Goal: Task Accomplishment & Management: Manage account settings

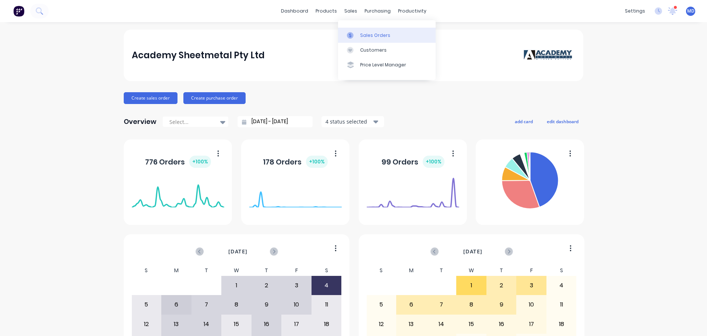
click at [354, 36] on div at bounding box center [352, 35] width 11 height 7
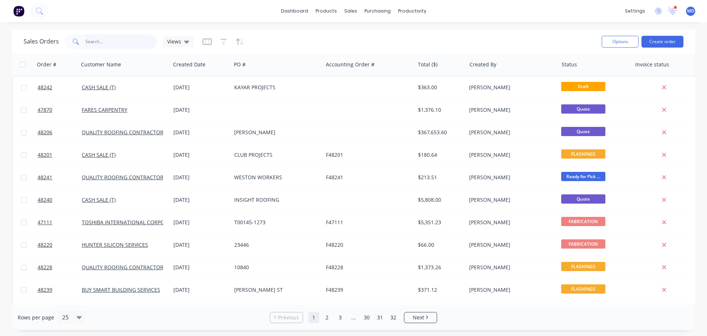
click at [106, 42] on input "text" at bounding box center [121, 41] width 72 height 15
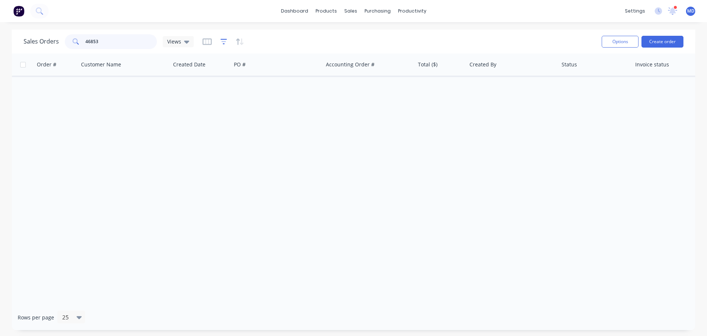
type input "46853"
click at [222, 41] on icon "button" at bounding box center [223, 41] width 5 height 1
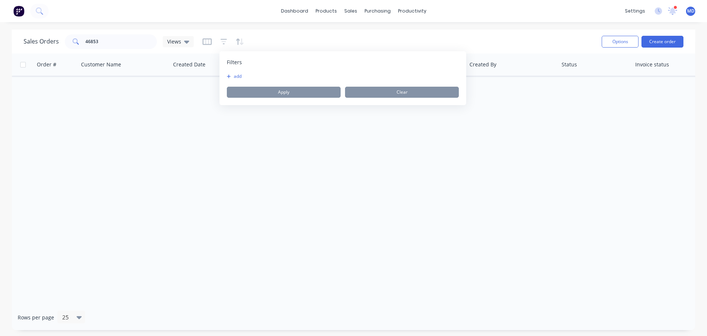
click at [237, 80] on div "add Apply Clear" at bounding box center [343, 85] width 232 height 24
click at [238, 76] on button "add" at bounding box center [236, 76] width 18 height 6
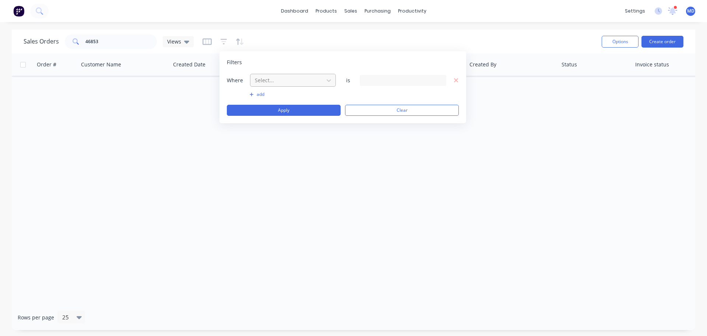
click at [267, 84] on div at bounding box center [287, 80] width 66 height 9
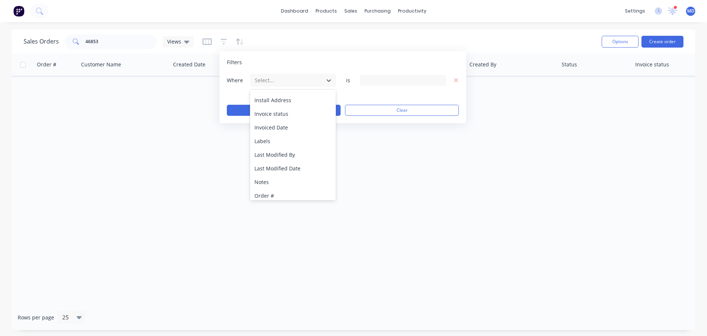
scroll to position [179, 0]
drag, startPoint x: 278, startPoint y: 193, endPoint x: 357, endPoint y: 126, distance: 103.6
click at [279, 191] on div "Status" at bounding box center [293, 192] width 86 height 14
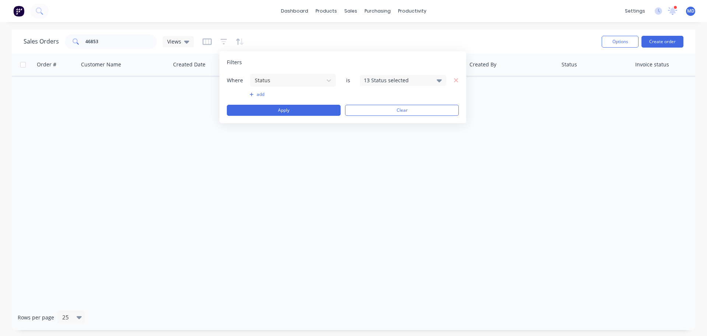
click at [379, 82] on div "13 Status selected" at bounding box center [397, 80] width 67 height 8
click at [374, 120] on div at bounding box center [372, 120] width 15 height 15
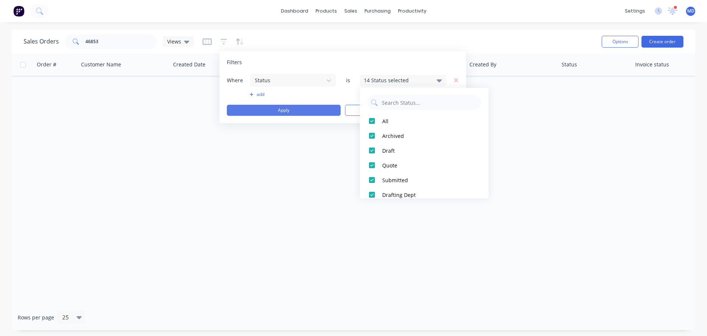
click at [317, 108] on button "Apply" at bounding box center [284, 110] width 114 height 11
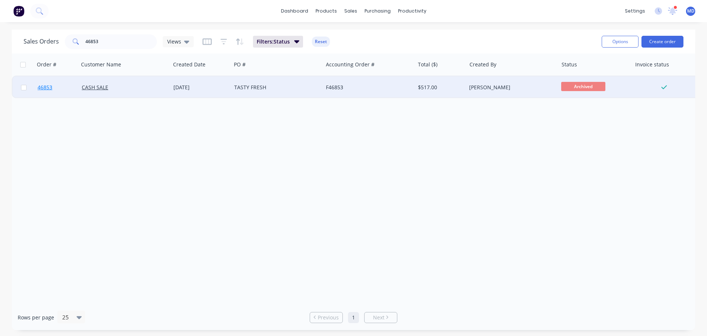
click at [51, 87] on span "46853" at bounding box center [45, 87] width 15 height 7
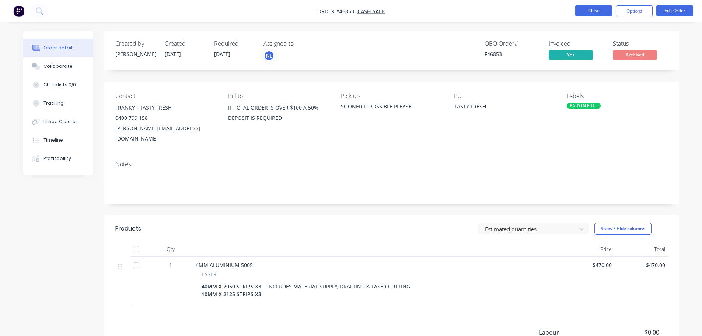
click at [583, 7] on button "Close" at bounding box center [593, 10] width 37 height 11
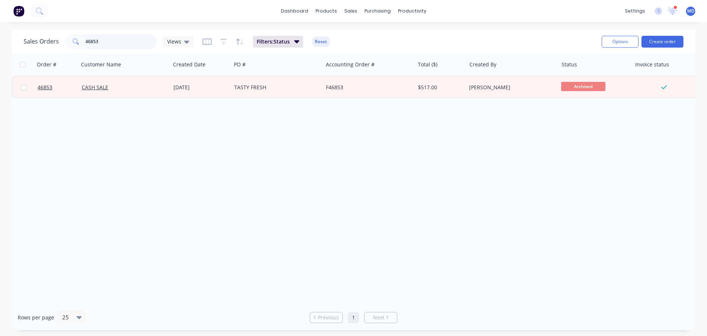
click at [41, 35] on div "Sales Orders 46853 Views" at bounding box center [109, 41] width 170 height 15
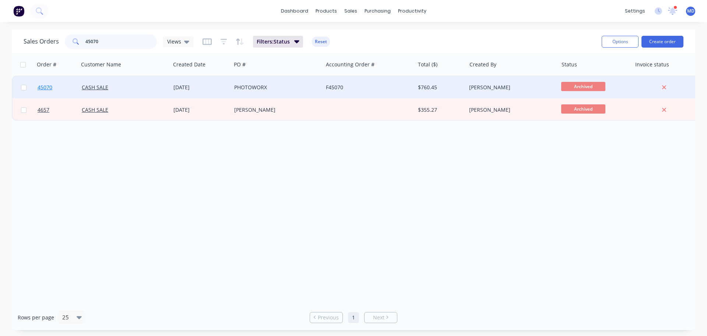
type input "45070"
click at [54, 87] on link "45070" at bounding box center [60, 87] width 44 height 22
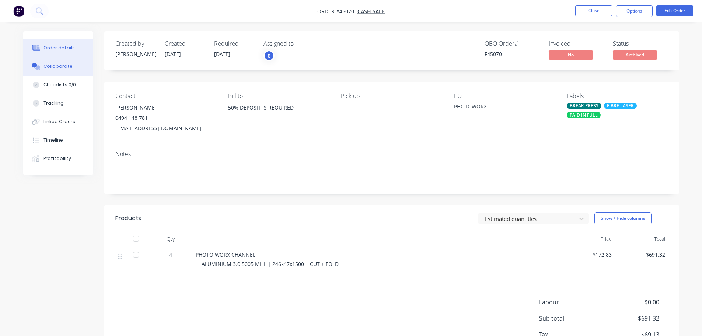
click at [64, 69] on div "Collaborate" at bounding box center [57, 66] width 29 height 7
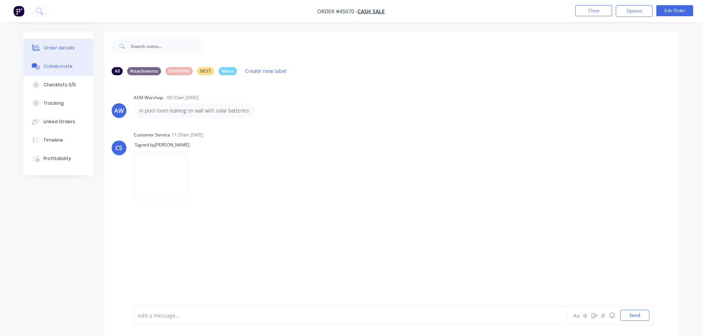
click at [59, 50] on div "Order details" at bounding box center [58, 48] width 31 height 7
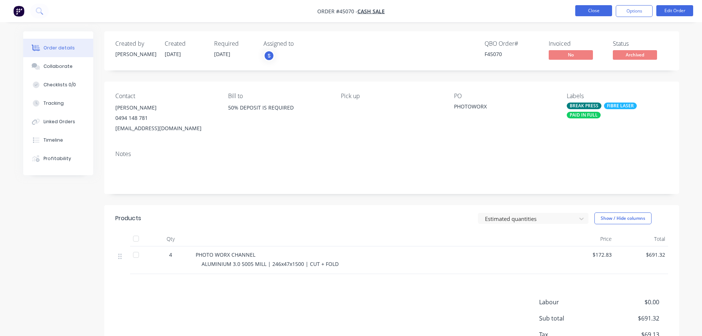
click at [596, 12] on button "Close" at bounding box center [593, 10] width 37 height 11
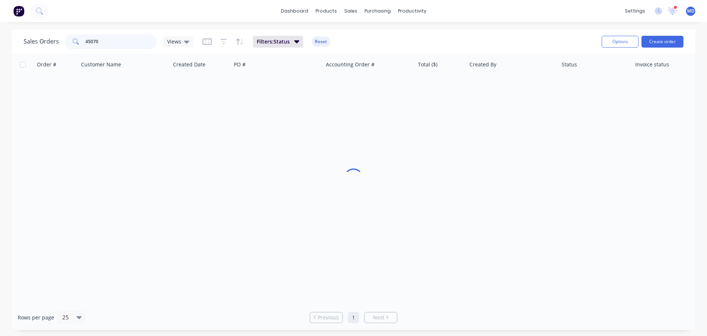
drag, startPoint x: 109, startPoint y: 45, endPoint x: 18, endPoint y: 42, distance: 91.1
click at [18, 42] on div "Sales Orders 45070 Views Filters: Status Reset Options Create order" at bounding box center [354, 41] width 684 height 24
click at [188, 39] on div "Views" at bounding box center [178, 41] width 31 height 11
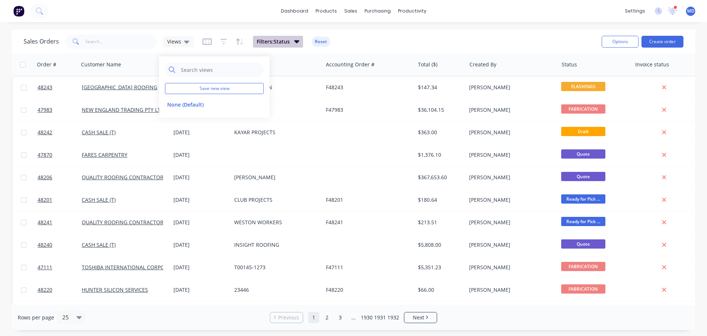
click at [293, 42] on button "Filters: Status" at bounding box center [278, 42] width 50 height 12
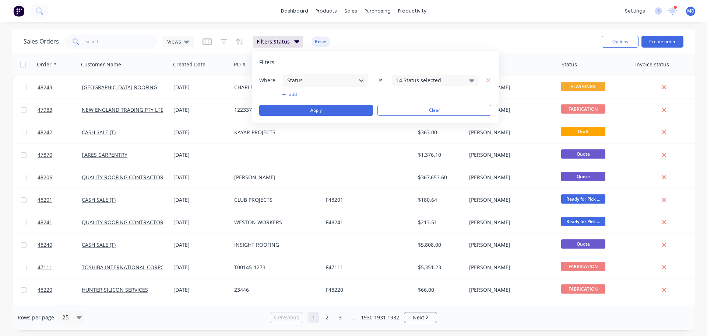
click at [408, 37] on div "Sales Orders Views Filters: Status Reset" at bounding box center [310, 41] width 573 height 18
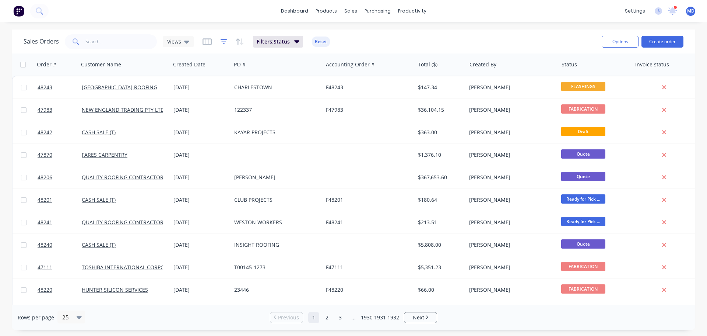
click at [223, 42] on icon "button" at bounding box center [224, 41] width 7 height 7
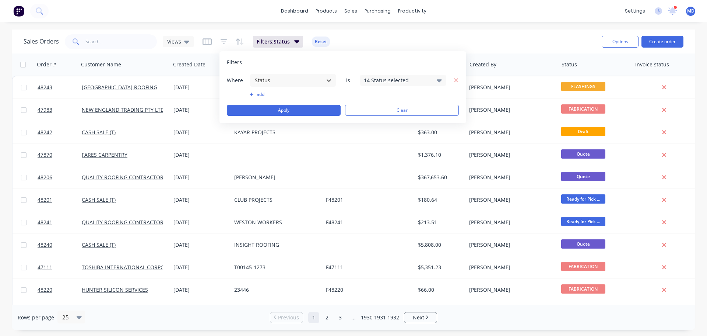
click at [402, 81] on div "14 Status selected" at bounding box center [397, 80] width 67 height 8
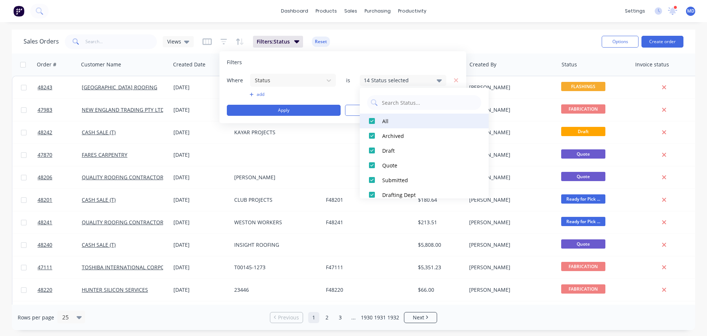
click at [370, 119] on div at bounding box center [372, 120] width 15 height 15
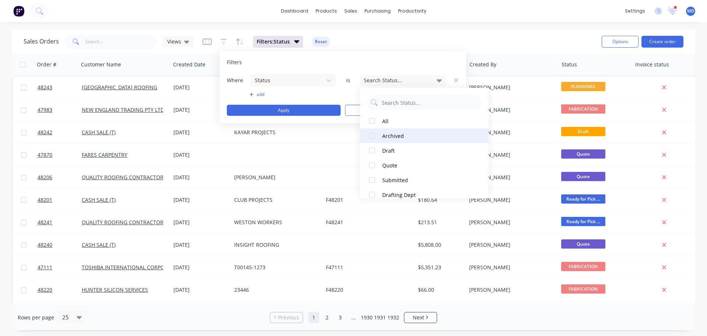
click at [373, 137] on div at bounding box center [372, 135] width 15 height 15
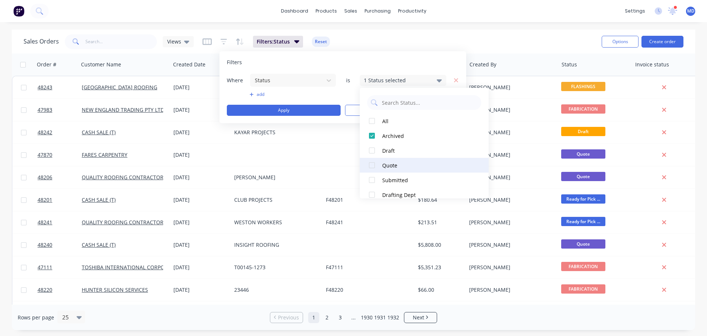
click at [373, 165] on div at bounding box center [372, 165] width 15 height 15
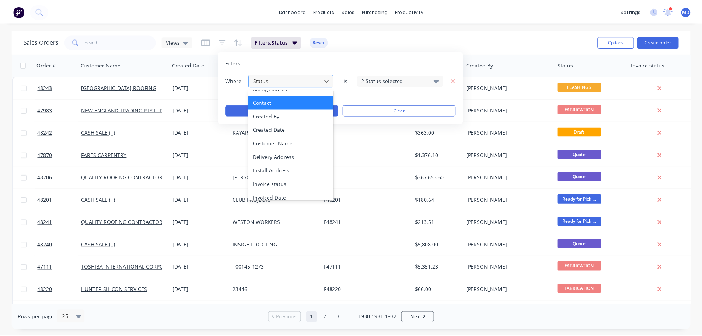
scroll to position [179, 0]
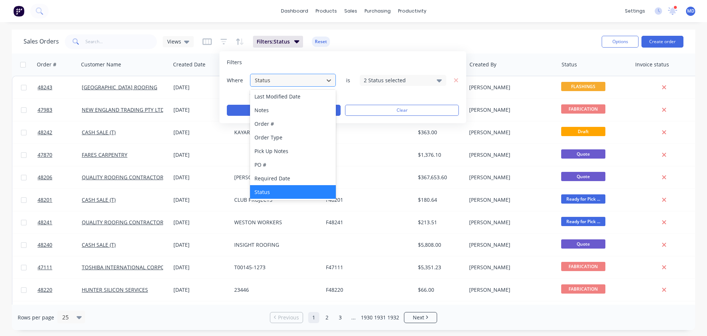
click at [276, 191] on div "Status" at bounding box center [293, 192] width 86 height 14
click at [480, 29] on div "dashboard products sales purchasing productivity dashboard products Product Cat…" at bounding box center [353, 168] width 707 height 336
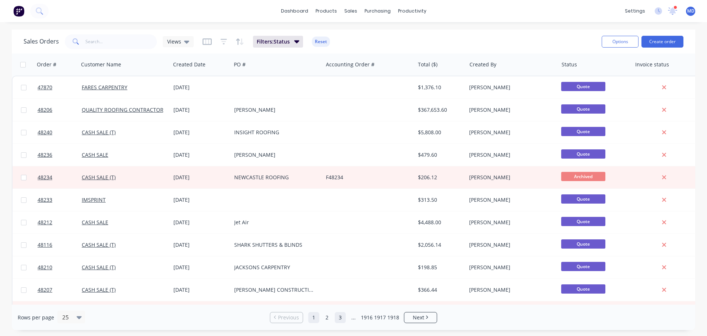
click at [343, 319] on link "3" at bounding box center [340, 317] width 11 height 11
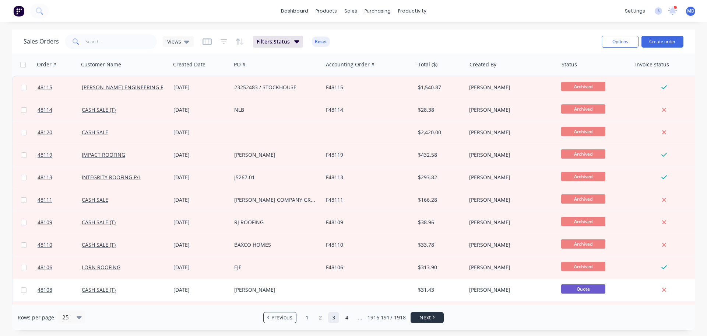
click at [419, 317] on link "Next" at bounding box center [427, 317] width 32 height 7
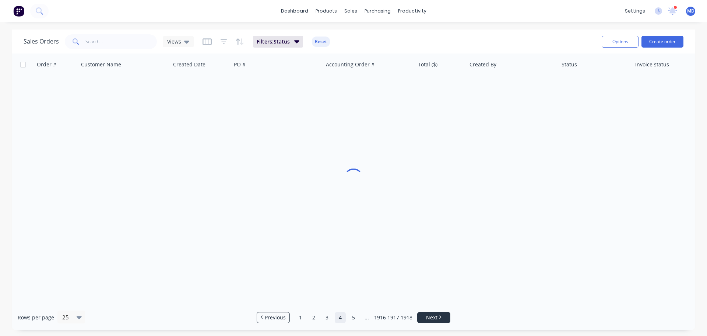
click at [419, 317] on link "Next" at bounding box center [434, 317] width 32 height 7
click at [441, 320] on span "Next" at bounding box center [438, 317] width 11 height 7
click at [441, 320] on span "Next" at bounding box center [445, 317] width 11 height 7
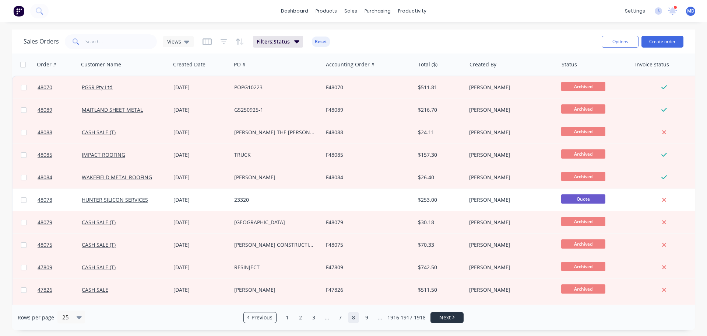
click at [441, 320] on span "Next" at bounding box center [445, 317] width 11 height 7
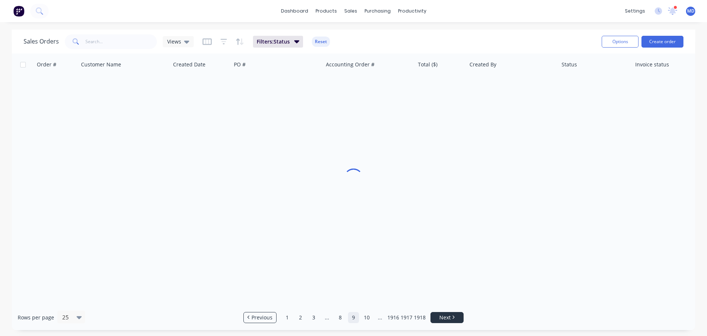
click at [443, 318] on span "Next" at bounding box center [445, 317] width 11 height 7
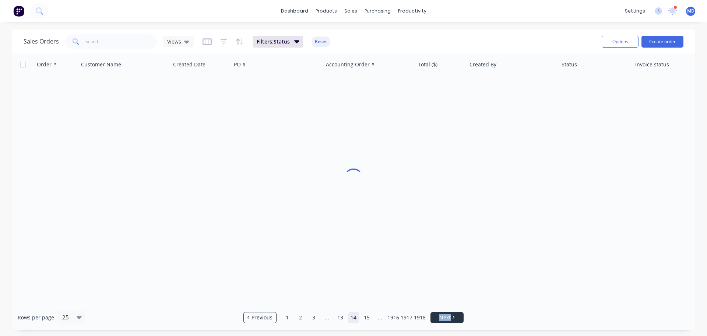
click at [443, 318] on span "Next" at bounding box center [445, 317] width 11 height 7
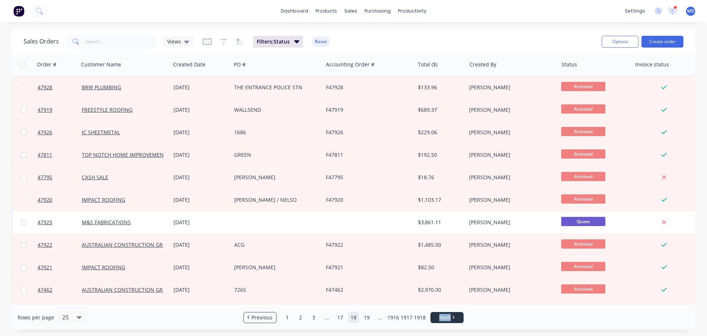
click at [443, 318] on span "Next" at bounding box center [445, 317] width 11 height 7
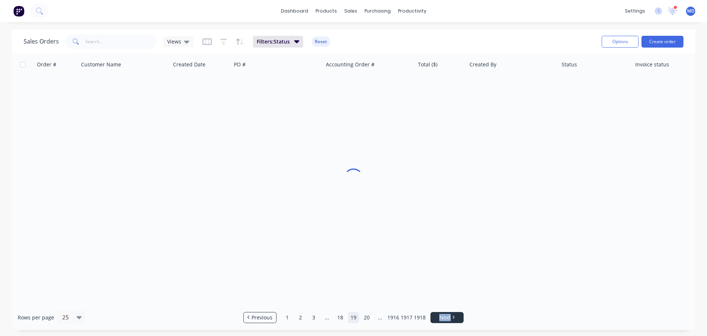
click at [443, 318] on span "Next" at bounding box center [445, 317] width 11 height 7
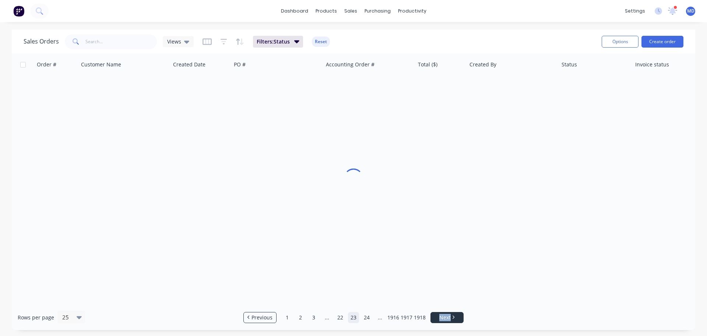
click at [443, 318] on span "Next" at bounding box center [445, 317] width 11 height 7
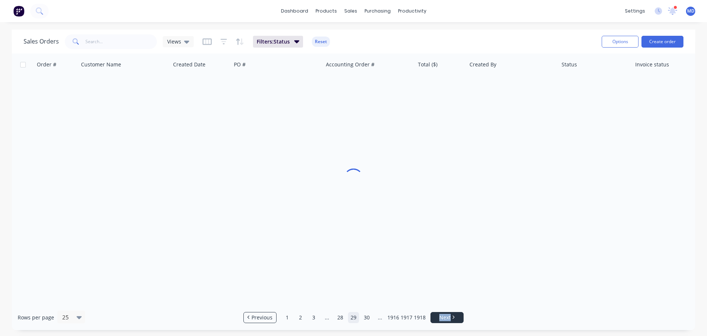
click at [443, 318] on span "Next" at bounding box center [445, 317] width 11 height 7
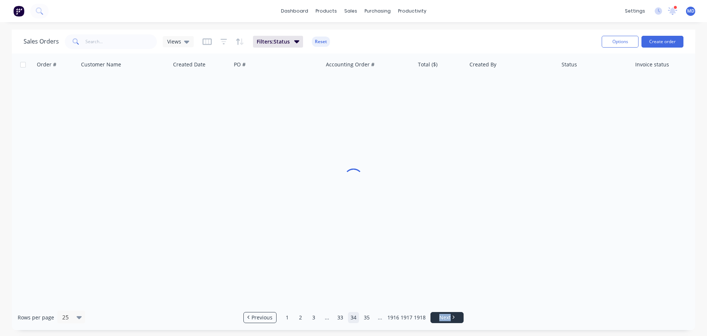
click at [443, 318] on span "Next" at bounding box center [445, 317] width 11 height 7
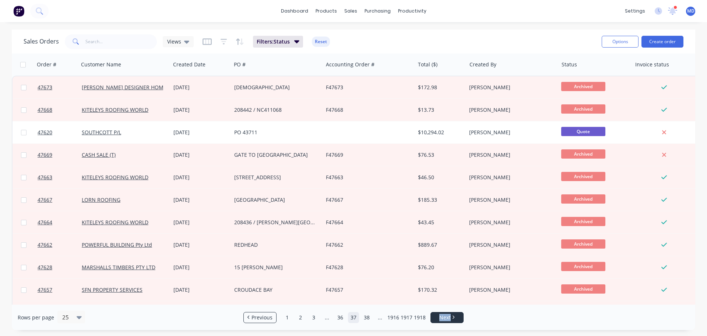
click at [444, 318] on span "Next" at bounding box center [445, 317] width 11 height 7
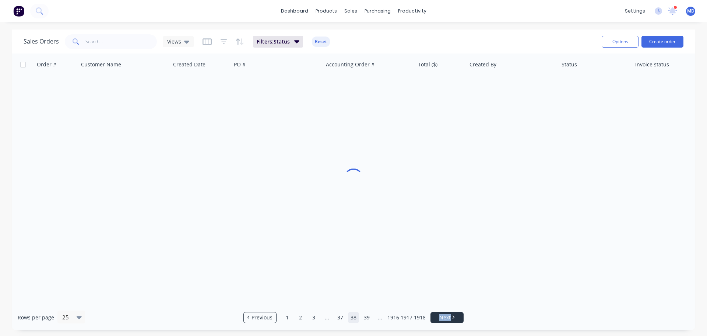
click at [444, 318] on span "Next" at bounding box center [445, 317] width 11 height 7
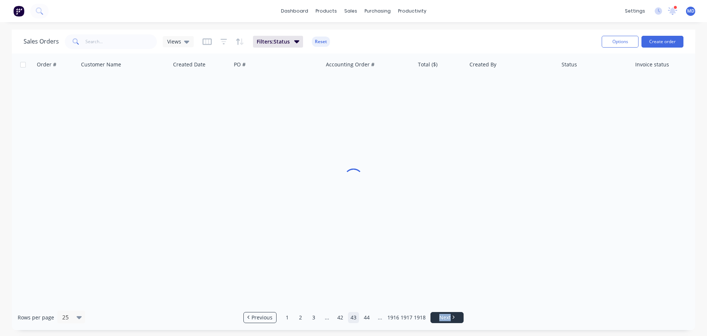
click at [444, 318] on span "Next" at bounding box center [445, 317] width 11 height 7
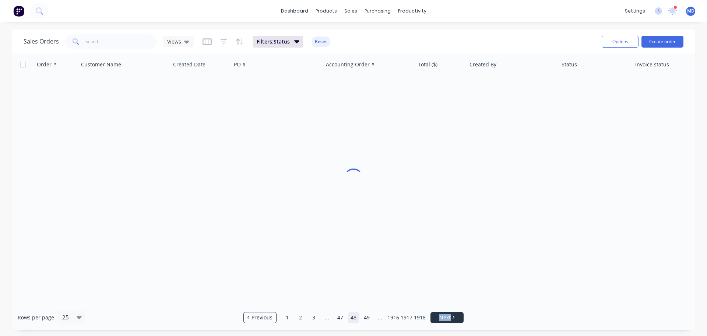
click at [444, 318] on span "Next" at bounding box center [445, 317] width 11 height 7
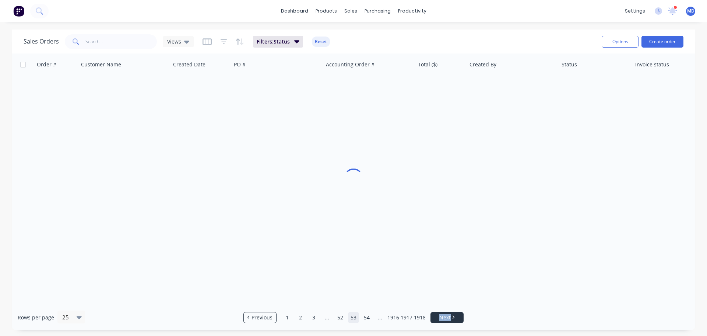
click at [444, 318] on span "Next" at bounding box center [445, 317] width 11 height 7
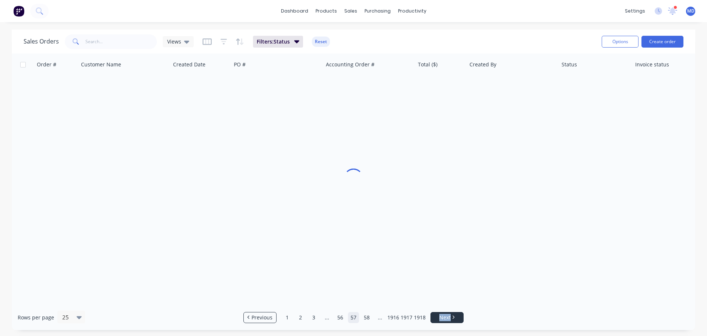
click at [444, 318] on span "Next" at bounding box center [445, 317] width 11 height 7
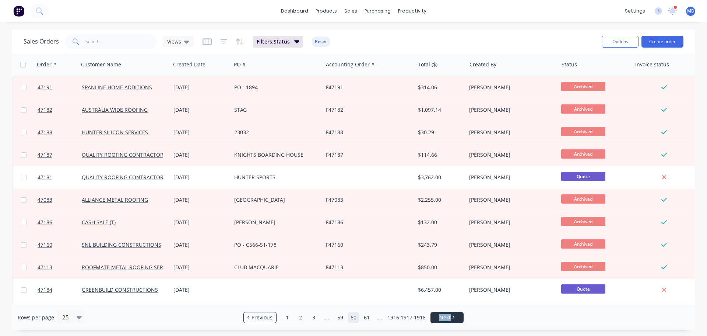
click at [444, 318] on span "Next" at bounding box center [445, 317] width 11 height 7
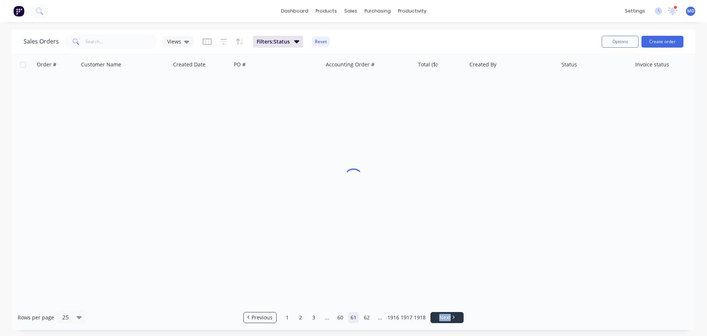
click at [444, 318] on span "Next" at bounding box center [445, 317] width 11 height 7
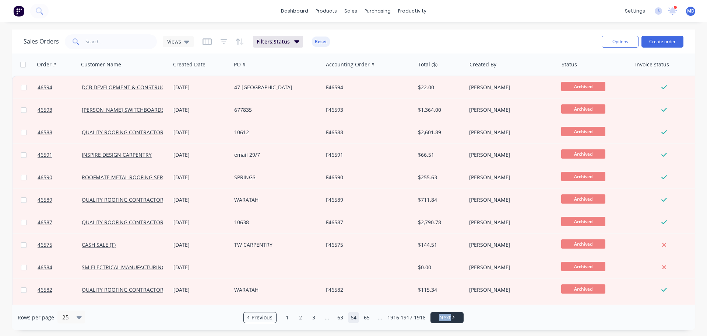
click at [441, 314] on span "Next" at bounding box center [445, 317] width 11 height 7
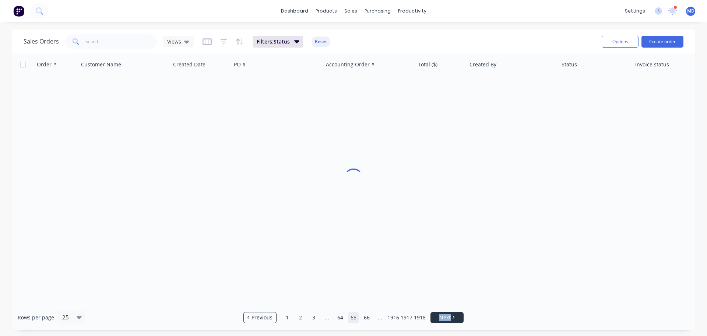
click at [441, 314] on span "Next" at bounding box center [445, 317] width 11 height 7
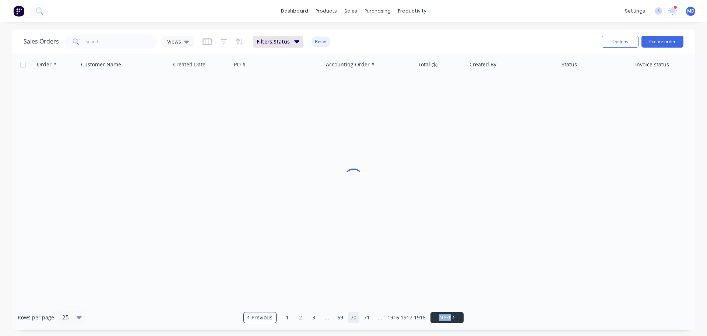
click at [441, 314] on span "Next" at bounding box center [445, 317] width 11 height 7
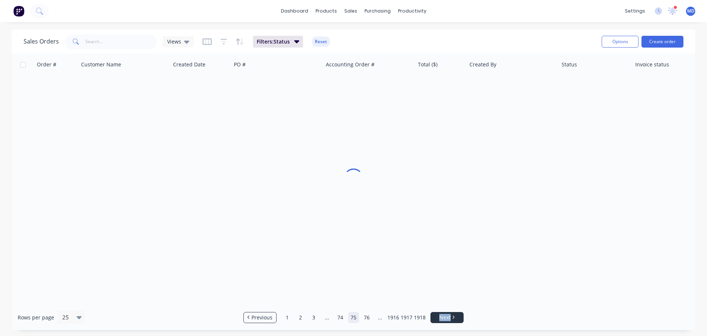
click at [441, 314] on span "Next" at bounding box center [445, 317] width 11 height 7
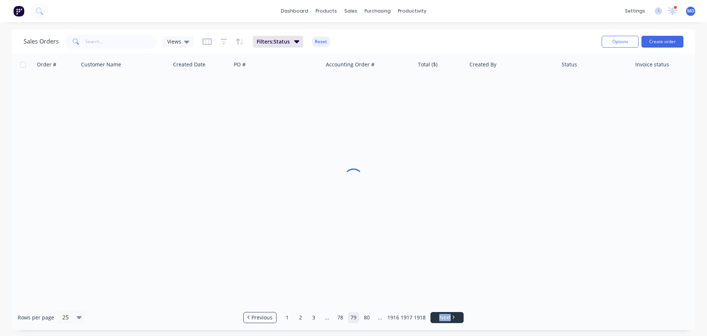
click at [441, 314] on span "Next" at bounding box center [445, 317] width 11 height 7
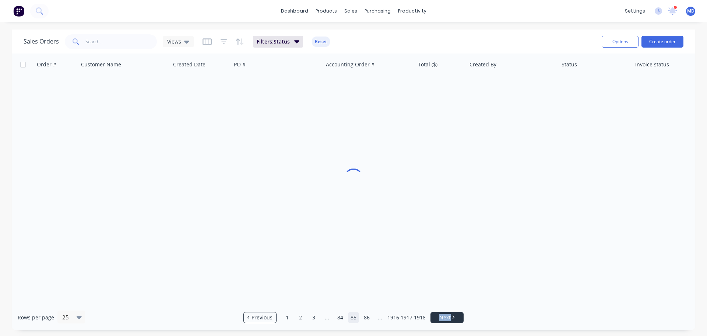
click at [441, 314] on span "Next" at bounding box center [445, 317] width 11 height 7
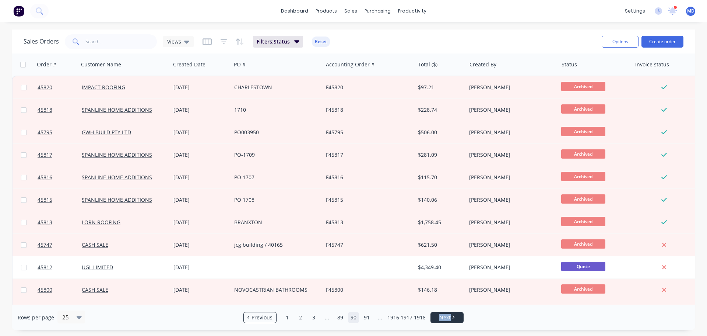
click at [447, 316] on span "Next" at bounding box center [445, 317] width 11 height 7
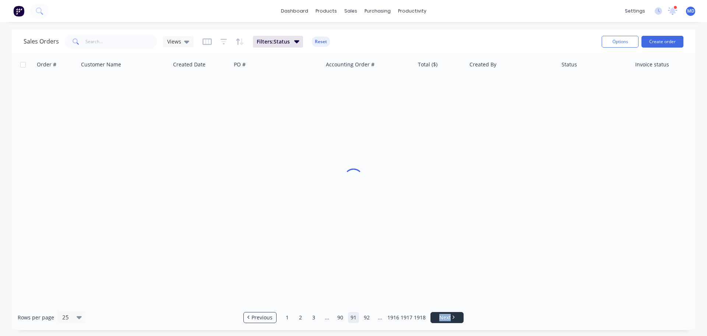
click at [447, 316] on span "Next" at bounding box center [445, 317] width 11 height 7
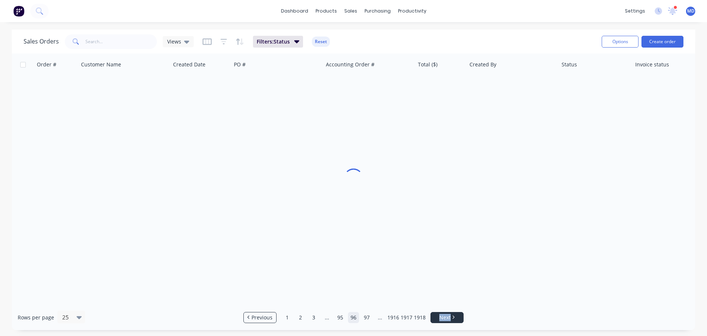
click at [447, 316] on span "Next" at bounding box center [445, 317] width 11 height 7
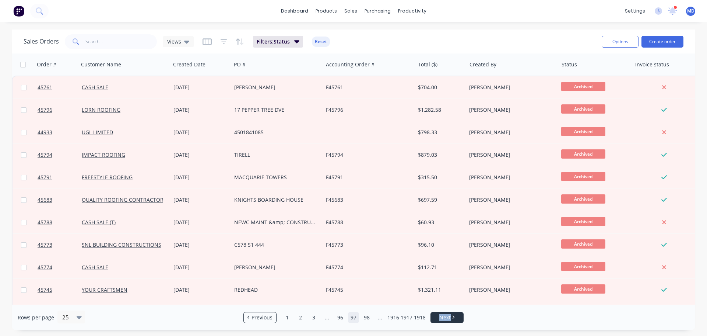
click at [441, 317] on span "Next" at bounding box center [445, 317] width 11 height 7
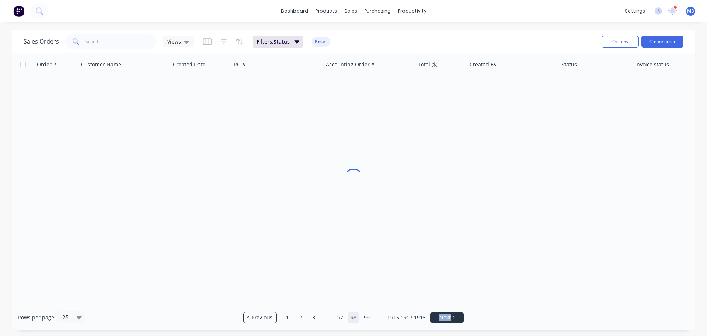
click at [441, 317] on span "Next" at bounding box center [445, 317] width 11 height 7
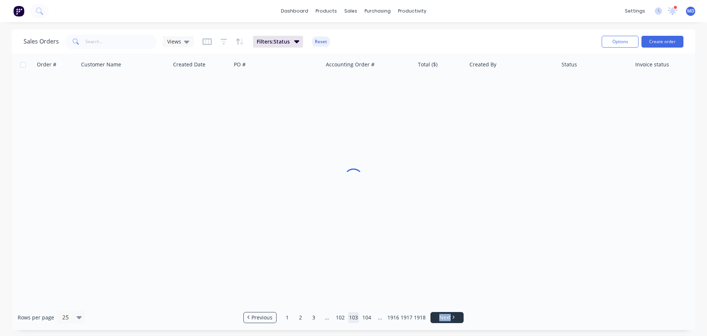
click at [441, 317] on span "Next" at bounding box center [445, 317] width 11 height 7
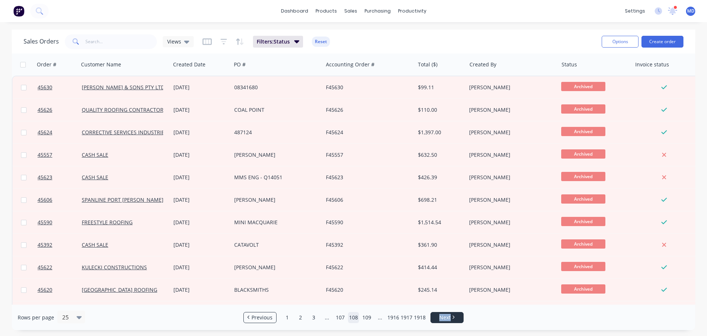
click at [442, 314] on span "Next" at bounding box center [445, 317] width 11 height 7
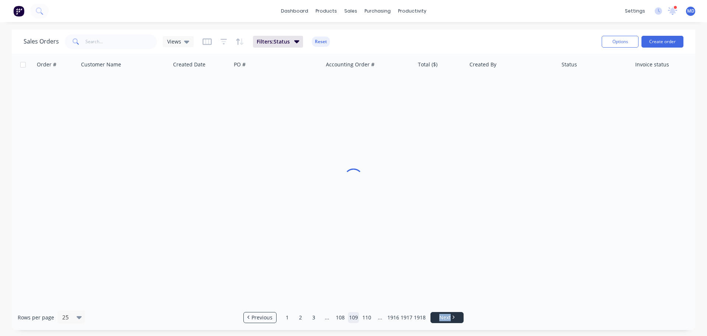
click at [442, 314] on span "Next" at bounding box center [445, 317] width 11 height 7
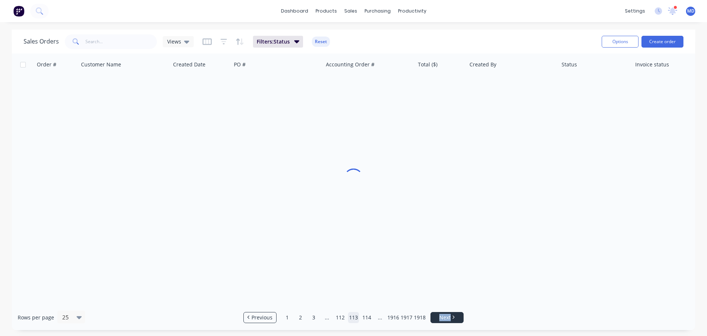
click at [442, 314] on span "Next" at bounding box center [445, 317] width 11 height 7
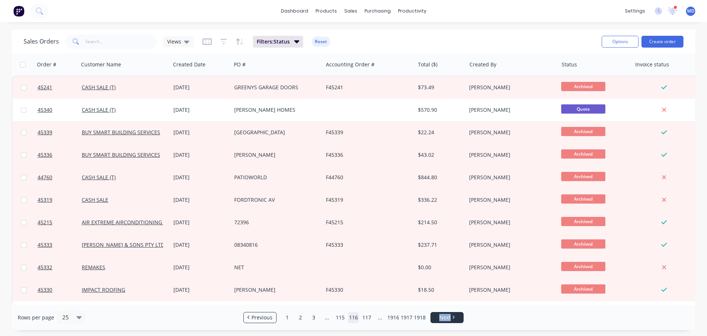
click at [442, 314] on span "Next" at bounding box center [445, 317] width 11 height 7
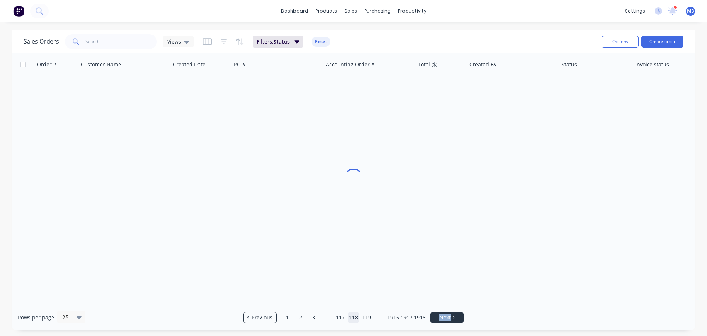
click at [442, 314] on span "Next" at bounding box center [445, 317] width 11 height 7
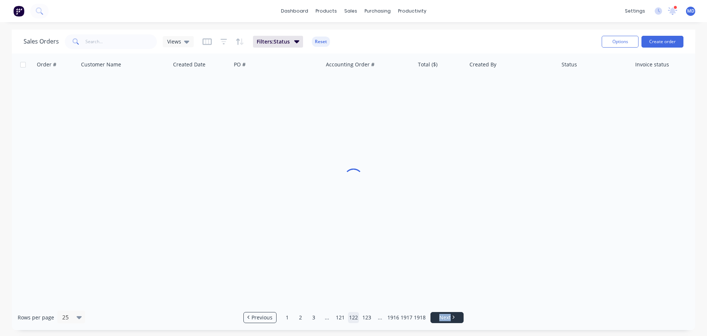
click at [442, 314] on span "Next" at bounding box center [445, 317] width 11 height 7
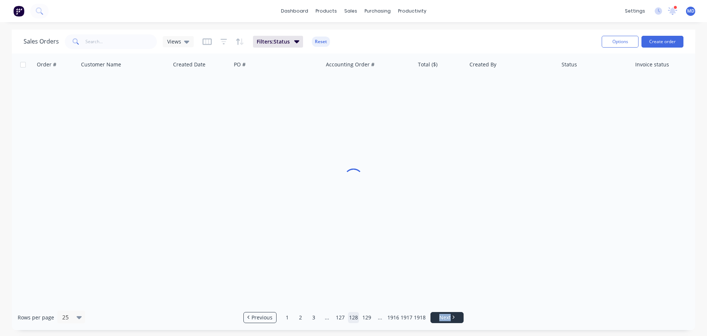
click at [442, 314] on span "Next" at bounding box center [445, 317] width 11 height 7
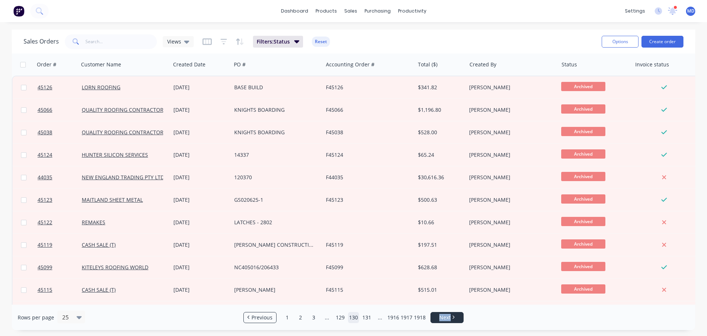
click at [436, 315] on link "Next" at bounding box center [447, 317] width 32 height 7
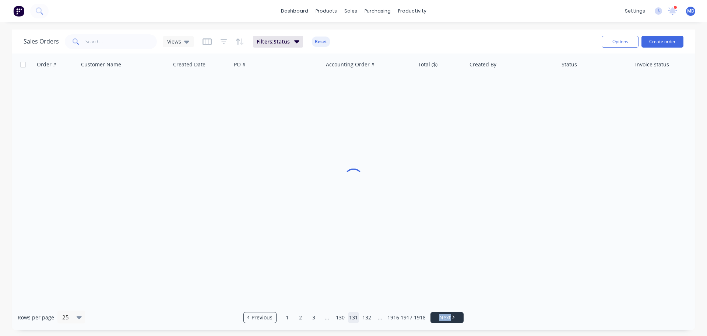
click at [436, 315] on link "Next" at bounding box center [447, 317] width 32 height 7
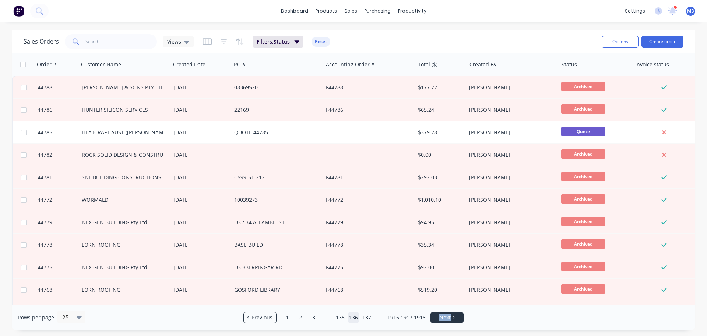
click at [441, 317] on span "Next" at bounding box center [445, 317] width 11 height 7
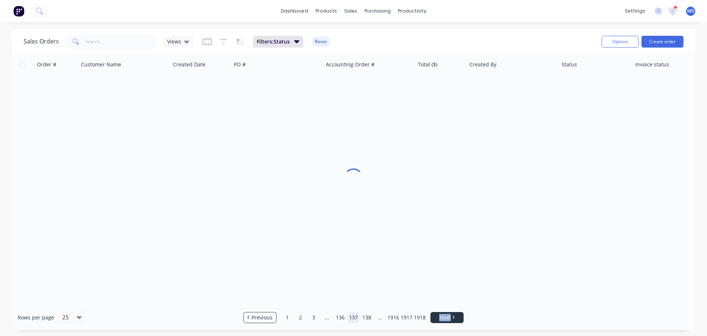
click at [441, 317] on span "Next" at bounding box center [445, 317] width 11 height 7
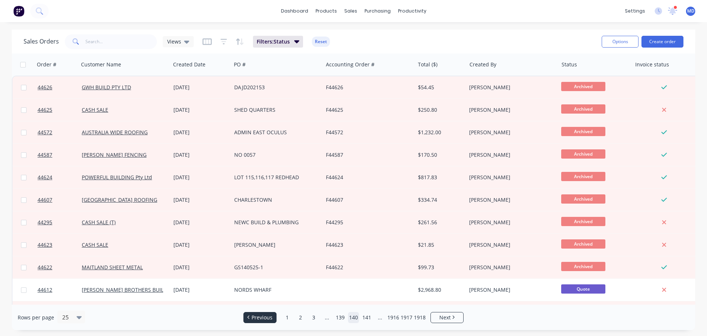
click at [260, 317] on span "Previous" at bounding box center [262, 317] width 21 height 7
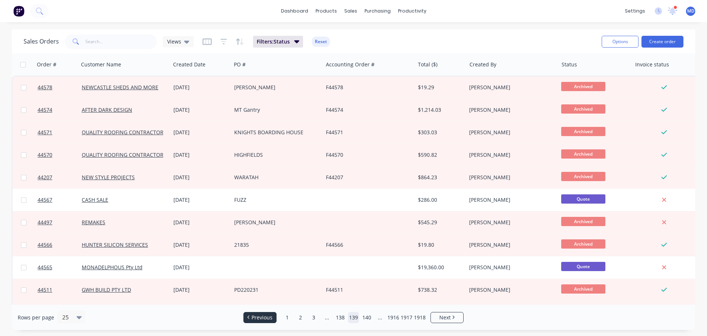
click at [259, 316] on span "Previous" at bounding box center [262, 317] width 21 height 7
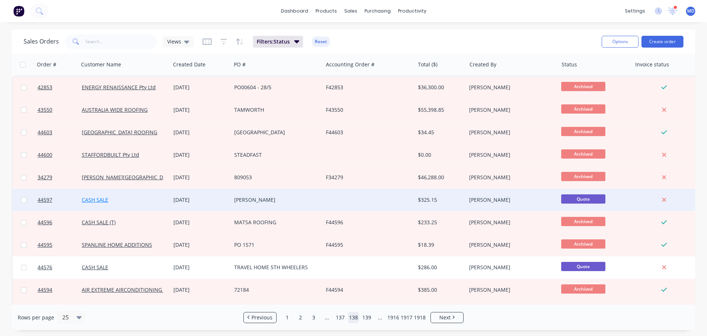
click at [104, 203] on link "CASH SALE" at bounding box center [95, 199] width 27 height 7
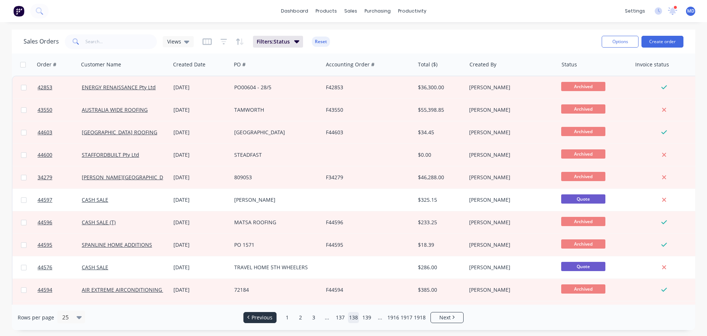
click at [252, 319] on span "Previous" at bounding box center [262, 317] width 21 height 7
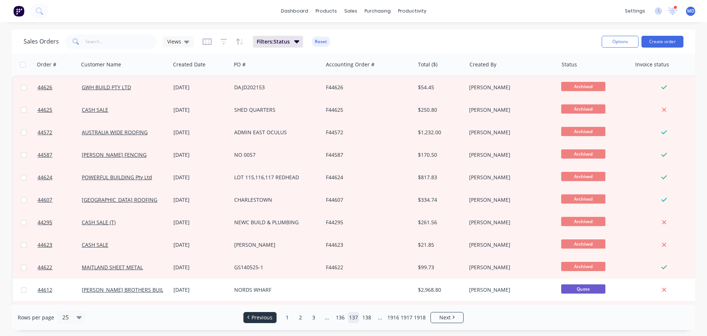
click at [255, 314] on span "Previous" at bounding box center [262, 317] width 21 height 7
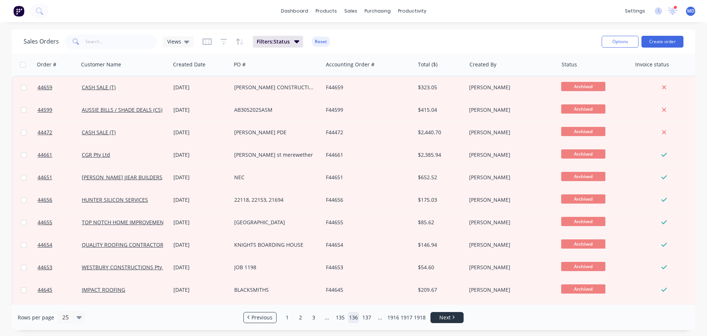
click at [441, 317] on span "Next" at bounding box center [445, 317] width 11 height 7
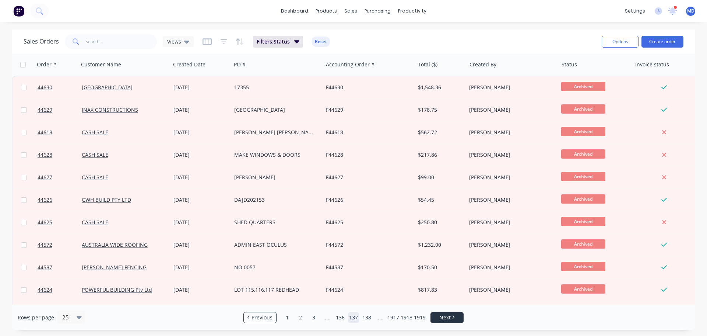
click at [457, 314] on link "Next" at bounding box center [447, 317] width 32 height 7
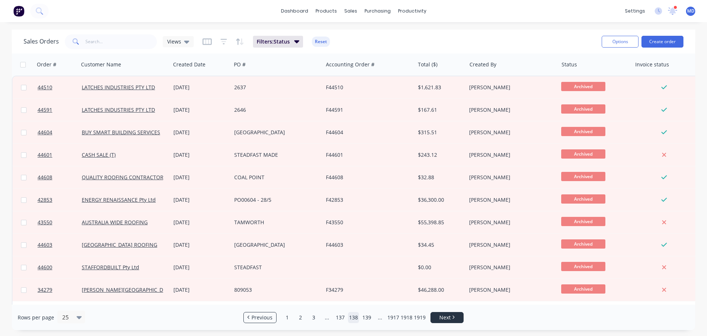
click at [444, 315] on span "Next" at bounding box center [445, 317] width 11 height 7
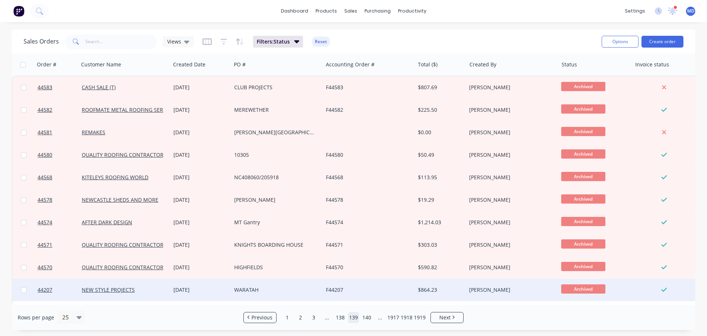
click at [189, 294] on div "13 May 2025" at bounding box center [201, 290] width 61 height 22
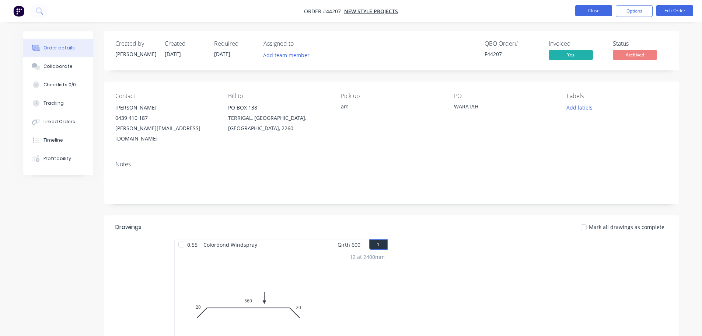
click at [580, 12] on button "Close" at bounding box center [593, 10] width 37 height 11
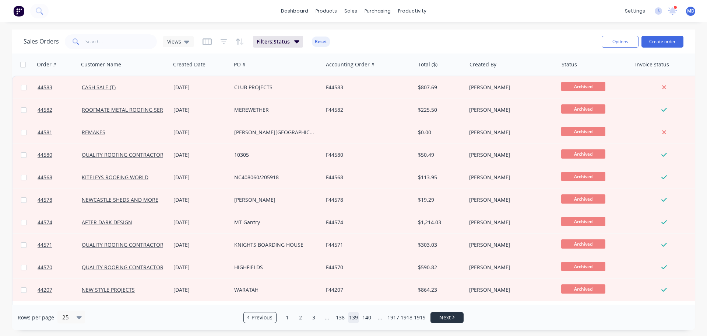
click at [443, 318] on span "Next" at bounding box center [445, 317] width 11 height 7
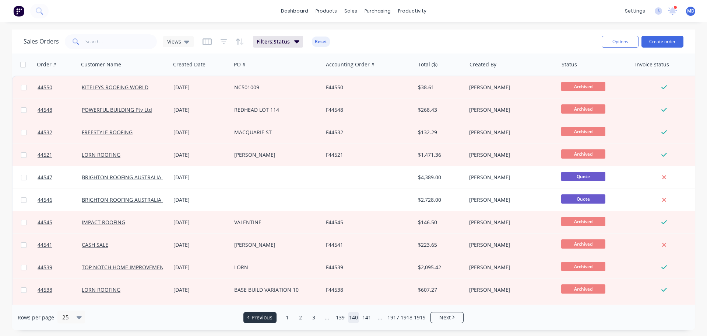
click at [247, 318] on link "Previous" at bounding box center [260, 317] width 32 height 7
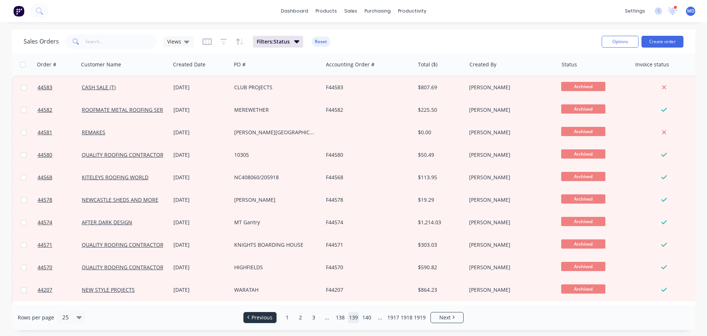
click at [247, 318] on link "Previous" at bounding box center [260, 317] width 32 height 7
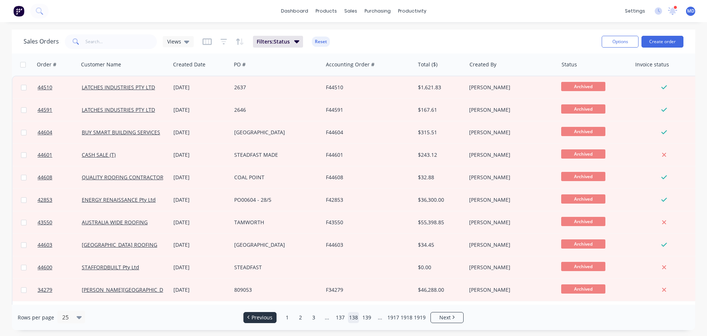
click at [247, 318] on link "Previous" at bounding box center [260, 317] width 32 height 7
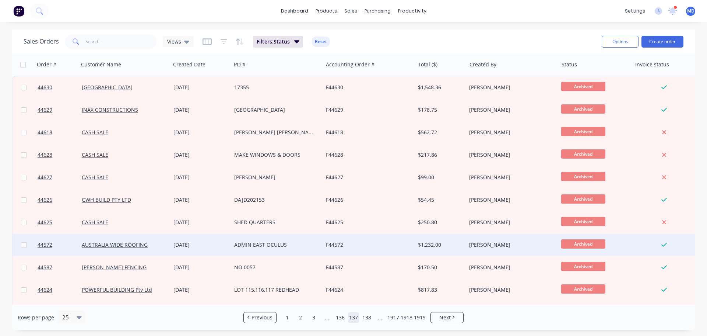
click at [196, 246] on div "13 May 2025" at bounding box center [201, 244] width 55 height 7
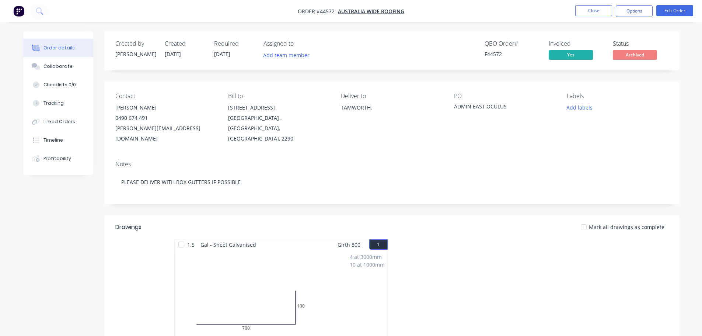
click at [585, 4] on nav "Order #44572 - AUSTRALIA WIDE ROOFING Close Options Edit Order" at bounding box center [351, 11] width 702 height 22
click at [585, 8] on button "Close" at bounding box center [593, 10] width 37 height 11
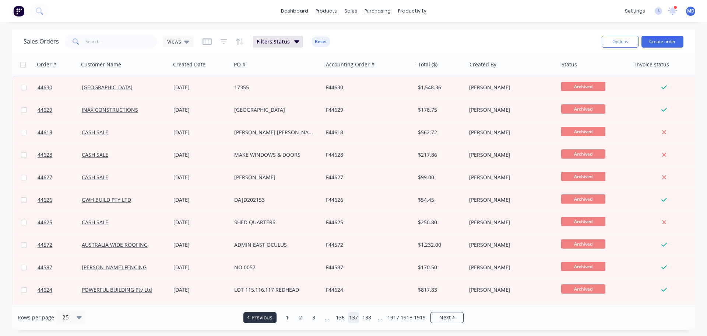
click at [268, 312] on li "Previous" at bounding box center [260, 317] width 33 height 11
click at [262, 316] on span "Previous" at bounding box center [262, 317] width 21 height 7
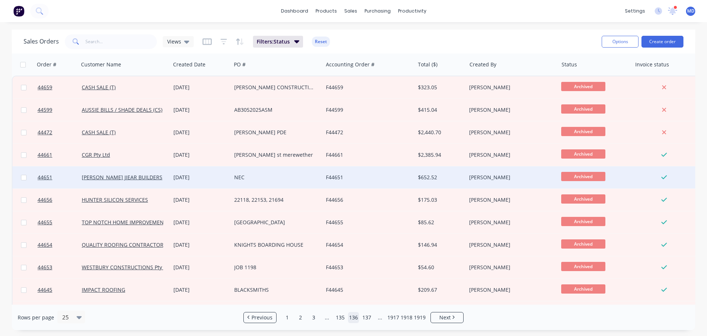
click at [193, 174] on div "15 May 2025" at bounding box center [201, 177] width 55 height 7
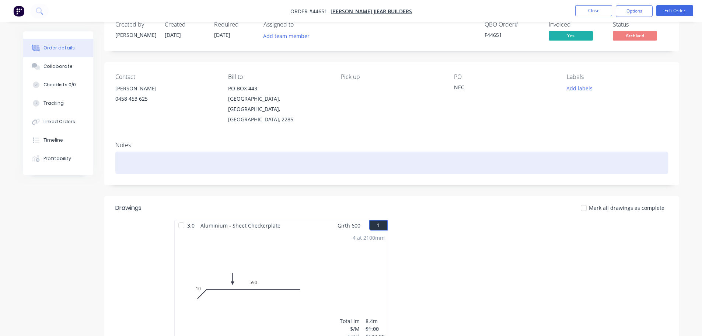
scroll to position [37, 0]
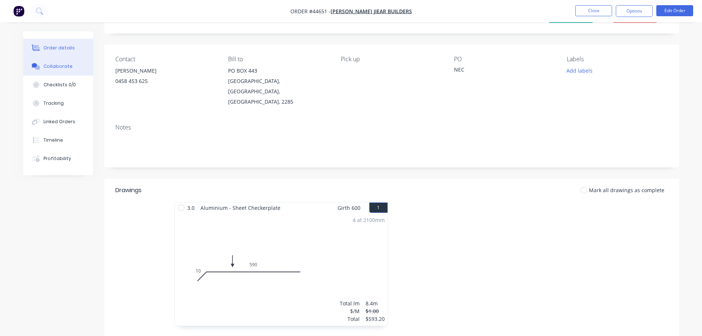
click at [58, 64] on div "Collaborate" at bounding box center [57, 66] width 29 height 7
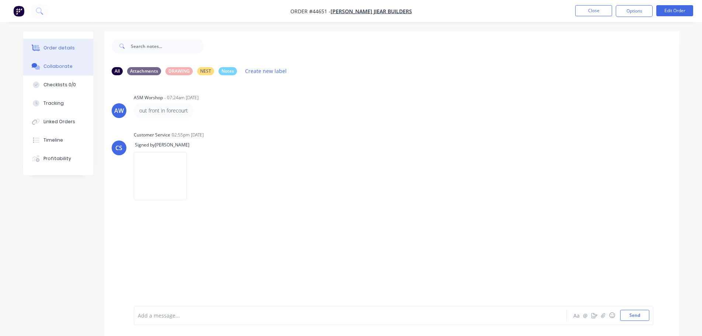
click at [58, 44] on button "Order details" at bounding box center [58, 48] width 70 height 18
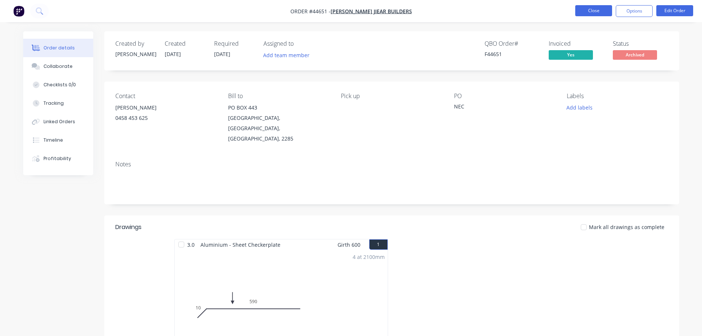
click at [587, 12] on button "Close" at bounding box center [593, 10] width 37 height 11
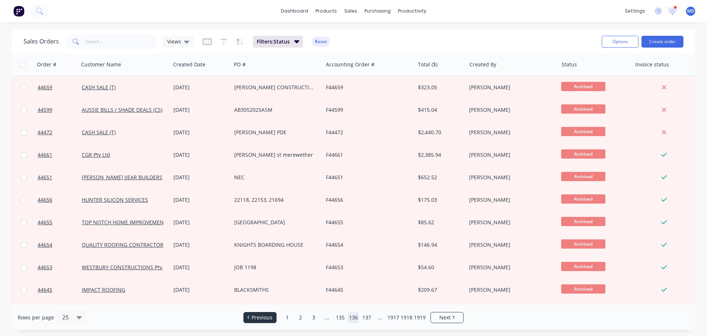
click at [251, 318] on link "Previous" at bounding box center [260, 317] width 32 height 7
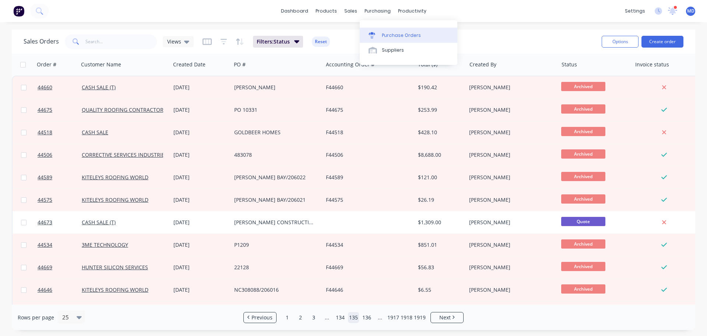
drag, startPoint x: 379, startPoint y: 28, endPoint x: 389, endPoint y: 38, distance: 14.6
click at [379, 28] on link "Purchase Orders" at bounding box center [409, 35] width 98 height 15
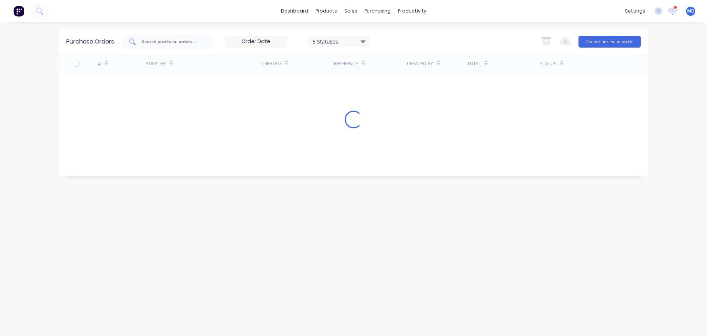
click at [147, 43] on input "text" at bounding box center [171, 41] width 61 height 7
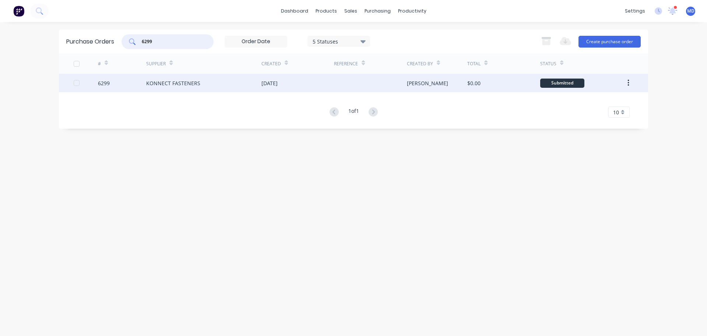
type input "6299"
click at [107, 84] on div "6299" at bounding box center [104, 83] width 12 height 8
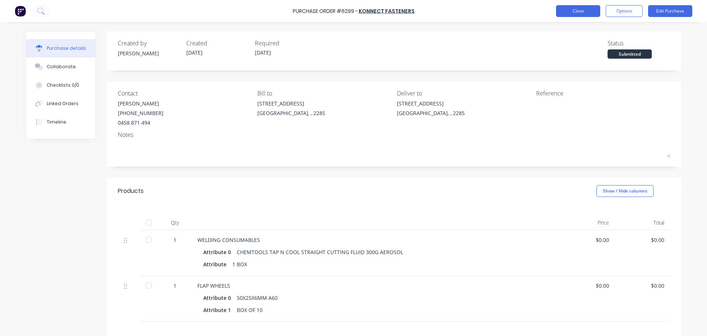
click at [582, 11] on button "Close" at bounding box center [578, 11] width 44 height 12
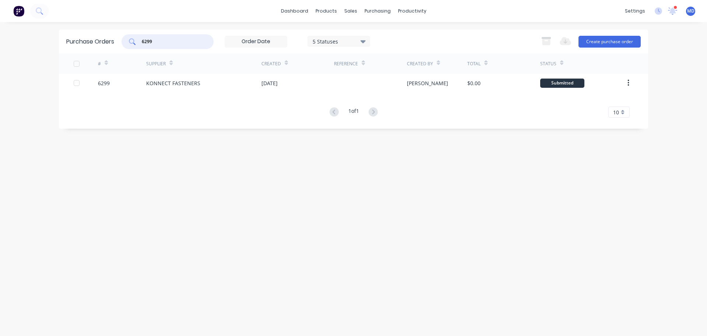
drag, startPoint x: 157, startPoint y: 41, endPoint x: 137, endPoint y: 44, distance: 19.8
click at [137, 45] on div "6299" at bounding box center [168, 41] width 92 height 15
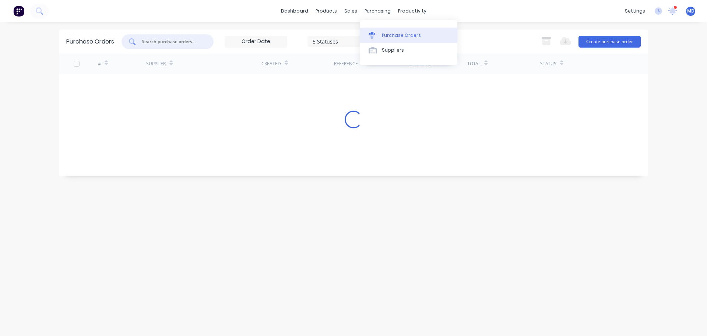
click at [384, 35] on div "Purchase Orders" at bounding box center [401, 35] width 39 height 7
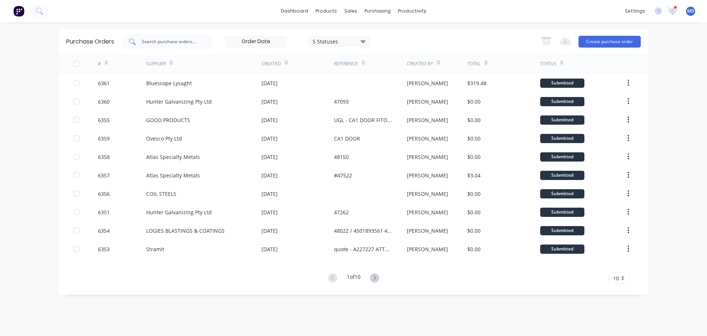
click at [170, 44] on input "text" at bounding box center [171, 41] width 61 height 7
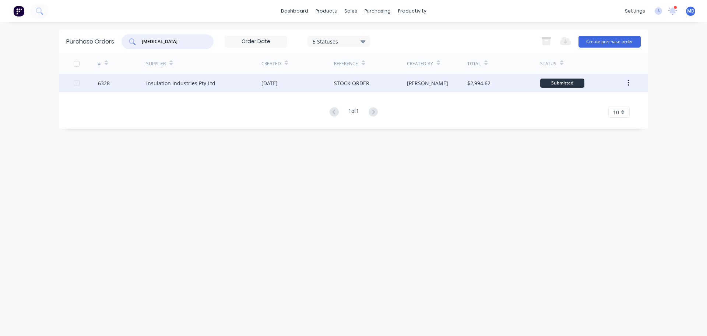
type input "insula"
click at [101, 84] on div "6328" at bounding box center [104, 83] width 12 height 8
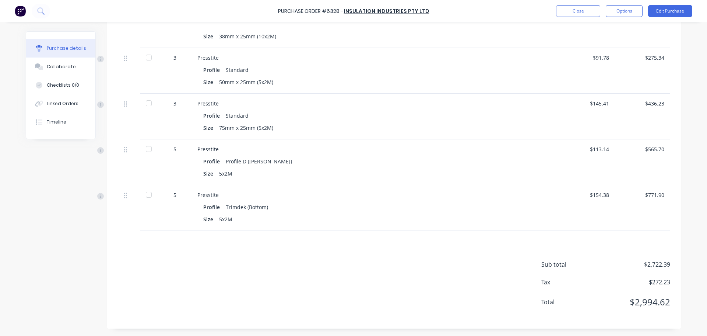
scroll to position [101, 0]
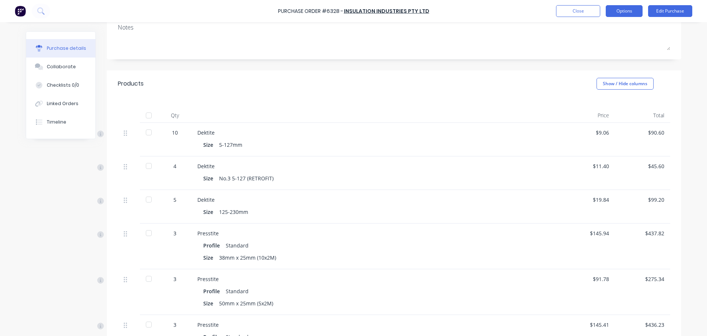
click at [615, 15] on button "Options" at bounding box center [624, 11] width 37 height 12
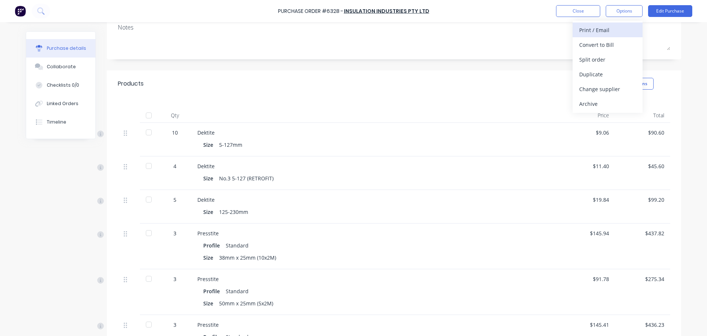
click at [597, 32] on div "Print / Email" at bounding box center [608, 30] width 57 height 11
click at [604, 58] on div "Without pricing" at bounding box center [608, 59] width 57 height 11
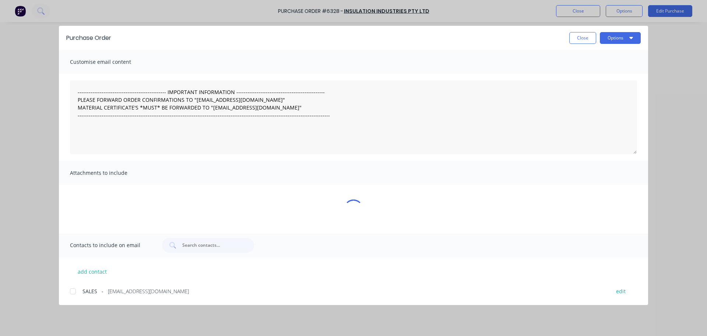
scroll to position [0, 0]
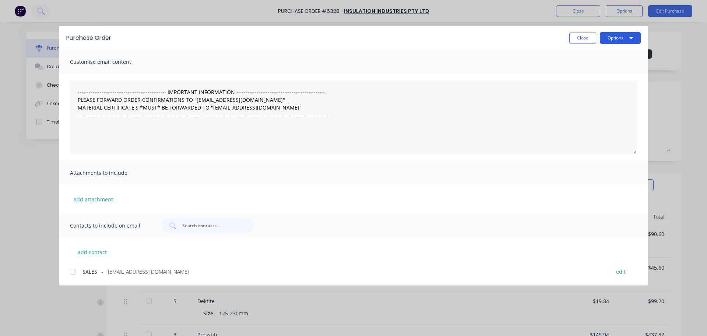
click at [619, 41] on button "Options" at bounding box center [620, 38] width 41 height 12
click at [590, 66] on div "Print" at bounding box center [606, 71] width 57 height 11
click at [580, 41] on button "Close" at bounding box center [583, 38] width 27 height 12
type textarea "x"
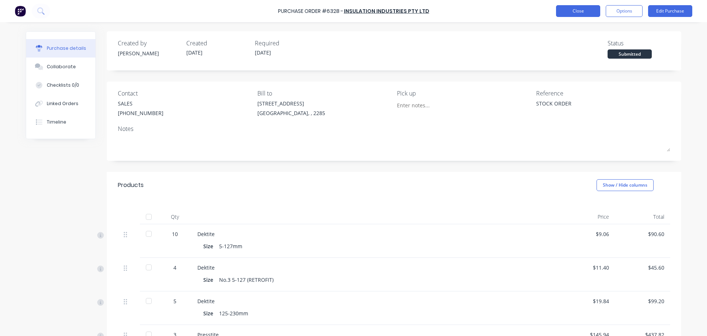
click at [573, 11] on button "Close" at bounding box center [578, 11] width 44 height 12
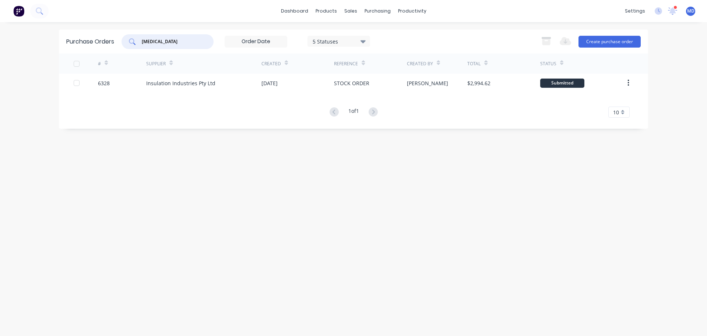
drag, startPoint x: 157, startPoint y: 42, endPoint x: 111, endPoint y: 38, distance: 45.4
click at [111, 39] on div "Purchase Orders insula 5 Statuses 5 Statuses Export to Excel (XLSX) Create purc…" at bounding box center [354, 41] width 590 height 24
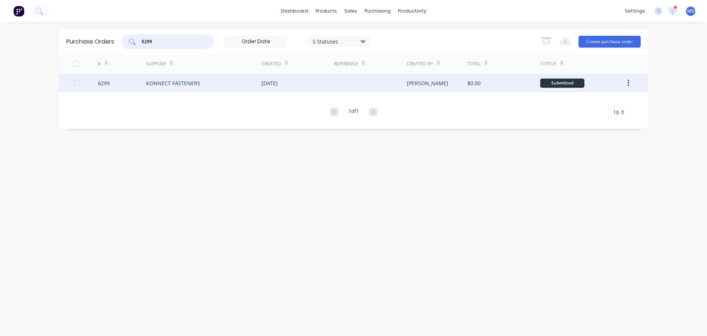
type input "6299"
click at [107, 86] on div "6299" at bounding box center [104, 83] width 12 height 8
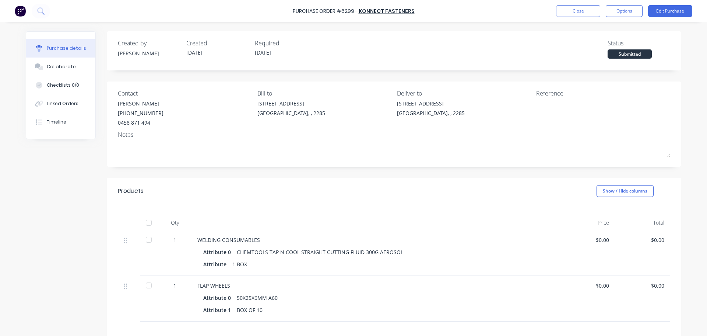
click at [146, 225] on div at bounding box center [148, 222] width 15 height 15
click at [47, 65] on div "Collaborate" at bounding box center [61, 66] width 29 height 7
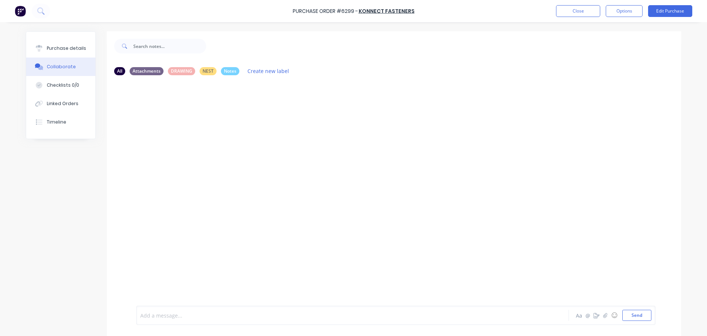
click at [165, 312] on div at bounding box center [332, 315] width 383 height 8
click at [640, 314] on button "Send" at bounding box center [637, 315] width 29 height 11
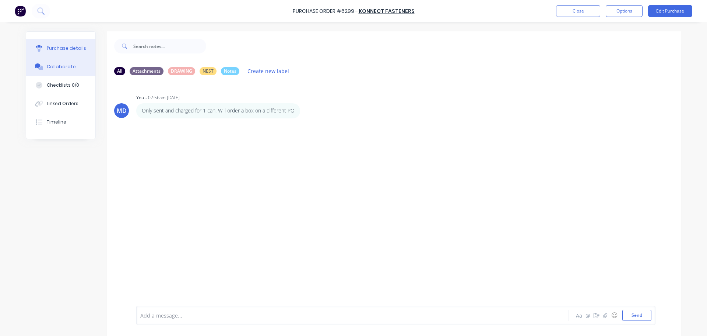
click at [54, 48] on div "Purchase details" at bounding box center [66, 48] width 39 height 7
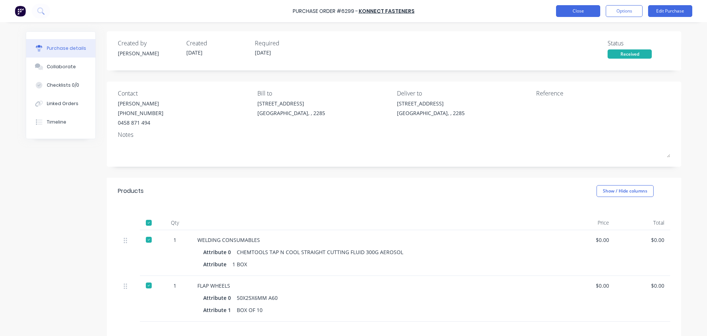
click at [578, 12] on button "Close" at bounding box center [578, 11] width 44 height 12
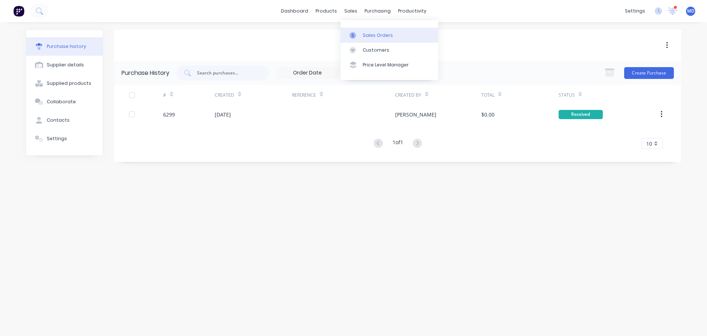
click at [368, 34] on div "Sales Orders" at bounding box center [378, 35] width 30 height 7
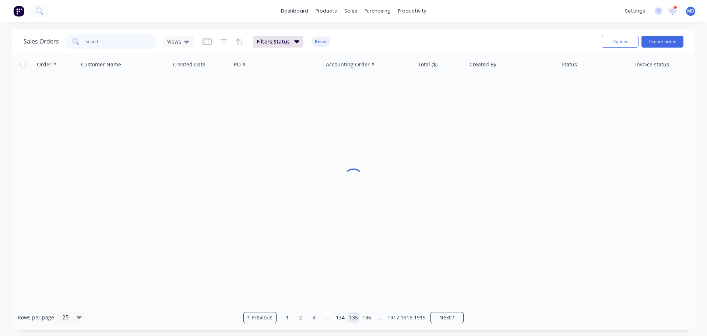
click at [125, 45] on input "text" at bounding box center [121, 41] width 72 height 15
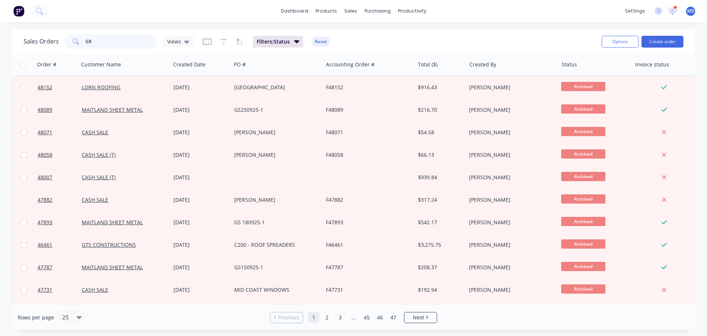
type input "G"
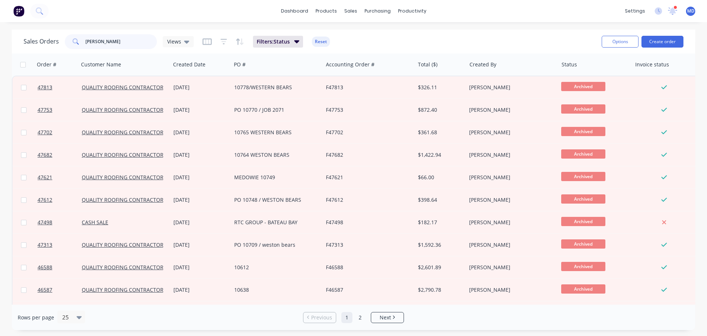
drag, startPoint x: 92, startPoint y: 45, endPoint x: 59, endPoint y: 39, distance: 33.0
click at [60, 40] on div "Sales Orders KIDD Views" at bounding box center [109, 41] width 170 height 15
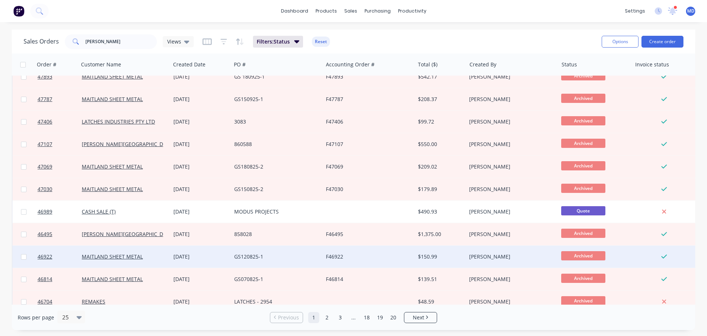
scroll to position [74, 0]
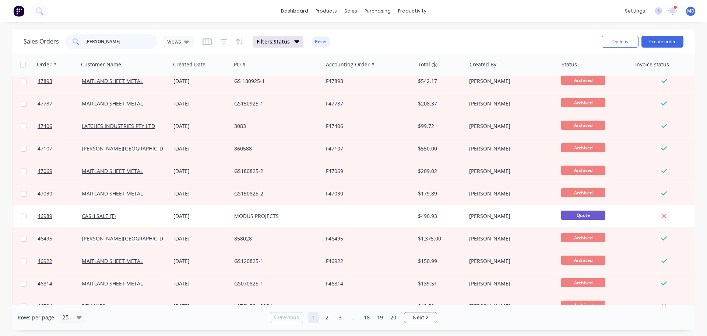
drag, startPoint x: 107, startPoint y: 42, endPoint x: 35, endPoint y: 23, distance: 74.6
click at [35, 26] on div "dashboard products sales purchasing productivity dashboard products Product Cat…" at bounding box center [353, 168] width 707 height 336
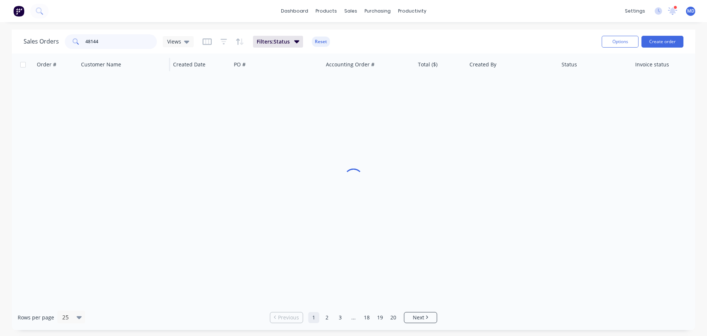
scroll to position [0, 0]
type input "48144"
click at [434, 67] on div "Delivery Scheduling" at bounding box center [437, 65] width 46 height 7
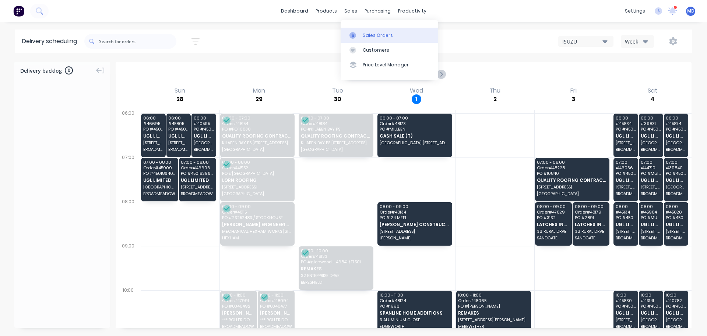
click at [362, 35] on link "Sales Orders" at bounding box center [390, 35] width 98 height 15
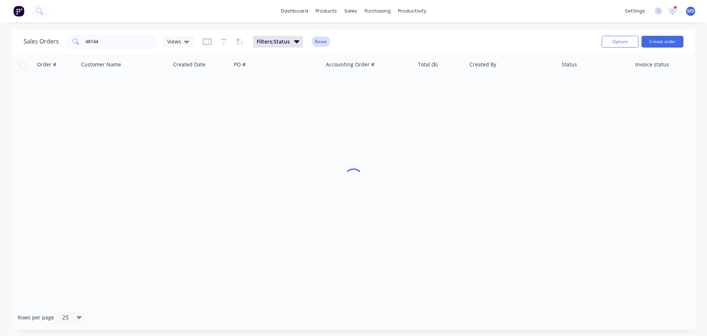
click at [315, 38] on button "Reset" at bounding box center [321, 41] width 18 height 10
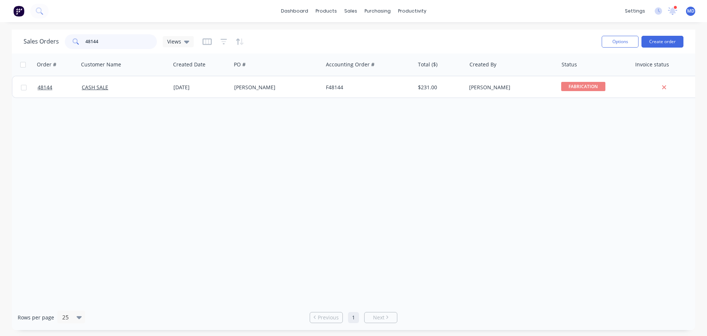
drag, startPoint x: 103, startPoint y: 38, endPoint x: 35, endPoint y: 37, distance: 68.5
click at [35, 37] on div "Sales Orders 48144 Views" at bounding box center [109, 41] width 170 height 15
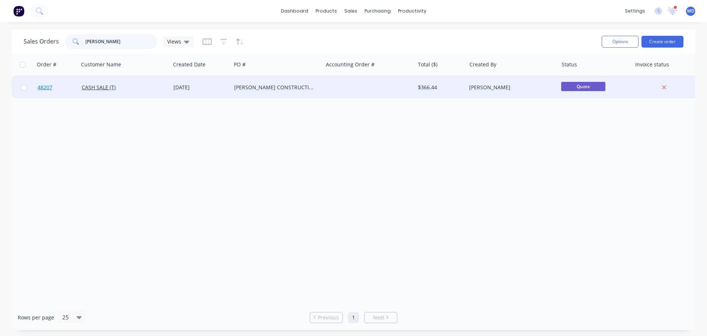
type input "doss"
click at [42, 86] on span "48207" at bounding box center [45, 87] width 15 height 7
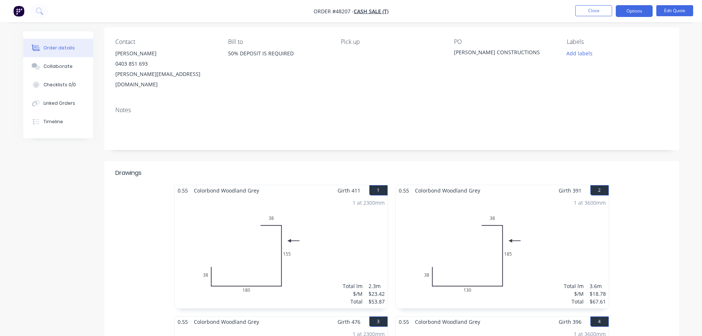
scroll to position [37, 0]
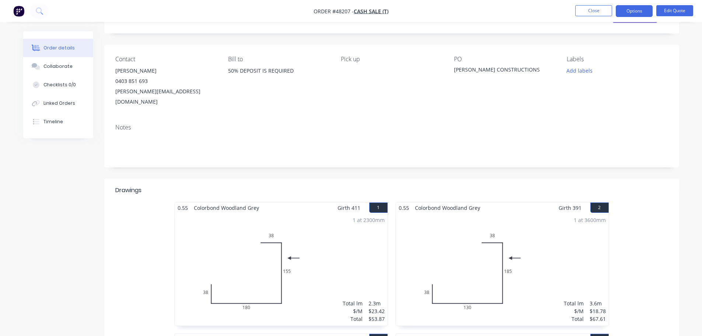
click at [302, 223] on div "1 at 2300mm Total lm $/M Total 2.3m $23.42 $53.87" at bounding box center [281, 269] width 213 height 112
click at [678, 8] on button "Edit Quote" at bounding box center [674, 10] width 37 height 11
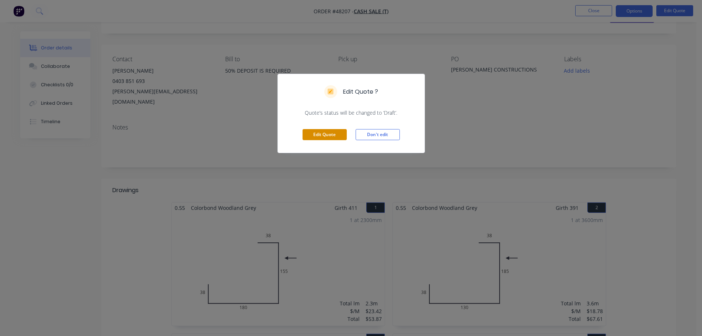
click at [318, 137] on button "Edit Quote" at bounding box center [325, 134] width 44 height 11
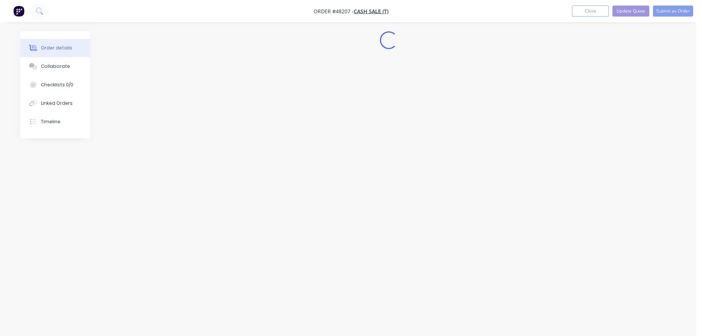
scroll to position [0, 0]
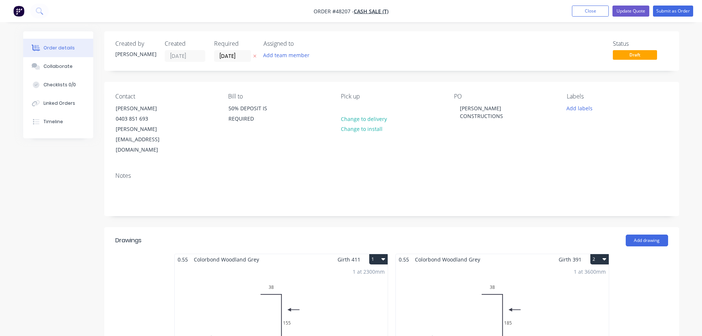
click at [314, 272] on div "1 at 2300mm Total lm $/M Total 2.3m $23.42 $53.87" at bounding box center [281, 321] width 213 height 112
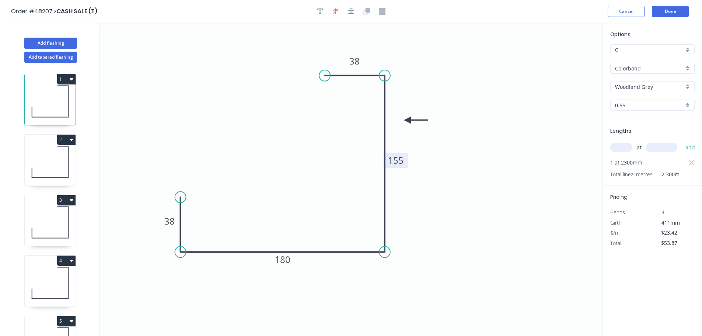
click at [403, 160] on tspan "155" at bounding box center [395, 160] width 15 height 12
click at [281, 262] on tspan "180" at bounding box center [282, 259] width 15 height 12
click at [57, 156] on icon at bounding box center [50, 161] width 51 height 47
type input "$18.78"
type input "$67.61"
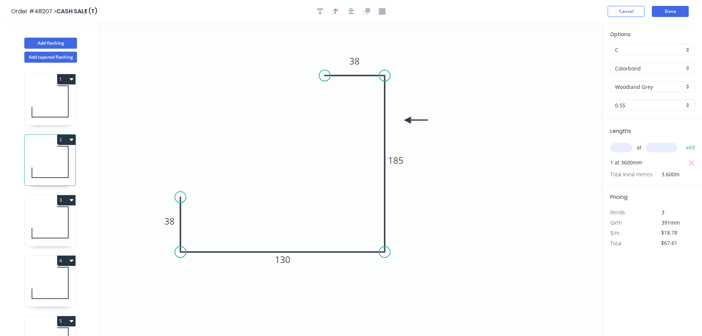
click at [55, 220] on icon at bounding box center [50, 222] width 51 height 47
type input "$23.42"
type input "$53.87"
click at [400, 162] on tspan "220" at bounding box center [395, 160] width 15 height 12
click at [284, 261] on tspan "180" at bounding box center [282, 259] width 15 height 12
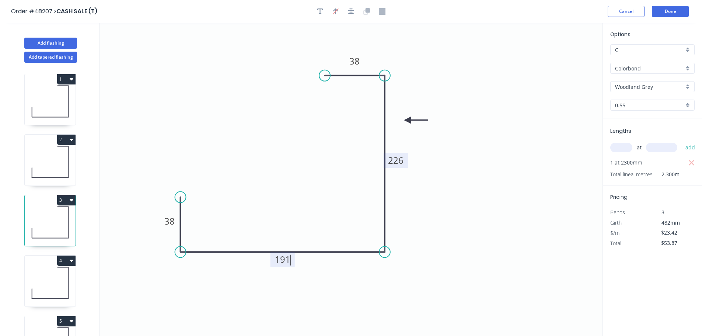
click at [47, 273] on icon at bounding box center [50, 282] width 51 height 47
type input "$18.78"
type input "$67.61"
click at [403, 159] on tspan "100" at bounding box center [395, 160] width 15 height 12
type input "$23.42"
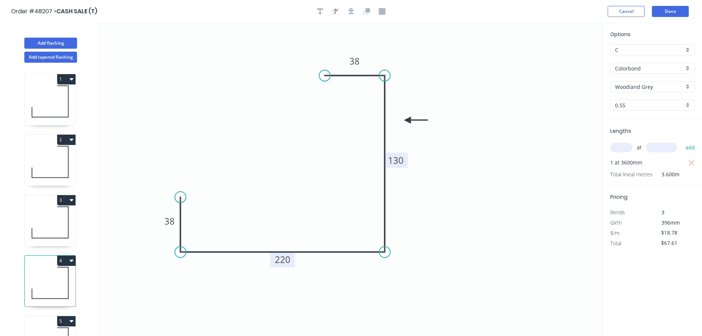
type input "$84.31"
click at [286, 259] on tspan "220" at bounding box center [282, 259] width 15 height 12
click at [472, 240] on icon "0 38 226 130 38" at bounding box center [350, 179] width 503 height 313
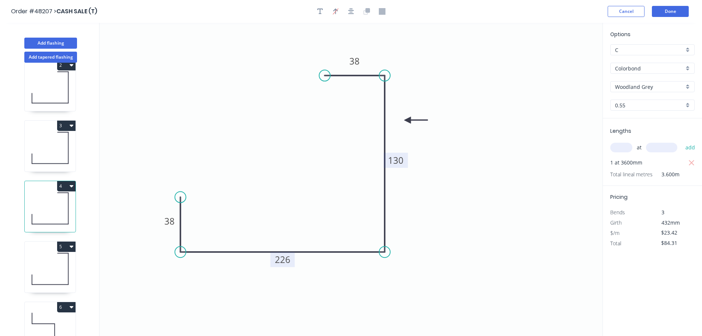
scroll to position [92, 0]
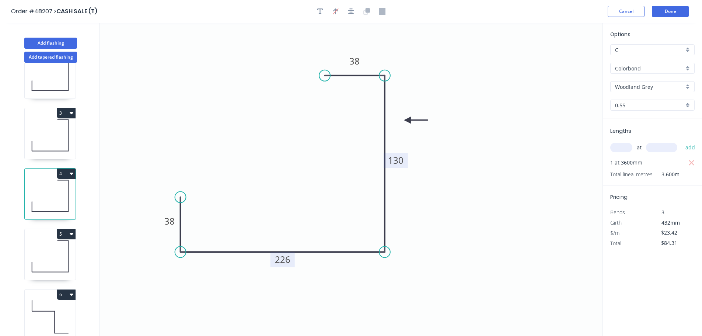
click at [49, 234] on icon at bounding box center [50, 256] width 51 height 47
type input "$14.61"
type input "$39.45"
click at [283, 259] on tspan "133" at bounding box center [282, 259] width 15 height 12
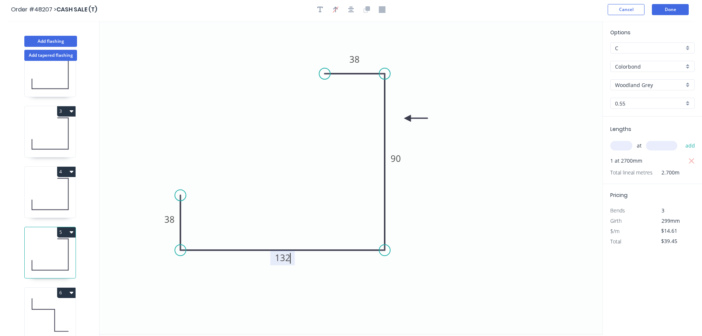
scroll to position [14, 0]
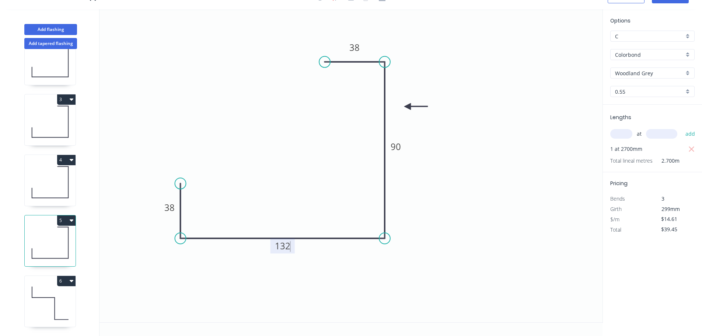
click at [57, 287] on icon at bounding box center [50, 302] width 51 height 47
type input "$18.78"
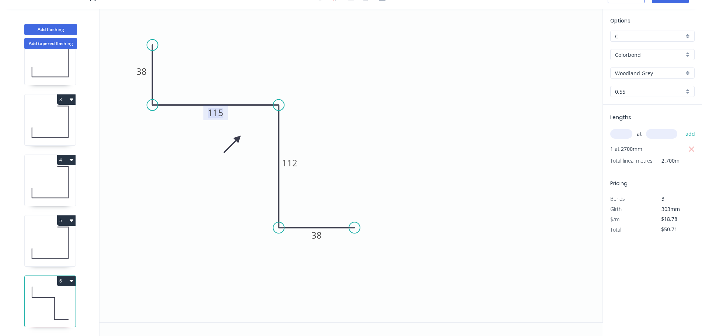
click at [215, 112] on tspan "115" at bounding box center [215, 112] width 15 height 12
click at [291, 160] on tspan "112" at bounding box center [289, 163] width 15 height 12
click at [691, 149] on icon "button" at bounding box center [692, 149] width 6 height 6
type input "$0.00"
click at [623, 135] on input "text" at bounding box center [621, 134] width 22 height 10
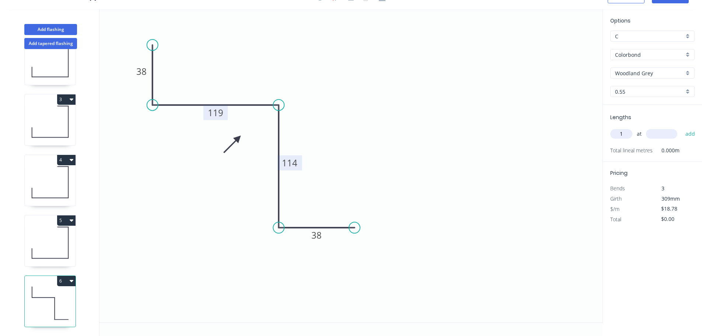
type input "1"
type input "2500"
click at [682, 127] on button "add" at bounding box center [690, 133] width 17 height 13
type input "$46.95"
click at [52, 235] on icon at bounding box center [50, 242] width 51 height 47
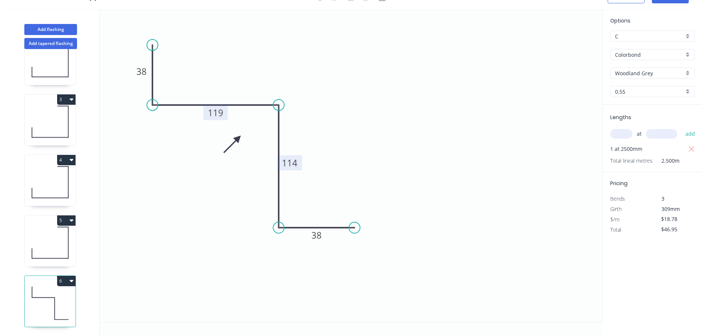
type input "$14.61"
type input "$39.45"
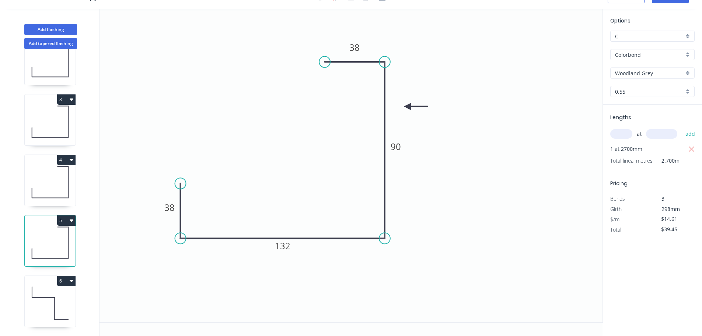
click at [57, 173] on icon at bounding box center [50, 181] width 51 height 47
type input "$23.42"
click at [46, 125] on icon at bounding box center [50, 121] width 51 height 47
type input "$53.87"
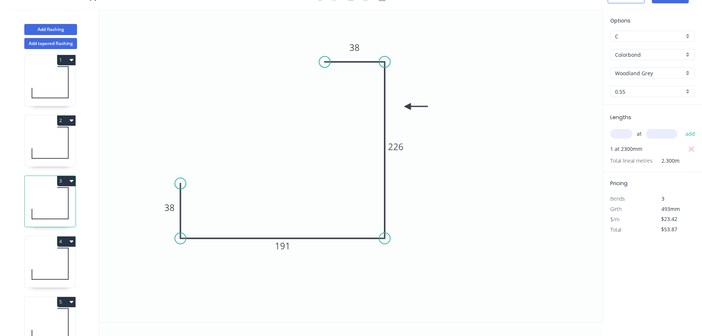
scroll to position [0, 0]
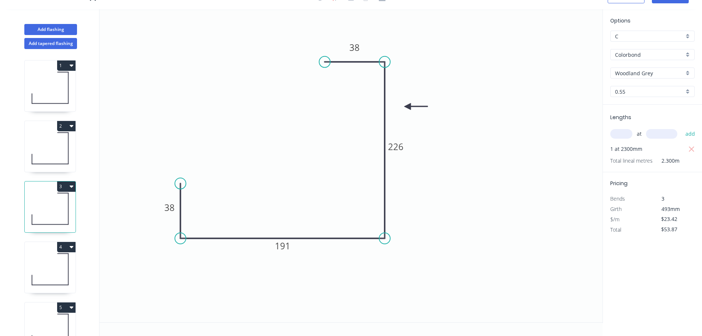
click at [59, 150] on icon at bounding box center [50, 148] width 51 height 47
type input "$18.78"
type input "$67.61"
click at [54, 94] on icon at bounding box center [50, 87] width 51 height 47
type input "$23.42"
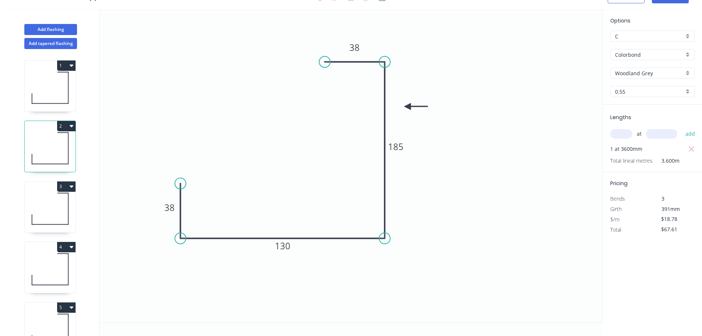
type input "$53.87"
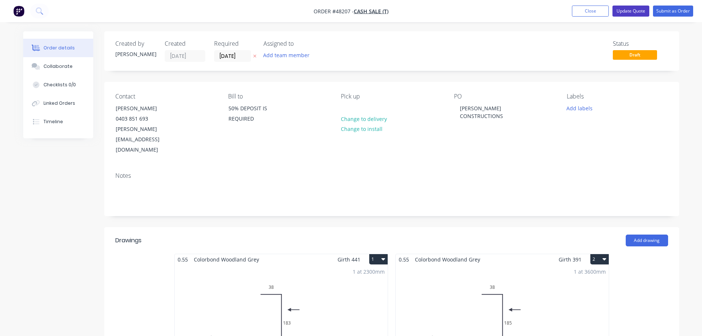
click at [633, 12] on button "Update Quote" at bounding box center [630, 11] width 37 height 11
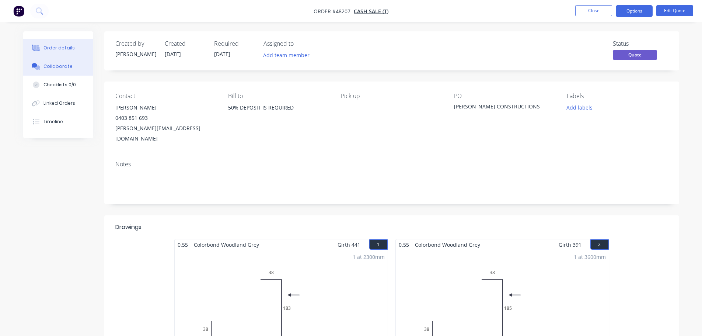
click at [63, 69] on div "Collaborate" at bounding box center [57, 66] width 29 height 7
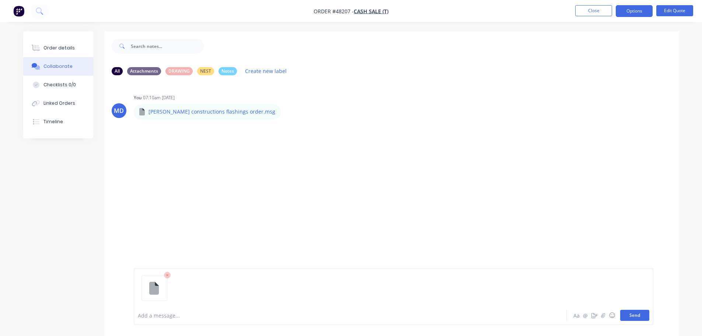
click at [638, 315] on button "Send" at bounding box center [634, 315] width 29 height 11
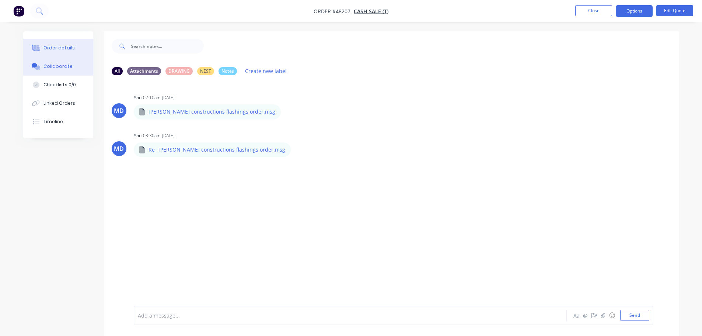
click at [60, 51] on div "Order details" at bounding box center [58, 48] width 31 height 7
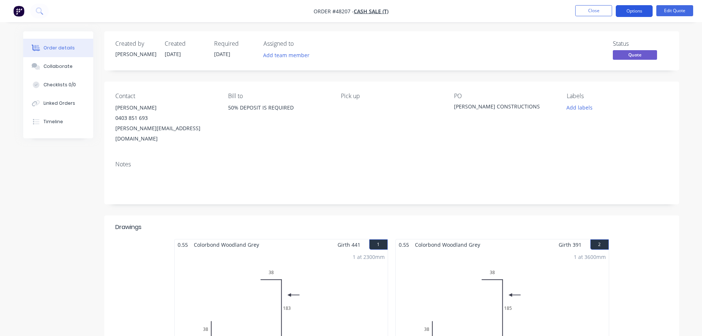
click at [619, 9] on button "Options" at bounding box center [634, 11] width 37 height 12
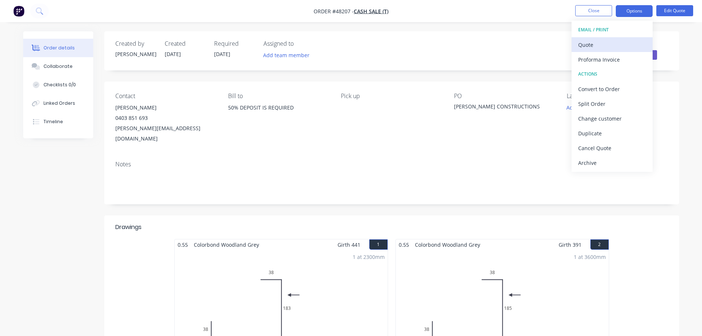
click at [592, 43] on div "Quote" at bounding box center [612, 44] width 68 height 11
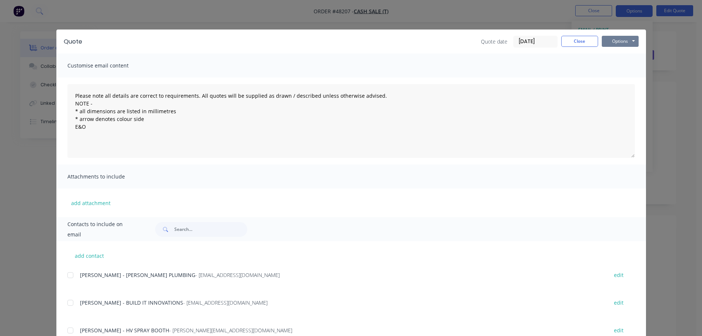
click at [624, 45] on button "Options" at bounding box center [620, 41] width 37 height 11
click at [615, 70] on button "Print" at bounding box center [625, 66] width 47 height 12
click at [576, 43] on button "Close" at bounding box center [579, 41] width 37 height 11
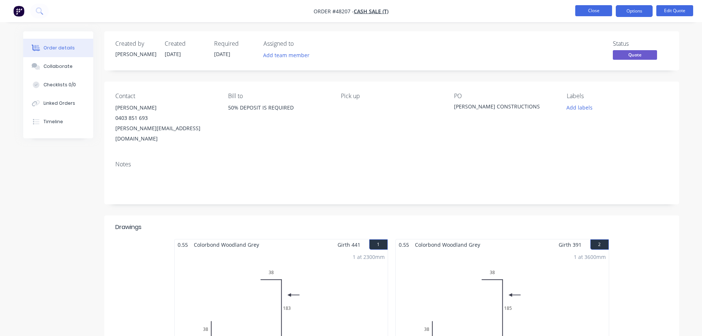
click at [584, 11] on button "Close" at bounding box center [593, 10] width 37 height 11
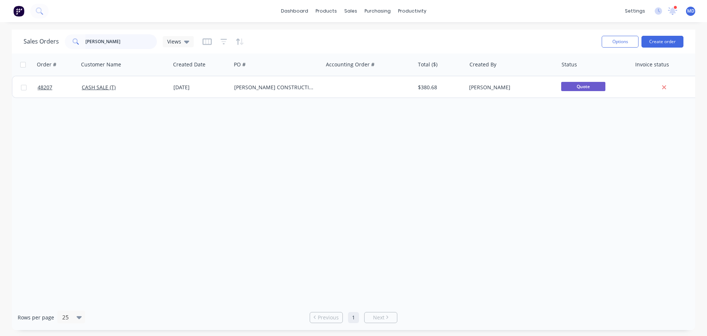
click at [99, 46] on input "doss" at bounding box center [121, 41] width 72 height 15
type input "d"
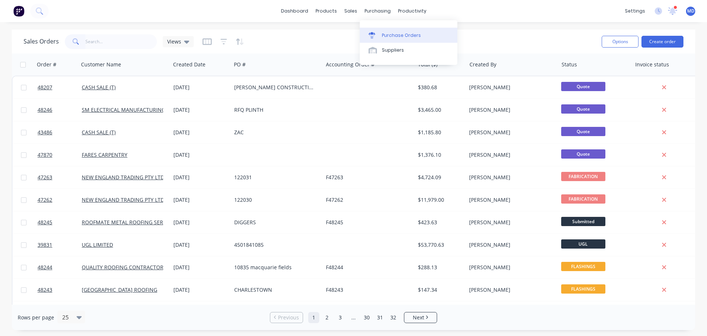
click at [391, 32] on div "Purchase Orders" at bounding box center [401, 35] width 39 height 7
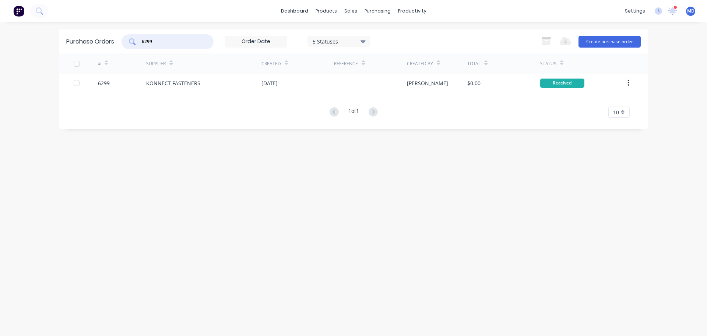
drag, startPoint x: 117, startPoint y: 42, endPoint x: 96, endPoint y: 35, distance: 22.4
click at [99, 39] on div "Purchase Orders 6299 5 Statuses 5 Statuses Export to Excel (XLSX) Create purcha…" at bounding box center [354, 41] width 590 height 24
type input "9"
type input "6191"
click at [356, 45] on div "5 Statuses" at bounding box center [339, 41] width 63 height 11
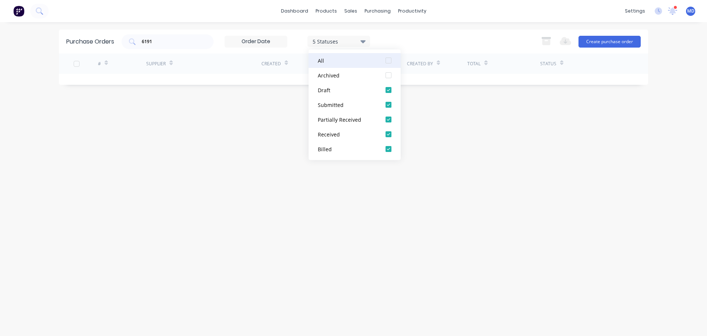
click at [393, 59] on div at bounding box center [388, 60] width 15 height 15
click at [412, 31] on div "Purchase Orders 6191 7 Statuses 7 Statuses Export to Excel (XLSX) Create purcha…" at bounding box center [354, 41] width 590 height 24
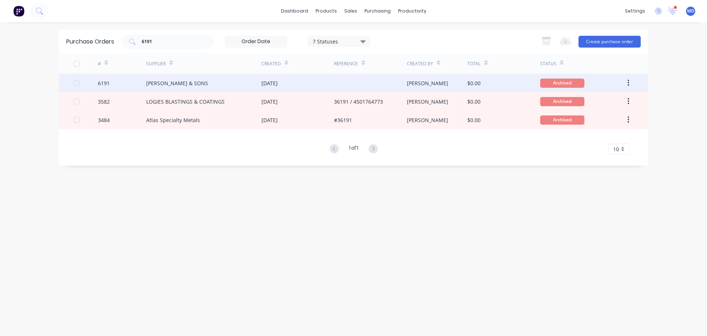
click at [104, 84] on div "6191" at bounding box center [104, 83] width 12 height 8
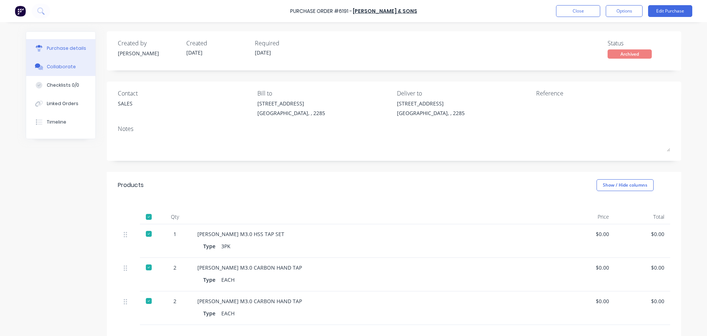
click at [39, 70] on button "Collaborate" at bounding box center [60, 66] width 69 height 18
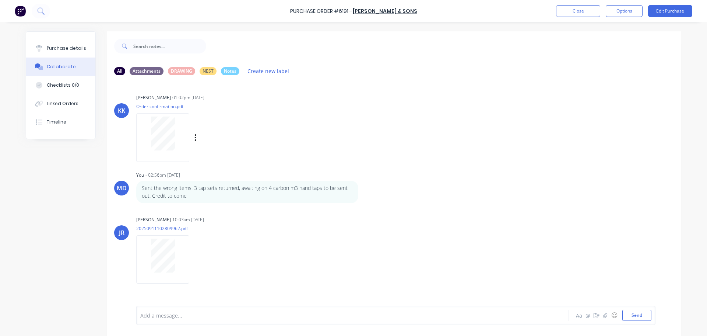
click at [148, 121] on div at bounding box center [163, 133] width 46 height 34
click at [62, 39] on button "Purchase details" at bounding box center [60, 48] width 69 height 18
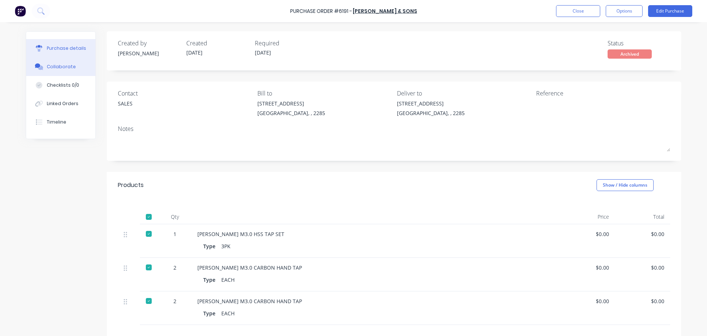
click at [56, 66] on div "Collaborate" at bounding box center [61, 66] width 29 height 7
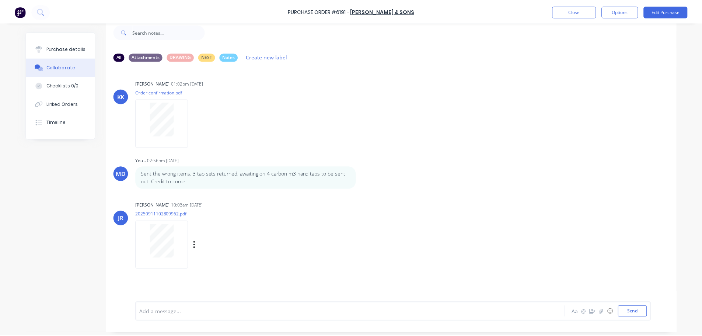
scroll to position [18, 0]
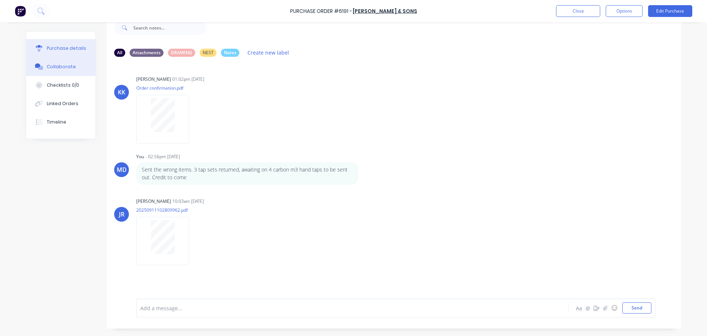
click at [73, 48] on div "Purchase details" at bounding box center [66, 48] width 39 height 7
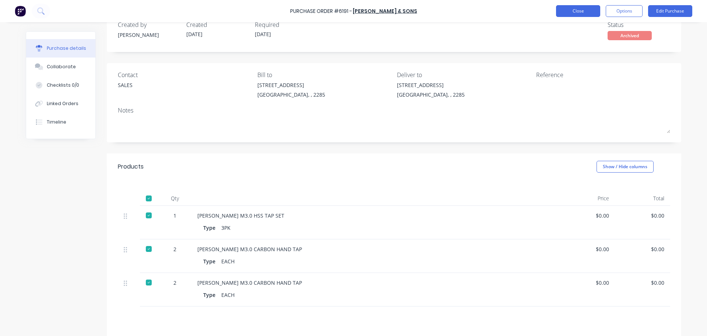
click at [572, 10] on button "Close" at bounding box center [578, 11] width 44 height 12
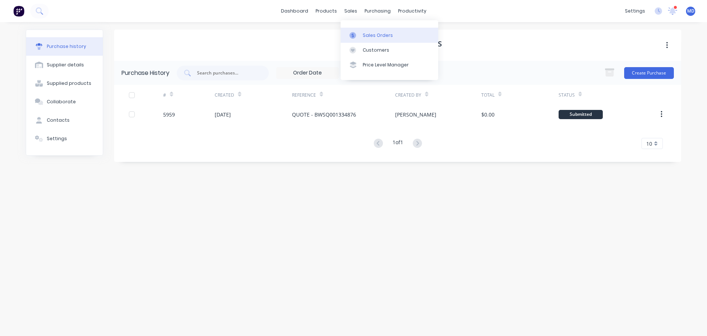
click at [359, 33] on div at bounding box center [355, 35] width 11 height 7
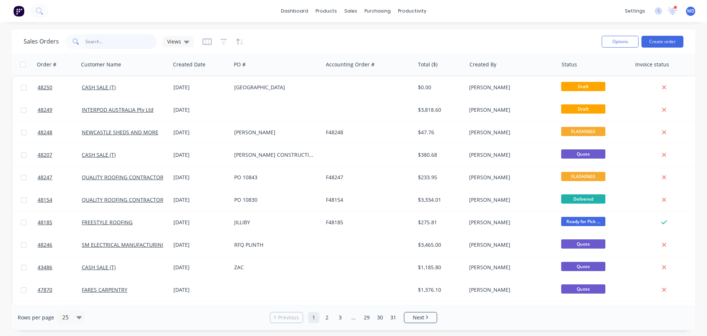
click at [98, 41] on input "text" at bounding box center [121, 41] width 72 height 15
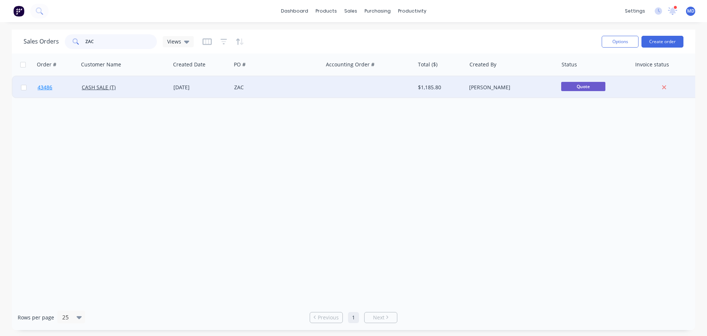
type input "ZAC"
click at [44, 88] on span "43486" at bounding box center [45, 87] width 15 height 7
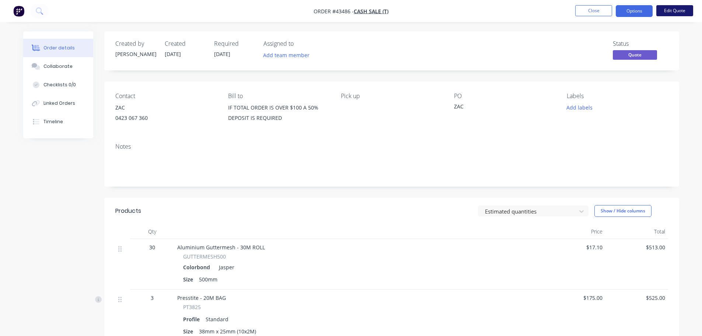
click at [676, 8] on button "Edit Quote" at bounding box center [674, 10] width 37 height 11
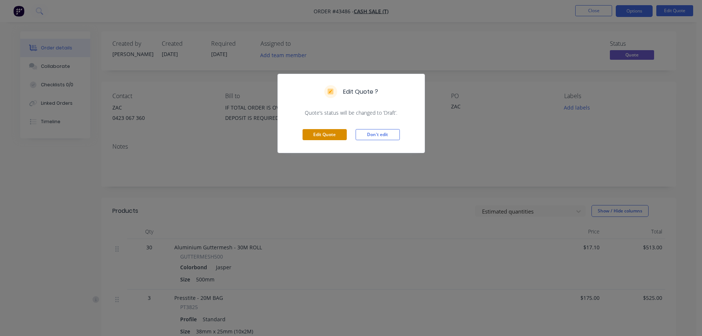
click at [335, 136] on button "Edit Quote" at bounding box center [325, 134] width 44 height 11
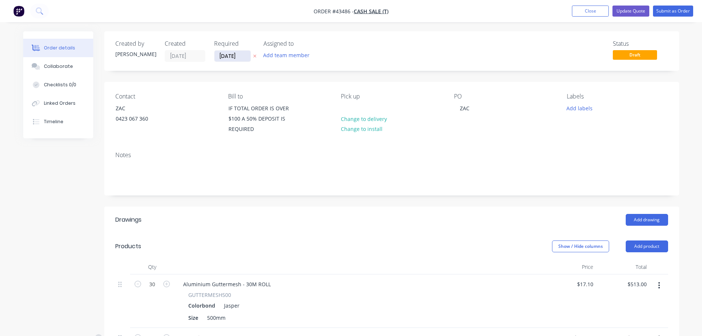
click at [240, 59] on input "28/03/25" at bounding box center [232, 55] width 36 height 11
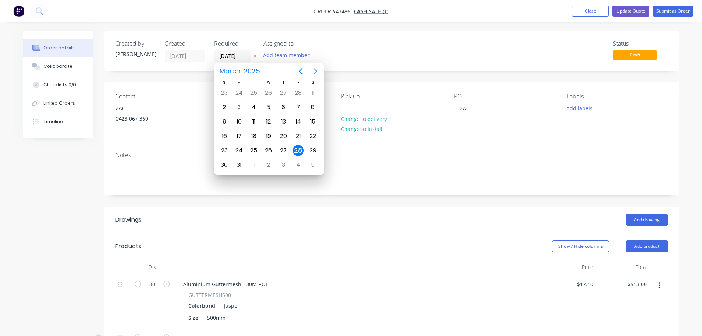
click at [316, 71] on icon "Next page" at bounding box center [315, 71] width 3 height 6
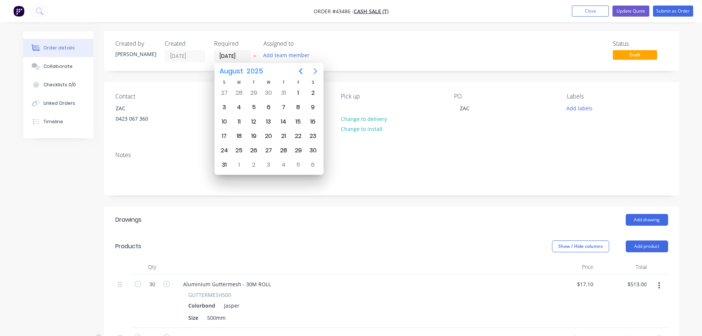
click at [316, 71] on icon "Next page" at bounding box center [315, 71] width 3 height 6
click at [268, 106] on div "8" at bounding box center [268, 107] width 11 height 11
type input "08/10/25"
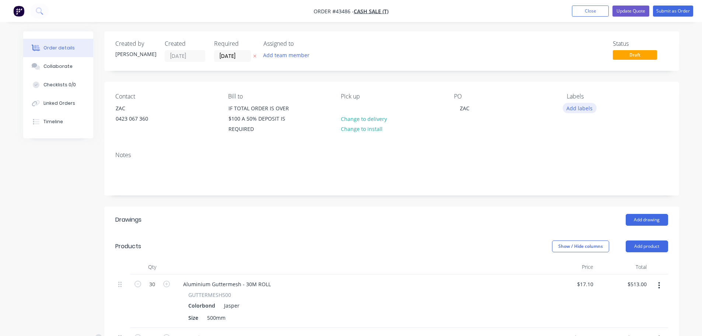
click at [575, 108] on button "Add labels" at bounding box center [580, 108] width 34 height 10
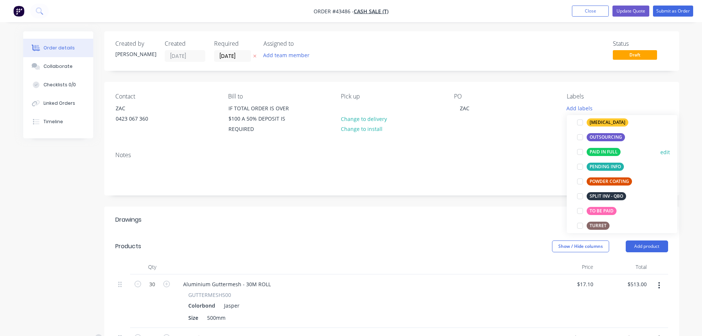
click at [580, 154] on div at bounding box center [580, 151] width 15 height 15
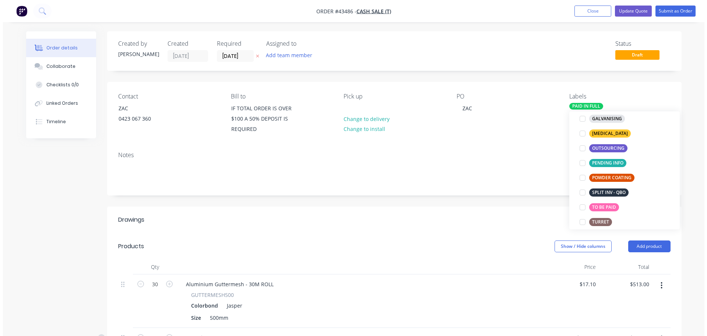
scroll to position [22, 0]
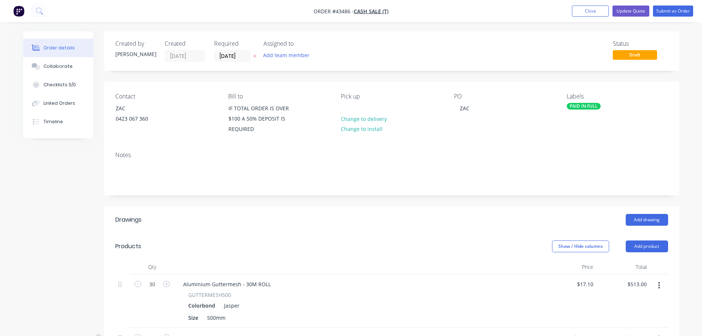
click at [539, 144] on div "Contact ZAC 0423 067 360 Bill to IF TOTAL ORDER IS OVER $100 A 50% DEPOSIT IS R…" at bounding box center [391, 114] width 575 height 64
click at [676, 14] on button "Submit as Order" at bounding box center [673, 11] width 40 height 11
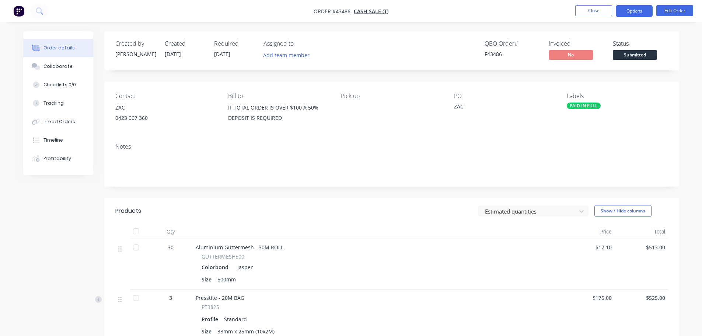
click at [626, 13] on button "Options" at bounding box center [634, 11] width 37 height 12
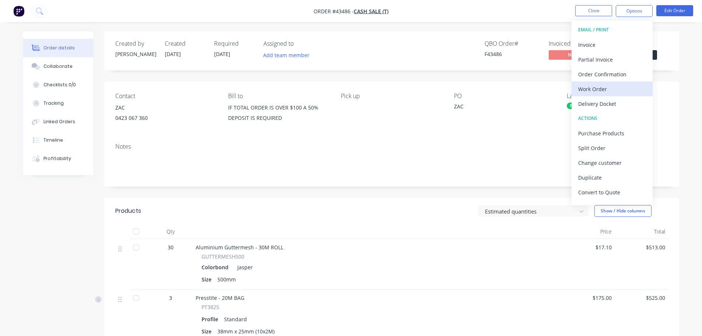
click at [609, 84] on div "Work Order" at bounding box center [612, 89] width 68 height 11
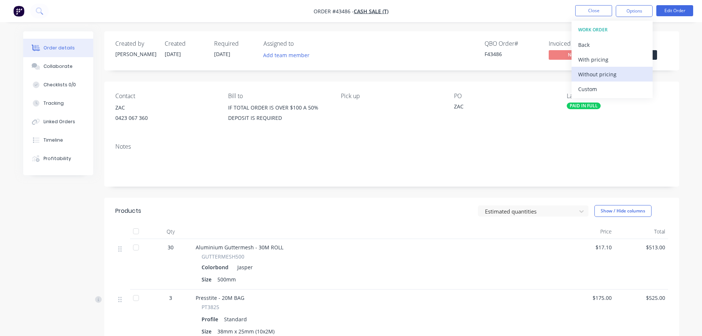
click at [610, 77] on div "Without pricing" at bounding box center [612, 74] width 68 height 11
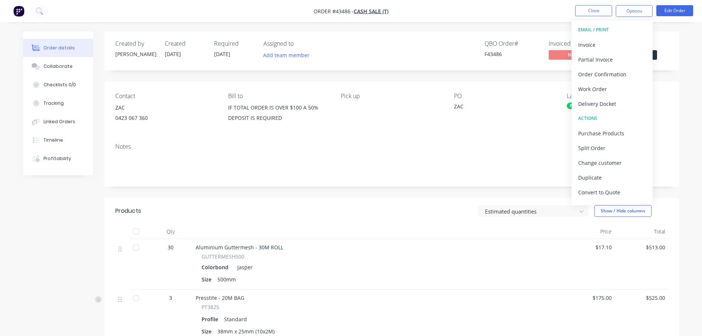
click at [671, 82] on div "Contact ZAC 0423 067 360 Bill to IF TOTAL ORDER IS OVER $100 A 50% DEPOSIT IS R…" at bounding box center [391, 109] width 575 height 56
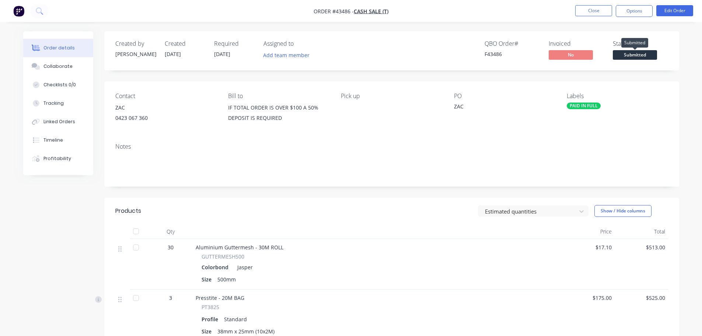
click at [622, 55] on span "Submitted" at bounding box center [635, 54] width 44 height 9
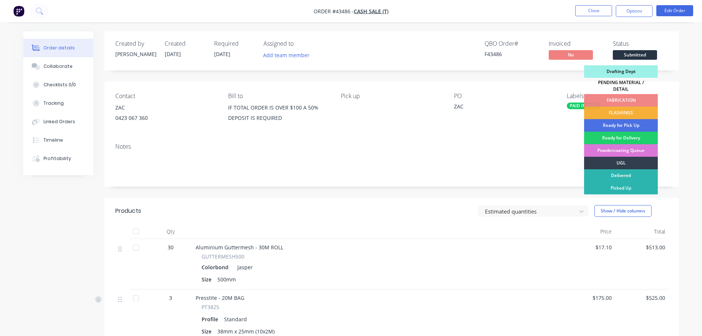
click at [620, 83] on div "PENDING MATERIAL / DETAIL" at bounding box center [621, 86] width 74 height 16
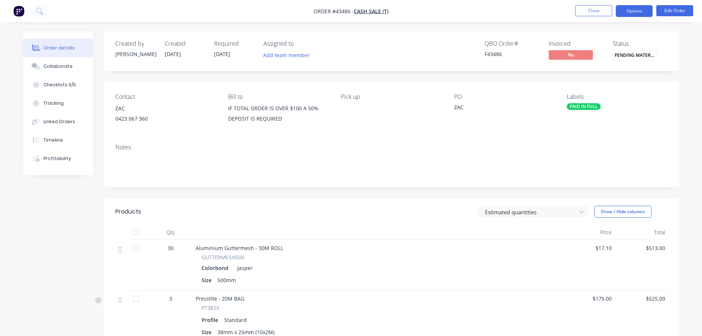
click at [636, 11] on button "Options" at bounding box center [634, 11] width 37 height 12
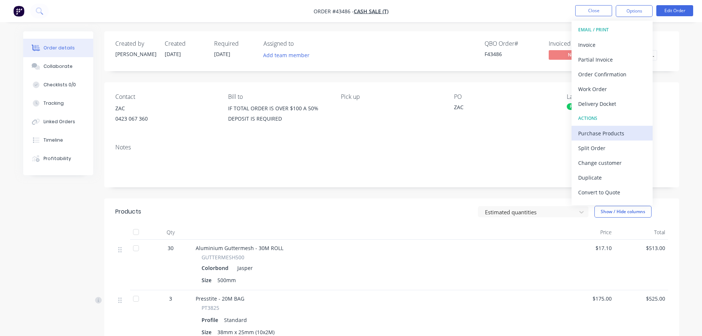
click at [595, 133] on div "Purchase Products" at bounding box center [612, 133] width 68 height 11
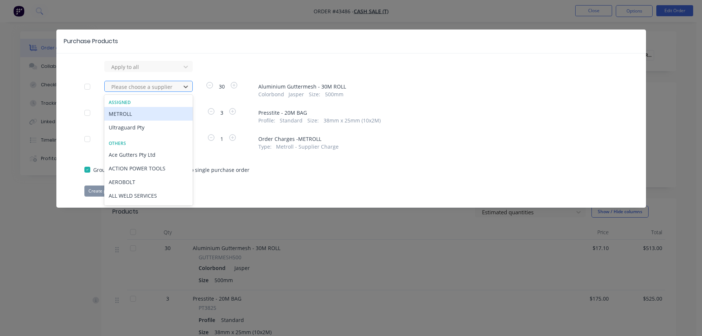
click at [154, 86] on div at bounding box center [144, 86] width 66 height 9
click at [133, 115] on div "METROLL" at bounding box center [148, 114] width 88 height 14
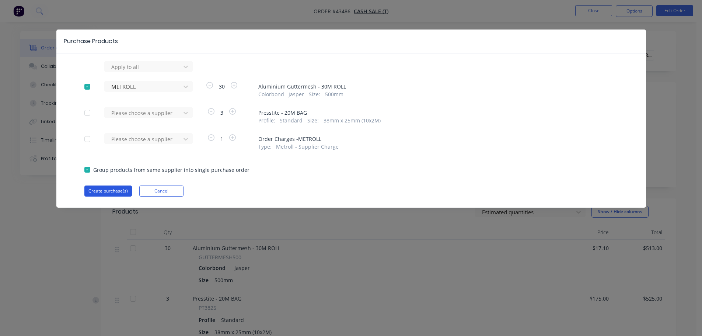
click at [97, 189] on button "Create purchase(s)" at bounding box center [108, 190] width 48 height 11
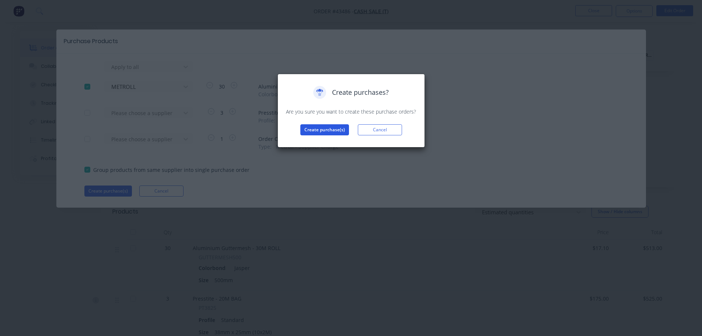
click at [325, 131] on button "Create purchase(s)" at bounding box center [324, 129] width 49 height 11
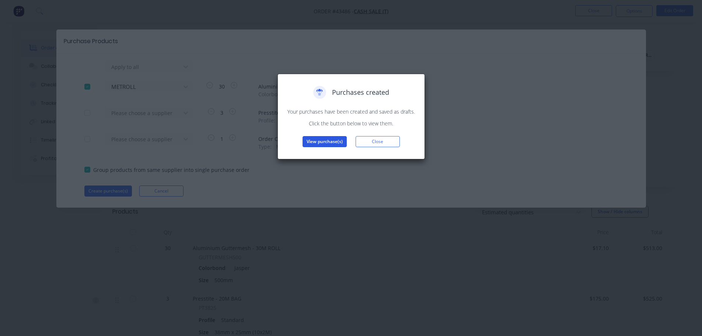
click at [319, 139] on button "View purchase(s)" at bounding box center [325, 141] width 44 height 11
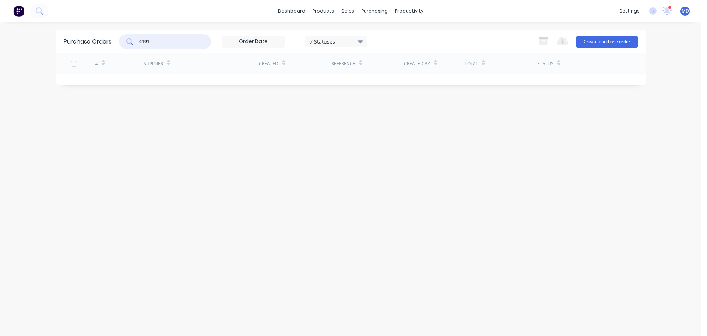
drag, startPoint x: 160, startPoint y: 43, endPoint x: 118, endPoint y: 36, distance: 42.1
click at [118, 38] on div "Purchase Orders 6191 7 Statuses 7 Statuses Export to Excel (XLSX) Create purcha…" at bounding box center [351, 41] width 590 height 24
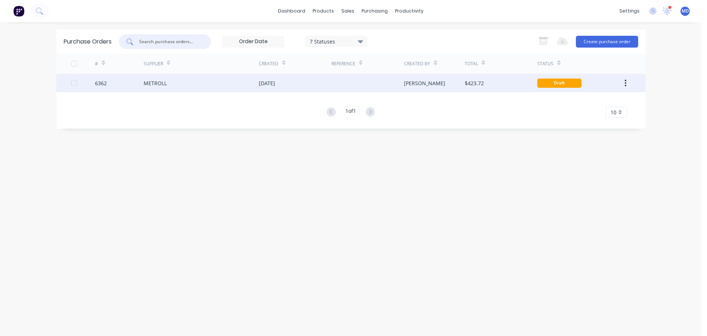
click at [101, 83] on div "6362" at bounding box center [101, 83] width 12 height 8
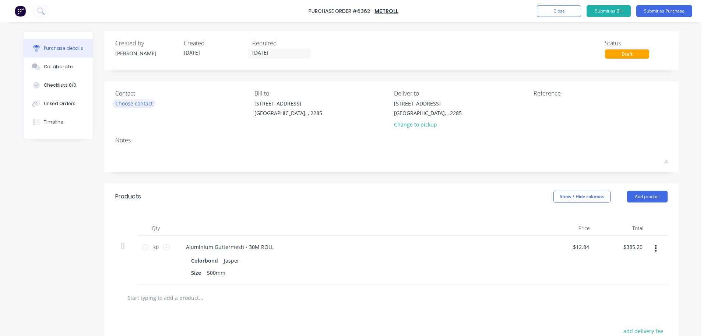
click at [128, 105] on div "Choose contact" at bounding box center [134, 103] width 38 height 8
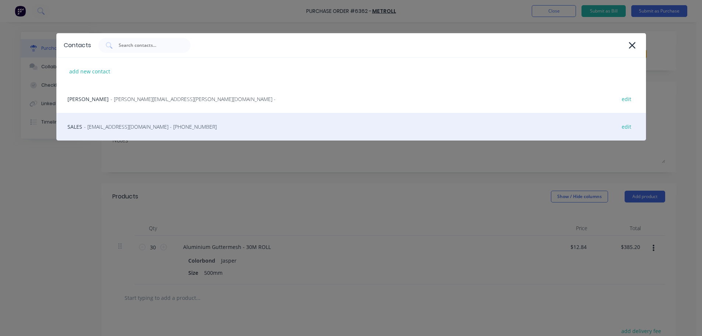
click at [116, 125] on span "- sales@metrollmetal.com - (02) 4954 5799" at bounding box center [150, 127] width 133 height 8
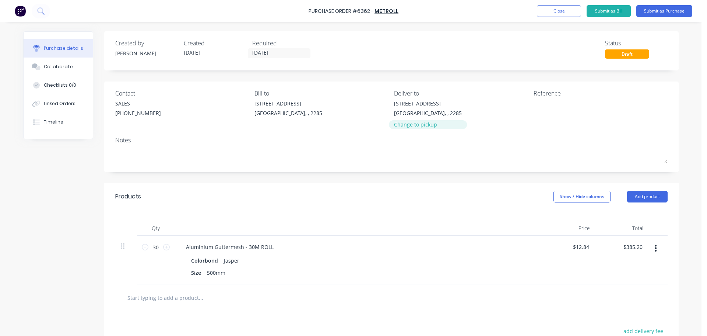
click at [407, 125] on div "Change to pickup" at bounding box center [428, 124] width 68 height 8
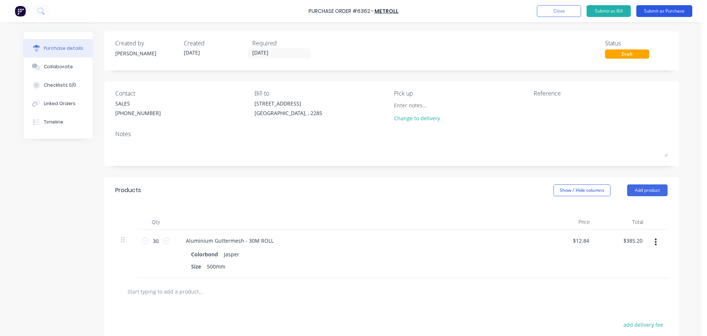
click at [657, 12] on button "Submit as Purchase" at bounding box center [665, 11] width 56 height 12
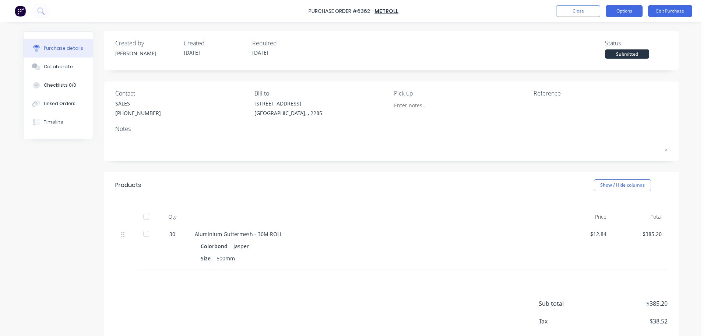
click at [630, 10] on button "Options" at bounding box center [624, 11] width 37 height 12
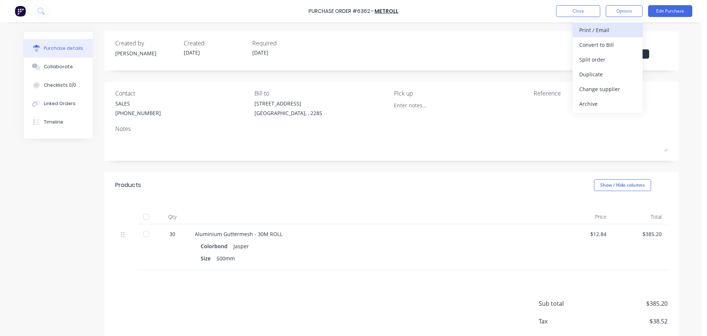
click at [602, 32] on div "Print / Email" at bounding box center [608, 30] width 57 height 11
click at [595, 55] on div "Without pricing" at bounding box center [608, 59] width 57 height 11
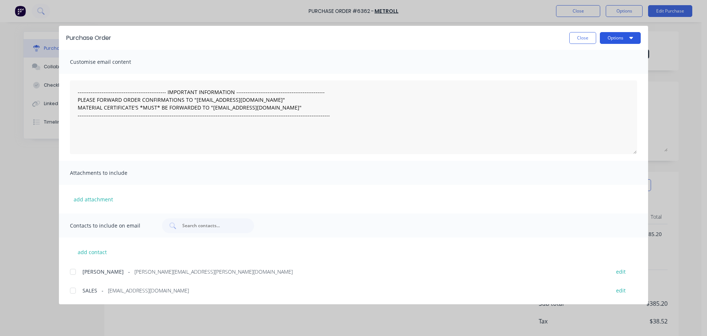
click at [620, 34] on button "Options" at bounding box center [620, 38] width 41 height 12
click at [598, 69] on div "Print" at bounding box center [606, 71] width 57 height 11
click at [581, 37] on button "Close" at bounding box center [583, 38] width 27 height 12
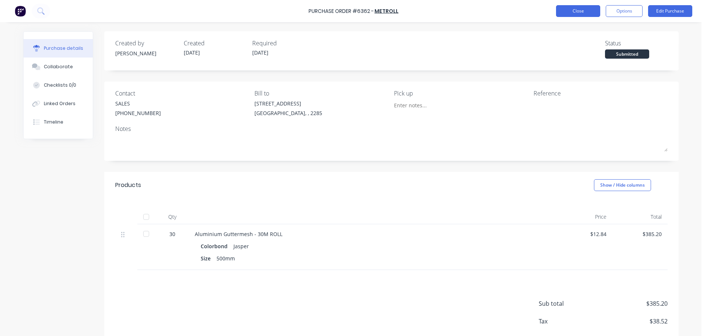
click at [573, 9] on button "Close" at bounding box center [578, 11] width 44 height 12
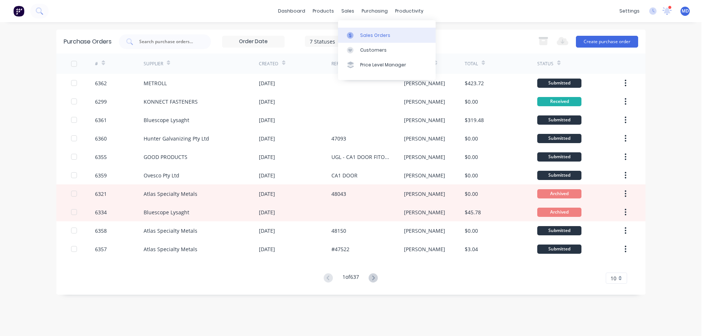
click at [349, 30] on link "Sales Orders" at bounding box center [387, 35] width 98 height 15
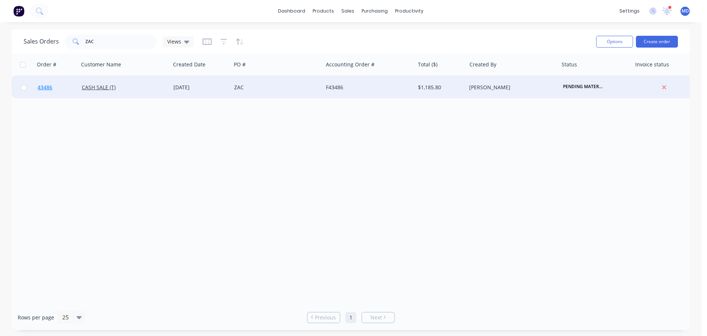
click at [44, 84] on link "43486" at bounding box center [60, 87] width 44 height 22
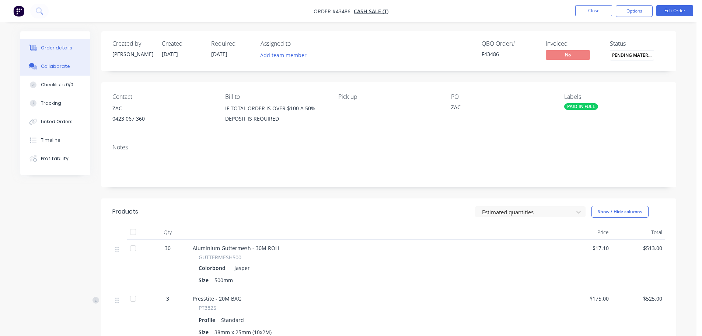
click at [50, 67] on div "Collaborate" at bounding box center [55, 66] width 29 height 7
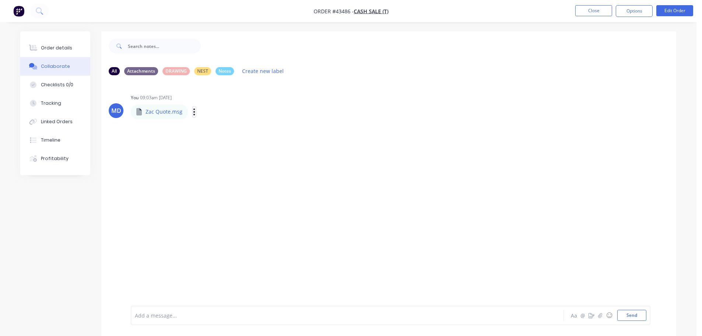
click at [193, 112] on icon "button" at bounding box center [193, 111] width 1 height 7
click at [216, 134] on button "Download" at bounding box center [242, 131] width 83 height 17
click at [60, 43] on button "Order details" at bounding box center [55, 48] width 70 height 18
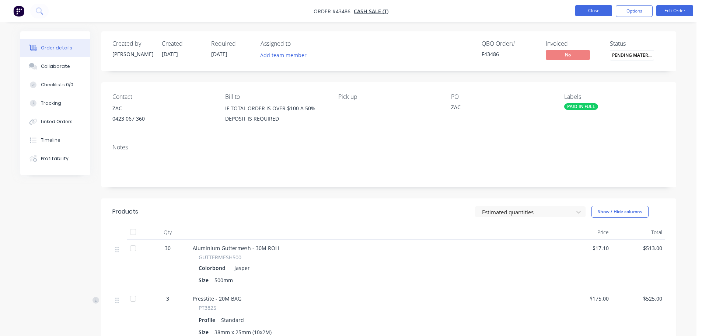
click at [600, 12] on button "Close" at bounding box center [593, 10] width 37 height 11
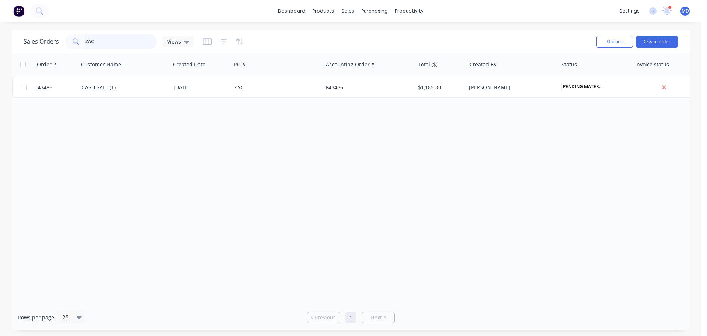
click at [110, 45] on input "ZAC" at bounding box center [121, 41] width 72 height 15
type input "Z"
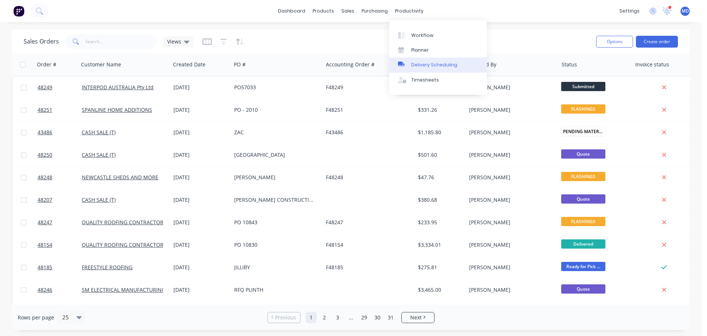
click at [431, 59] on link "Delivery Scheduling" at bounding box center [438, 64] width 98 height 15
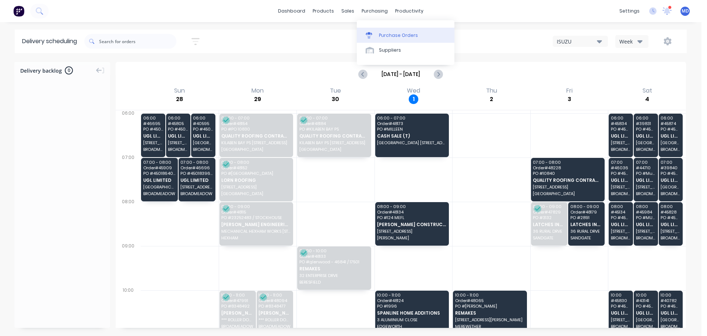
click at [384, 35] on div "Purchase Orders" at bounding box center [398, 35] width 39 height 7
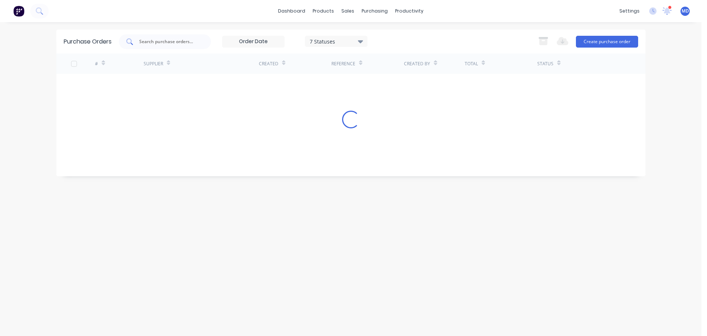
click at [161, 43] on input "text" at bounding box center [169, 41] width 61 height 7
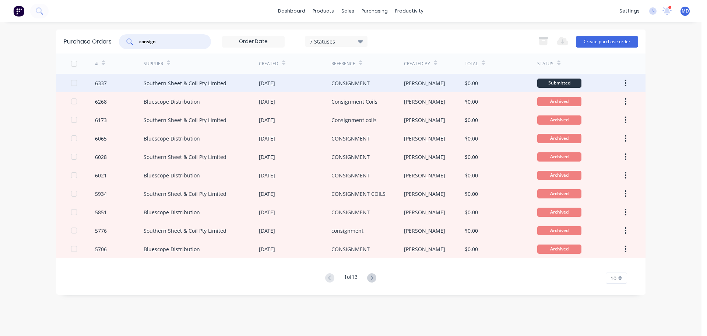
type input "consign"
click at [98, 84] on div "6337" at bounding box center [101, 83] width 12 height 8
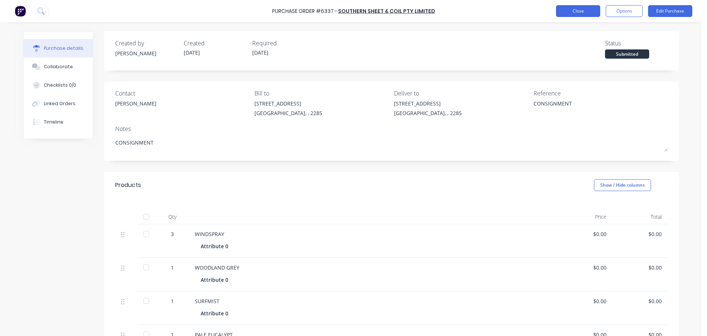
click at [580, 9] on button "Close" at bounding box center [578, 11] width 44 height 12
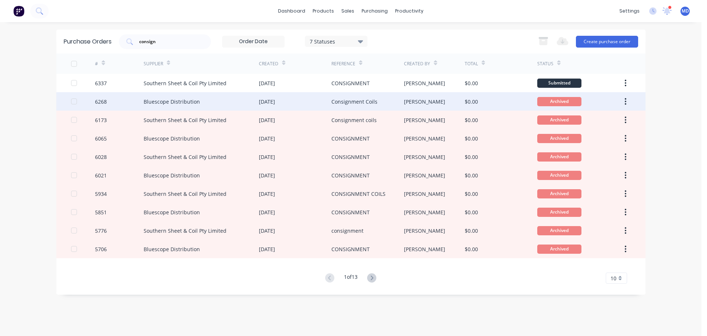
click at [92, 98] on div at bounding box center [83, 101] width 24 height 18
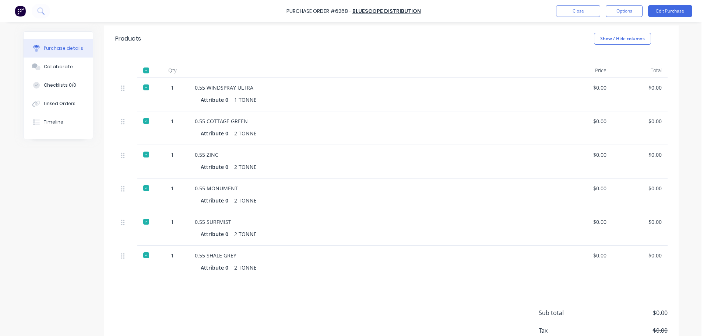
scroll to position [84, 0]
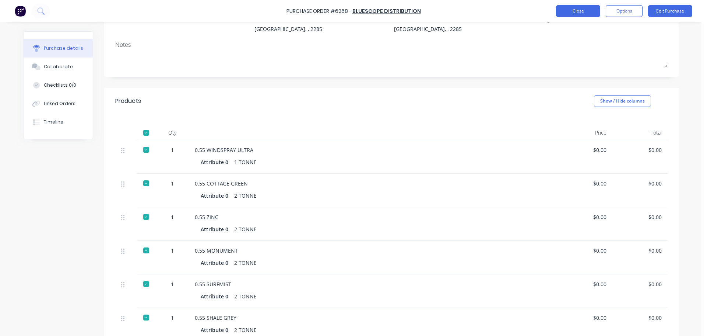
click at [575, 13] on button "Close" at bounding box center [578, 11] width 44 height 12
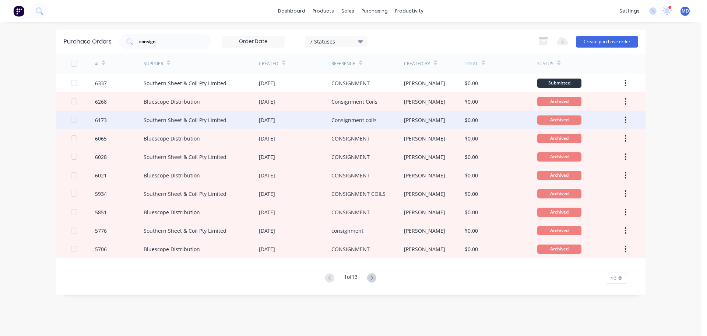
click at [107, 116] on div "6173" at bounding box center [101, 120] width 12 height 8
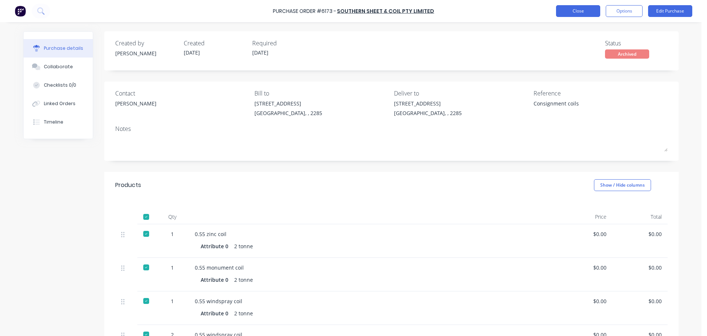
click at [577, 8] on button "Close" at bounding box center [578, 11] width 44 height 12
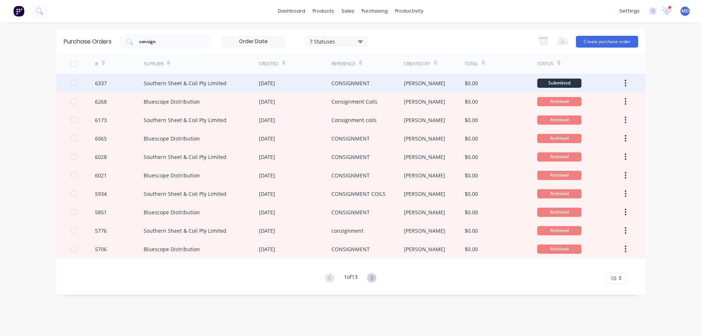
click at [117, 84] on div "6337" at bounding box center [119, 83] width 49 height 18
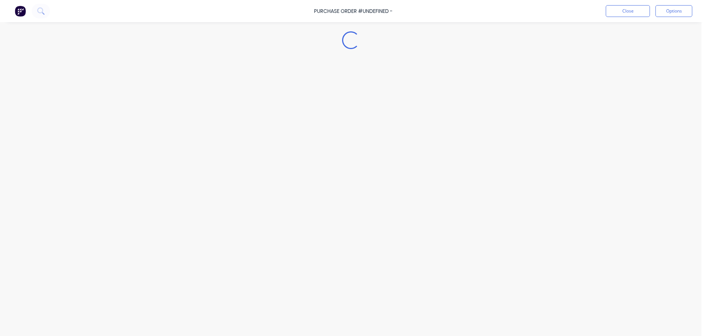
type textarea "x"
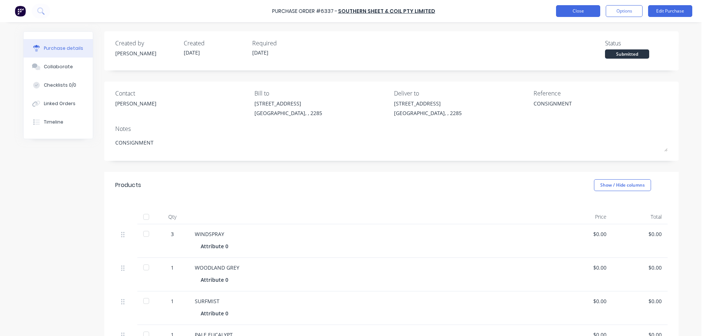
click at [574, 8] on button "Close" at bounding box center [578, 11] width 44 height 12
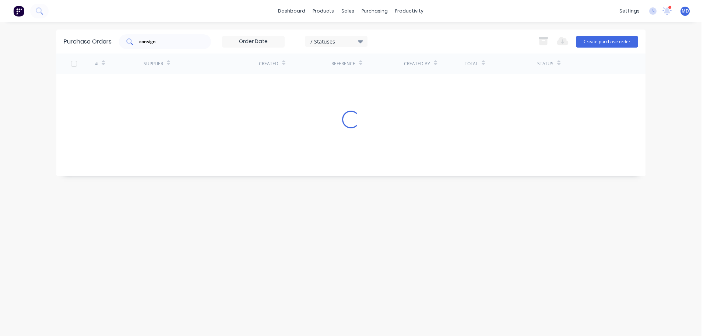
click at [172, 35] on div "consign" at bounding box center [165, 41] width 92 height 15
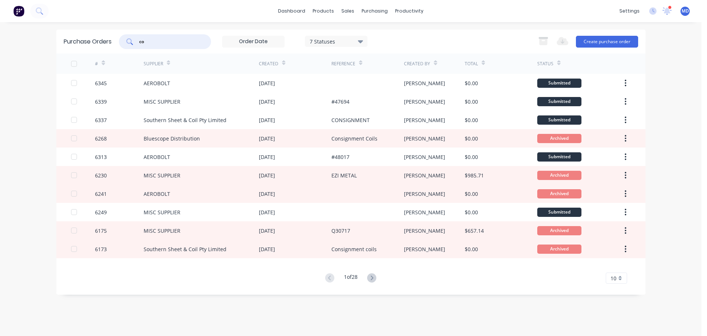
type input "c"
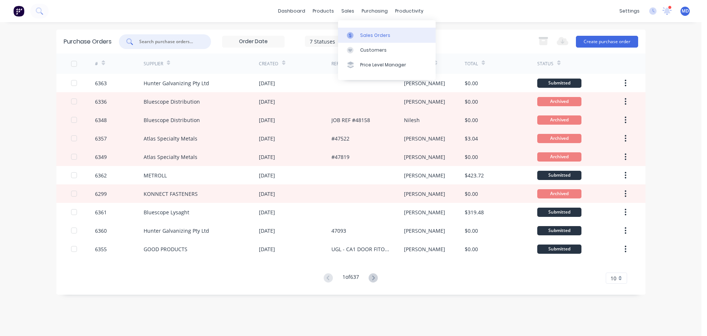
click at [360, 33] on div "Sales Orders" at bounding box center [375, 35] width 30 height 7
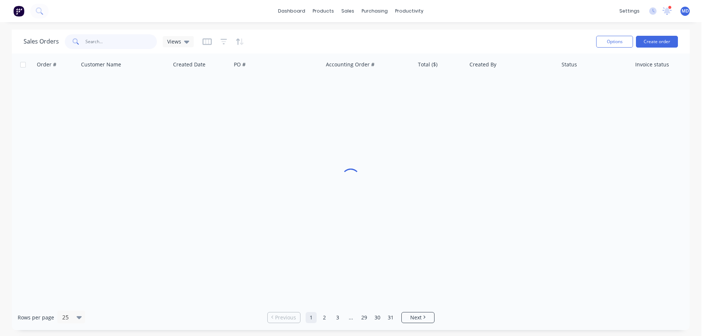
click at [105, 38] on input "text" at bounding box center [121, 41] width 72 height 15
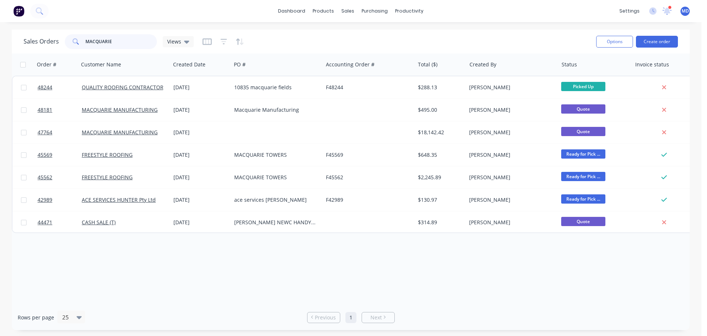
type input "MACQUARIE"
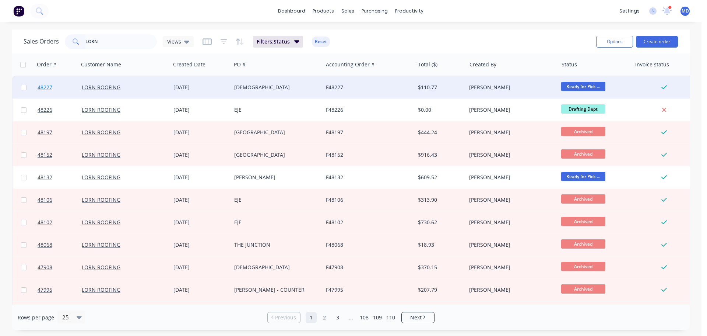
type input "LORN"
click at [46, 88] on span "48227" at bounding box center [45, 87] width 15 height 7
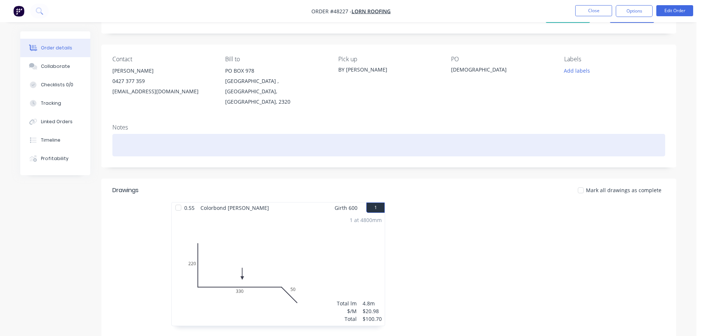
scroll to position [139, 0]
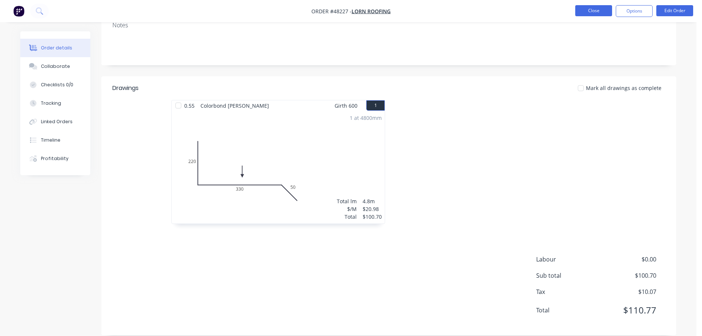
click at [598, 13] on button "Close" at bounding box center [593, 10] width 37 height 11
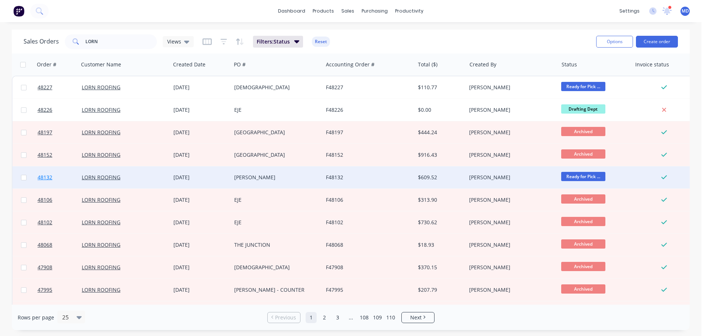
click at [42, 179] on span "48132" at bounding box center [45, 177] width 15 height 7
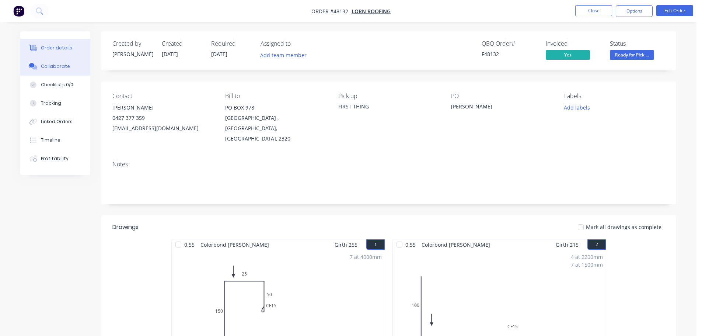
click at [58, 63] on div "Collaborate" at bounding box center [55, 66] width 29 height 7
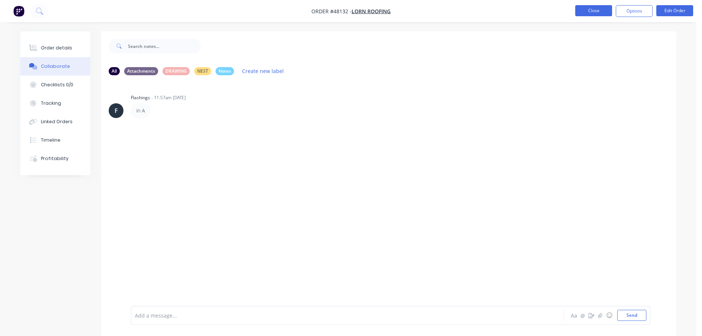
click at [578, 11] on button "Close" at bounding box center [593, 10] width 37 height 11
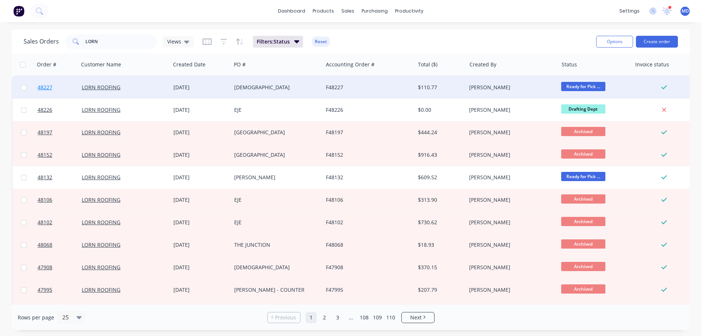
click at [44, 90] on span "48227" at bounding box center [45, 87] width 15 height 7
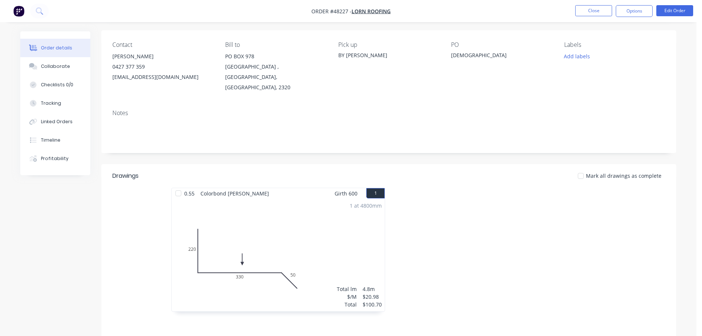
scroll to position [139, 0]
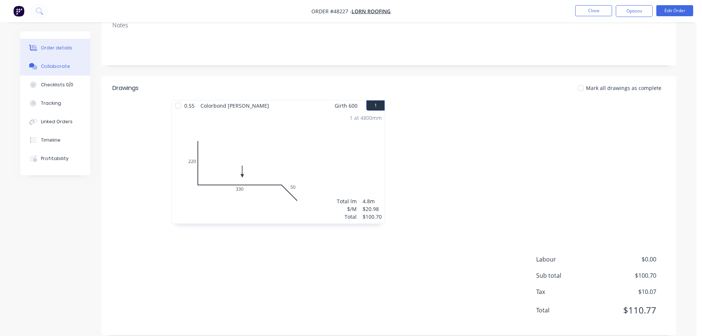
click at [41, 67] on div "Collaborate" at bounding box center [55, 66] width 29 height 7
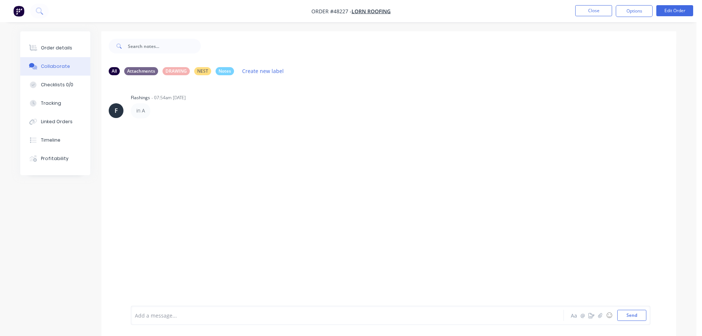
click at [48, 37] on div "Order details Collaborate Checklists 0/0 Tracking Linked Orders Timeline Profit…" at bounding box center [55, 103] width 70 height 144
click at [49, 43] on button "Order details" at bounding box center [55, 48] width 70 height 18
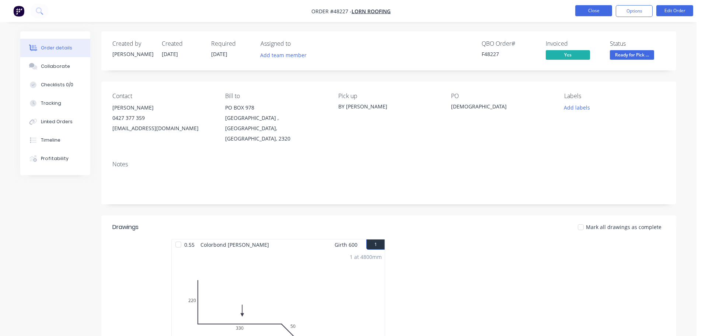
click at [587, 13] on button "Close" at bounding box center [593, 10] width 37 height 11
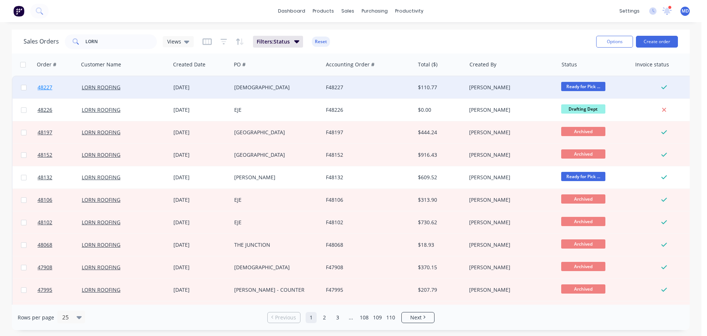
click at [51, 90] on span "48227" at bounding box center [45, 87] width 15 height 7
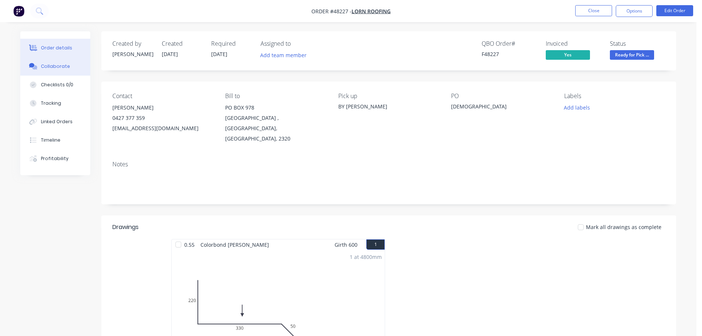
click at [50, 69] on div "Collaborate" at bounding box center [55, 66] width 29 height 7
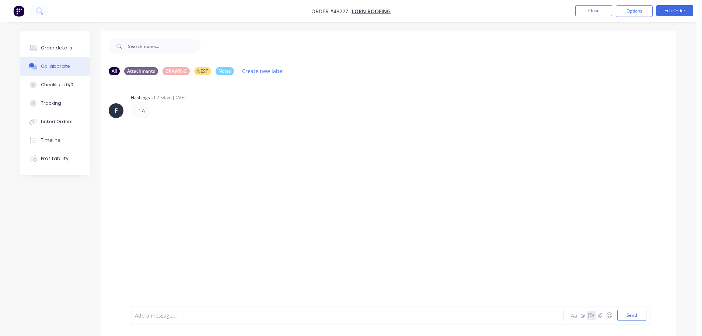
click at [593, 316] on icon "button" at bounding box center [591, 314] width 6 height 5
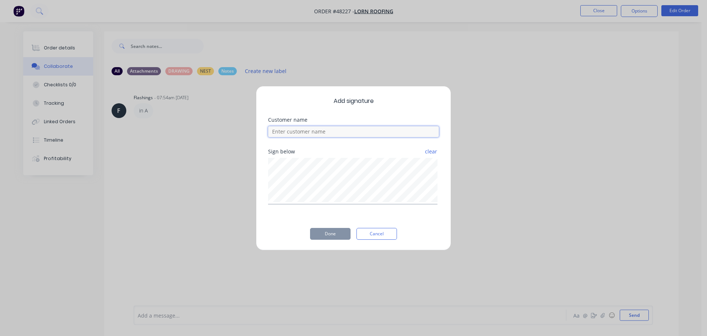
click at [281, 130] on input at bounding box center [353, 131] width 171 height 11
type input "LUKE"
click at [308, 204] on div "clear" at bounding box center [353, 181] width 170 height 46
click at [338, 230] on button "Done" at bounding box center [330, 234] width 41 height 12
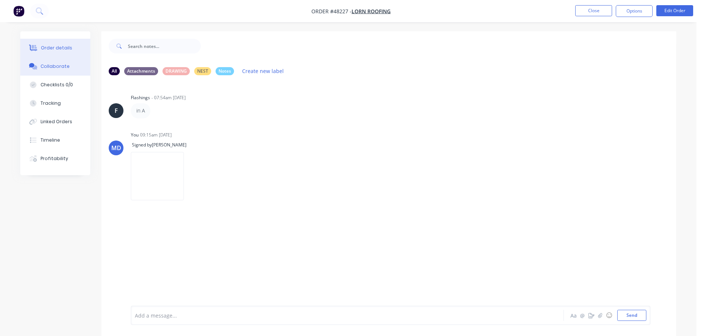
click at [48, 45] on div "Order details" at bounding box center [56, 48] width 31 height 7
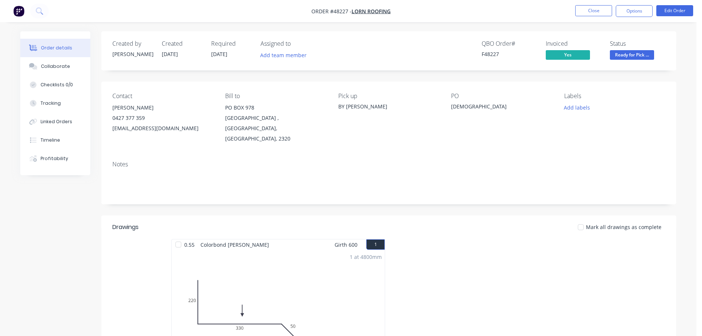
click at [645, 55] on span "Ready for Pick ..." at bounding box center [632, 54] width 44 height 9
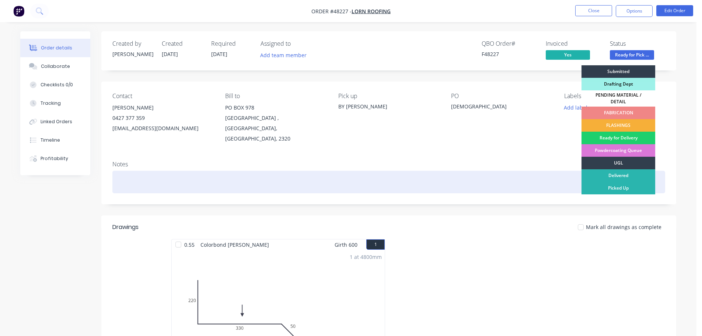
click at [631, 182] on div "Picked Up" at bounding box center [618, 188] width 74 height 13
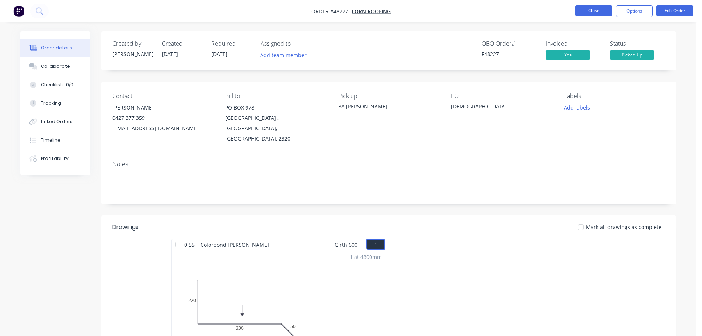
click at [586, 11] on button "Close" at bounding box center [593, 10] width 37 height 11
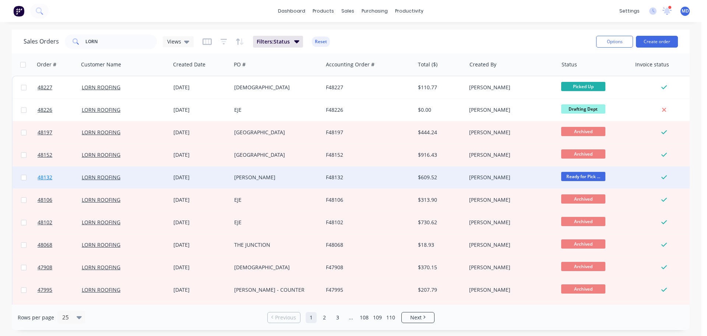
click at [44, 176] on span "48132" at bounding box center [45, 177] width 15 height 7
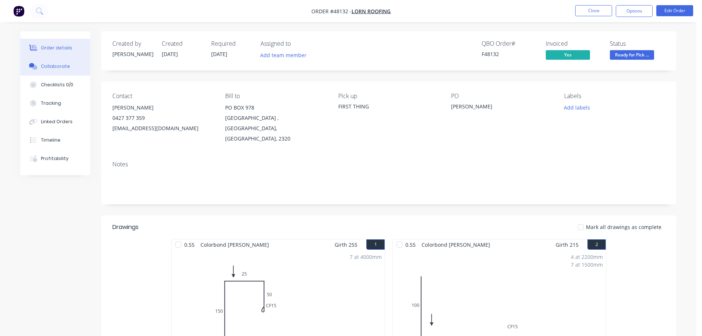
click at [43, 70] on button "Collaborate" at bounding box center [55, 66] width 70 height 18
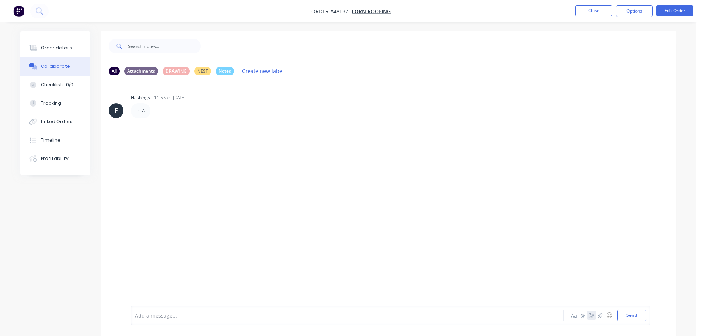
click at [588, 314] on button "button" at bounding box center [591, 315] width 9 height 9
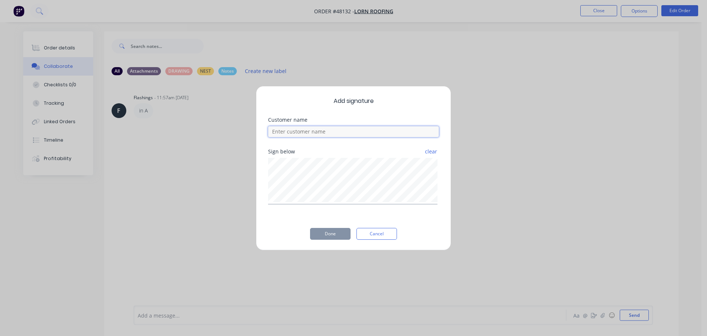
click at [308, 133] on input at bounding box center [353, 131] width 171 height 11
type input "LUKE"
click at [298, 206] on div "Sign below clear" at bounding box center [353, 182] width 171 height 67
click at [333, 230] on button "Done" at bounding box center [330, 234] width 41 height 12
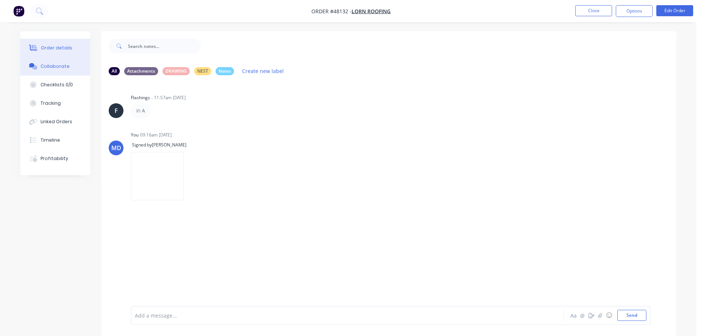
click at [53, 50] on div "Order details" at bounding box center [56, 48] width 31 height 7
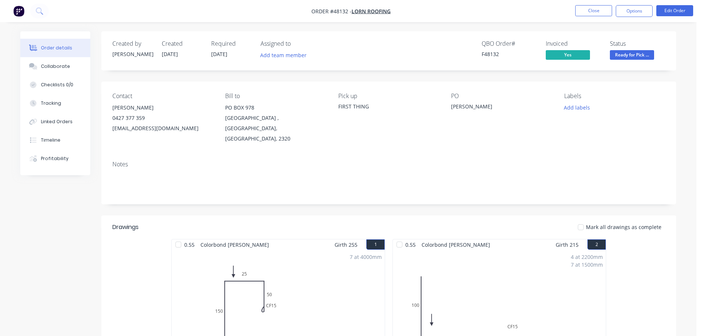
click at [636, 57] on span "Ready for Pick ..." at bounding box center [632, 54] width 44 height 9
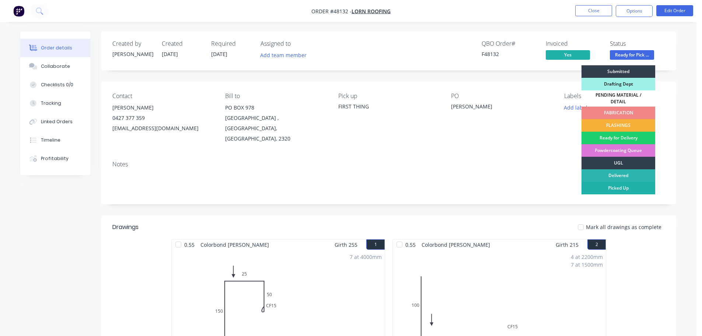
click at [621, 182] on div "Picked Up" at bounding box center [618, 188] width 74 height 13
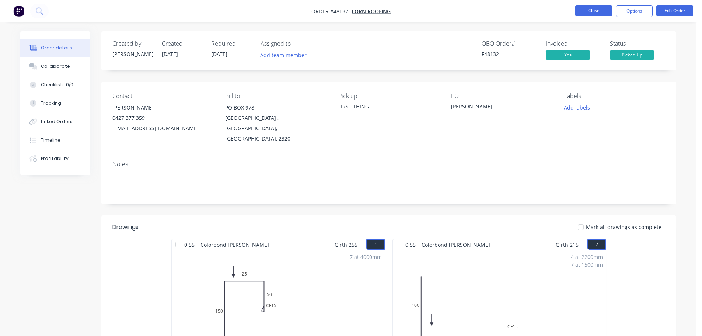
click at [592, 10] on button "Close" at bounding box center [593, 10] width 37 height 11
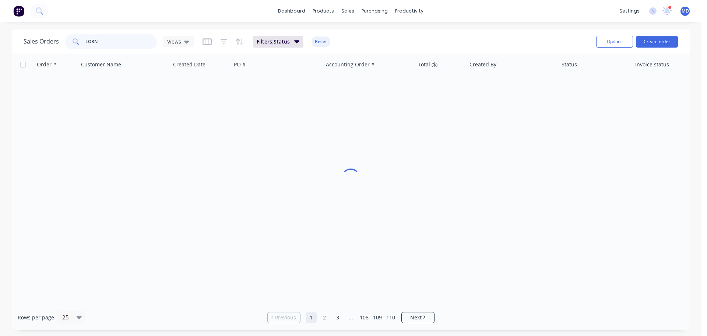
drag, startPoint x: 111, startPoint y: 42, endPoint x: 53, endPoint y: 35, distance: 58.3
click at [53, 37] on div "Sales Orders LORN Views" at bounding box center [109, 41] width 170 height 15
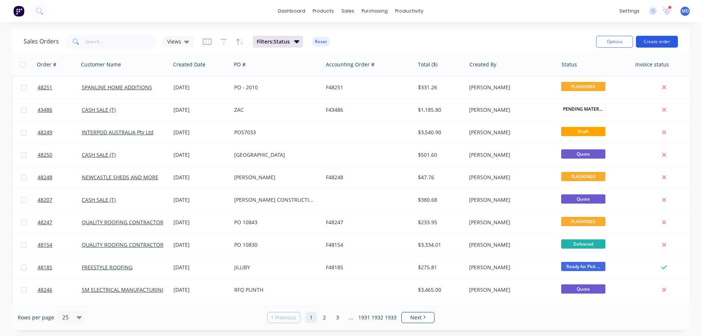
click at [655, 41] on button "Create order" at bounding box center [657, 42] width 42 height 12
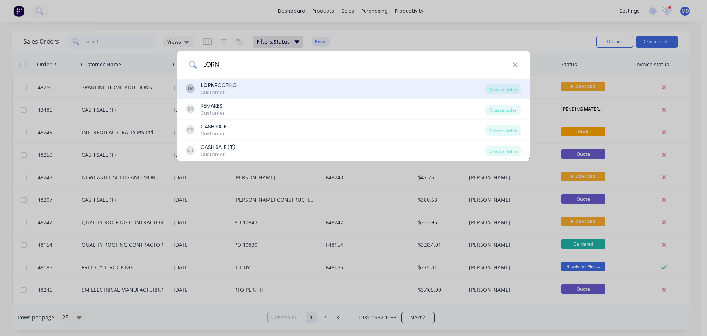
type input "LORN"
click at [213, 85] on b "LORN" at bounding box center [208, 84] width 14 height 7
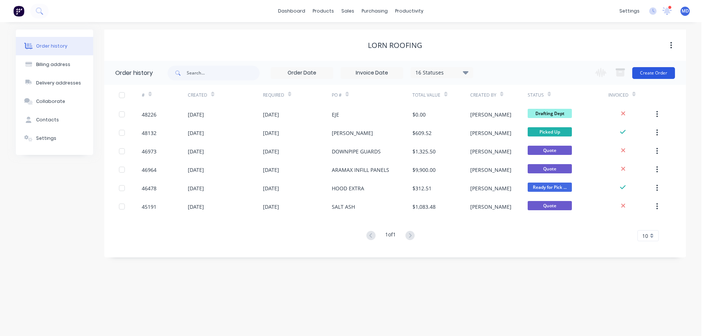
click at [651, 76] on button "Create Order" at bounding box center [654, 73] width 43 height 12
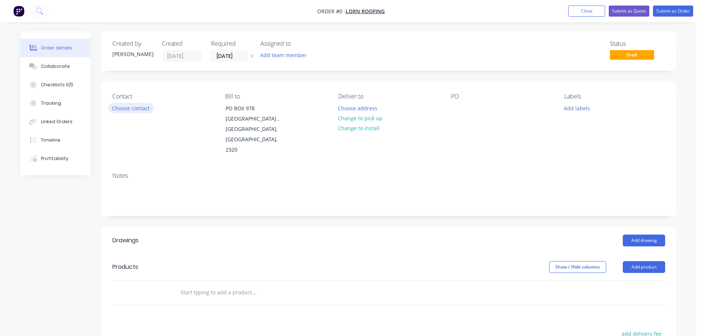
click at [126, 105] on button "Choose contact" at bounding box center [130, 108] width 45 height 10
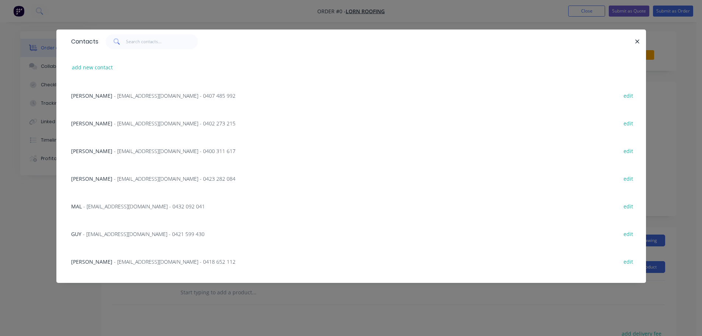
scroll to position [351, 0]
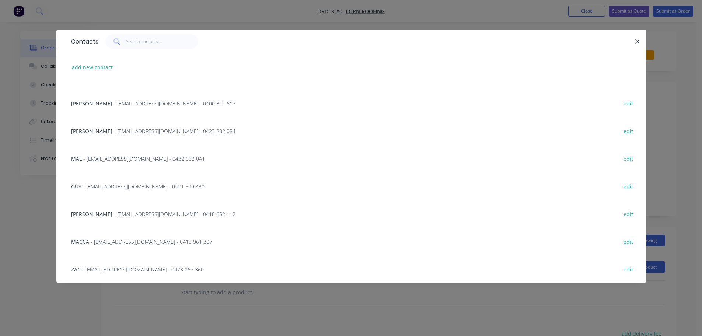
click at [101, 186] on span "- admin@lornroofing.com.au - 0421 599 430" at bounding box center [144, 186] width 122 height 7
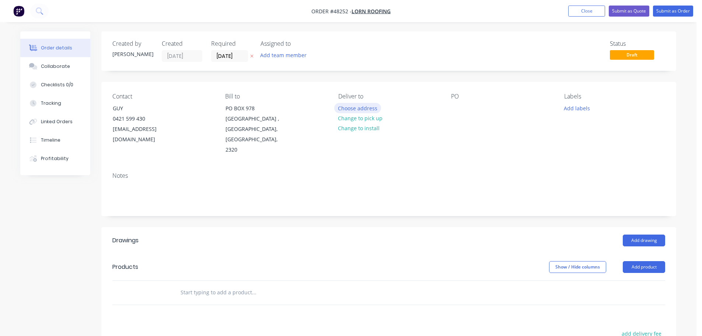
click at [366, 109] on button "Choose address" at bounding box center [357, 108] width 47 height 10
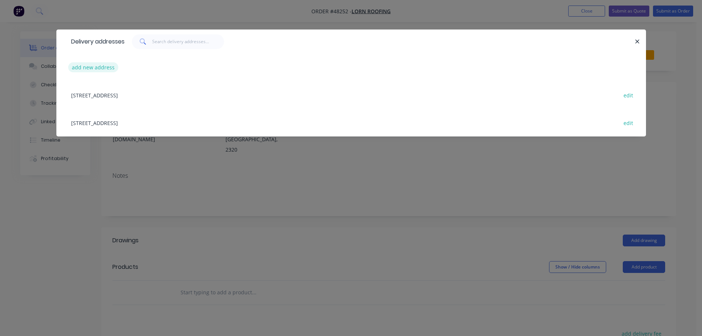
click at [81, 66] on button "add new address" at bounding box center [93, 67] width 50 height 10
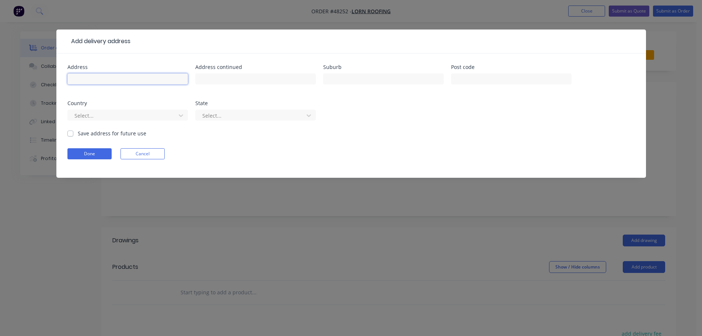
click at [80, 80] on input "text" at bounding box center [127, 78] width 120 height 11
type input "23 GRANT STREET"
type input "[GEOGRAPHIC_DATA]"
click at [76, 156] on button "Done" at bounding box center [89, 153] width 44 height 11
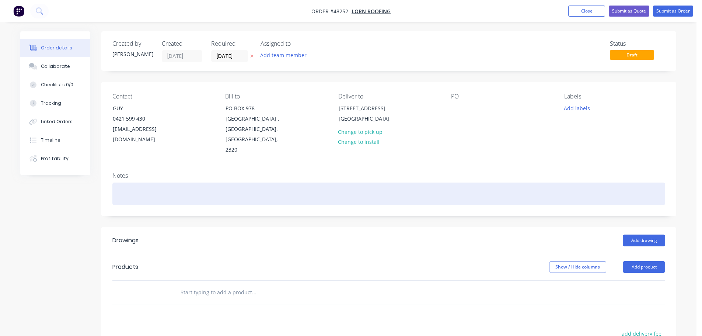
click at [127, 182] on div at bounding box center [388, 193] width 553 height 22
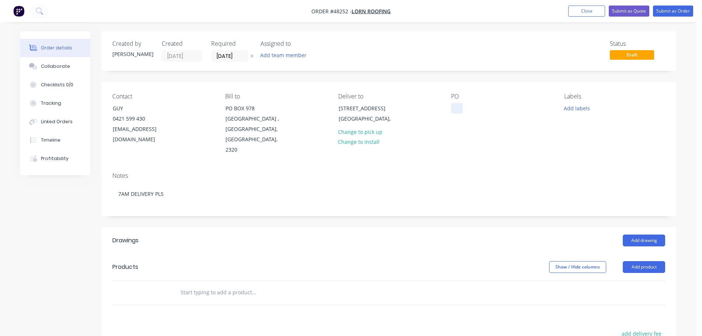
click at [454, 106] on div at bounding box center [457, 108] width 12 height 11
click at [639, 234] on button "Add drawing" at bounding box center [644, 240] width 42 height 12
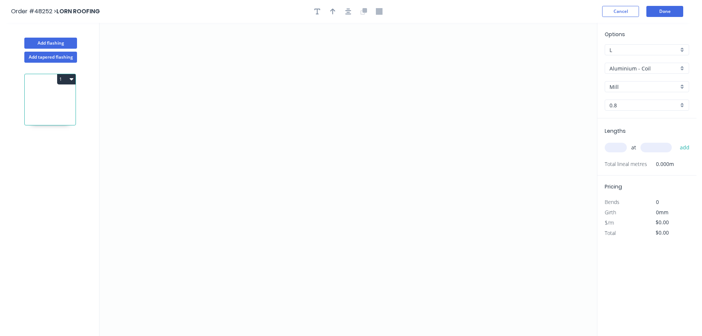
click at [628, 67] on input "Aluminium - Coil" at bounding box center [643, 68] width 69 height 8
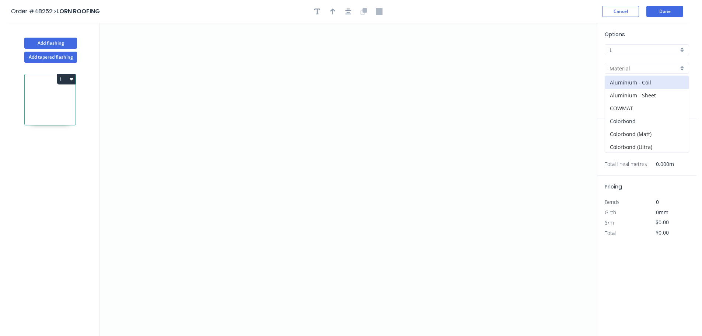
click at [632, 116] on div "Colorbond" at bounding box center [647, 121] width 84 height 13
type input "Colorbond"
type input "Basalt"
type input "0.55"
click at [632, 88] on input "Basalt" at bounding box center [643, 87] width 69 height 8
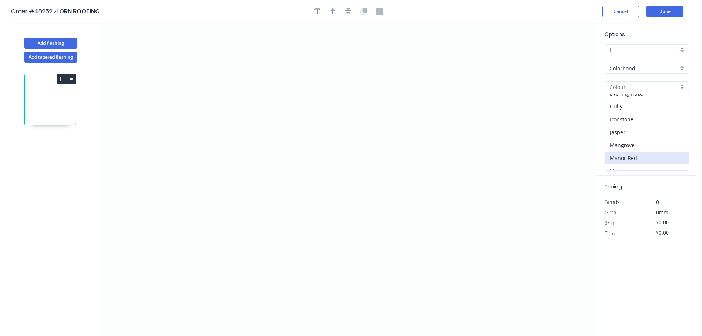
scroll to position [147, 0]
click at [627, 135] on div "Monument" at bounding box center [647, 133] width 84 height 13
type input "Monument"
click at [379, 62] on icon "0" at bounding box center [347, 179] width 497 height 313
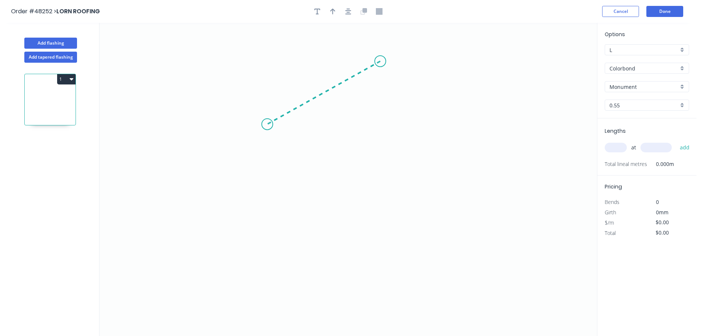
click at [267, 124] on icon "0" at bounding box center [347, 179] width 497 height 313
click at [272, 198] on icon "0 ?" at bounding box center [347, 179] width 497 height 313
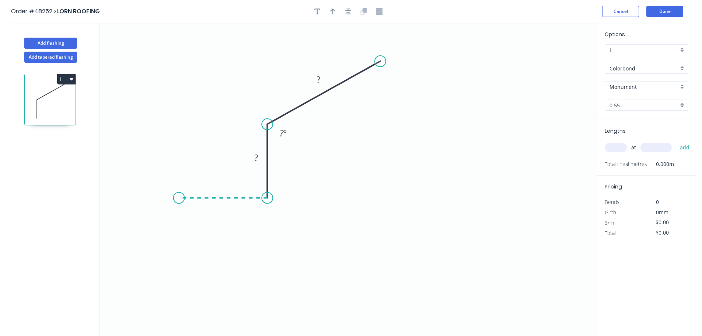
click at [179, 194] on icon "0 ? ? ? º" at bounding box center [347, 179] width 497 height 313
click at [179, 279] on icon "0 ? ? ? ? º" at bounding box center [347, 179] width 497 height 313
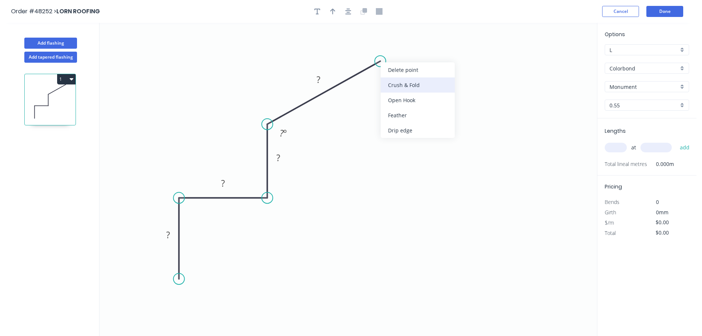
click at [395, 81] on div "Crush & Fold" at bounding box center [418, 84] width 74 height 15
click at [394, 88] on div "Flip bend" at bounding box center [418, 85] width 74 height 15
click at [405, 66] on tspan "10" at bounding box center [401, 66] width 10 height 12
type input "$10.85"
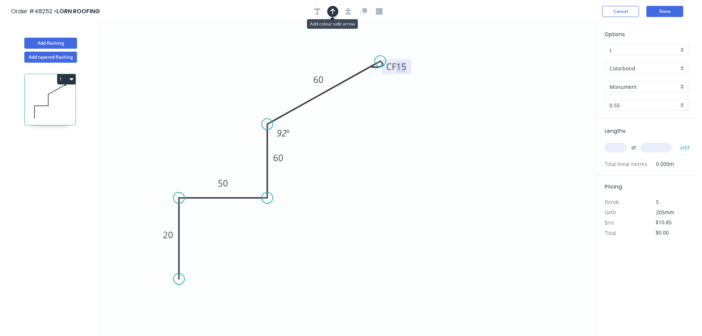
click at [332, 9] on icon "button" at bounding box center [332, 11] width 5 height 6
drag, startPoint x: 560, startPoint y: 57, endPoint x: 317, endPoint y: 184, distance: 275.1
click at [317, 184] on icon at bounding box center [316, 174] width 7 height 24
click at [317, 184] on icon at bounding box center [316, 176] width 7 height 24
click at [317, 184] on icon at bounding box center [322, 177] width 21 height 21
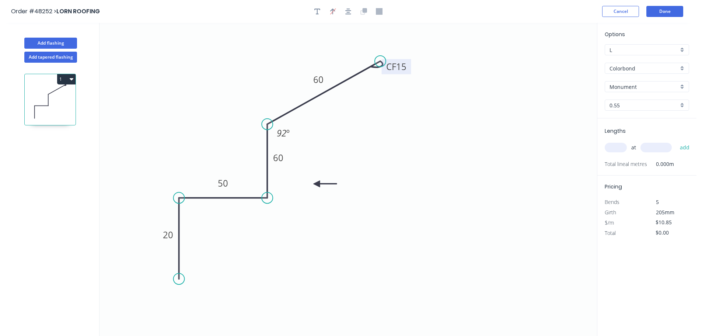
click at [317, 184] on icon at bounding box center [325, 183] width 24 height 7
click at [619, 149] on input "text" at bounding box center [616, 148] width 22 height 10
type input "2"
type input "5500"
click at [676, 141] on button "add" at bounding box center [684, 147] width 17 height 13
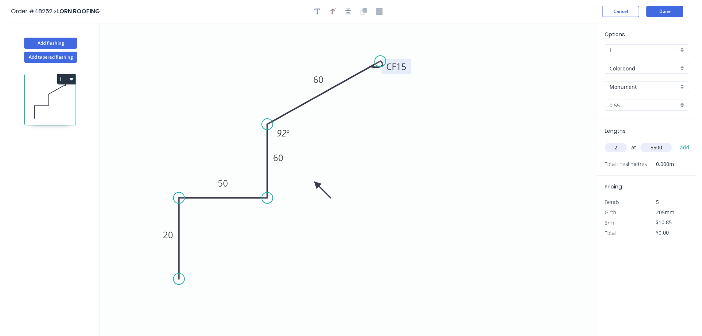
type input "$119.35"
type input "1"
type input "5900"
click at [676, 141] on button "add" at bounding box center [684, 147] width 17 height 13
type input "$183.37"
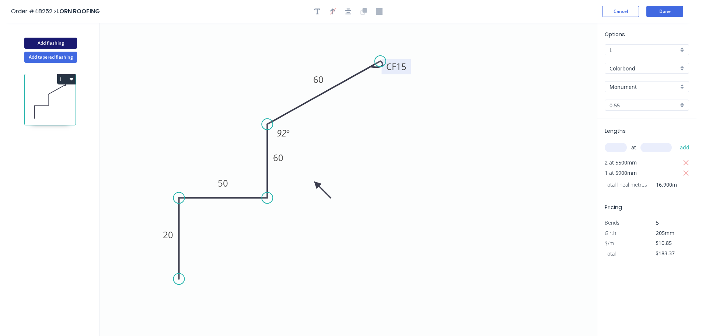
click at [59, 42] on button "Add flashing" at bounding box center [50, 43] width 53 height 11
type input "$0.00"
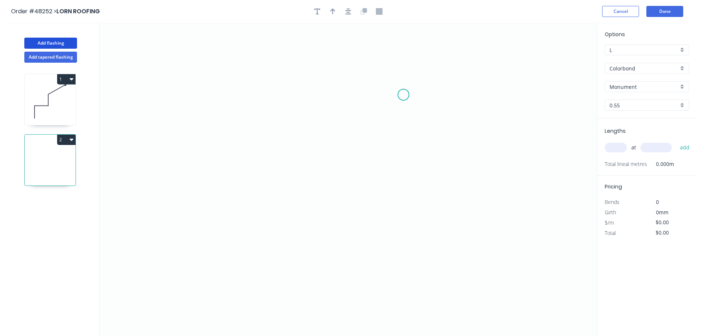
click at [403, 95] on icon "0" at bounding box center [347, 179] width 497 height 313
click at [298, 92] on icon "0" at bounding box center [347, 179] width 497 height 313
click at [298, 168] on icon "0 ?" at bounding box center [347, 179] width 497 height 313
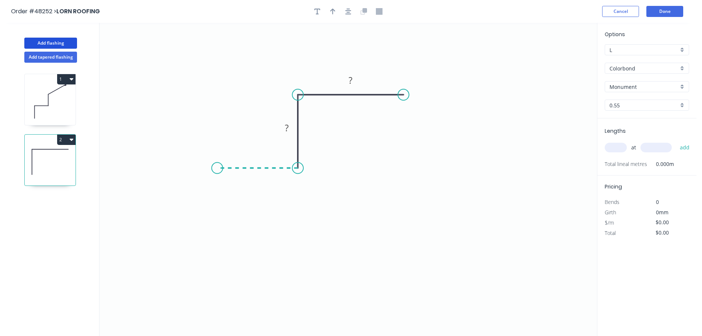
click at [217, 161] on icon "0 ? ?" at bounding box center [347, 179] width 497 height 313
click at [212, 282] on icon "0 ? ? ?" at bounding box center [347, 179] width 497 height 313
drag, startPoint x: 404, startPoint y: 92, endPoint x: 408, endPoint y: 94, distance: 4.2
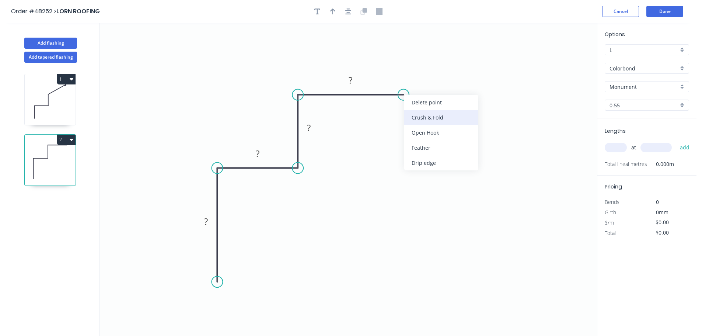
click at [418, 115] on div "Crush & Fold" at bounding box center [441, 117] width 74 height 15
click at [408, 114] on div "Flip bend" at bounding box center [439, 116] width 74 height 15
click at [420, 107] on tspan "10" at bounding box center [418, 107] width 10 height 12
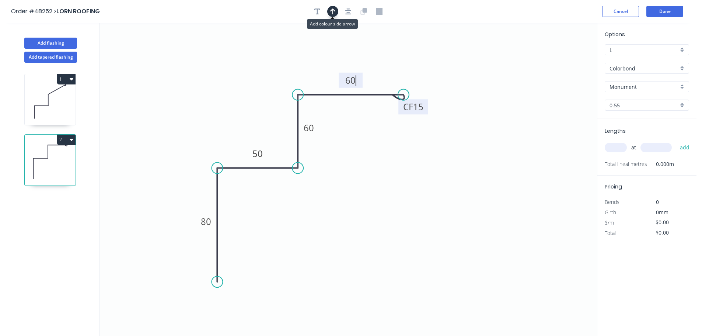
click at [335, 13] on icon "button" at bounding box center [332, 11] width 5 height 7
type input "$12.29"
drag, startPoint x: 558, startPoint y: 59, endPoint x: 332, endPoint y: 182, distance: 257.7
click at [335, 180] on icon at bounding box center [338, 168] width 7 height 24
click at [332, 182] on icon at bounding box center [332, 174] width 7 height 24
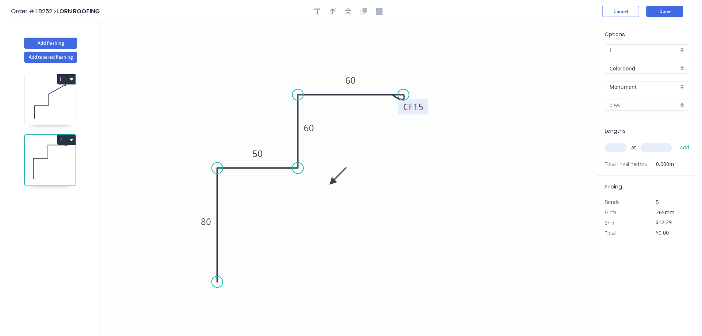
click at [332, 182] on icon at bounding box center [337, 175] width 21 height 21
click at [332, 182] on icon at bounding box center [341, 182] width 24 height 7
click at [617, 146] on input "text" at bounding box center [616, 148] width 22 height 10
type input "1"
type input "1200"
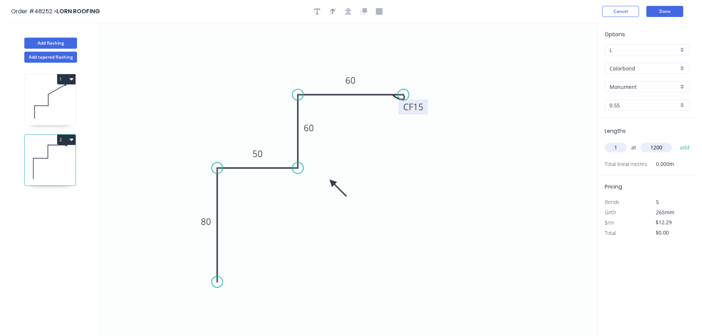
click at [676, 141] on button "add" at bounding box center [684, 147] width 17 height 13
type input "$14.75"
type input "1"
type input "600"
click at [676, 141] on button "add" at bounding box center [684, 147] width 17 height 13
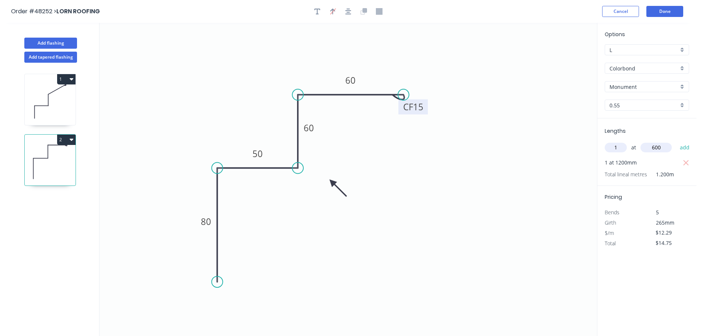
type input "$27.04"
click at [50, 40] on button "Add flashing" at bounding box center [50, 43] width 53 height 11
type input "$0.00"
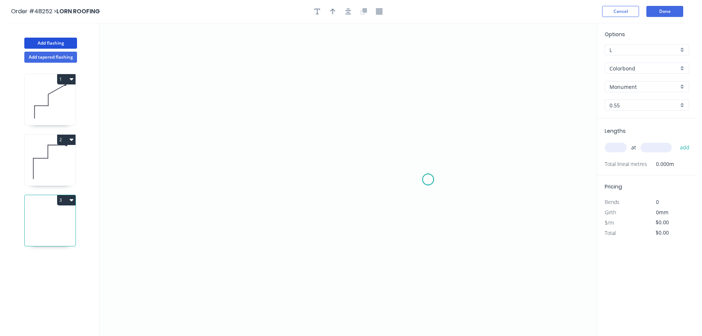
click at [428, 179] on icon "0" at bounding box center [347, 179] width 497 height 313
click at [429, 148] on icon "0" at bounding box center [347, 179] width 497 height 313
click at [277, 144] on icon "0 ?" at bounding box center [347, 179] width 497 height 313
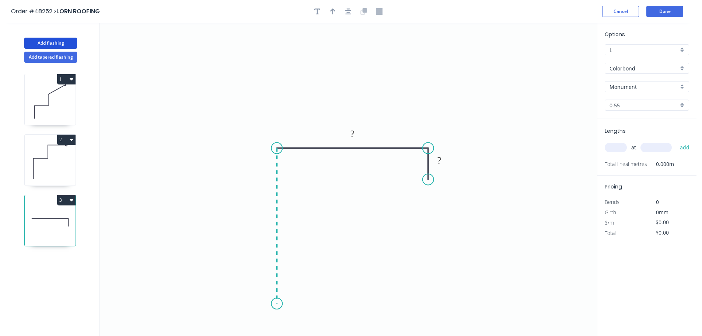
drag, startPoint x: 276, startPoint y: 304, endPoint x: 297, endPoint y: 303, distance: 21.0
click at [277, 304] on icon "0 ? ?" at bounding box center [347, 179] width 497 height 313
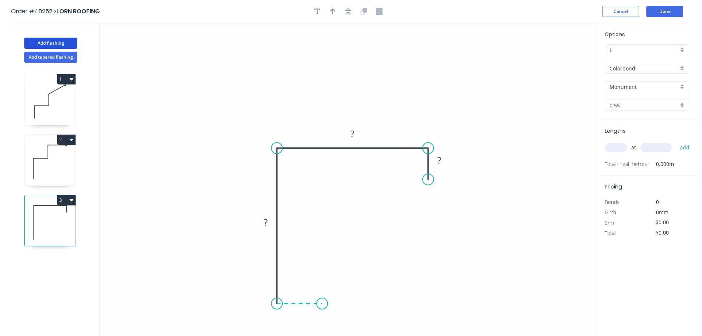
click at [322, 306] on icon "0 ? ? ?" at bounding box center [347, 179] width 497 height 313
click at [438, 160] on tspan "?" at bounding box center [439, 160] width 4 height 12
click at [333, 15] on button "button" at bounding box center [332, 11] width 11 height 11
type input "$9.85"
drag, startPoint x: 558, startPoint y: 58, endPoint x: 574, endPoint y: 158, distance: 101.3
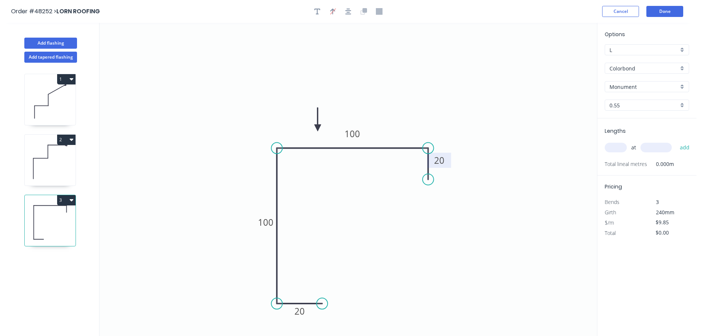
click at [318, 128] on icon at bounding box center [317, 120] width 7 height 24
click at [612, 148] on input "text" at bounding box center [616, 148] width 22 height 10
type input "2"
type input "2500"
click at [676, 141] on button "add" at bounding box center [684, 147] width 17 height 13
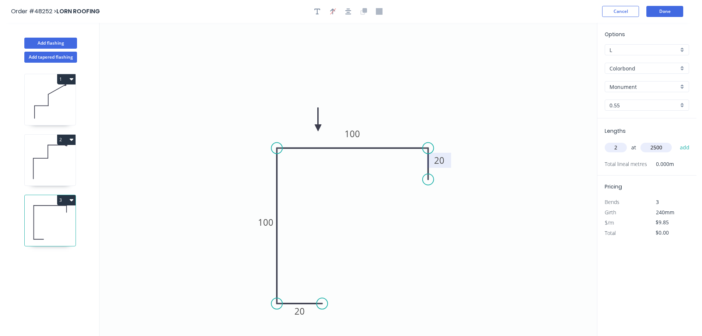
type input "$49.25"
click at [664, 10] on button "Done" at bounding box center [664, 11] width 37 height 11
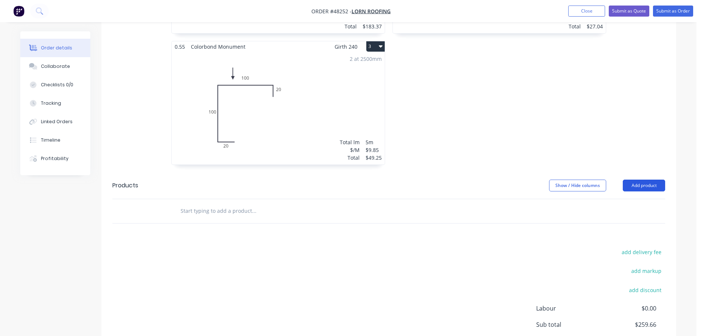
scroll to position [382, 0]
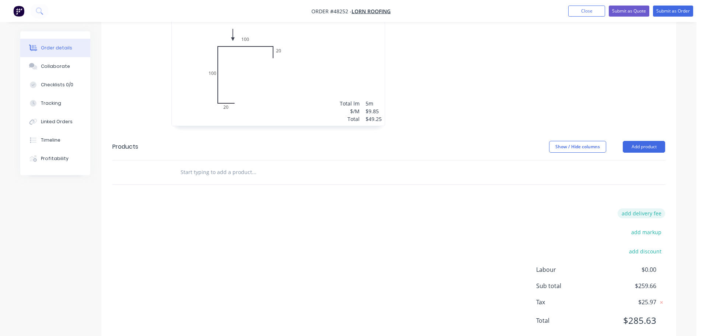
click at [647, 208] on button "add delivery fee" at bounding box center [642, 213] width 48 height 10
type input "120"
click input "submit" at bounding box center [0, 0] width 0 height 0
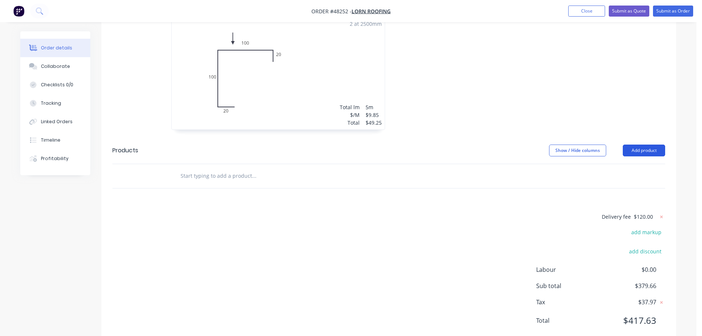
click at [644, 144] on button "Add product" at bounding box center [644, 150] width 42 height 12
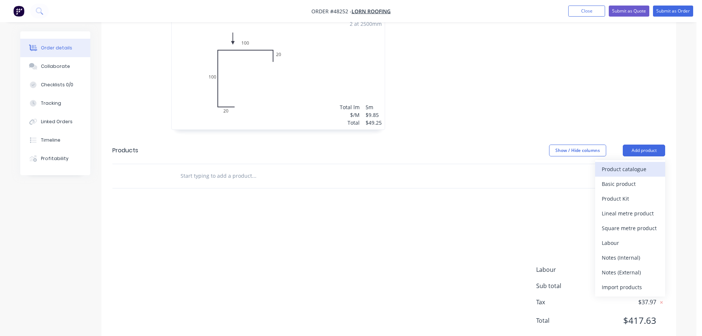
click at [630, 164] on div "Product catalogue" at bounding box center [630, 169] width 57 height 11
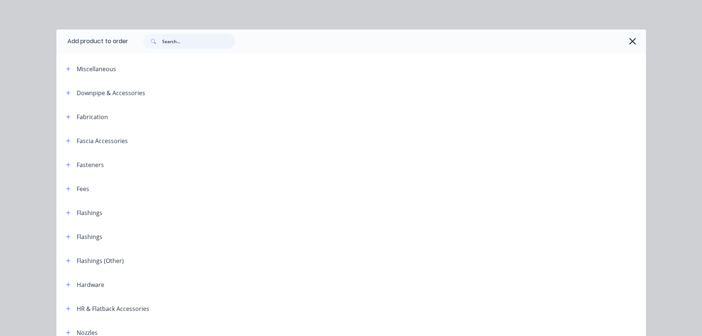
click at [187, 46] on input "text" at bounding box center [198, 41] width 73 height 15
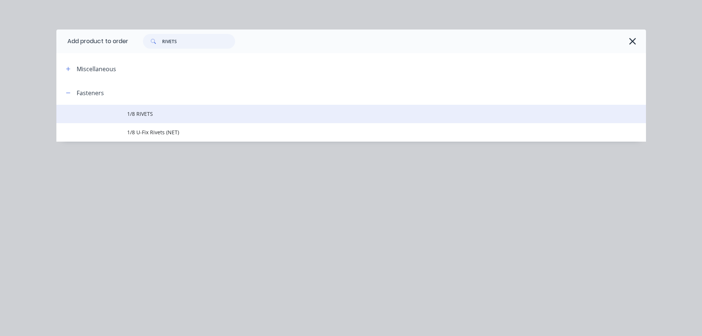
type input "RIVETS"
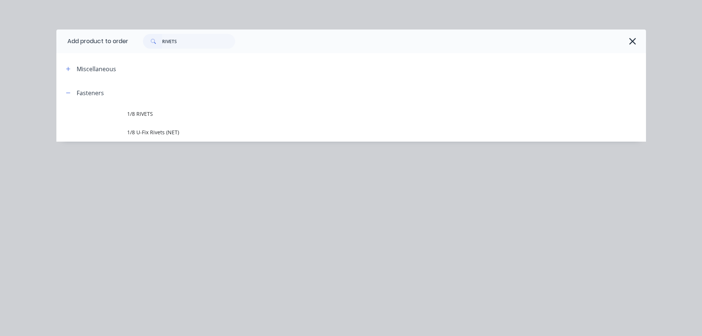
click at [140, 119] on td "1/8 RIVETS" at bounding box center [386, 114] width 519 height 18
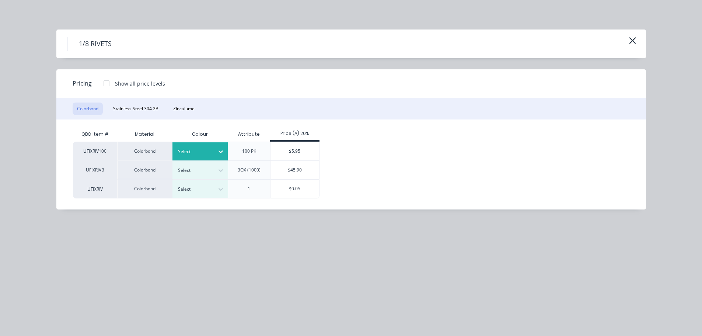
click at [193, 150] on div at bounding box center [194, 151] width 33 height 8
click at [191, 153] on div at bounding box center [194, 151] width 33 height 8
click at [197, 174] on div at bounding box center [194, 170] width 33 height 8
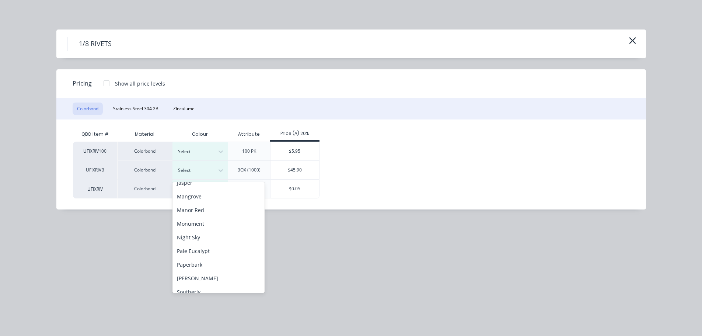
scroll to position [147, 0]
click at [197, 237] on div "Monument" at bounding box center [218, 234] width 92 height 14
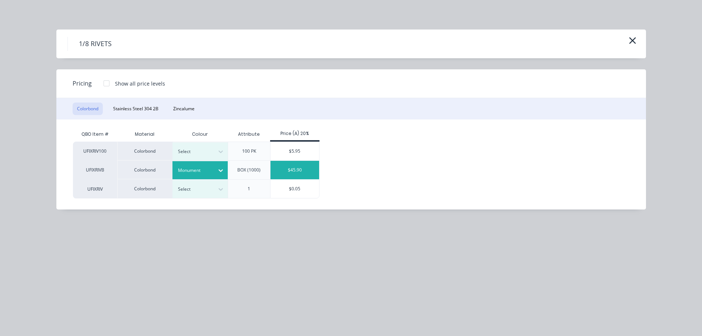
click at [299, 175] on div "$45.90" at bounding box center [294, 170] width 49 height 18
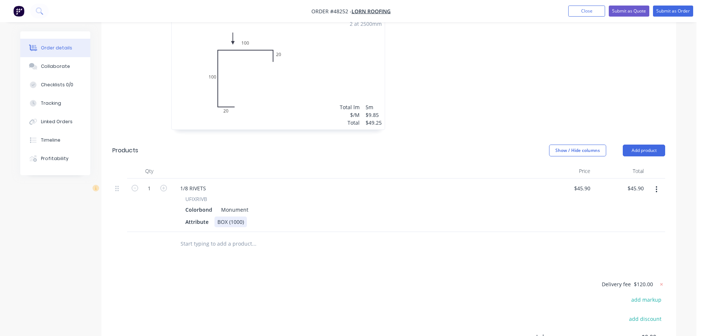
click at [365, 216] on div "Attribute BOX (1000)" at bounding box center [353, 221] width 343 height 11
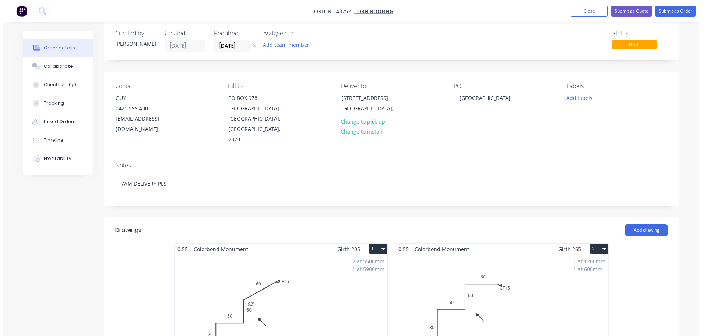
scroll to position [0, 0]
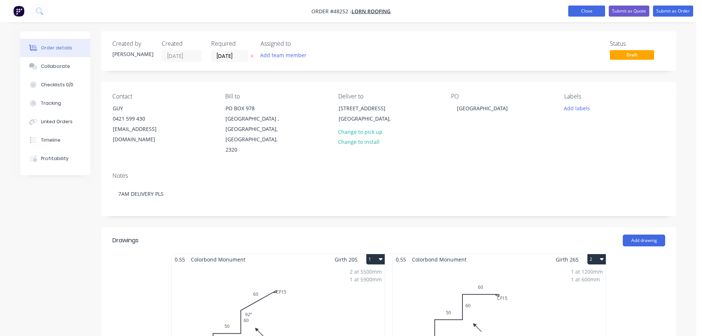
click at [588, 9] on button "Close" at bounding box center [586, 11] width 37 height 11
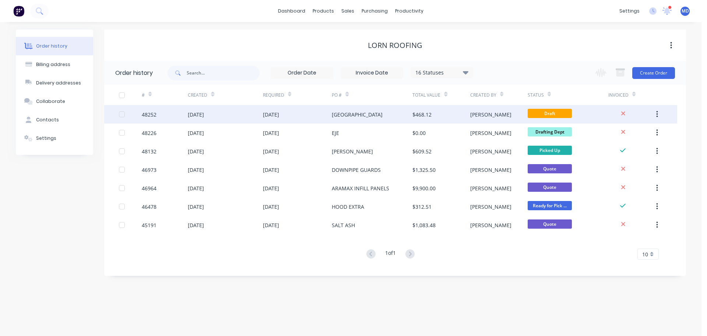
click at [160, 115] on div "48252" at bounding box center [165, 114] width 46 height 18
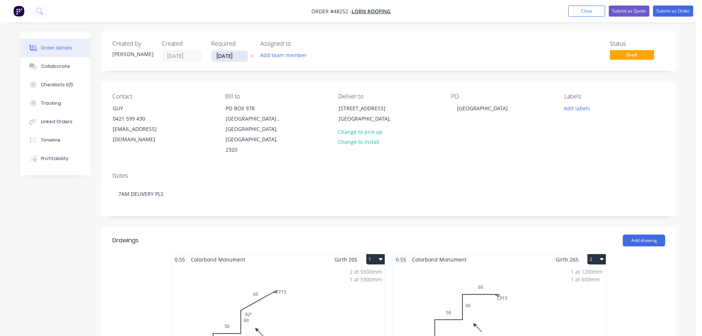
click at [220, 59] on input "[DATE]" at bounding box center [230, 55] width 36 height 11
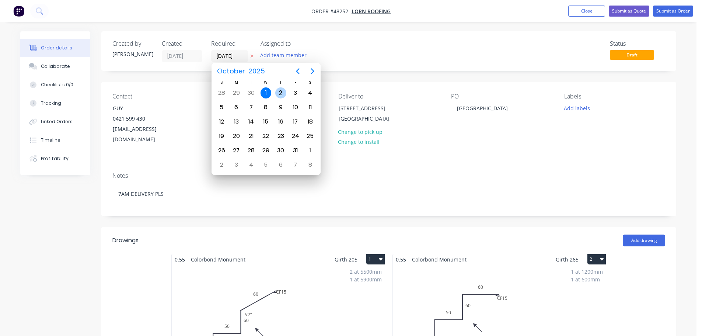
drag, startPoint x: 280, startPoint y: 91, endPoint x: 284, endPoint y: 91, distance: 4.8
click at [280, 91] on div "2" at bounding box center [280, 92] width 11 height 11
type input "[DATE]"
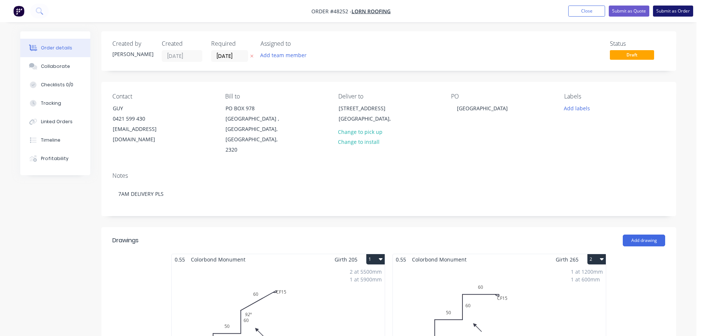
click at [676, 7] on button "Submit as Order" at bounding box center [673, 11] width 40 height 11
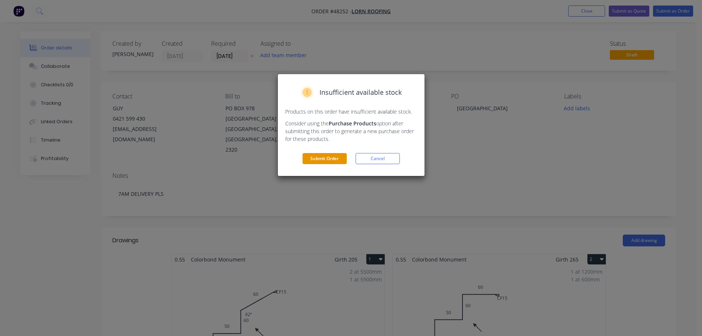
click at [319, 153] on button "Submit Order" at bounding box center [325, 158] width 44 height 11
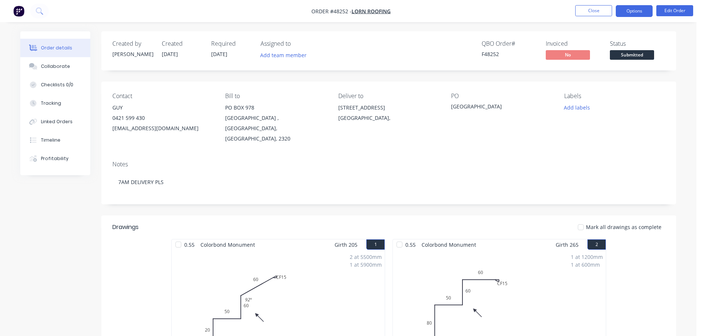
click at [619, 11] on button "Options" at bounding box center [634, 11] width 37 height 12
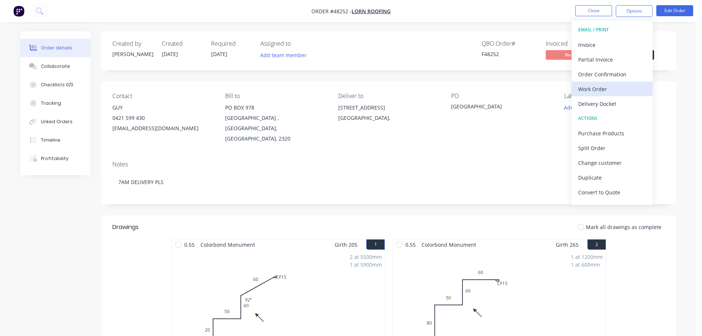
click at [591, 87] on div "Work Order" at bounding box center [612, 89] width 68 height 11
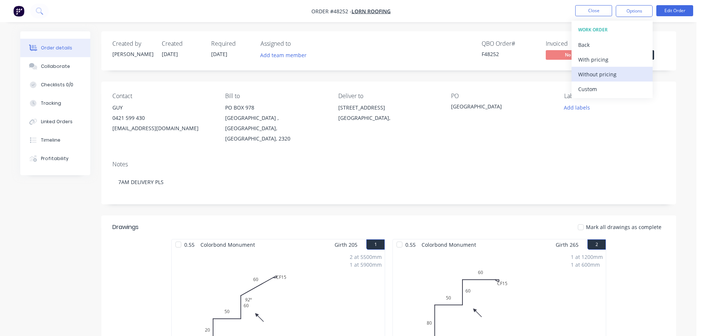
click at [595, 76] on div "Without pricing" at bounding box center [612, 74] width 68 height 11
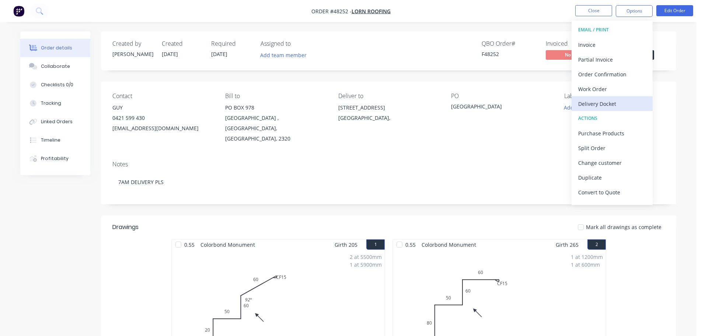
click at [598, 99] on div "Delivery Docket" at bounding box center [612, 103] width 68 height 11
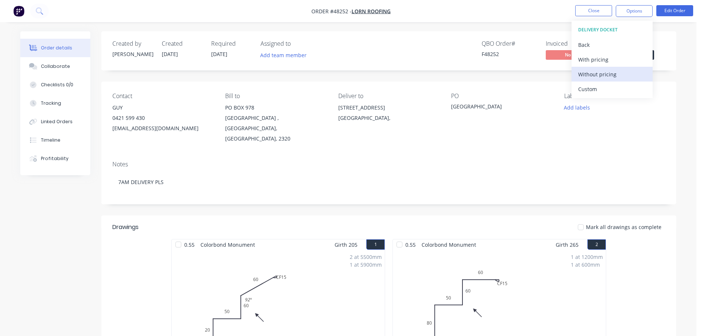
click at [595, 76] on div "Without pricing" at bounding box center [612, 74] width 68 height 11
click at [665, 104] on div "Contact GUY 0421 599 430 admin@lornroofing.com.au Bill to PO BOX 978 MAITLAND ,…" at bounding box center [388, 117] width 575 height 73
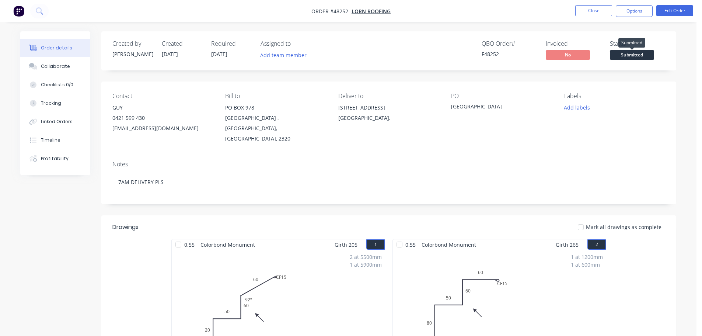
click at [620, 53] on span "Submitted" at bounding box center [632, 54] width 44 height 9
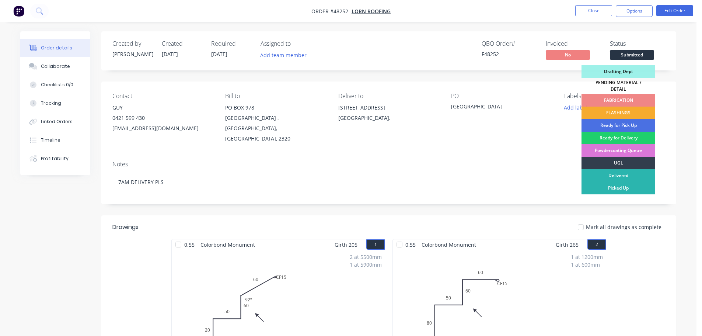
click at [609, 108] on div "FLASHINGS" at bounding box center [618, 112] width 74 height 13
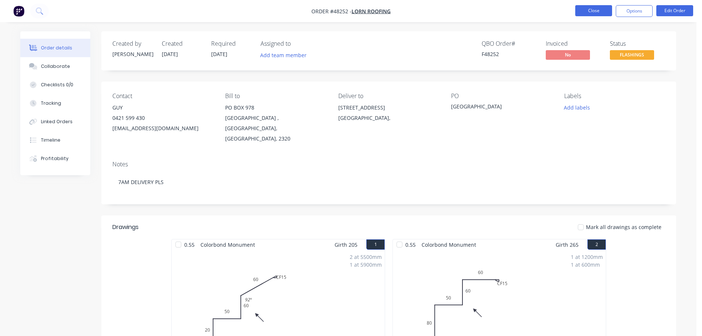
click at [587, 11] on button "Close" at bounding box center [593, 10] width 37 height 11
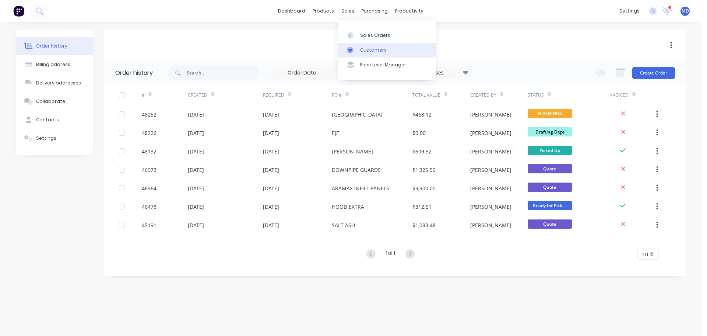
click at [368, 43] on link "Customers" at bounding box center [387, 50] width 98 height 15
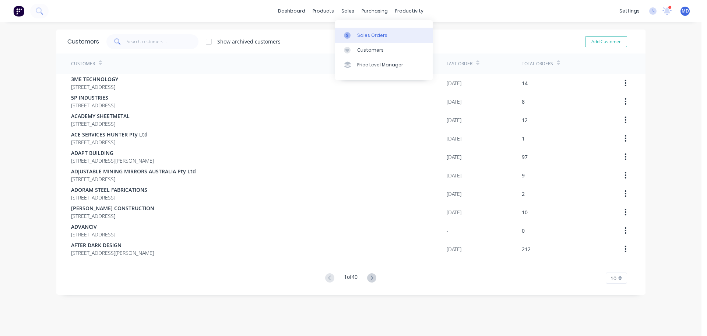
click at [352, 36] on div at bounding box center [349, 35] width 11 height 7
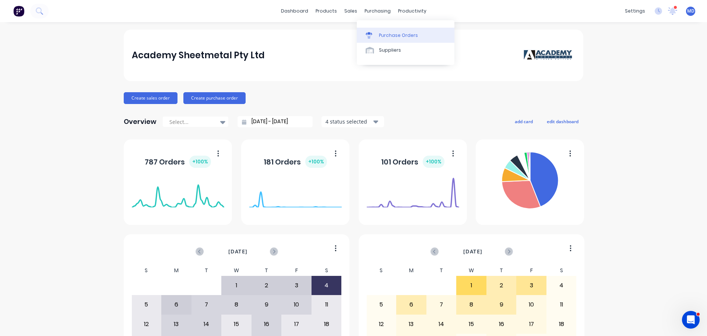
drag, startPoint x: 395, startPoint y: 38, endPoint x: 384, endPoint y: 38, distance: 11.1
click at [395, 38] on div "Purchase Orders" at bounding box center [398, 35] width 39 height 7
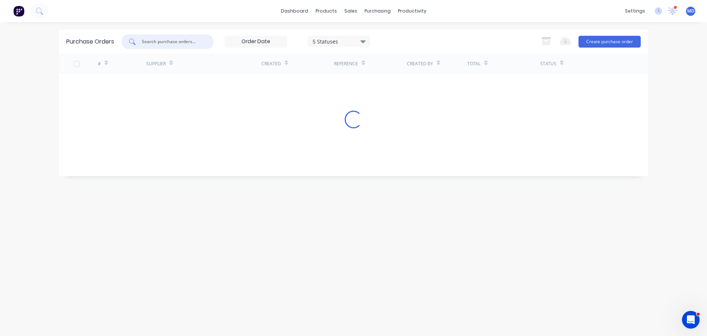
click at [170, 42] on input "text" at bounding box center [171, 41] width 61 height 7
type input "6153"
click at [324, 40] on div "5 Statuses" at bounding box center [339, 41] width 53 height 8
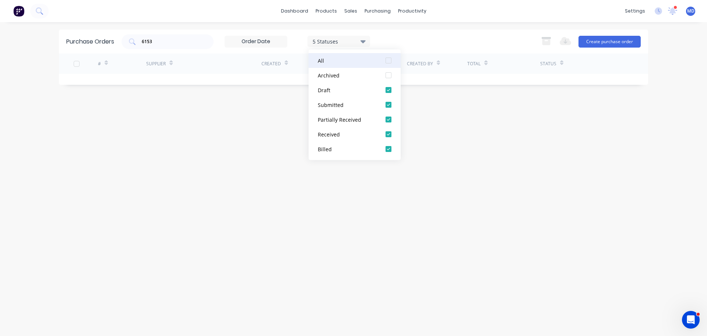
drag, startPoint x: 387, startPoint y: 62, endPoint x: 389, endPoint y: 57, distance: 4.6
click at [388, 61] on div at bounding box center [388, 60] width 15 height 15
click at [402, 34] on div "6153 7 Statuses 7 Statuses Export to Excel (XLSX) Create purchase order" at bounding box center [382, 41] width 520 height 15
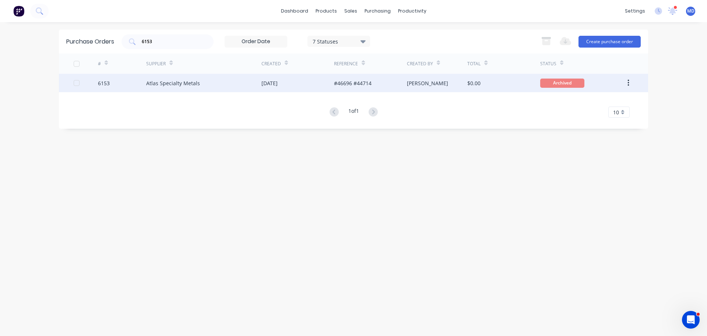
click at [106, 78] on div "6153" at bounding box center [122, 83] width 49 height 18
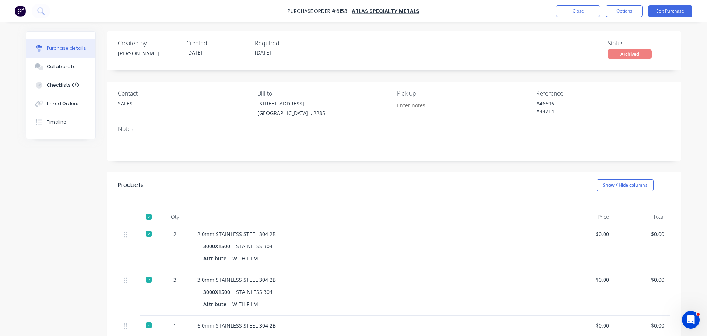
scroll to position [37, 0]
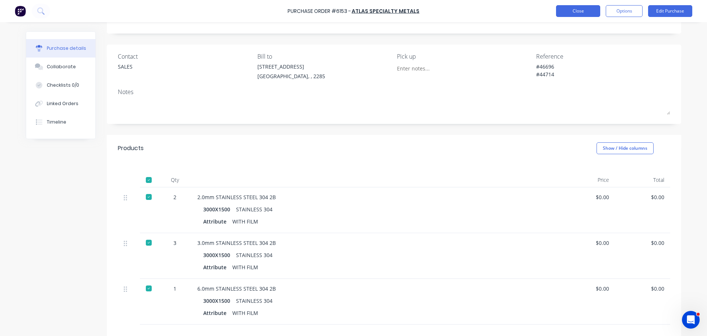
click at [573, 10] on button "Close" at bounding box center [578, 11] width 44 height 12
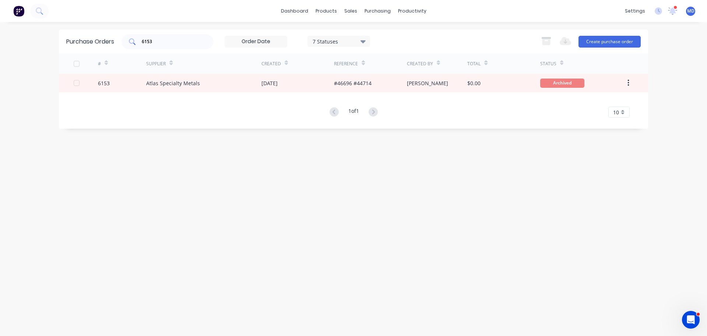
click at [181, 39] on input "6153" at bounding box center [171, 41] width 61 height 7
type input "6"
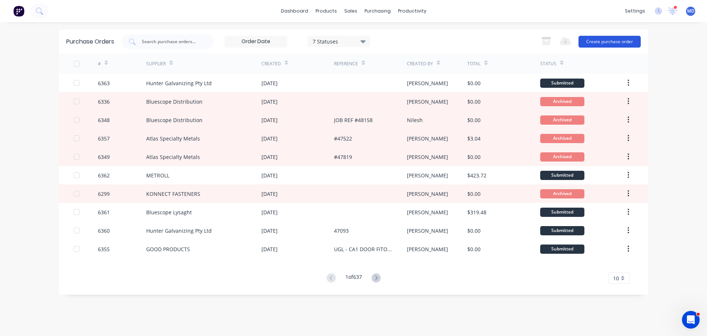
click at [609, 44] on button "Create purchase order" at bounding box center [610, 42] width 62 height 12
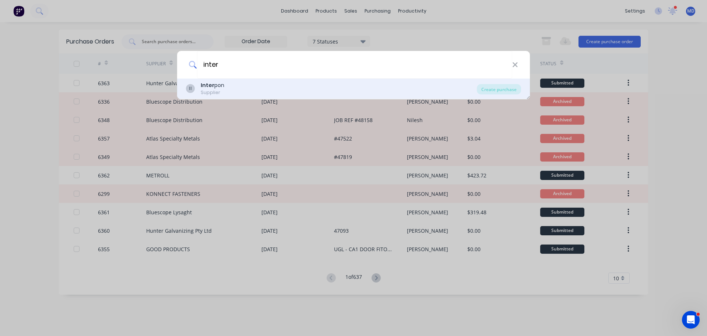
type input "inter"
click at [209, 85] on b "Inter" at bounding box center [208, 84] width 14 height 7
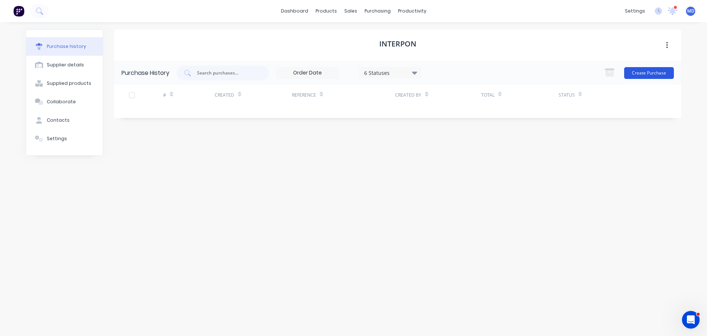
click at [638, 74] on button "Create Purchase" at bounding box center [650, 73] width 50 height 12
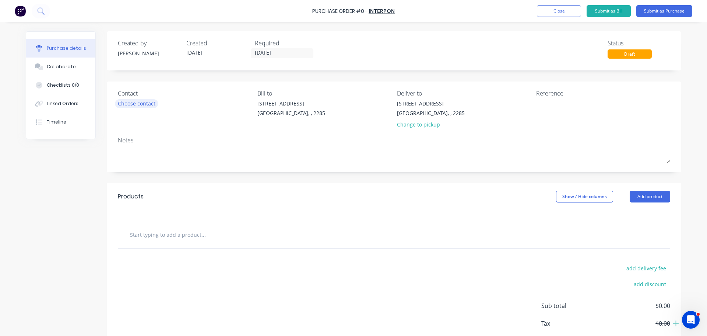
click at [126, 107] on div "Choose contact" at bounding box center [137, 103] width 38 height 8
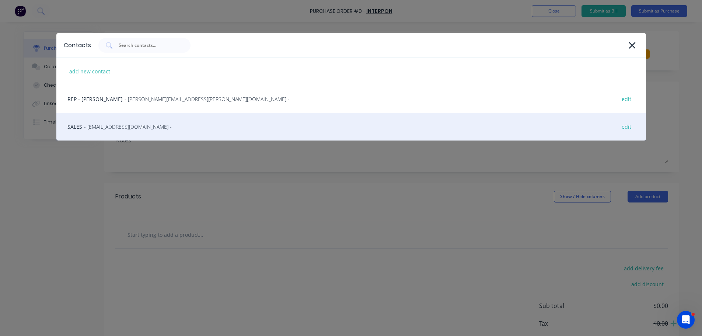
click at [106, 123] on span "- [EMAIL_ADDRESS][DOMAIN_NAME] -" at bounding box center [128, 127] width 88 height 8
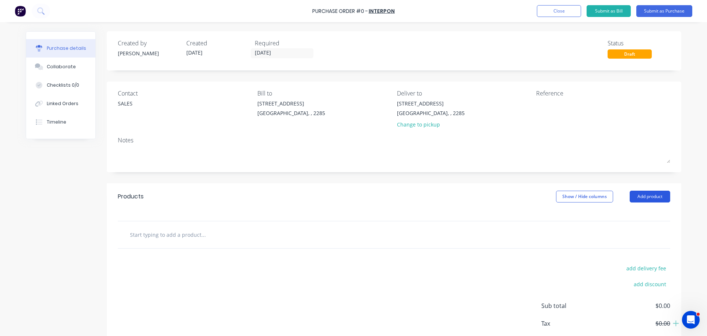
click at [640, 194] on button "Add product" at bounding box center [650, 197] width 41 height 12
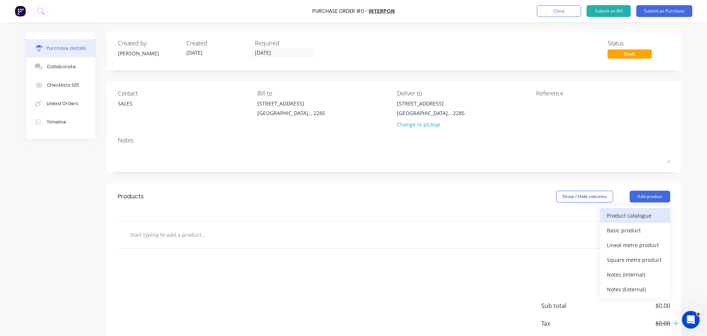
click at [627, 220] on div "Product catalogue" at bounding box center [635, 215] width 57 height 11
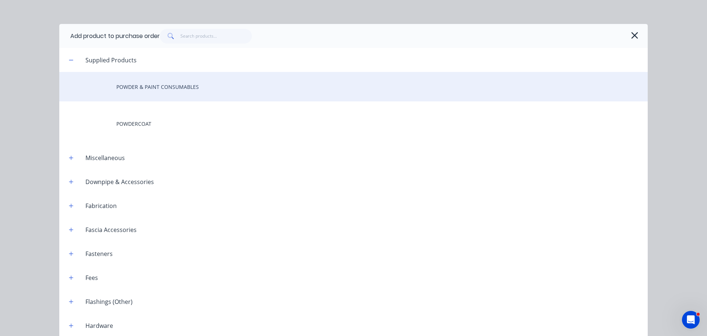
click at [141, 90] on div "POWDER & PAINT CONSUMABLES" at bounding box center [353, 86] width 589 height 29
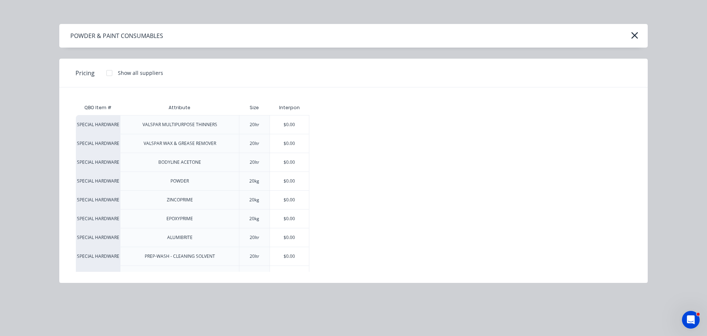
click at [291, 184] on div "$0.00" at bounding box center [289, 181] width 39 height 18
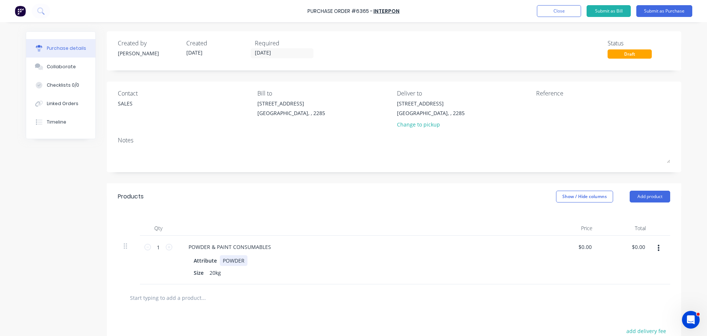
click at [243, 261] on div "POWDER" at bounding box center [234, 260] width 28 height 11
click at [258, 255] on div "POWDER & PAINT CONSUMABLES Attribute POWDER Size 20kg" at bounding box center [361, 259] width 368 height 49
drag, startPoint x: 268, startPoint y: 245, endPoint x: 170, endPoint y: 234, distance: 99.0
click at [170, 236] on div "1 1 POWDER & PAINT CONSUMABLES Attribute POWDER Size 20kg $0.00 $0.00 $0.00 $0.…" at bounding box center [394, 259] width 553 height 49
click at [231, 242] on div "SURFMIST SATIN" at bounding box center [361, 246] width 357 height 11
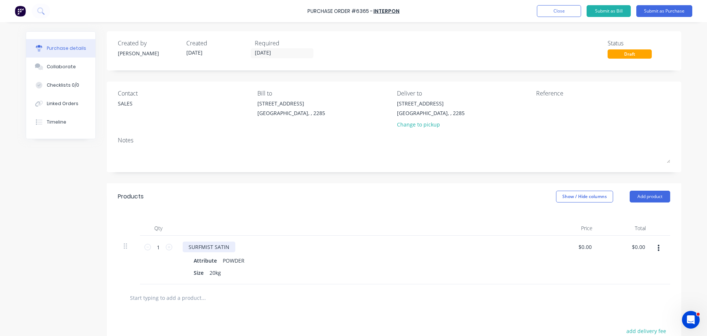
click at [226, 245] on div "SURFMIST SATIN" at bounding box center [209, 246] width 53 height 11
click at [170, 248] on div "1 1" at bounding box center [158, 259] width 37 height 49
click at [169, 247] on icon at bounding box center [169, 247] width 7 height 7
type input "2"
click at [662, 11] on button "Submit as Purchase" at bounding box center [665, 11] width 56 height 12
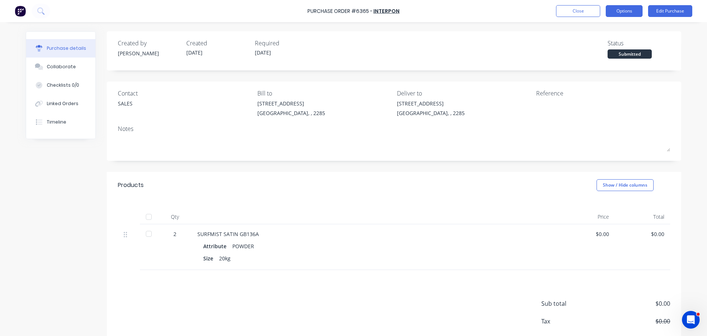
click at [616, 7] on button "Options" at bounding box center [624, 11] width 37 height 12
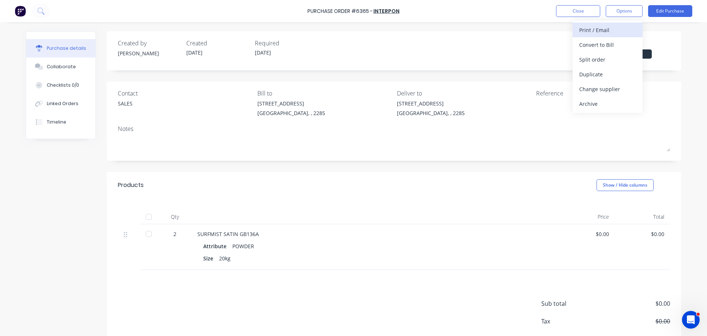
click at [612, 29] on div "Print / Email" at bounding box center [608, 30] width 57 height 11
click at [609, 64] on div "Without pricing" at bounding box center [608, 59] width 57 height 11
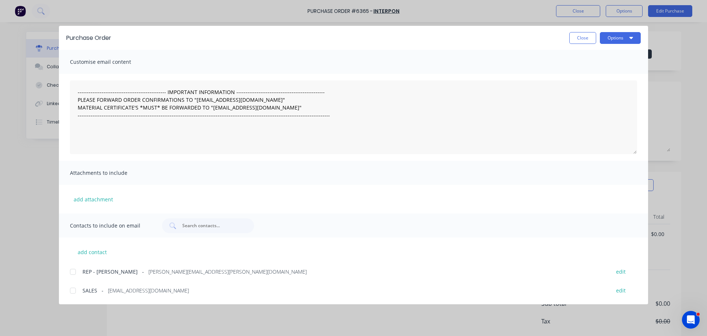
click at [73, 293] on div at bounding box center [73, 290] width 15 height 15
click at [634, 39] on button "Options" at bounding box center [620, 38] width 41 height 12
click at [606, 84] on div "Email" at bounding box center [606, 86] width 57 height 11
click at [576, 36] on button "Close" at bounding box center [583, 38] width 27 height 12
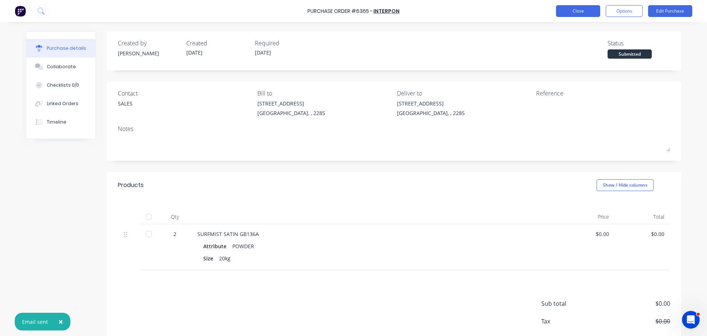
click at [574, 10] on button "Close" at bounding box center [578, 11] width 44 height 12
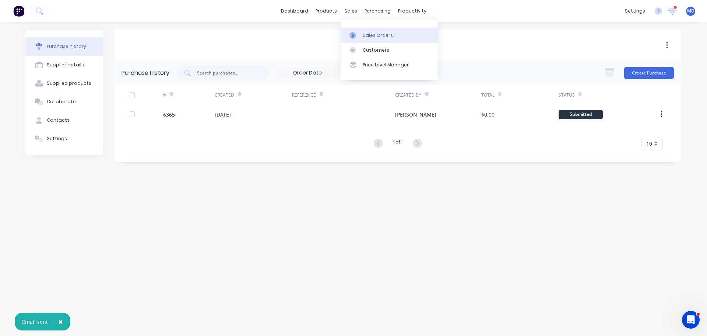
click at [375, 35] on div "Sales Orders" at bounding box center [378, 35] width 30 height 7
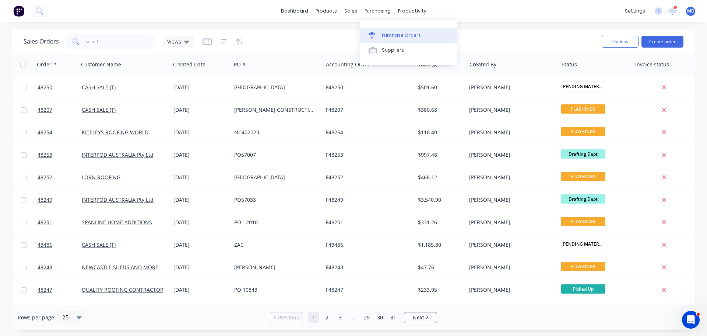
click at [389, 41] on link "Purchase Orders" at bounding box center [409, 35] width 98 height 15
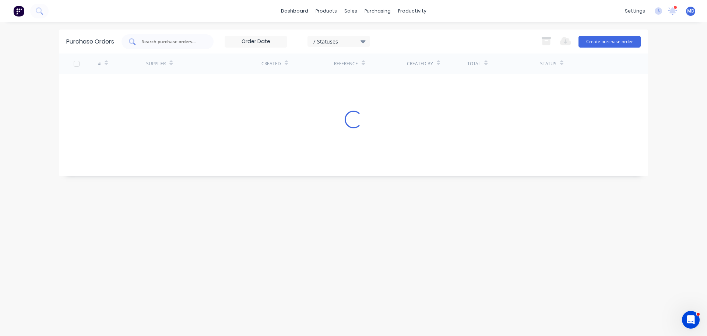
click at [154, 44] on input "text" at bounding box center [171, 41] width 61 height 7
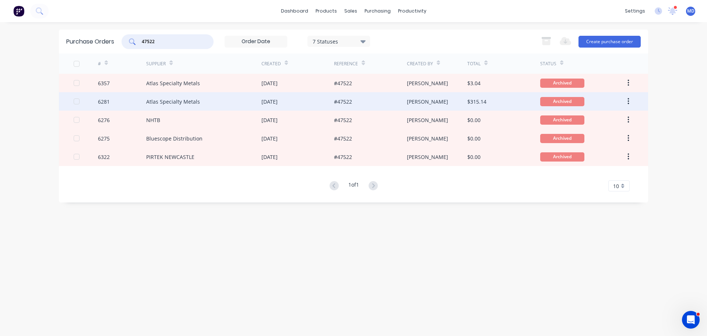
type input "47522"
click at [101, 103] on div "6281" at bounding box center [104, 102] width 12 height 8
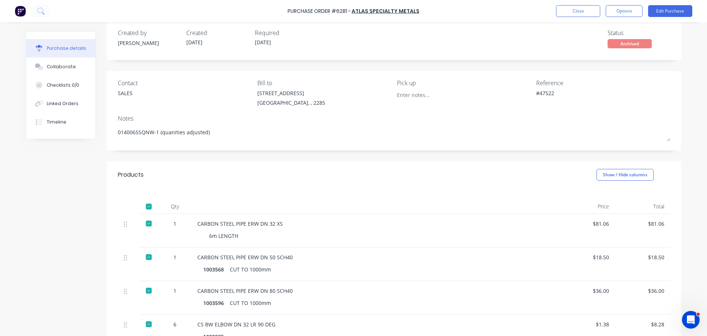
scroll to position [0, 0]
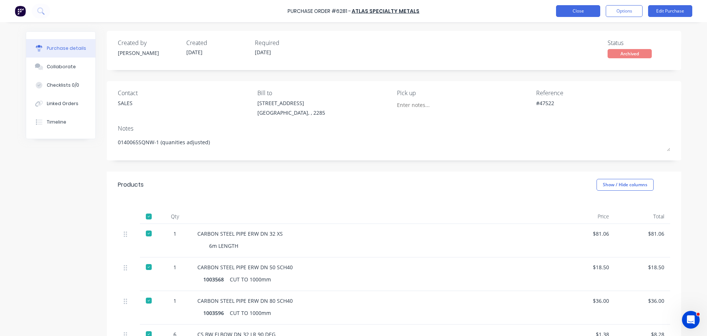
click at [584, 16] on button "Close" at bounding box center [578, 11] width 44 height 12
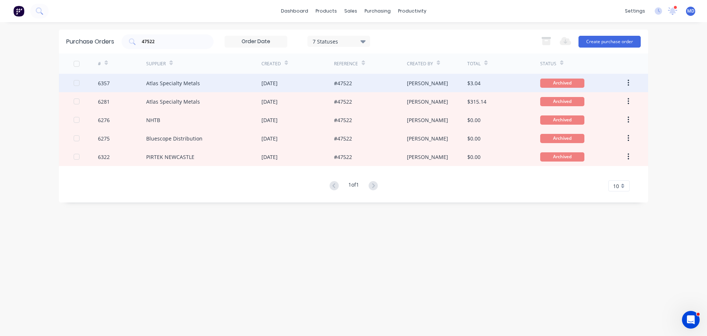
click at [102, 85] on div "6357" at bounding box center [104, 83] width 12 height 8
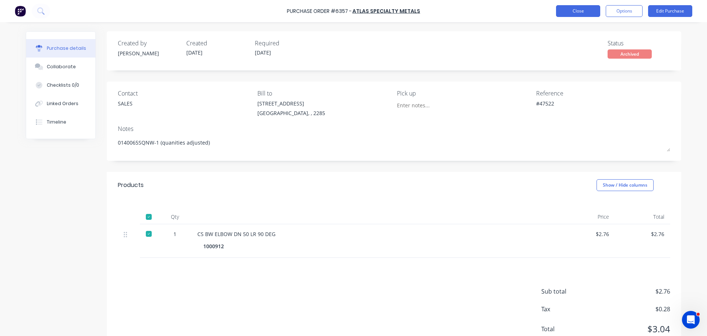
click at [576, 14] on button "Close" at bounding box center [578, 11] width 44 height 12
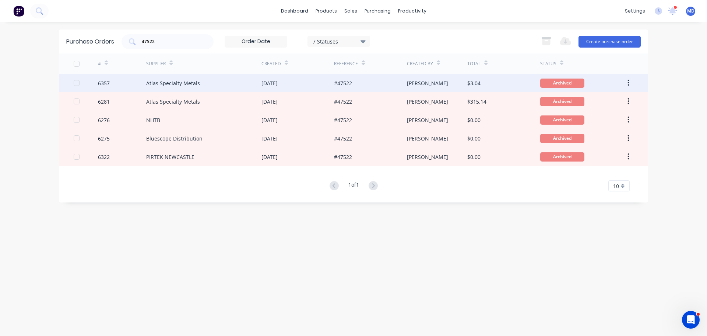
click at [111, 81] on div "6357" at bounding box center [122, 83] width 49 height 18
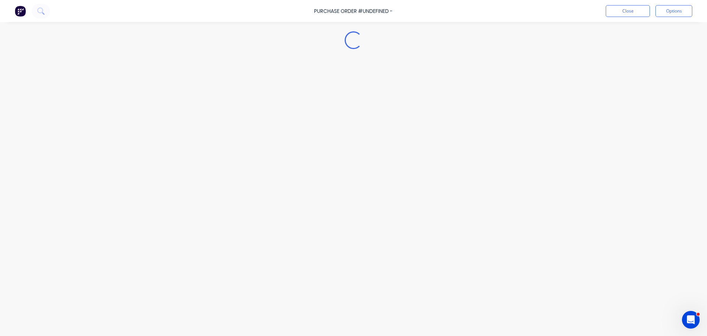
type textarea "x"
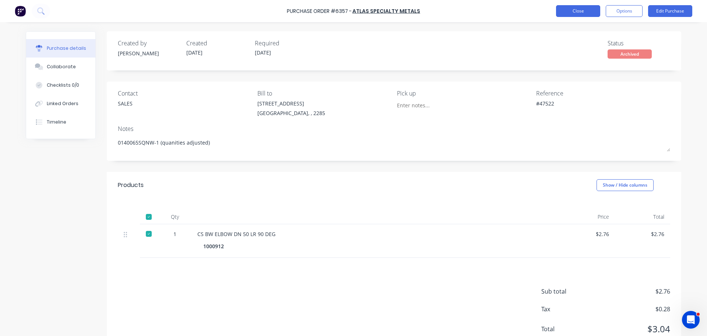
click at [591, 8] on button "Close" at bounding box center [578, 11] width 44 height 12
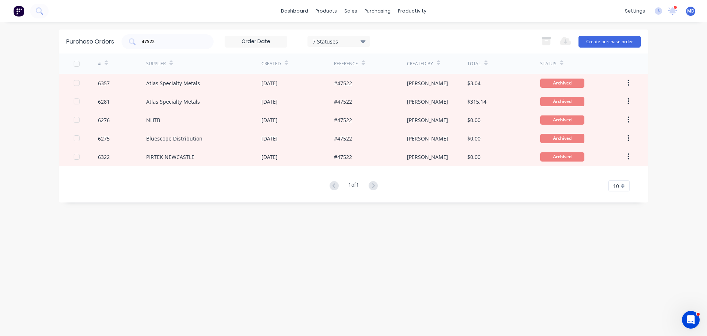
click at [352, 42] on div "7 Statuses" at bounding box center [339, 41] width 53 height 8
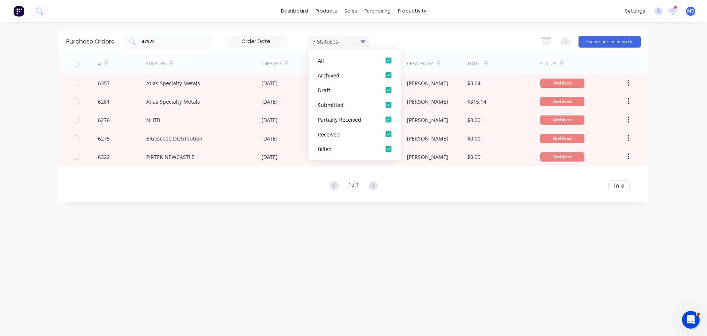
click at [410, 41] on div "47522 7 Statuses 7 Statuses Export to Excel (XLSX) Create purchase order" at bounding box center [382, 41] width 520 height 15
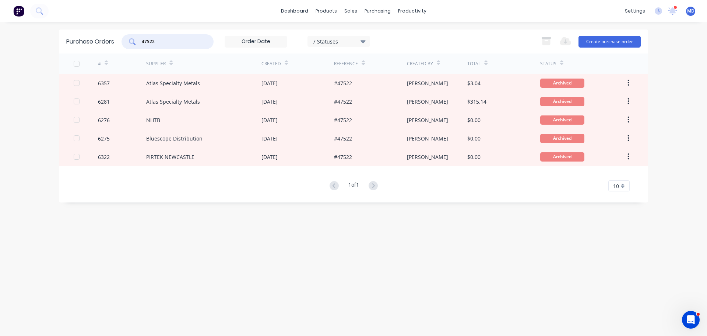
drag, startPoint x: 163, startPoint y: 42, endPoint x: 136, endPoint y: 42, distance: 27.6
click at [136, 42] on div "47522" at bounding box center [168, 41] width 92 height 15
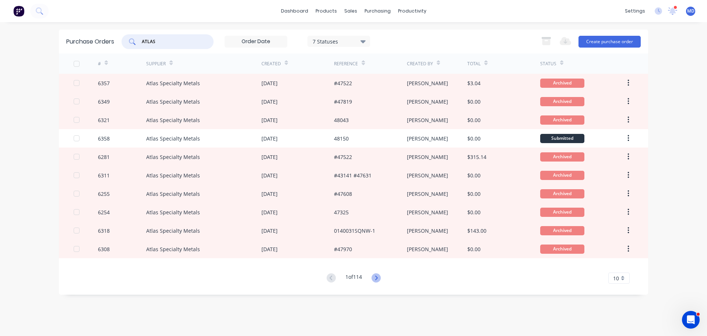
click at [375, 276] on icon at bounding box center [376, 277] width 9 height 9
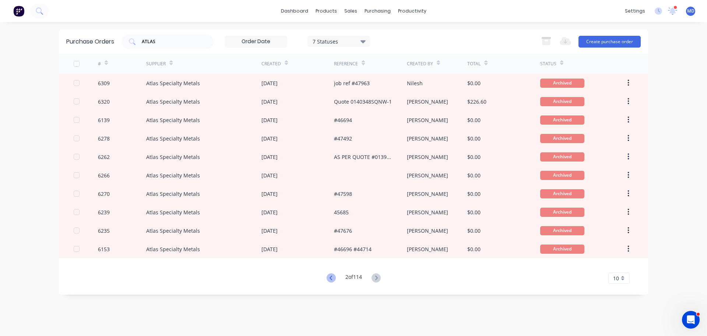
click at [327, 276] on icon at bounding box center [331, 277] width 9 height 9
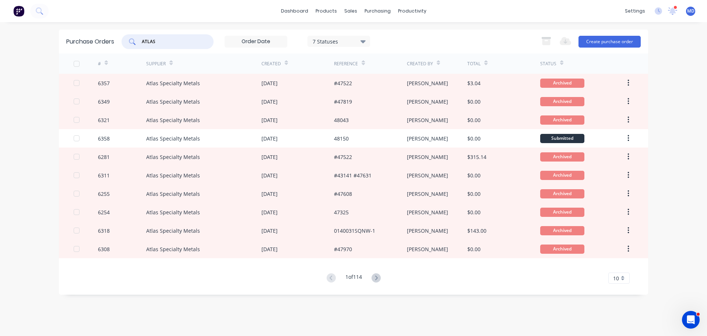
click at [184, 43] on input "ATLAS" at bounding box center [171, 41] width 61 height 7
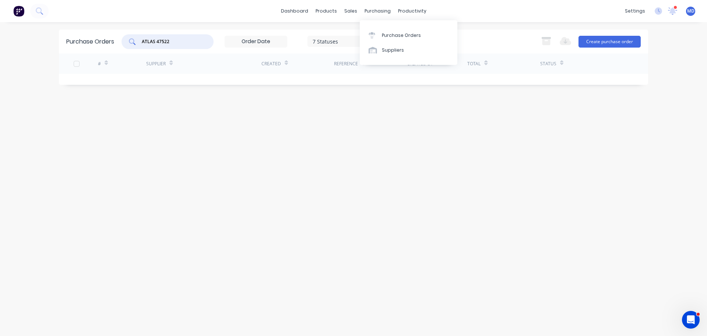
drag, startPoint x: 384, startPoint y: 34, endPoint x: 336, endPoint y: 43, distance: 47.9
click at [384, 35] on div "Purchase Orders" at bounding box center [401, 35] width 39 height 7
drag, startPoint x: 175, startPoint y: 44, endPoint x: 92, endPoint y: 43, distance: 82.9
click at [92, 43] on div "Purchase Orders ATLAS 47522 7 Statuses 7 Statuses Export to Excel (XLSX) Create…" at bounding box center [354, 41] width 590 height 24
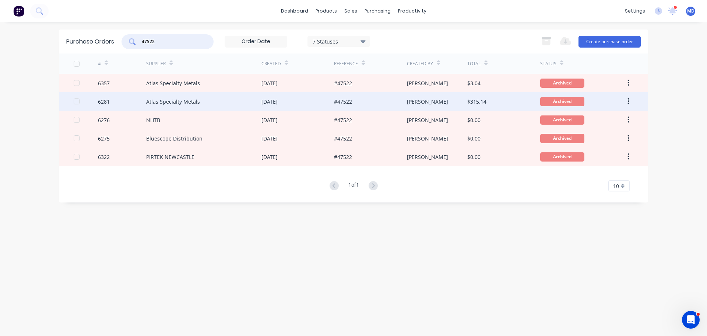
type input "47522"
click at [99, 95] on div "6281" at bounding box center [122, 101] width 49 height 18
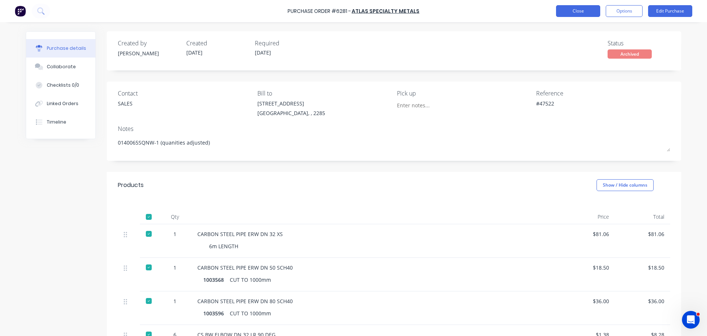
click at [577, 12] on button "Close" at bounding box center [578, 11] width 44 height 12
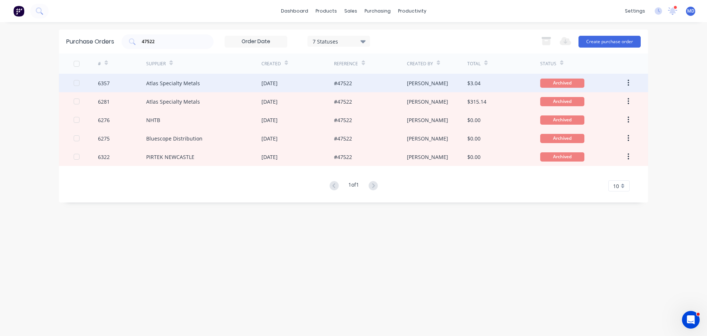
click at [99, 86] on div "6357" at bounding box center [104, 83] width 12 height 8
type textarea "x"
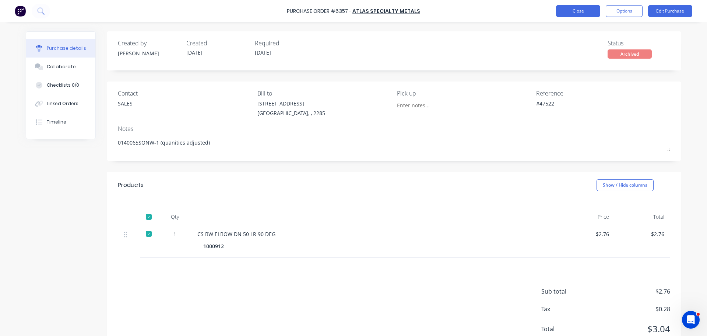
click at [569, 17] on button "Close" at bounding box center [578, 11] width 44 height 12
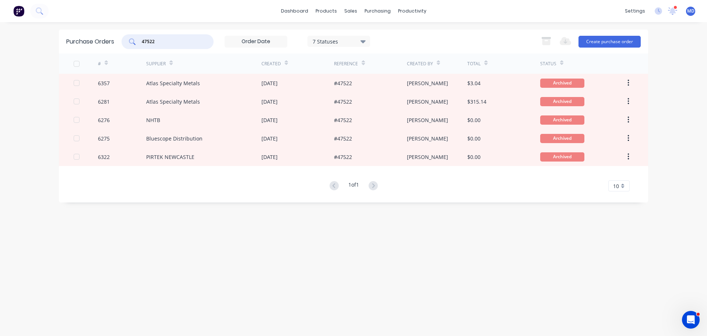
drag, startPoint x: 178, startPoint y: 38, endPoint x: 104, endPoint y: 24, distance: 74.7
click at [104, 27] on div "dashboard products sales purchasing productivity dashboard products Product Cat…" at bounding box center [353, 168] width 707 height 336
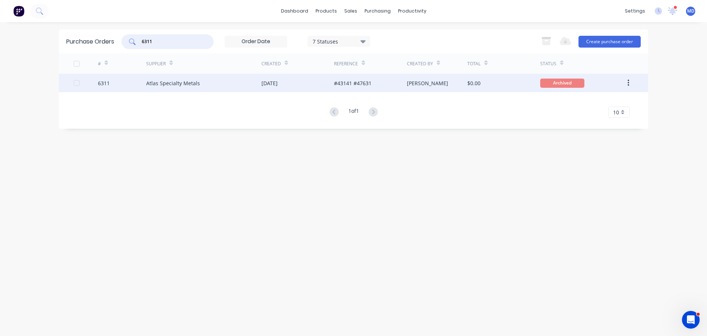
type input "6311"
click at [106, 80] on div "6311" at bounding box center [104, 83] width 12 height 8
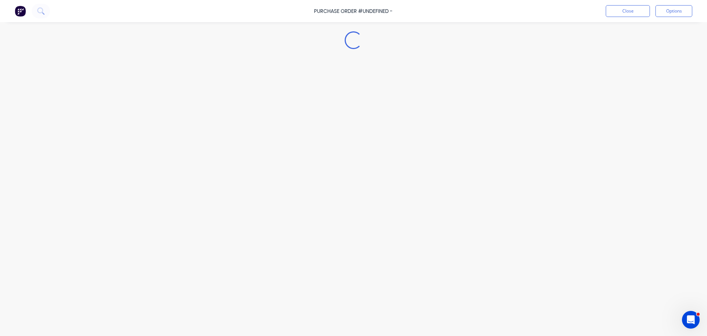
type textarea "x"
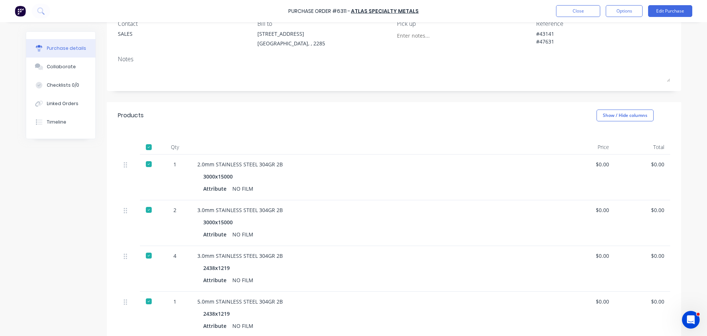
scroll to position [74, 0]
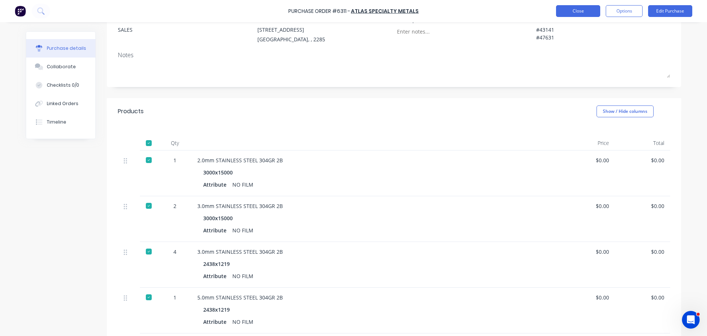
click at [586, 10] on button "Close" at bounding box center [578, 11] width 44 height 12
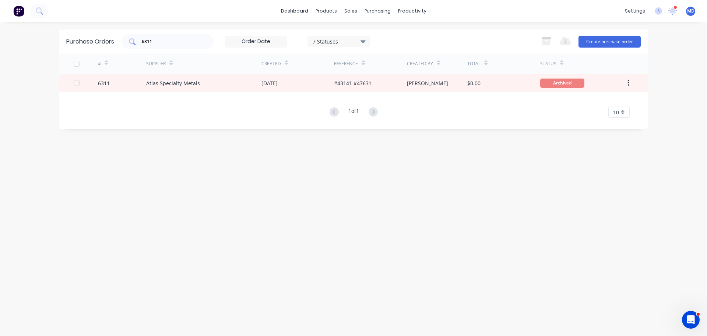
click at [150, 46] on div "6311" at bounding box center [168, 41] width 92 height 15
click at [157, 43] on input "6311" at bounding box center [171, 41] width 61 height 7
type input "6"
click at [386, 12] on div "purchasing" at bounding box center [378, 11] width 34 height 11
click at [384, 36] on div "Purchase Orders" at bounding box center [401, 35] width 39 height 7
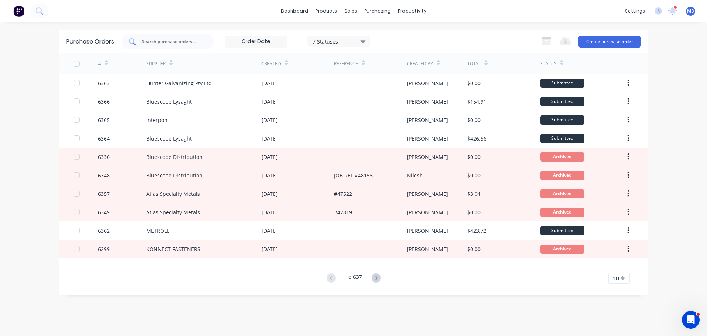
click at [165, 38] on input "text" at bounding box center [171, 41] width 61 height 7
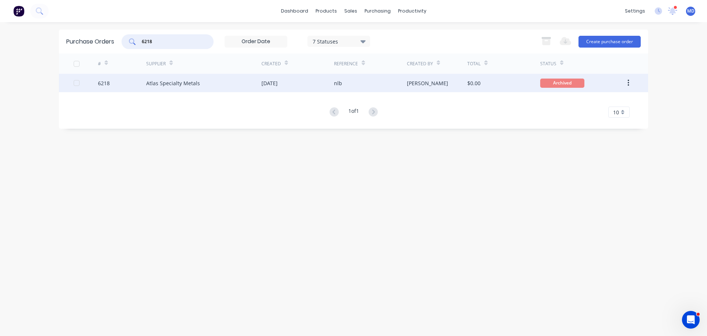
type input "6218"
click at [105, 84] on div "6218" at bounding box center [104, 83] width 12 height 8
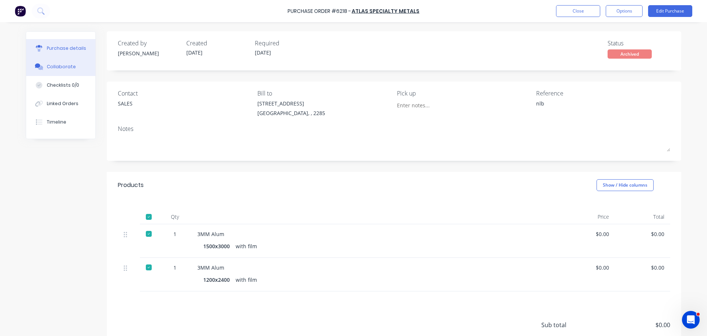
click at [66, 70] on div "Collaborate" at bounding box center [61, 66] width 29 height 7
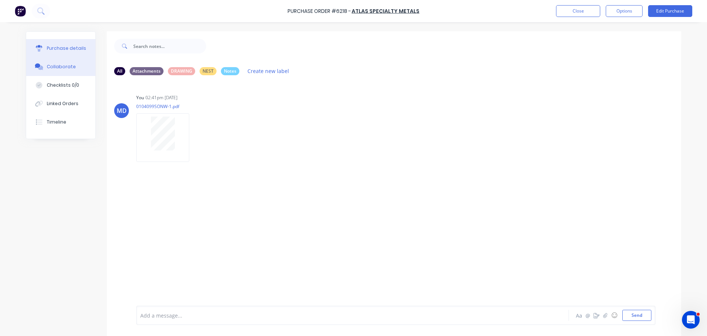
drag, startPoint x: 44, startPoint y: 41, endPoint x: 48, endPoint y: 46, distance: 7.1
click at [48, 46] on button "Purchase details" at bounding box center [60, 48] width 69 height 18
type textarea "x"
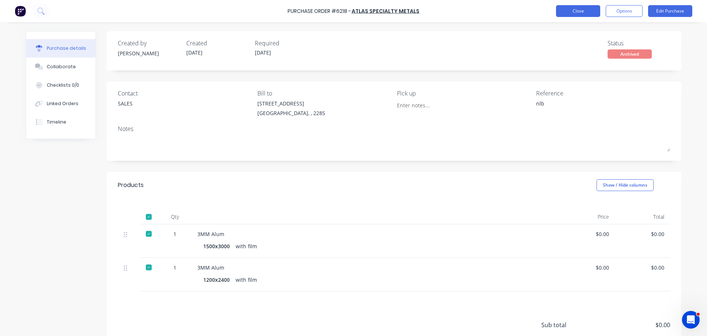
click at [567, 11] on button "Close" at bounding box center [578, 11] width 44 height 12
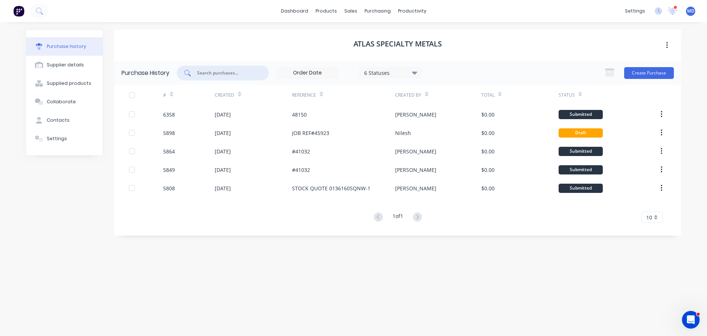
click at [224, 72] on input "text" at bounding box center [226, 72] width 61 height 7
click at [212, 74] on input "text" at bounding box center [226, 72] width 61 height 7
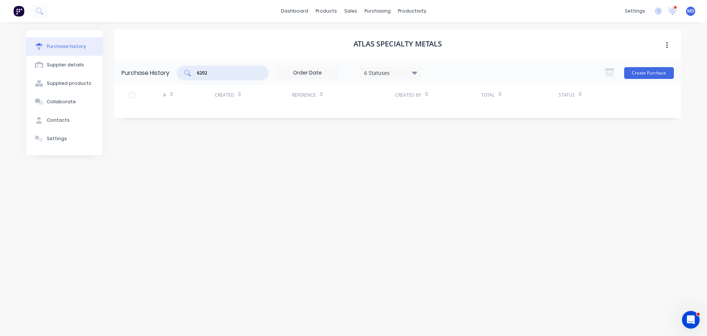
type input "6202"
click at [413, 73] on div "6 Statuses" at bounding box center [390, 73] width 53 height 8
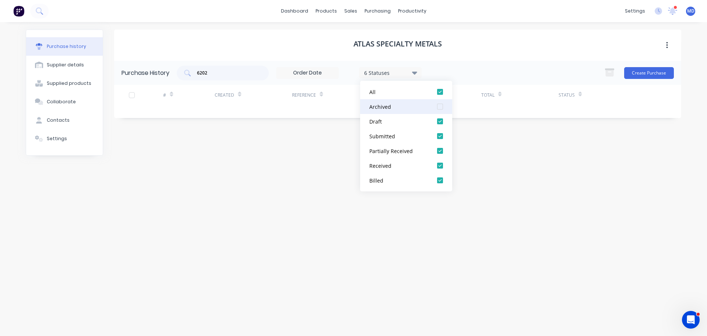
click at [440, 105] on div at bounding box center [440, 106] width 15 height 15
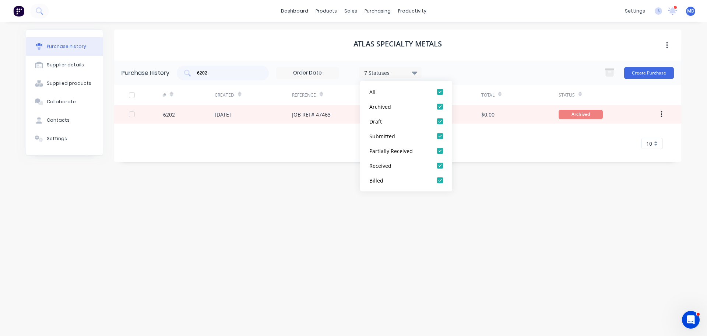
click at [475, 55] on div "Atlas Specialty Metals" at bounding box center [397, 44] width 567 height 31
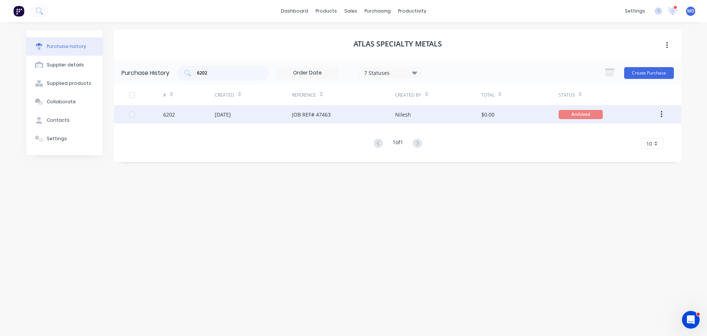
click at [169, 116] on div "6202" at bounding box center [169, 115] width 12 height 8
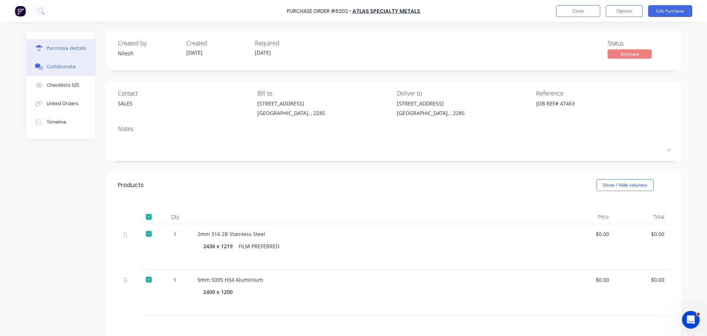
drag, startPoint x: 59, startPoint y: 69, endPoint x: 63, endPoint y: 68, distance: 4.4
click at [59, 68] on div "Collaborate" at bounding box center [61, 66] width 29 height 7
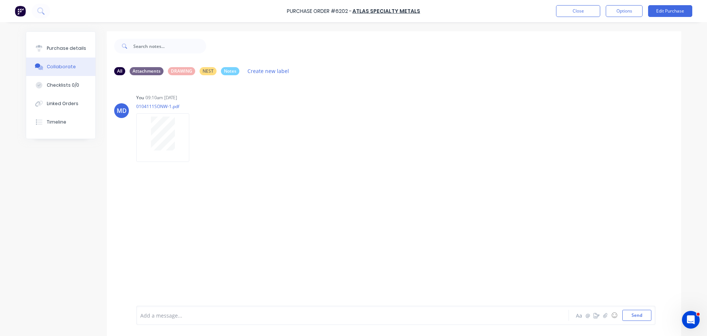
drag, startPoint x: 62, startPoint y: 46, endPoint x: 87, endPoint y: 58, distance: 28.7
click at [62, 46] on div "Purchase details" at bounding box center [66, 48] width 39 height 7
type textarea "x"
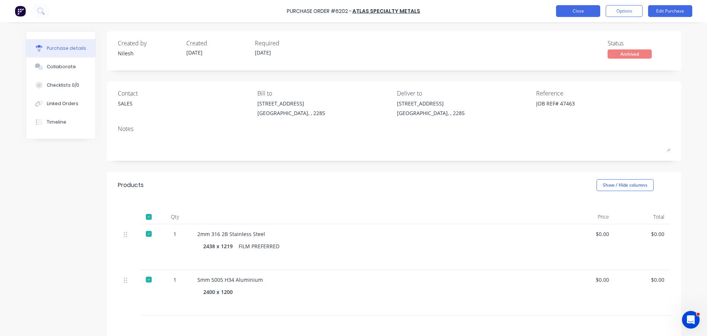
click at [581, 12] on button "Close" at bounding box center [578, 11] width 44 height 12
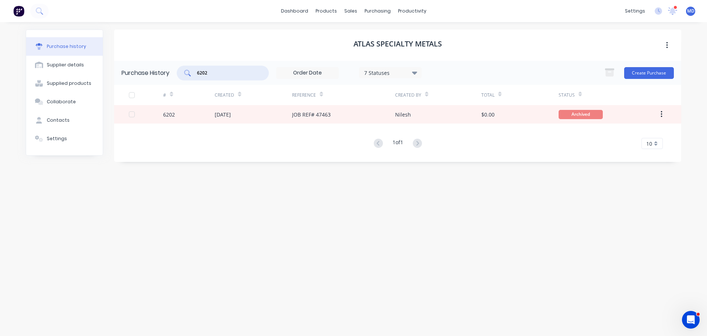
drag, startPoint x: 215, startPoint y: 71, endPoint x: 190, endPoint y: 64, distance: 25.7
click at [190, 68] on div "6202" at bounding box center [223, 73] width 92 height 15
type input "6226"
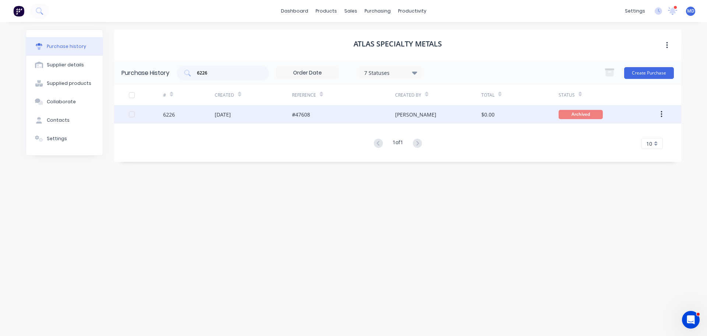
click at [161, 115] on div at bounding box center [146, 114] width 34 height 18
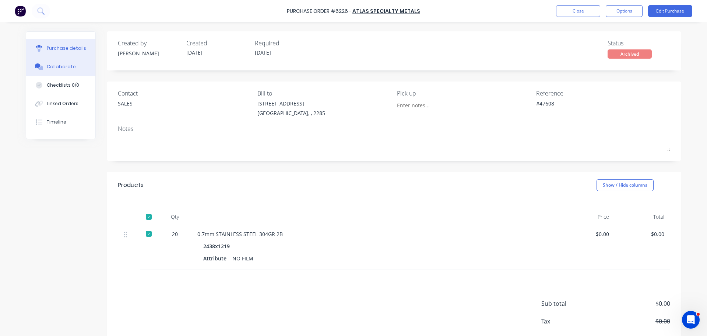
click at [54, 64] on div "Collaborate" at bounding box center [61, 66] width 29 height 7
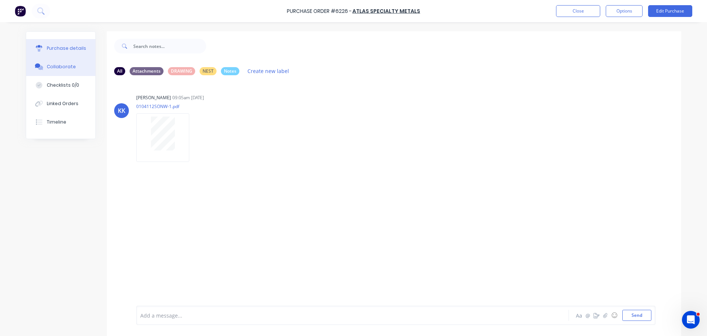
drag, startPoint x: 62, startPoint y: 47, endPoint x: 82, endPoint y: 45, distance: 20.4
click at [62, 47] on div "Purchase details" at bounding box center [66, 48] width 39 height 7
type textarea "x"
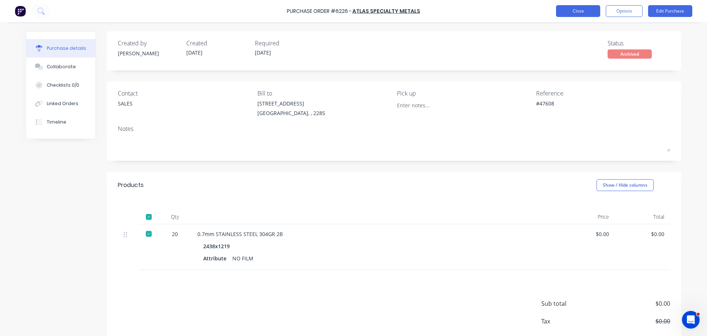
click at [582, 12] on button "Close" at bounding box center [578, 11] width 44 height 12
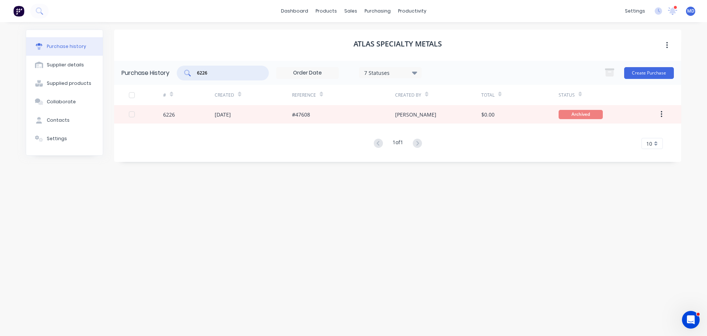
drag, startPoint x: 213, startPoint y: 72, endPoint x: 172, endPoint y: 65, distance: 41.1
click at [171, 73] on div "Purchase History 6226 7 Statuses 7 Statuses Create Purchase" at bounding box center [397, 73] width 567 height 24
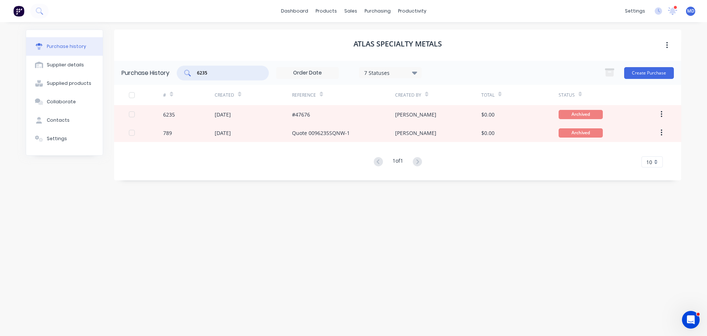
type input "6235"
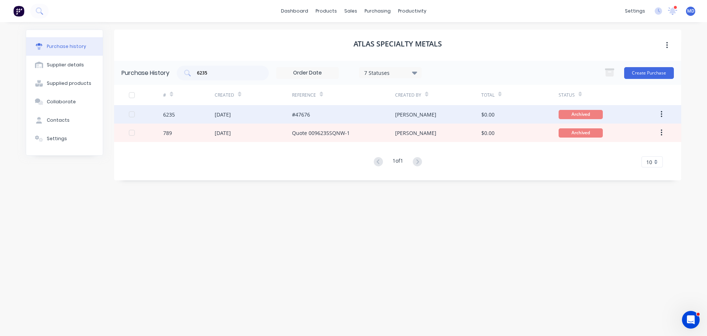
click at [167, 117] on div "6235" at bounding box center [169, 115] width 12 height 8
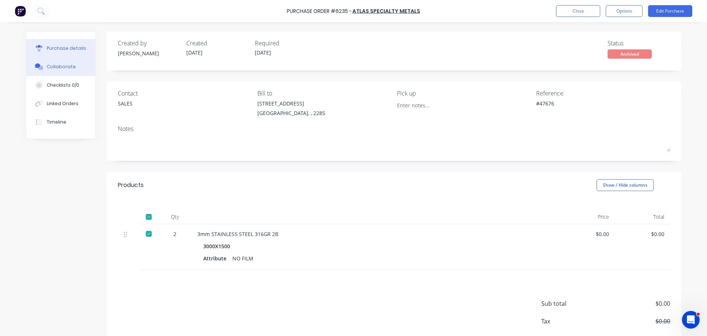
click at [70, 67] on button "Collaborate" at bounding box center [60, 66] width 69 height 18
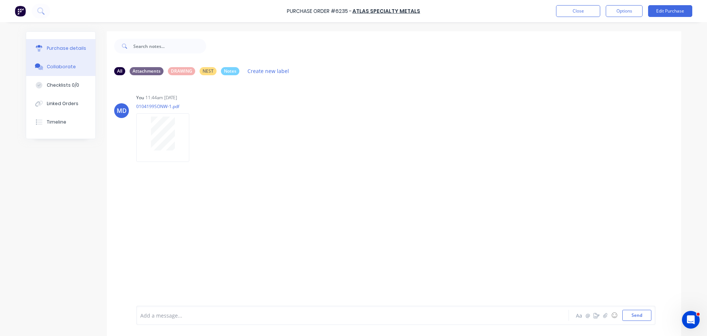
drag, startPoint x: 59, startPoint y: 51, endPoint x: 95, endPoint y: 51, distance: 35.7
click at [59, 51] on div "Purchase details" at bounding box center [66, 48] width 39 height 7
type textarea "x"
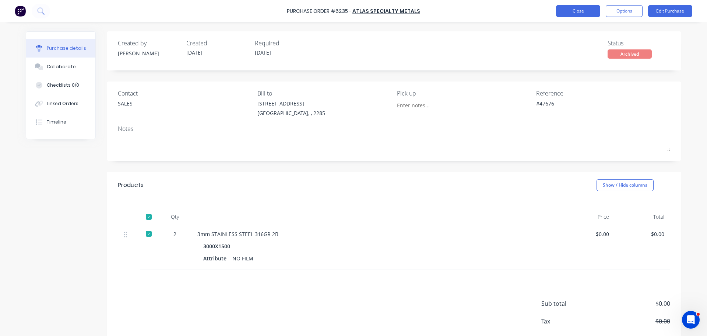
click at [572, 8] on button "Close" at bounding box center [578, 11] width 44 height 12
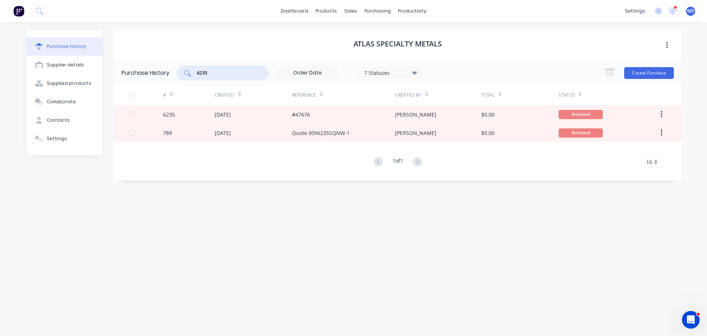
click at [214, 74] on input "6235" at bounding box center [226, 72] width 61 height 7
type input "6"
type input "6239"
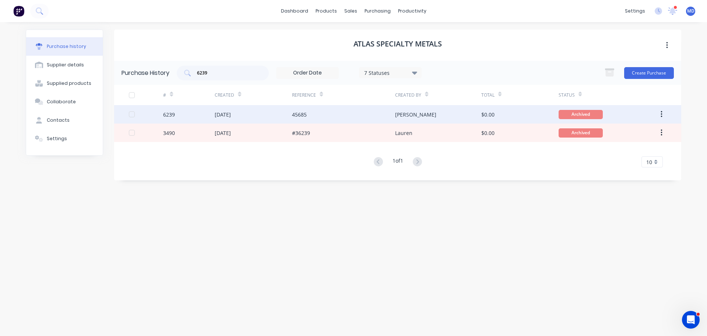
click at [151, 113] on div at bounding box center [146, 114] width 34 height 18
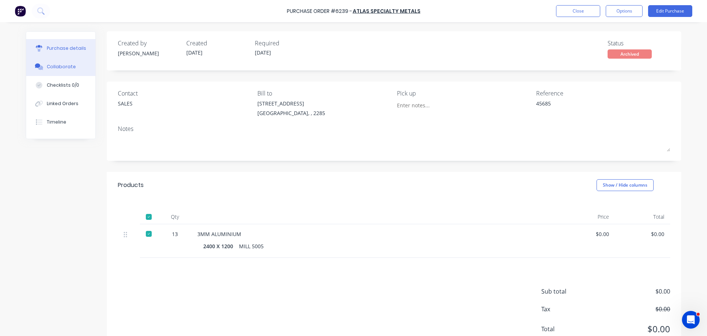
click at [52, 64] on div "Collaborate" at bounding box center [61, 66] width 29 height 7
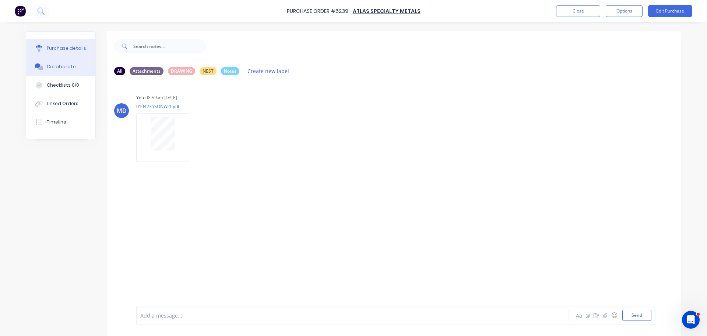
drag, startPoint x: 53, startPoint y: 49, endPoint x: 45, endPoint y: 48, distance: 8.2
click at [53, 49] on div "Purchase details" at bounding box center [66, 48] width 39 height 7
type textarea "x"
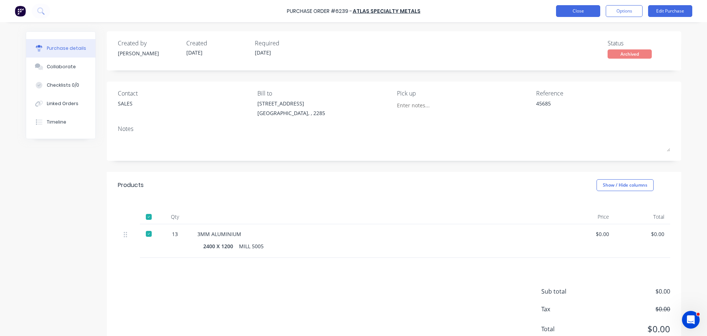
click at [567, 11] on button "Close" at bounding box center [578, 11] width 44 height 12
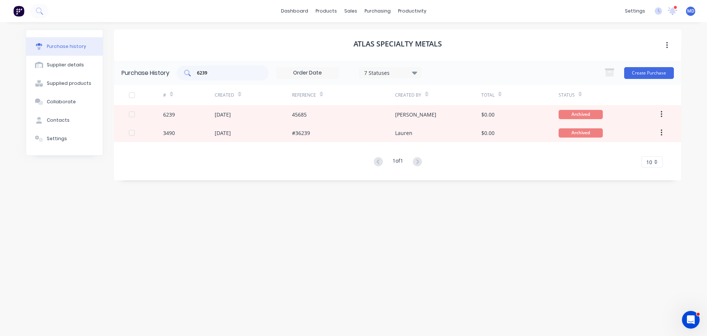
click at [223, 71] on input "6239" at bounding box center [226, 72] width 61 height 7
type input "6"
type input "6255"
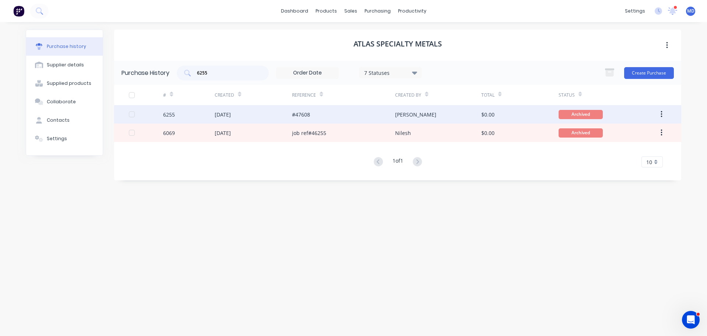
click at [163, 114] on div at bounding box center [146, 114] width 34 height 18
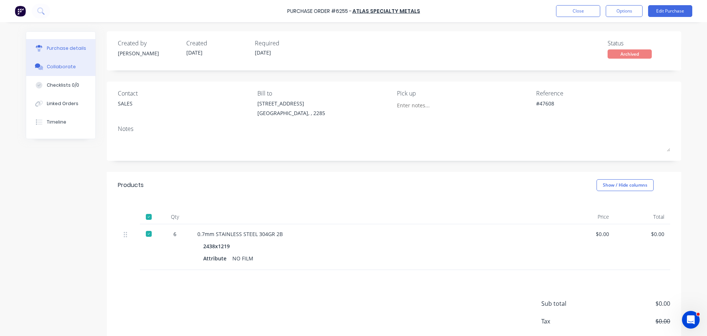
drag, startPoint x: 62, startPoint y: 67, endPoint x: 67, endPoint y: 64, distance: 5.6
click at [62, 67] on div "Collaborate" at bounding box center [61, 66] width 29 height 7
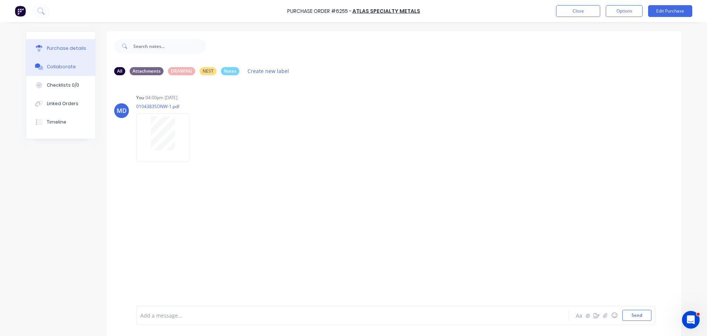
drag, startPoint x: 64, startPoint y: 49, endPoint x: 55, endPoint y: 44, distance: 10.6
click at [64, 49] on div "Purchase details" at bounding box center [66, 48] width 39 height 7
type textarea "x"
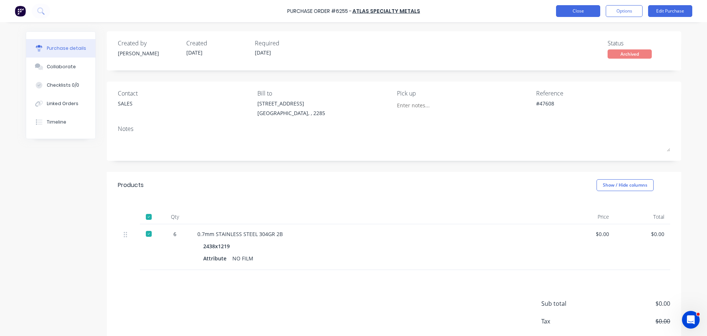
click at [575, 13] on button "Close" at bounding box center [578, 11] width 44 height 12
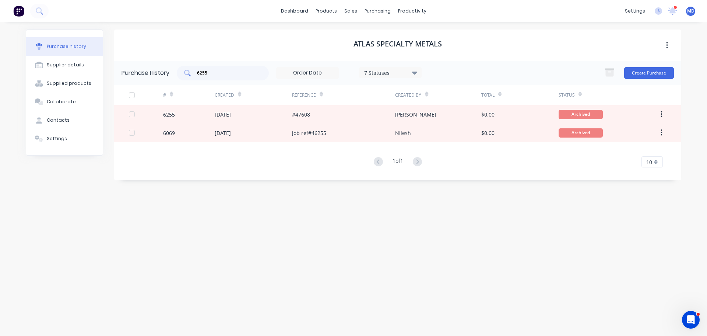
click at [211, 72] on input "6255" at bounding box center [226, 72] width 61 height 7
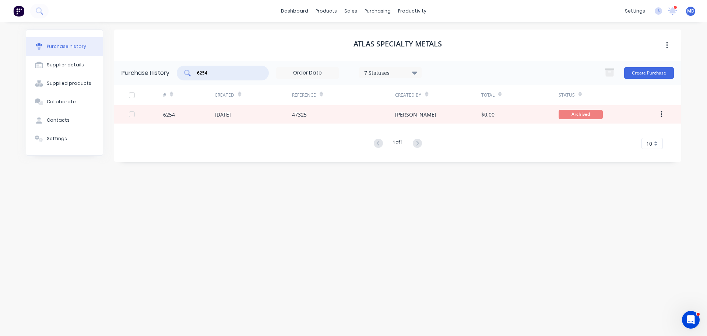
type input "6254"
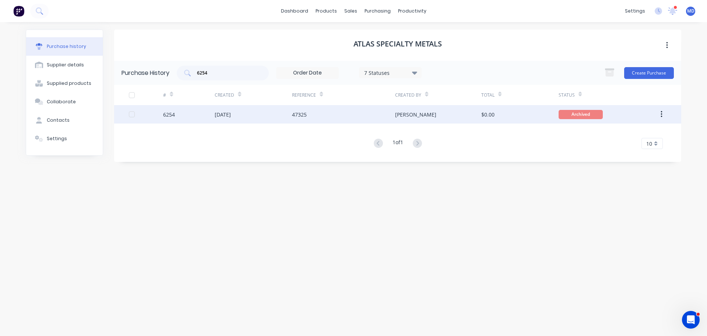
click at [161, 112] on div at bounding box center [146, 114] width 34 height 18
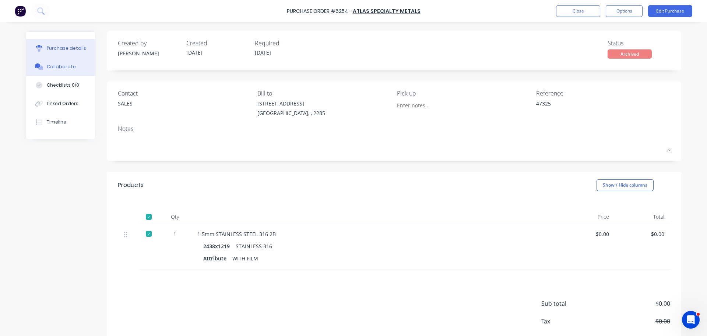
click at [54, 73] on button "Collaborate" at bounding box center [60, 66] width 69 height 18
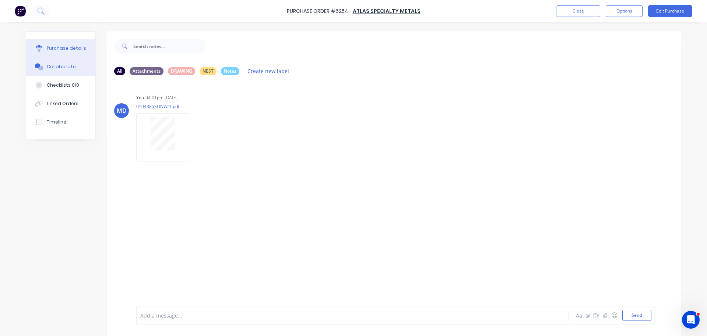
click at [53, 47] on div "Purchase details" at bounding box center [66, 48] width 39 height 7
type textarea "x"
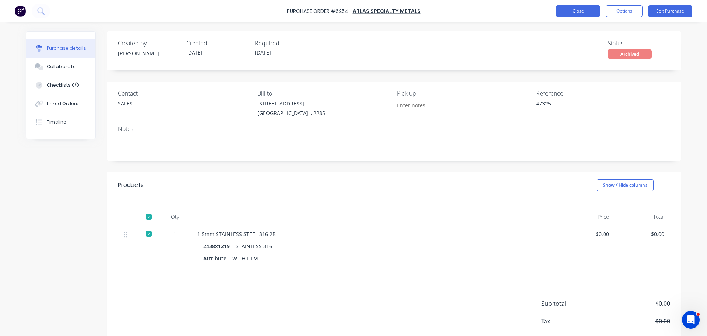
click at [593, 11] on button "Close" at bounding box center [578, 11] width 44 height 12
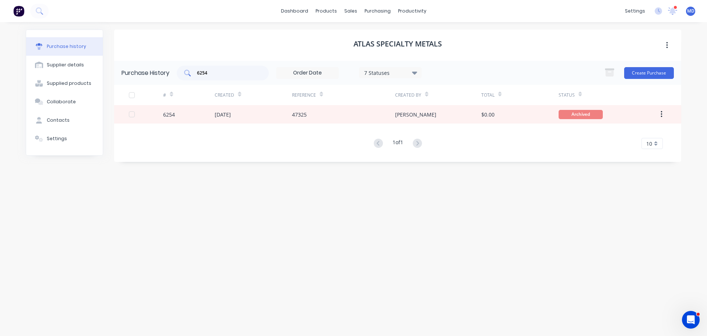
click at [211, 74] on input "6254" at bounding box center [226, 72] width 61 height 7
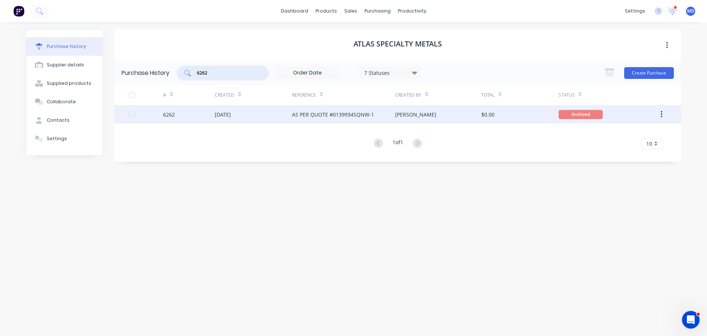
type input "6262"
click at [175, 112] on div "6262" at bounding box center [189, 114] width 52 height 18
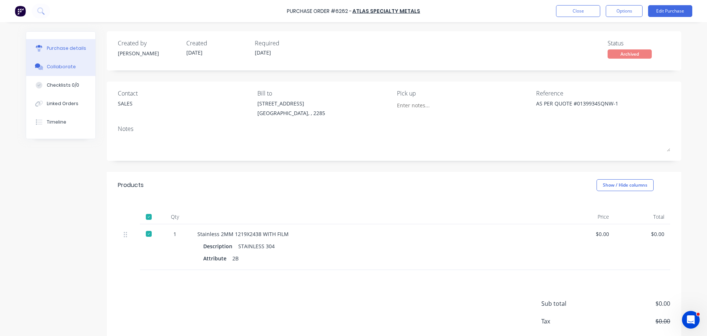
click at [61, 72] on button "Collaborate" at bounding box center [60, 66] width 69 height 18
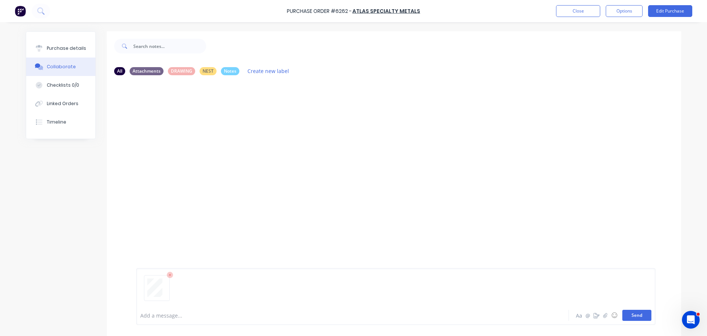
click at [633, 318] on button "Send" at bounding box center [637, 315] width 29 height 11
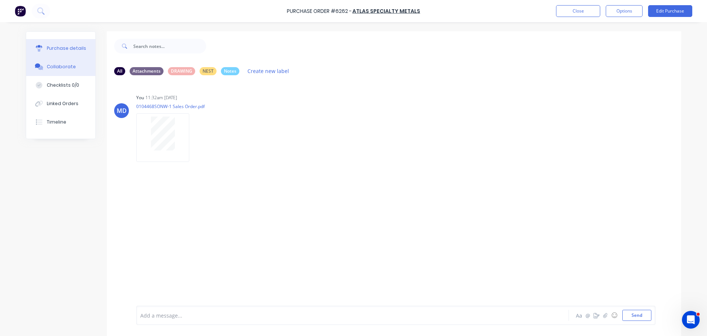
click at [72, 46] on div "Purchase details" at bounding box center [66, 48] width 39 height 7
type textarea "x"
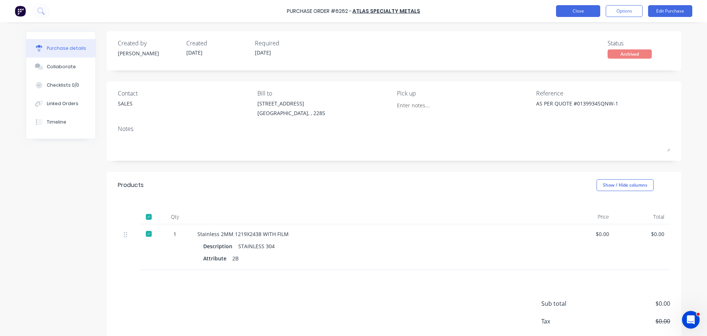
click at [592, 12] on button "Close" at bounding box center [578, 11] width 44 height 12
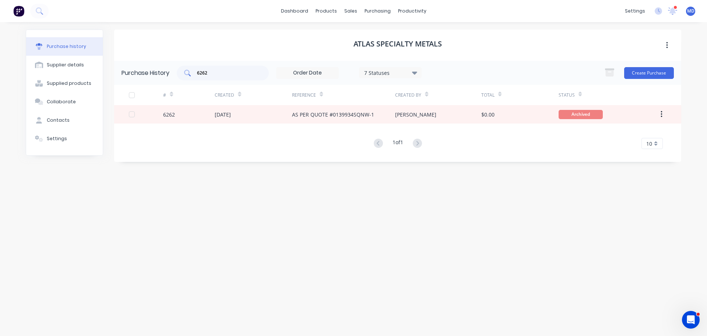
click at [231, 76] on input "6262" at bounding box center [226, 72] width 61 height 7
type input "6266"
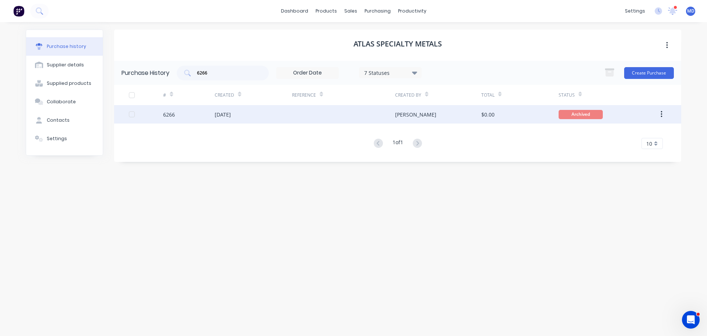
click at [175, 115] on div "6266" at bounding box center [169, 115] width 12 height 8
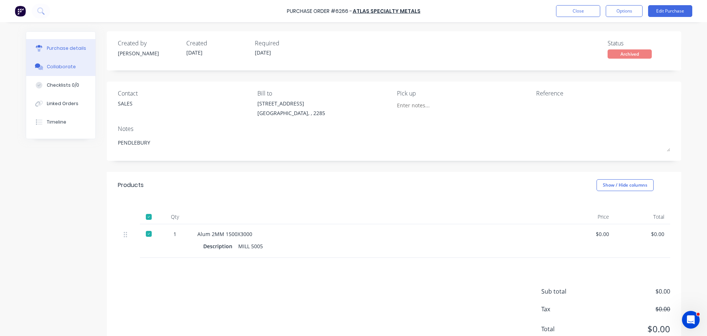
click at [64, 69] on div "Collaborate" at bounding box center [61, 66] width 29 height 7
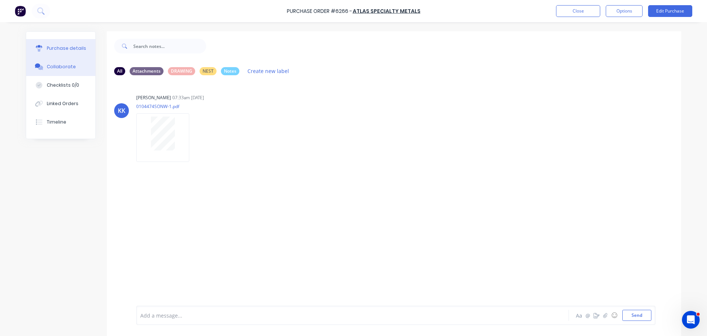
click at [49, 50] on div "Purchase details" at bounding box center [66, 48] width 39 height 7
type textarea "x"
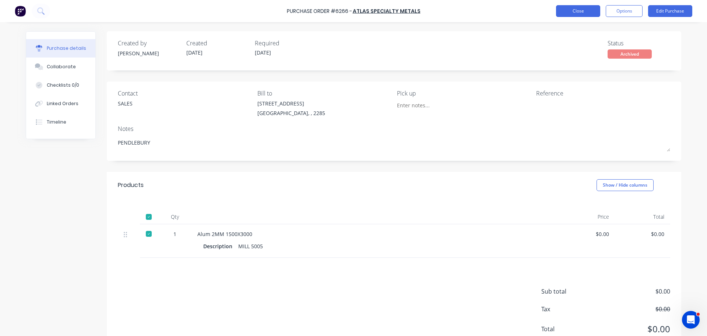
click at [570, 9] on button "Close" at bounding box center [578, 11] width 44 height 12
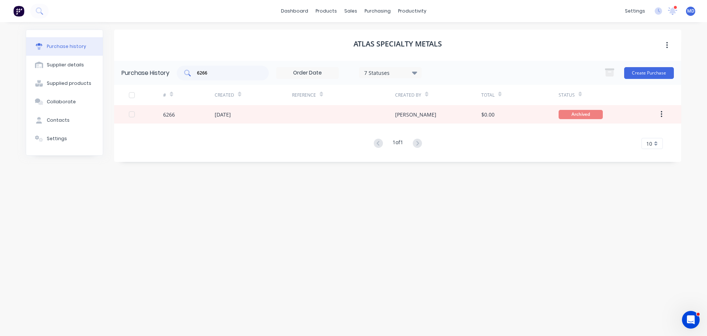
click at [213, 74] on input "6266" at bounding box center [226, 72] width 61 height 7
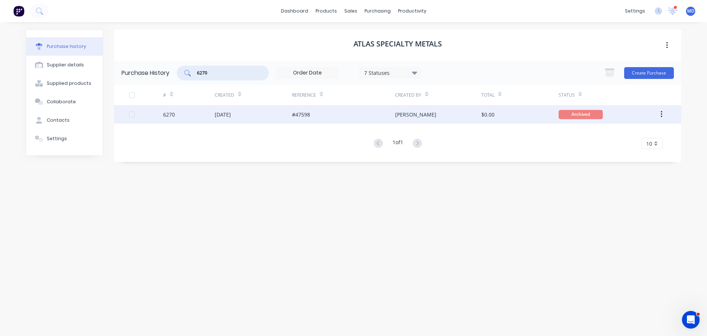
type input "6270"
click at [166, 112] on div "6270" at bounding box center [169, 115] width 12 height 8
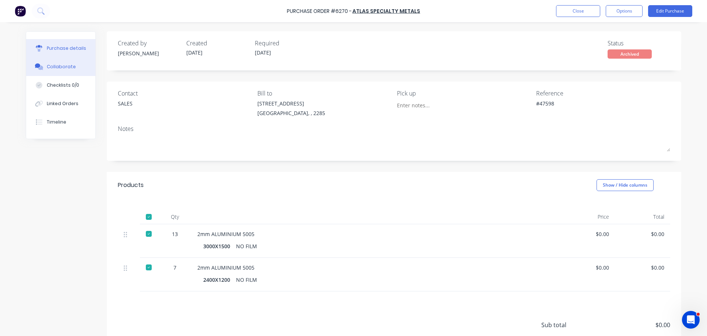
click at [60, 66] on div "Collaborate" at bounding box center [61, 66] width 29 height 7
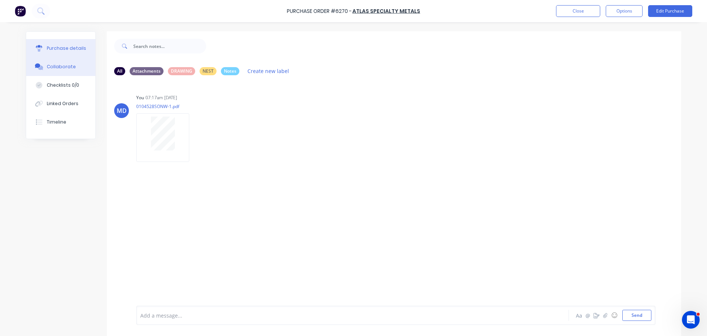
click at [61, 44] on button "Purchase details" at bounding box center [60, 48] width 69 height 18
type textarea "x"
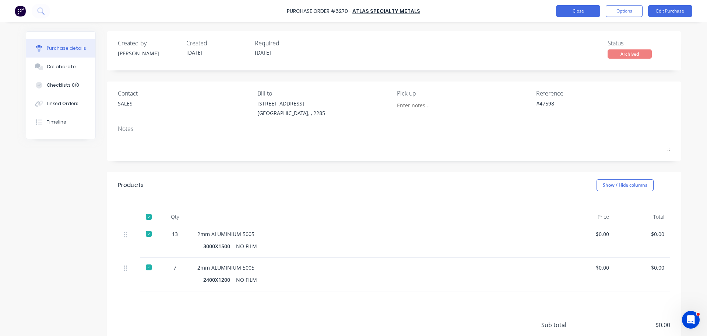
click at [563, 13] on button "Close" at bounding box center [578, 11] width 44 height 12
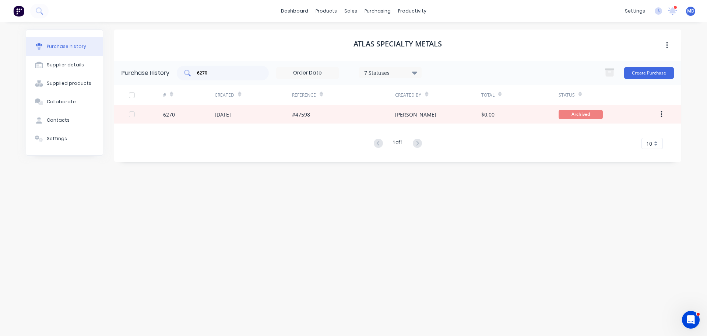
click at [222, 72] on input "6270" at bounding box center [226, 72] width 61 height 7
type input "6278"
click at [169, 118] on div "6278" at bounding box center [169, 115] width 12 height 8
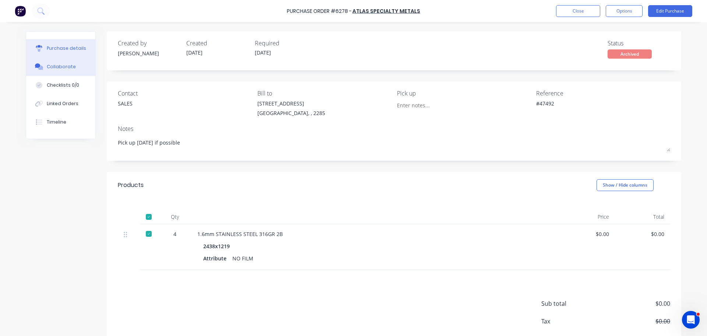
click at [38, 63] on button "Collaborate" at bounding box center [60, 66] width 69 height 18
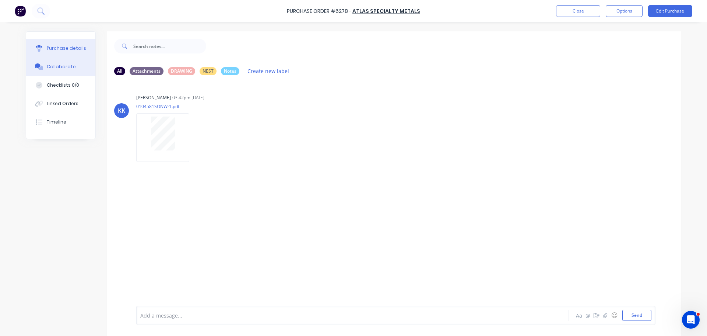
click at [46, 43] on button "Purchase details" at bounding box center [60, 48] width 69 height 18
type textarea "x"
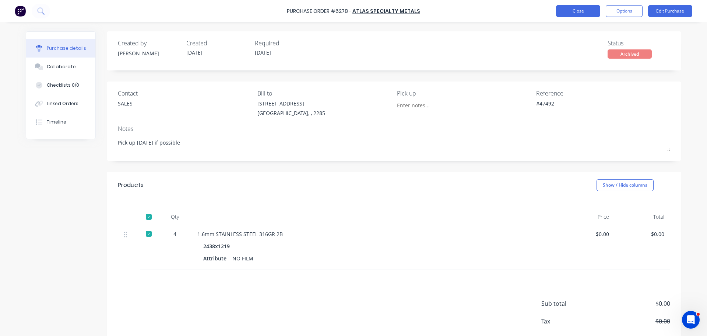
click at [570, 7] on button "Close" at bounding box center [578, 11] width 44 height 12
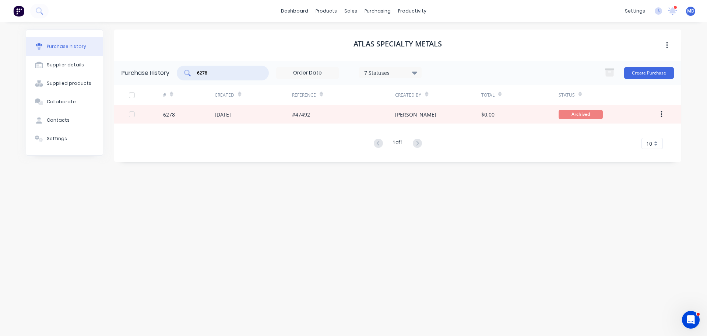
click at [213, 74] on input "6278" at bounding box center [226, 72] width 61 height 7
type input "6308"
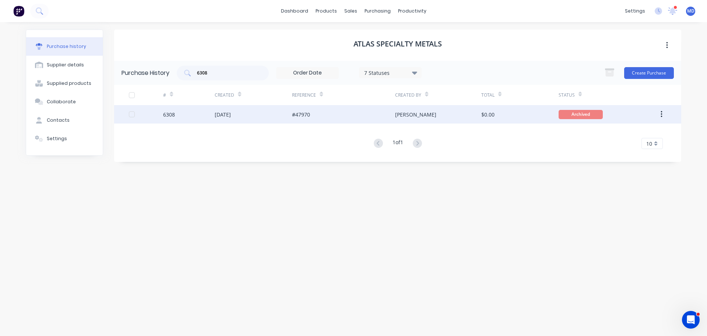
click at [170, 116] on div "6308" at bounding box center [169, 115] width 12 height 8
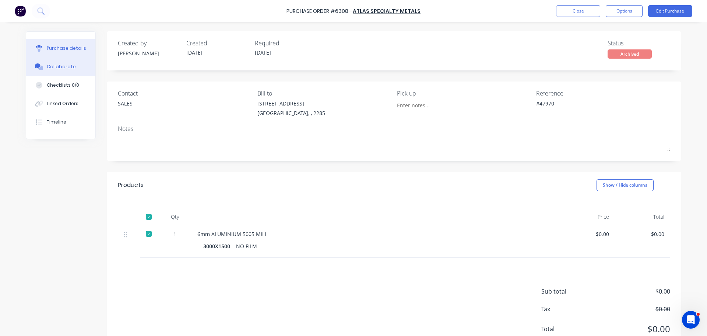
click at [56, 68] on div "Collaborate" at bounding box center [61, 66] width 29 height 7
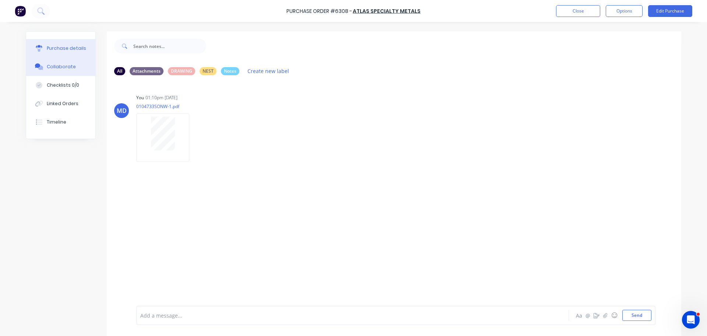
click at [60, 47] on div "Purchase details" at bounding box center [66, 48] width 39 height 7
type textarea "x"
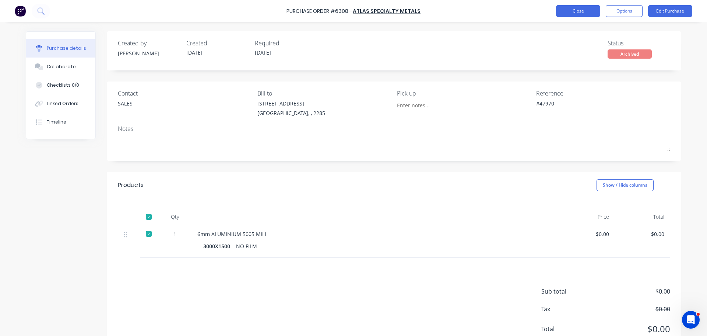
click at [567, 8] on button "Close" at bounding box center [578, 11] width 44 height 12
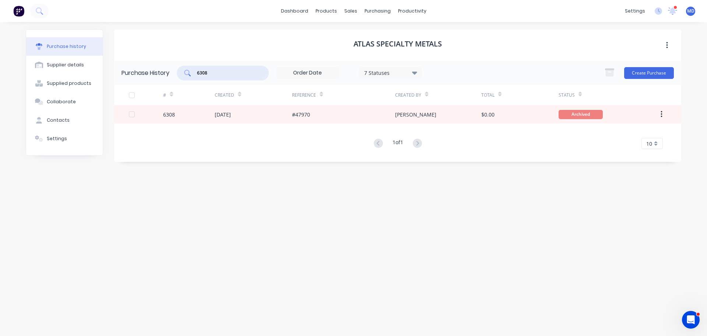
drag, startPoint x: 216, startPoint y: 70, endPoint x: 185, endPoint y: 71, distance: 31.7
click at [186, 72] on div "6308" at bounding box center [223, 73] width 92 height 15
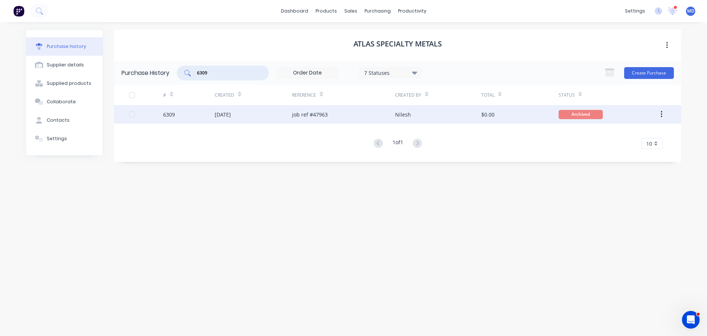
type input "6309"
click at [165, 115] on div "6309" at bounding box center [169, 115] width 12 height 8
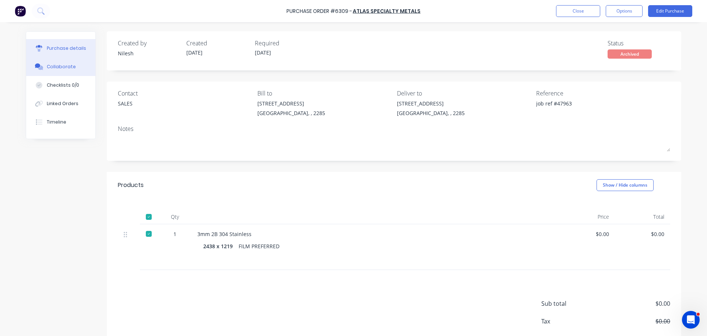
click at [57, 64] on div "Collaborate" at bounding box center [61, 66] width 29 height 7
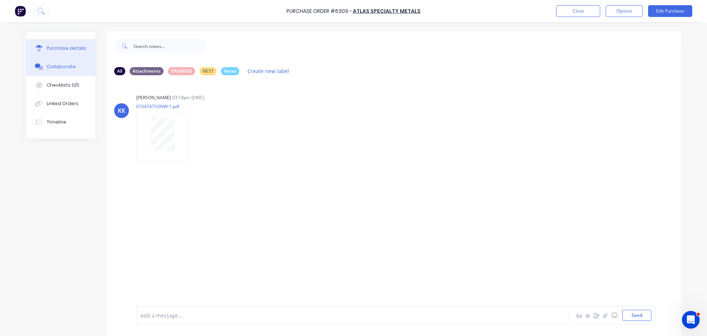
click at [63, 49] on div "Purchase details" at bounding box center [66, 48] width 39 height 7
type textarea "x"
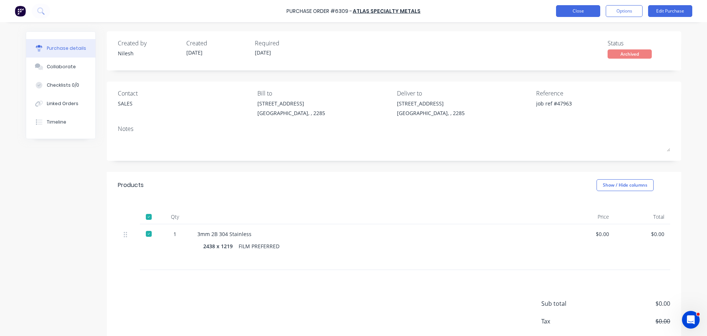
click at [592, 12] on button "Close" at bounding box center [578, 11] width 44 height 12
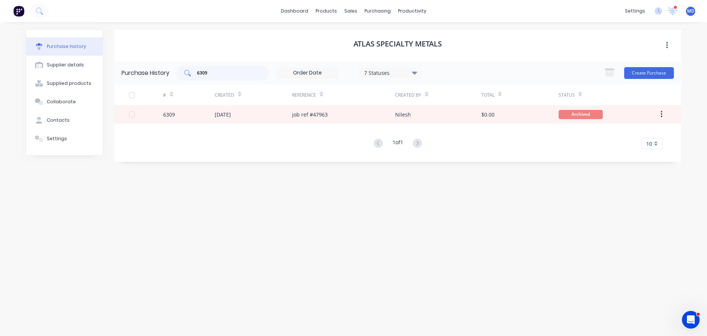
click at [226, 74] on input "6309" at bounding box center [226, 72] width 61 height 7
type input "6"
type input "6311"
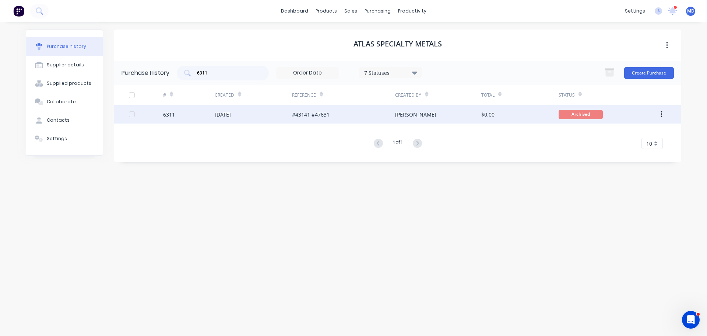
click at [170, 111] on div "6311" at bounding box center [169, 115] width 12 height 8
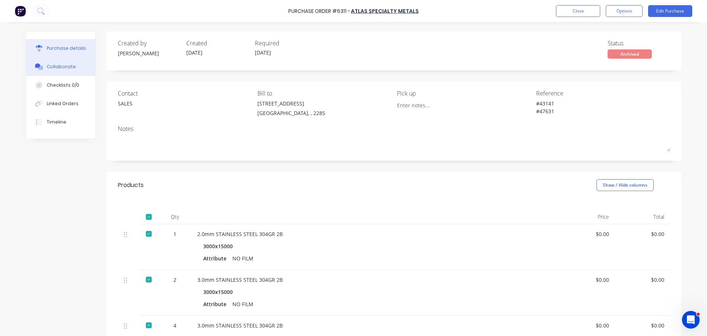
click at [66, 73] on button "Collaborate" at bounding box center [60, 66] width 69 height 18
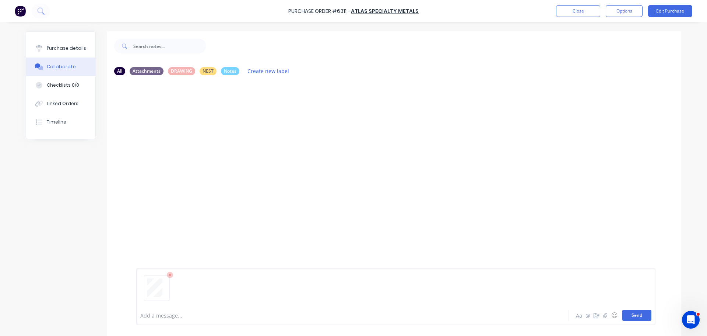
click at [639, 318] on button "Send" at bounding box center [637, 315] width 29 height 11
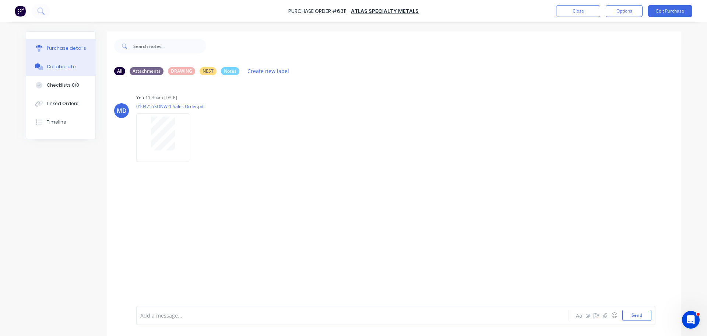
click at [69, 55] on button "Purchase details" at bounding box center [60, 48] width 69 height 18
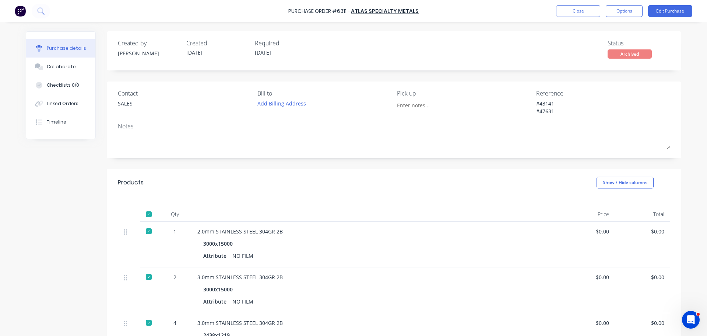
type textarea "x"
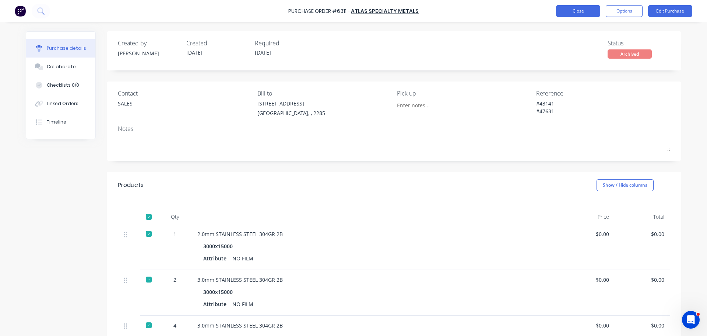
click at [564, 9] on button "Close" at bounding box center [578, 11] width 44 height 12
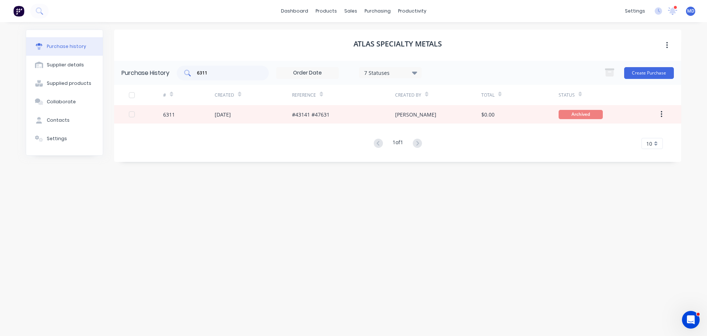
click at [221, 78] on div "6311" at bounding box center [223, 73] width 92 height 15
type input "6"
type input "6349"
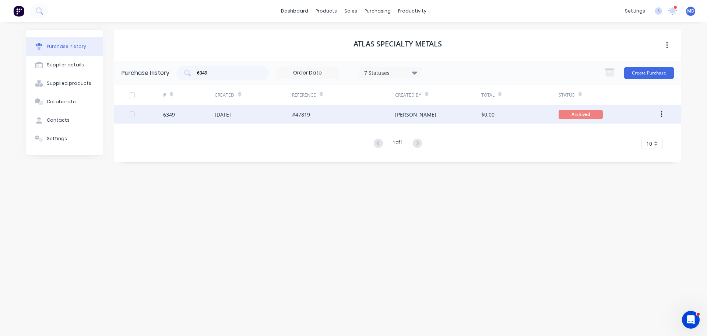
click at [157, 113] on div at bounding box center [146, 114] width 34 height 18
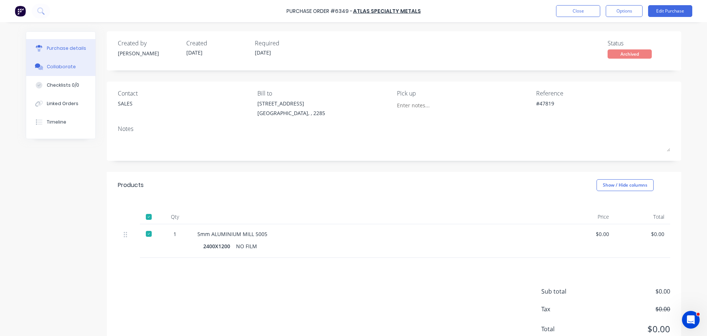
click at [55, 71] on button "Collaborate" at bounding box center [60, 66] width 69 height 18
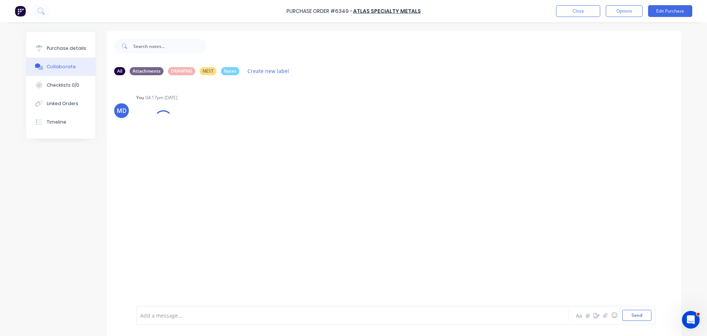
click at [12, 105] on div "Purchase Order #6349 - Atlas Specialty Metals Close Options Edit Purchase Purch…" at bounding box center [353, 168] width 707 height 336
click at [80, 47] on button "Purchase details" at bounding box center [60, 48] width 69 height 18
type textarea "x"
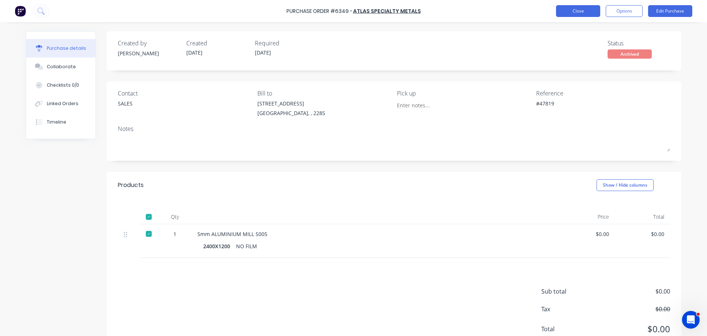
click at [579, 15] on button "Close" at bounding box center [578, 11] width 44 height 12
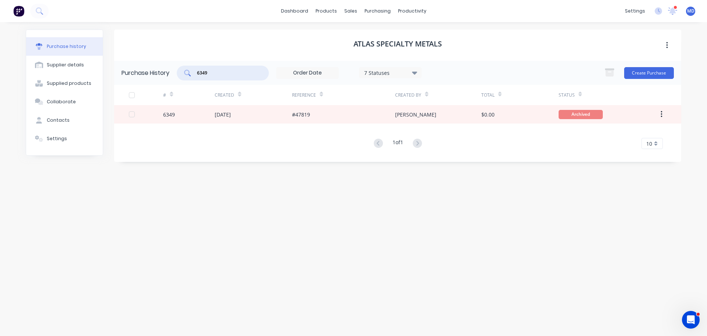
drag, startPoint x: 218, startPoint y: 73, endPoint x: 159, endPoint y: 73, distance: 59.3
click at [159, 73] on div "Purchase History 6349 7 Statuses 7 Statuses Create Purchase" at bounding box center [397, 73] width 567 height 24
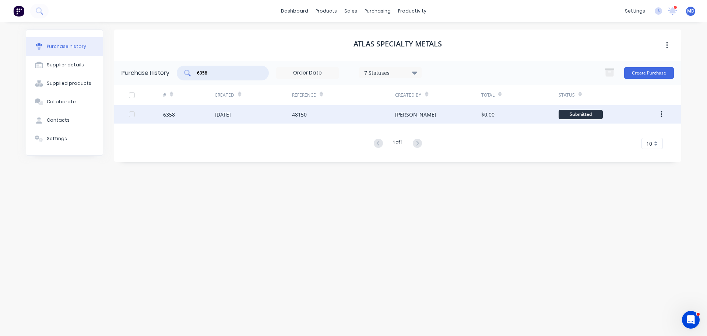
type input "6358"
click at [173, 116] on div "6358" at bounding box center [169, 115] width 12 height 8
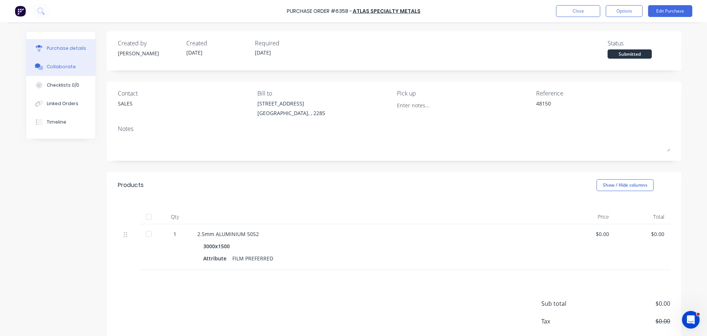
click at [60, 67] on div "Collaborate" at bounding box center [61, 66] width 29 height 7
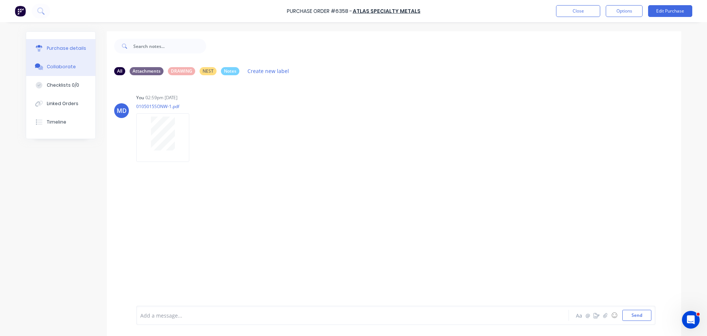
click at [81, 46] on button "Purchase details" at bounding box center [60, 48] width 69 height 18
type textarea "x"
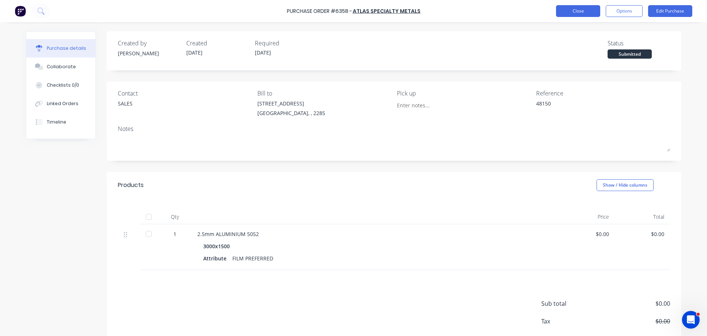
click at [594, 12] on button "Close" at bounding box center [578, 11] width 44 height 12
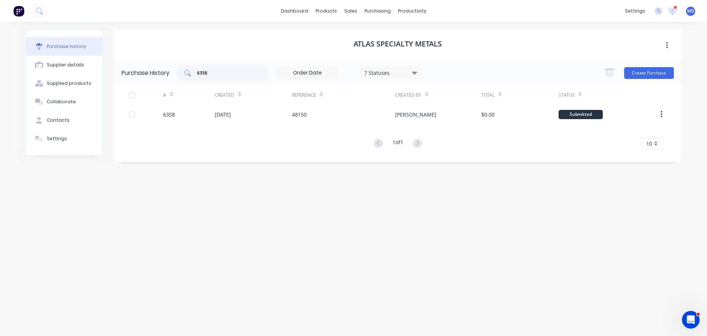
click at [216, 74] on input "6358" at bounding box center [226, 72] width 61 height 7
type input "6"
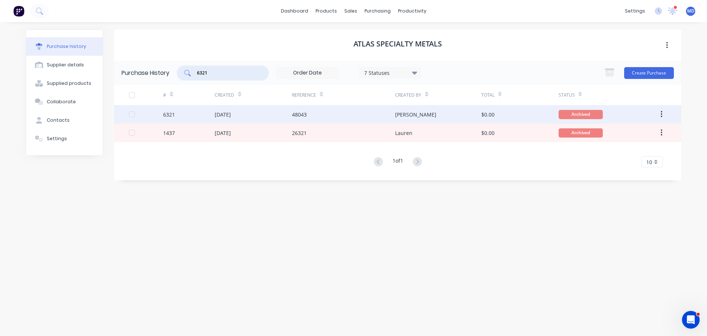
type input "6321"
click at [170, 116] on div "6321" at bounding box center [169, 115] width 12 height 8
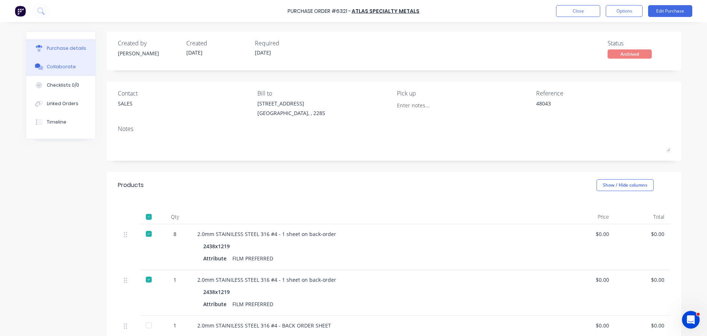
drag, startPoint x: 56, startPoint y: 64, endPoint x: 51, endPoint y: 63, distance: 5.0
click at [56, 64] on div "Collaborate" at bounding box center [61, 66] width 29 height 7
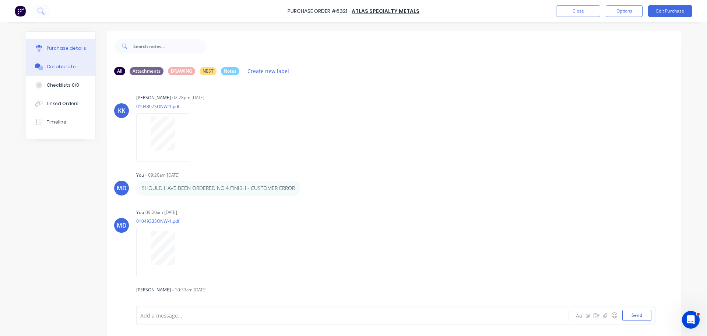
drag, startPoint x: 45, startPoint y: 43, endPoint x: 30, endPoint y: 40, distance: 15.4
click at [45, 42] on button "Purchase details" at bounding box center [60, 48] width 69 height 18
type textarea "x"
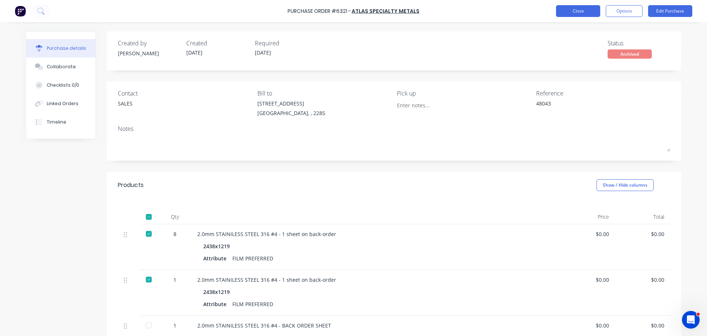
click at [570, 10] on button "Close" at bounding box center [578, 11] width 44 height 12
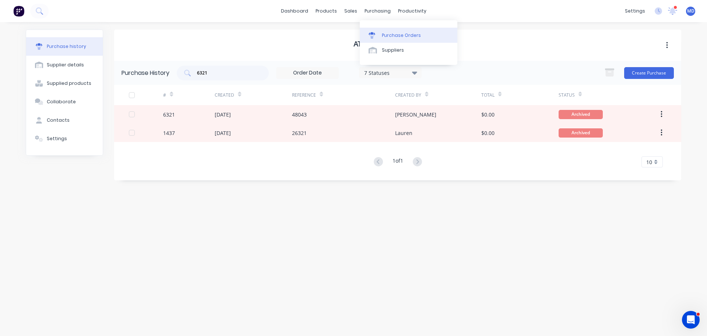
click at [386, 37] on div "Purchase Orders" at bounding box center [401, 35] width 39 height 7
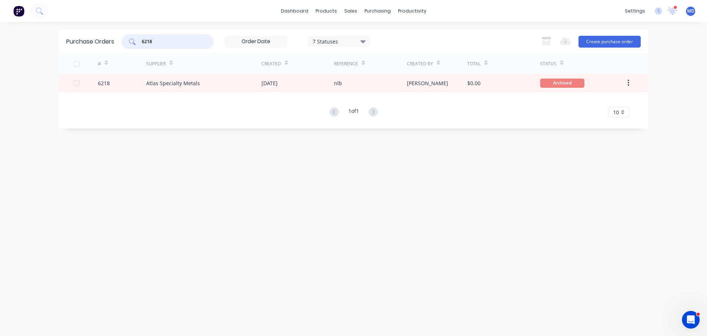
drag, startPoint x: 169, startPoint y: 38, endPoint x: 66, endPoint y: 36, distance: 103.6
click at [71, 41] on div "Purchase Orders 6218 7 Statuses 7 Statuses Export to Excel (XLSX) Create purcha…" at bounding box center [354, 41] width 590 height 24
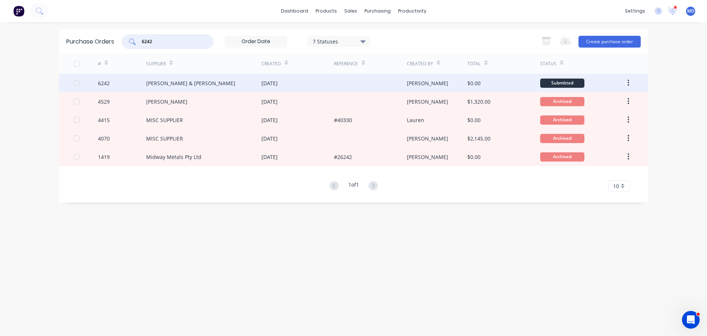
type input "6242"
click at [106, 82] on div "6242" at bounding box center [104, 83] width 12 height 8
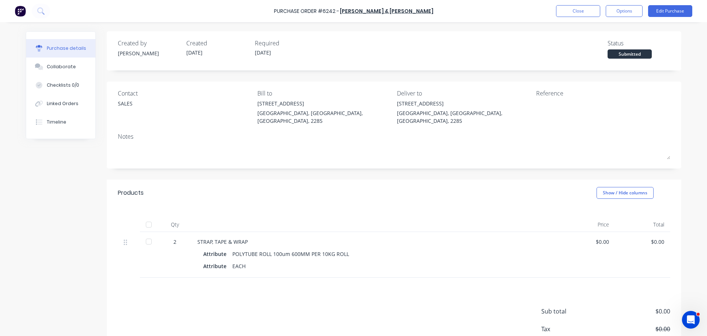
click at [144, 217] on div at bounding box center [148, 224] width 15 height 15
click at [576, 14] on button "Close" at bounding box center [578, 11] width 44 height 12
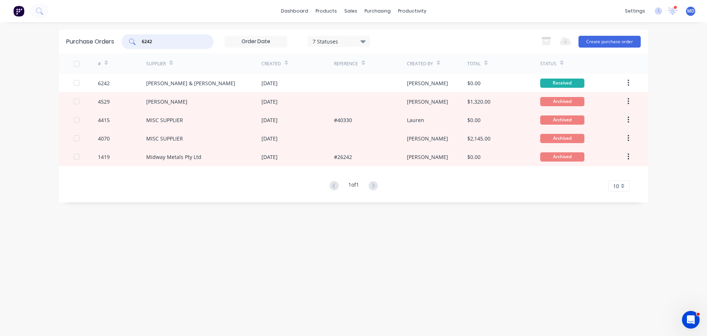
click at [179, 39] on input "6242" at bounding box center [171, 41] width 61 height 7
type input "6"
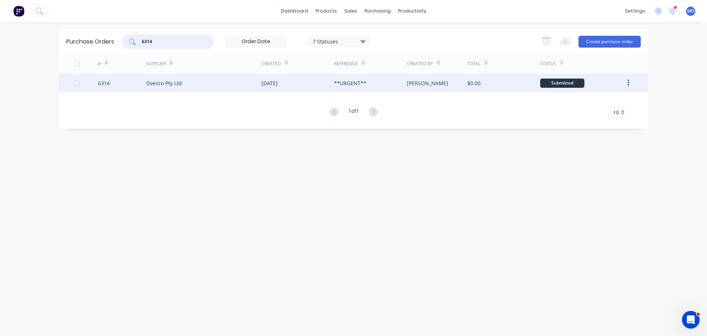
type input "6314"
click at [110, 79] on div "6314" at bounding box center [122, 83] width 49 height 18
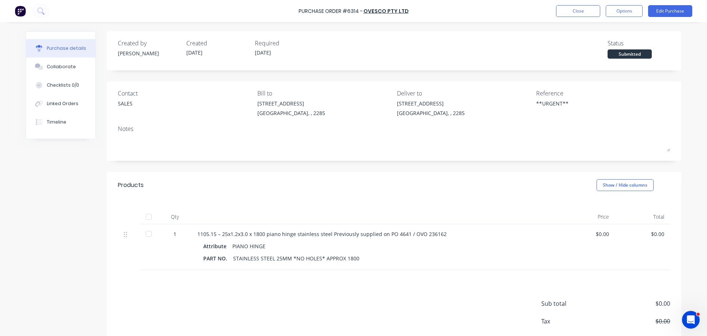
click at [147, 217] on div at bounding box center [148, 216] width 15 height 15
type textarea "x"
click at [573, 12] on button "Close" at bounding box center [578, 11] width 44 height 12
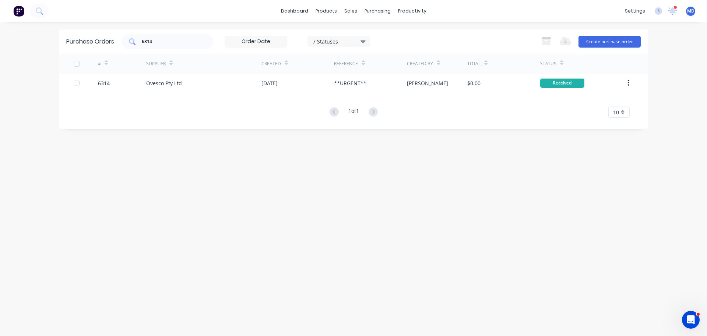
click at [158, 45] on input "6314" at bounding box center [171, 41] width 61 height 7
type input "6"
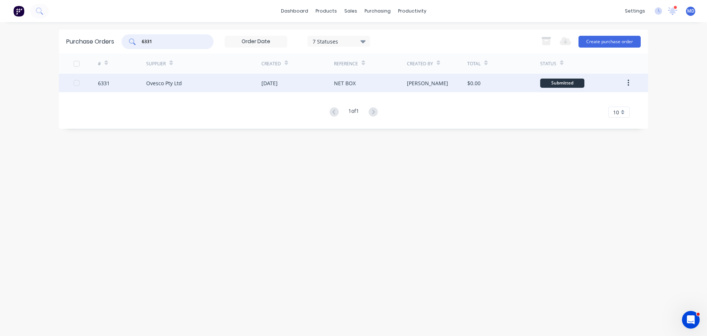
type input "6331"
click at [105, 82] on div "6331" at bounding box center [104, 83] width 12 height 8
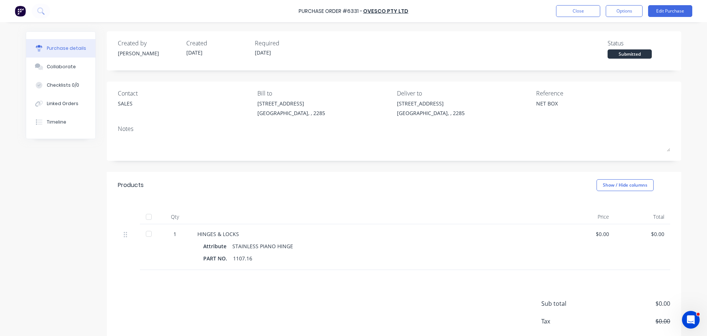
click at [147, 216] on div at bounding box center [148, 216] width 15 height 15
type textarea "x"
click at [574, 5] on button "Close" at bounding box center [578, 11] width 44 height 12
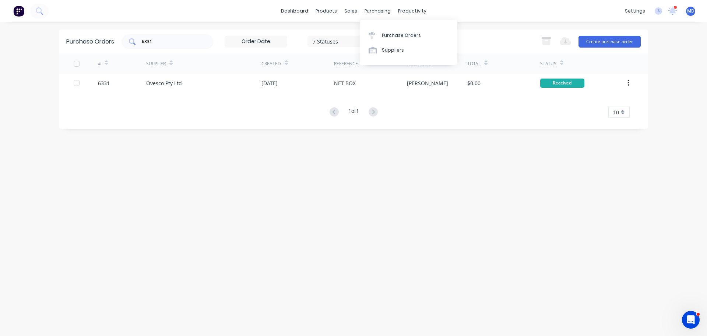
click at [157, 39] on input "6331" at bounding box center [171, 41] width 61 height 7
type input "6"
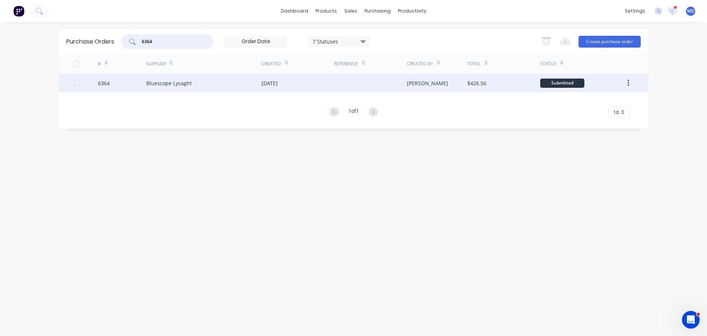
type input "6364"
click at [106, 81] on div "6364" at bounding box center [104, 83] width 12 height 8
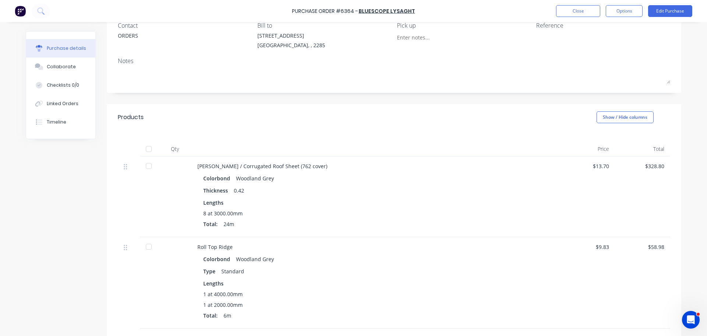
scroll to position [111, 0]
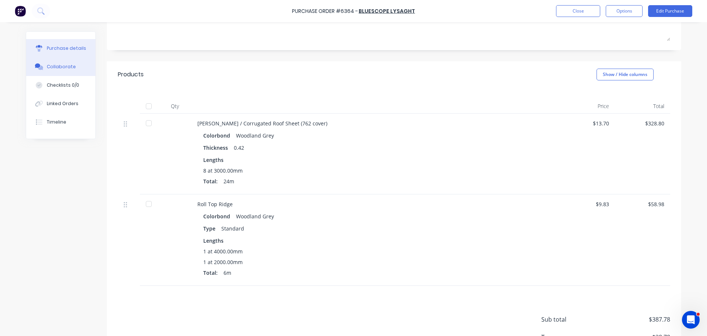
click at [49, 66] on div "Collaborate" at bounding box center [61, 66] width 29 height 7
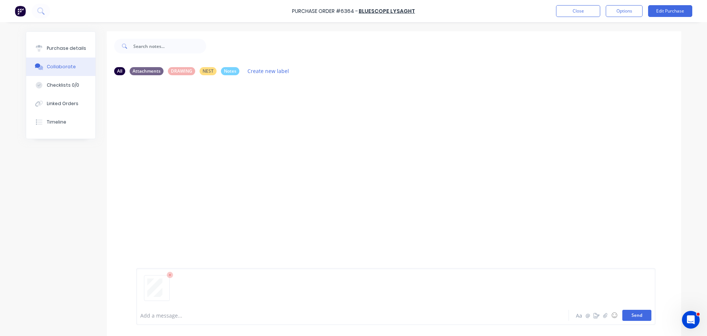
click at [625, 318] on button "Send" at bounding box center [637, 315] width 29 height 11
drag, startPoint x: 66, startPoint y: 49, endPoint x: 49, endPoint y: 47, distance: 17.8
click at [66, 49] on div "Purchase details" at bounding box center [66, 48] width 39 height 7
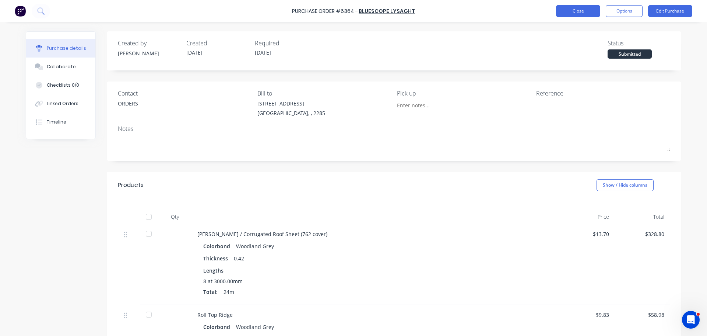
click at [558, 10] on button "Close" at bounding box center [578, 11] width 44 height 12
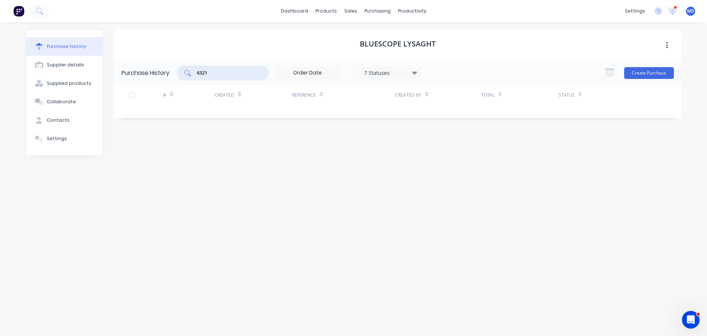
click at [221, 76] on input "6321" at bounding box center [226, 72] width 61 height 7
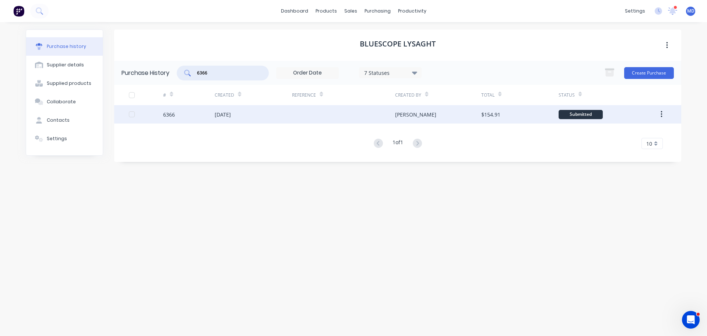
type input "6366"
click at [173, 116] on div "6366" at bounding box center [169, 115] width 12 height 8
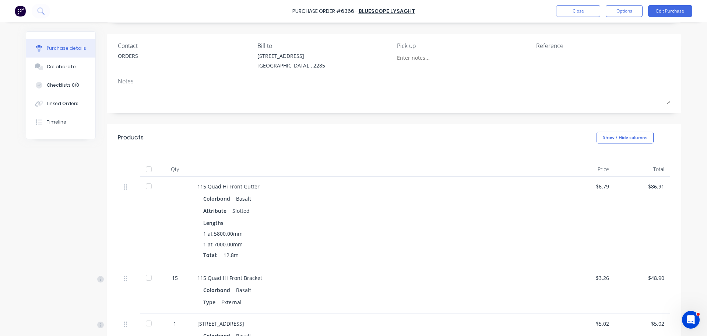
scroll to position [29, 0]
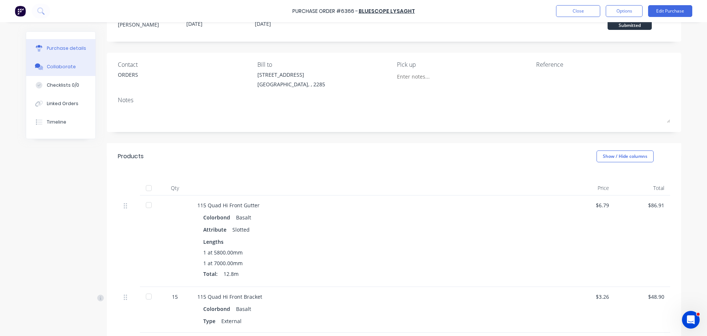
click at [67, 69] on div "Collaborate" at bounding box center [61, 66] width 29 height 7
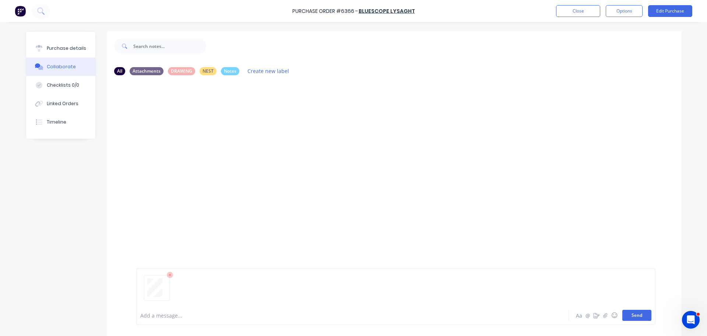
click at [632, 319] on button "Send" at bounding box center [637, 315] width 29 height 11
click at [59, 44] on button "Purchase details" at bounding box center [60, 48] width 69 height 18
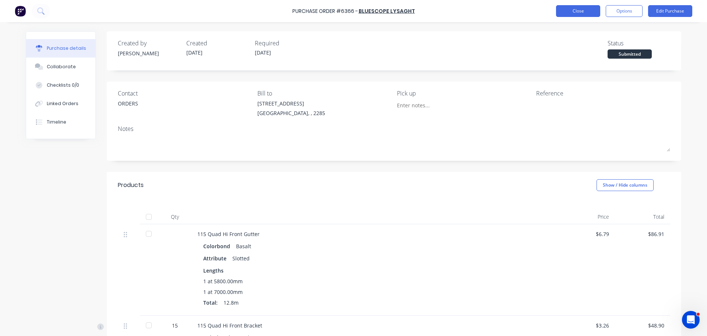
click at [568, 10] on button "Close" at bounding box center [578, 11] width 44 height 12
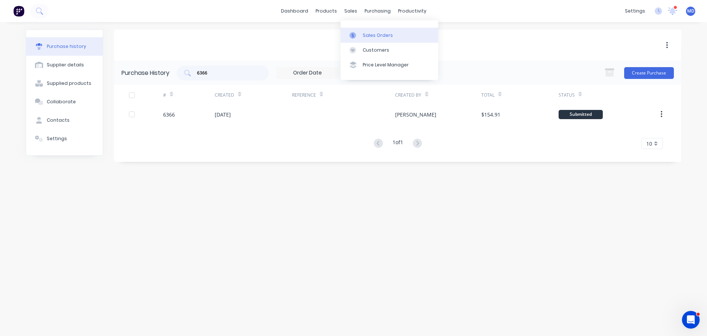
click at [370, 35] on div "Sales Orders" at bounding box center [378, 35] width 30 height 7
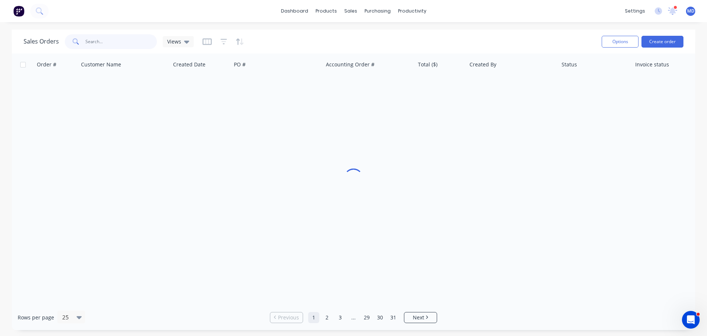
click at [106, 39] on input "text" at bounding box center [121, 41] width 72 height 15
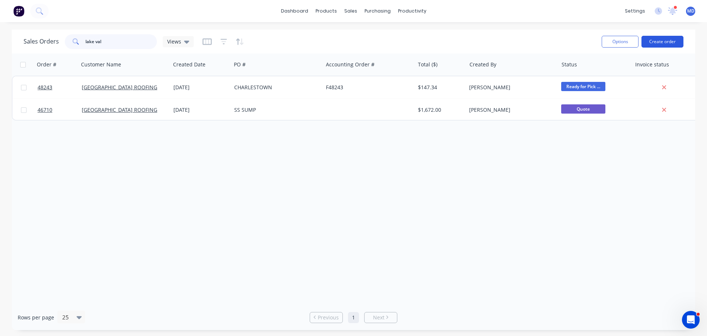
type input "lake val"
click at [672, 41] on button "Create order" at bounding box center [663, 42] width 42 height 12
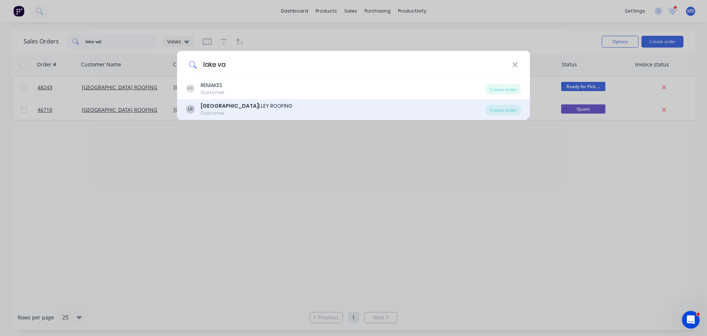
type input "lake va"
click at [252, 102] on div "LAKE VA LLEY ROOFING" at bounding box center [247, 106] width 92 height 8
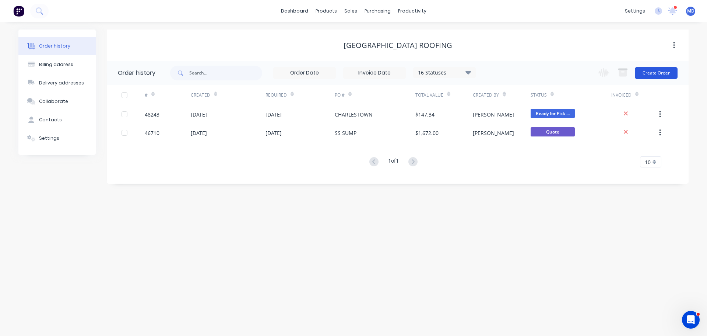
click at [646, 69] on button "Create Order" at bounding box center [656, 73] width 43 height 12
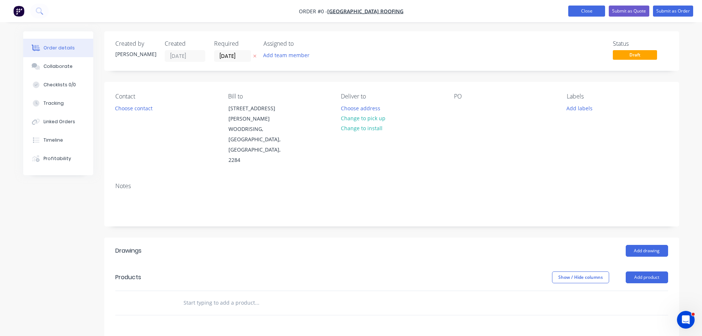
click at [573, 6] on button "Close" at bounding box center [586, 11] width 37 height 11
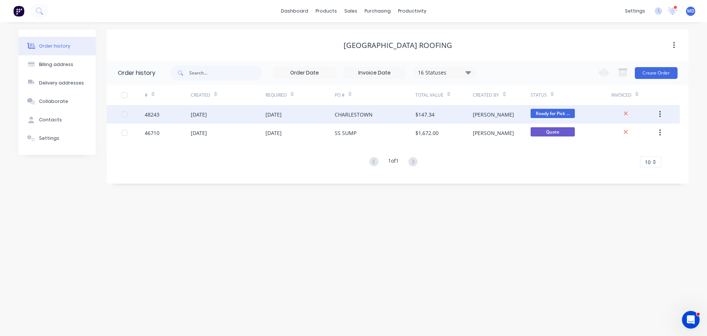
click at [153, 119] on div "48243" at bounding box center [168, 114] width 46 height 18
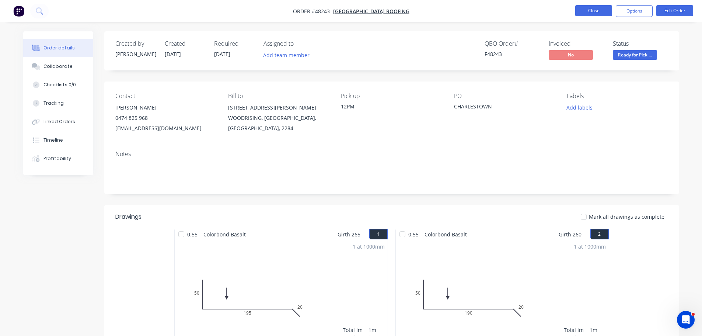
click at [579, 14] on button "Close" at bounding box center [593, 10] width 37 height 11
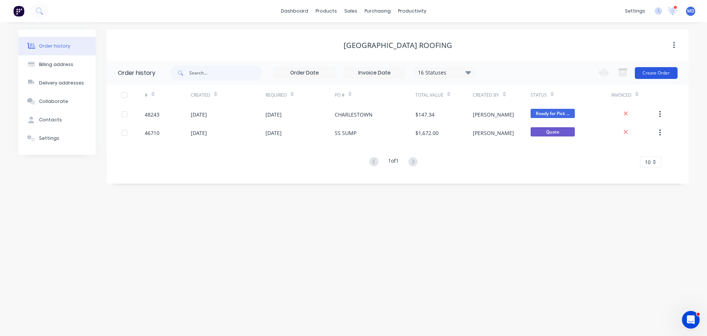
click at [658, 74] on button "Create Order" at bounding box center [656, 73] width 43 height 12
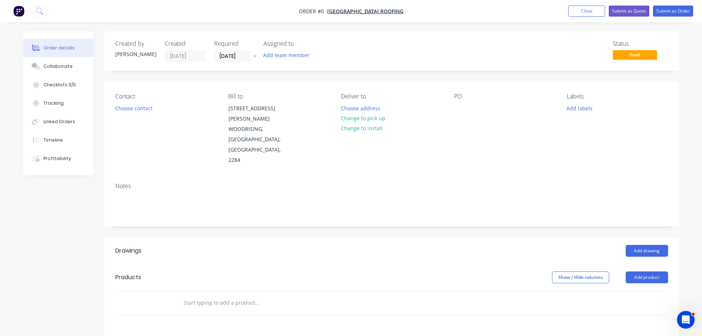
click at [111, 111] on div "Choose contact" at bounding box center [133, 108] width 45 height 10
click at [120, 108] on button "Choose contact" at bounding box center [133, 108] width 45 height 10
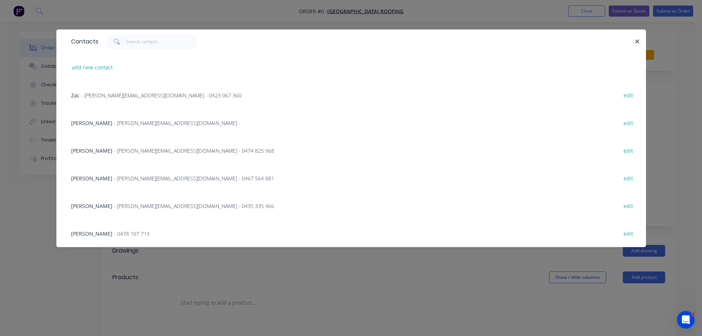
click at [114, 205] on span "- blake@lakevalleyroofing.com.au - 0435 335 466" at bounding box center [194, 205] width 160 height 7
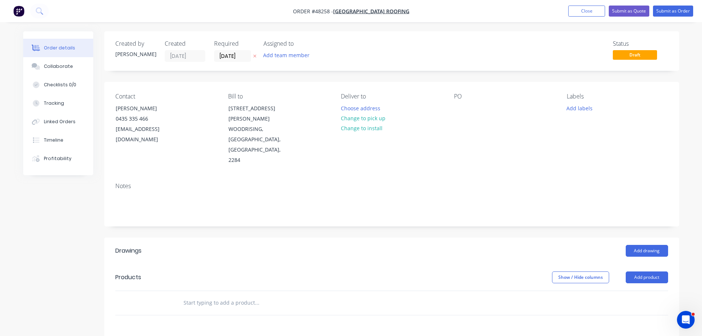
drag, startPoint x: 350, startPoint y: 121, endPoint x: 429, endPoint y: 108, distance: 79.9
click at [352, 121] on button "Change to pick up" at bounding box center [363, 118] width 52 height 10
click at [462, 106] on div at bounding box center [460, 108] width 12 height 11
click at [644, 271] on button "Add product" at bounding box center [647, 277] width 42 height 12
click at [639, 290] on div "Product catalogue" at bounding box center [633, 295] width 57 height 11
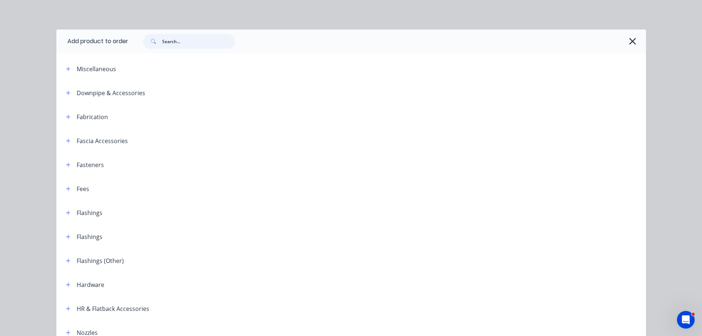
click at [183, 41] on input "text" at bounding box center [198, 41] width 73 height 15
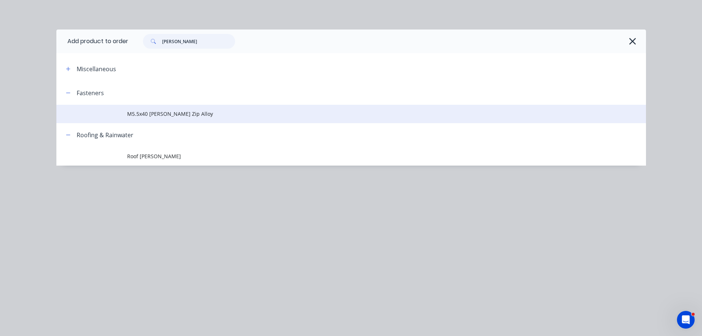
type input "BATTEN"
click at [161, 114] on span "M5.5x40 Batten Zip Alloy" at bounding box center [334, 114] width 415 height 8
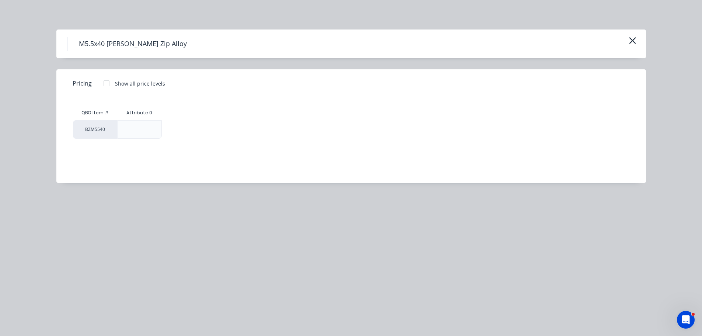
click at [106, 85] on div at bounding box center [106, 83] width 15 height 15
click at [195, 128] on div "$0.15" at bounding box center [186, 129] width 49 height 18
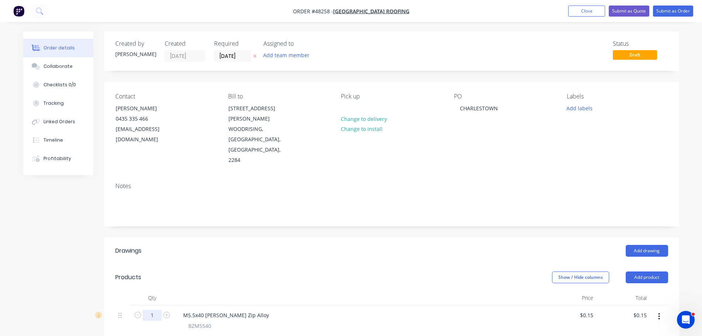
click at [150, 310] on input "1" at bounding box center [152, 315] width 19 height 11
type input "1000"
type input "$150.00"
click at [290, 310] on div "M5.5x40 Batten Zip Alloy" at bounding box center [358, 315] width 363 height 11
click at [240, 332] on div at bounding box center [237, 337] width 30 height 11
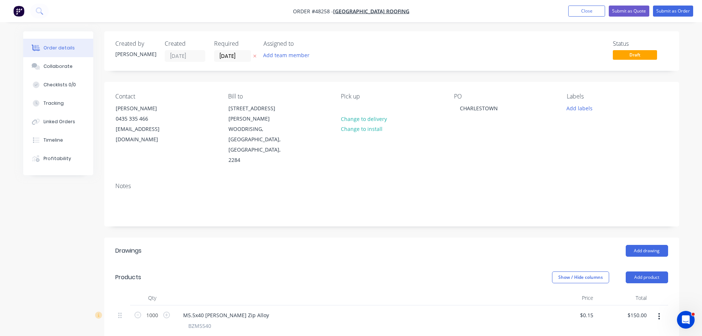
click at [310, 332] on div "Attribute 0 PLAIN" at bounding box center [356, 337] width 343 height 11
click at [684, 11] on button "Submit as Order" at bounding box center [673, 11] width 40 height 11
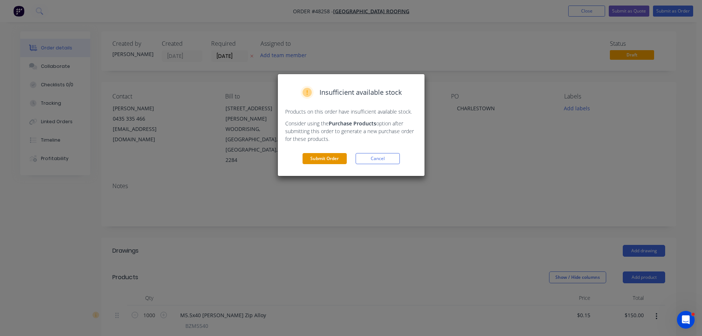
click at [314, 161] on button "Submit Order" at bounding box center [325, 158] width 44 height 11
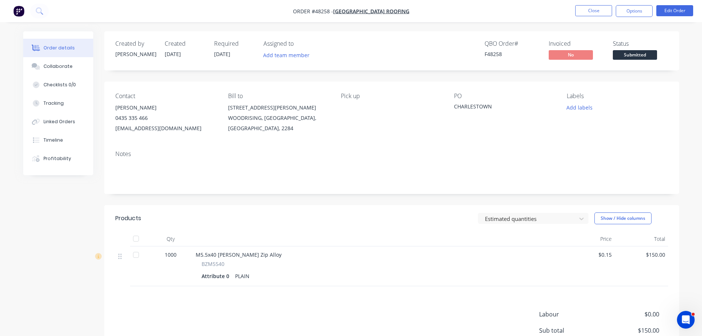
click at [624, 57] on span "Submitted" at bounding box center [635, 54] width 44 height 9
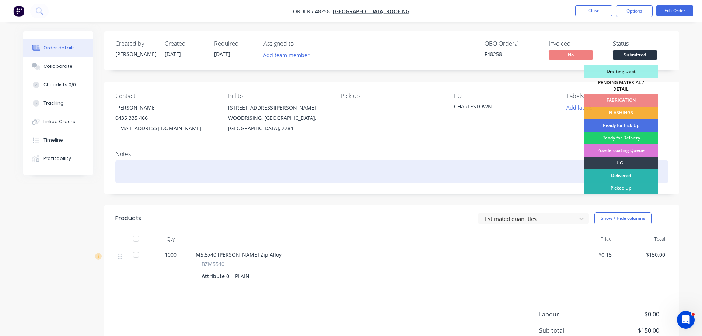
click at [615, 183] on div "Picked Up" at bounding box center [621, 188] width 74 height 13
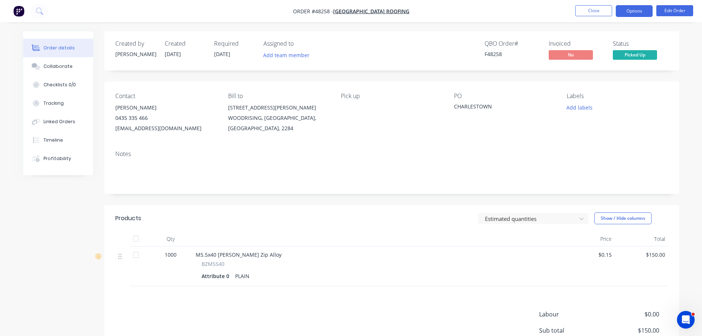
click at [636, 15] on button "Options" at bounding box center [634, 11] width 37 height 12
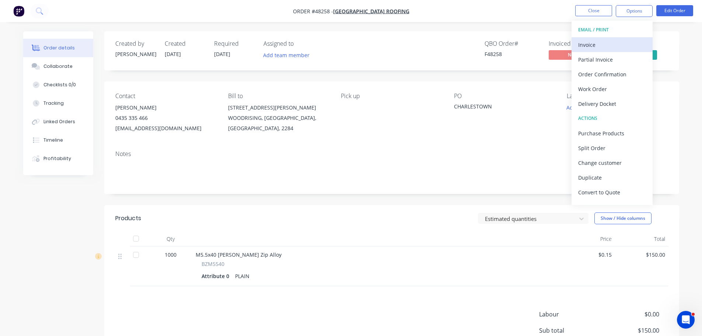
click at [601, 41] on div "Invoice" at bounding box center [612, 44] width 68 height 11
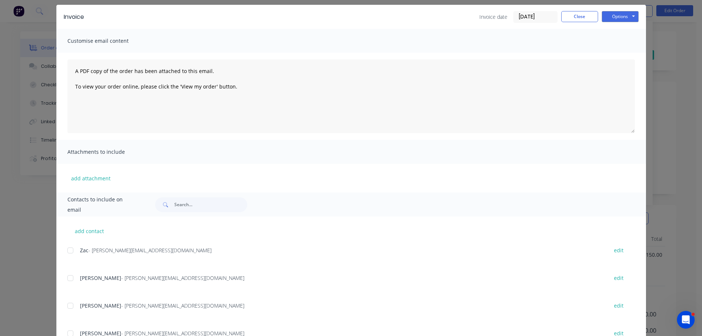
scroll to position [37, 0]
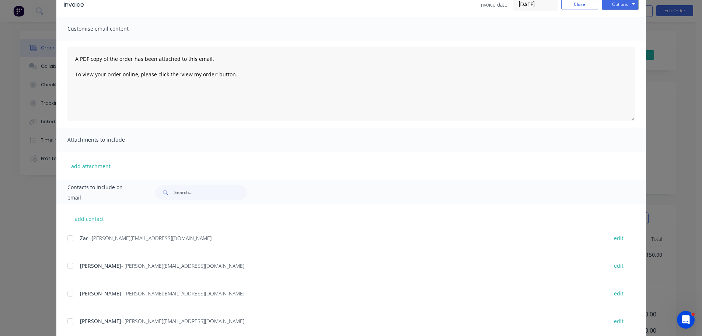
click at [72, 294] on div at bounding box center [70, 293] width 15 height 15
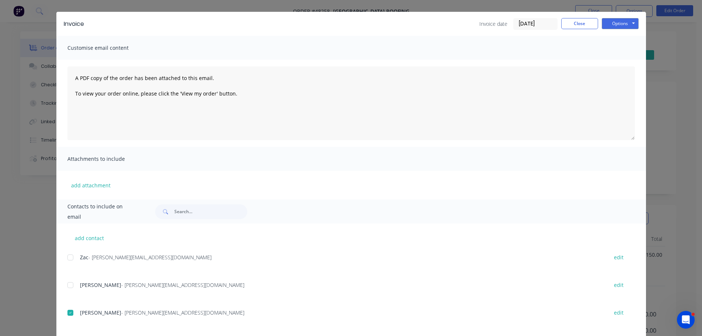
scroll to position [0, 0]
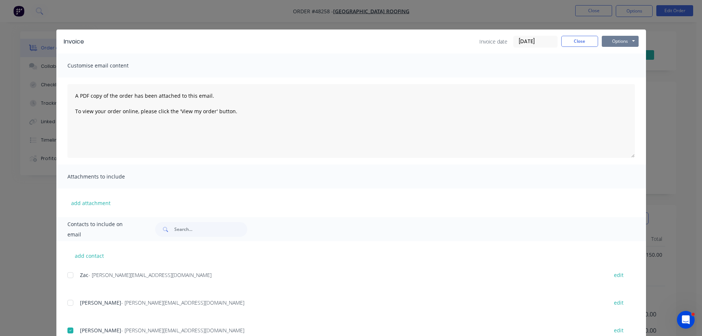
click at [613, 41] on button "Options" at bounding box center [620, 41] width 37 height 11
click at [615, 81] on button "Email" at bounding box center [625, 79] width 47 height 12
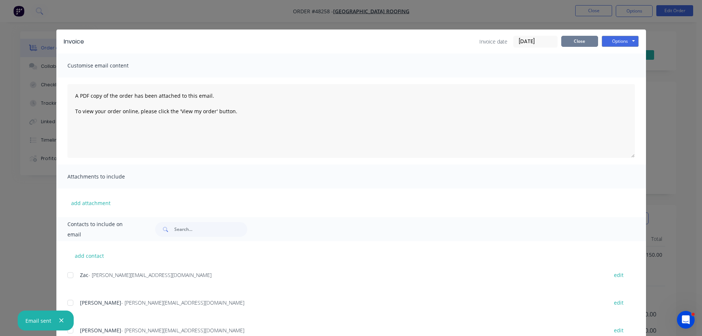
click at [576, 40] on button "Close" at bounding box center [579, 41] width 37 height 11
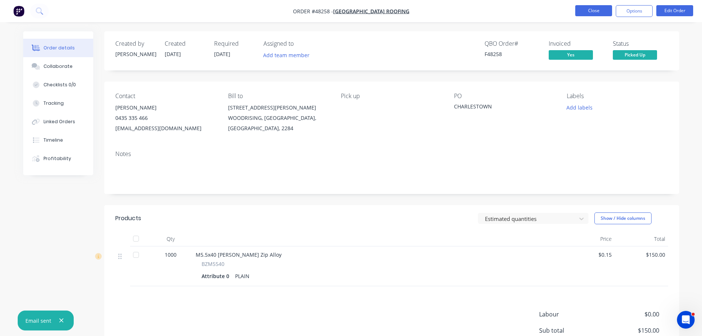
click at [582, 11] on button "Close" at bounding box center [593, 10] width 37 height 11
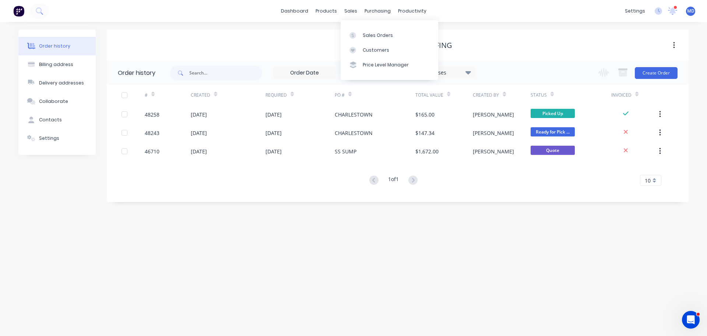
drag, startPoint x: 347, startPoint y: 7, endPoint x: 357, endPoint y: 18, distance: 14.4
click at [347, 7] on div "sales" at bounding box center [351, 11] width 20 height 11
click at [368, 32] on div "Sales Orders" at bounding box center [378, 35] width 30 height 7
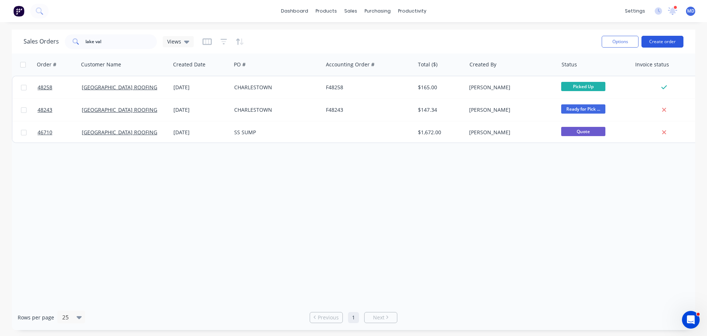
click at [662, 41] on button "Create order" at bounding box center [663, 42] width 42 height 12
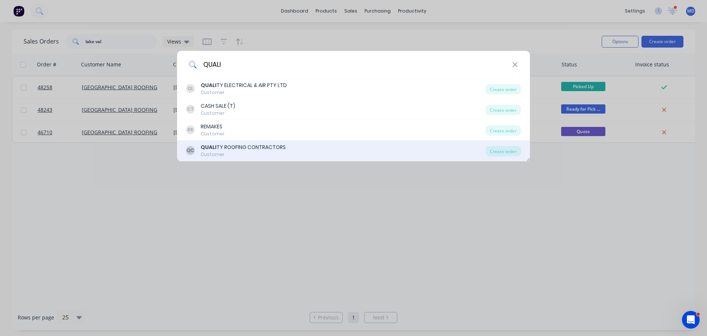
type input "QUALI"
click at [238, 150] on div "QUALI TY ROOFING CONTRACTORS" at bounding box center [243, 147] width 85 height 8
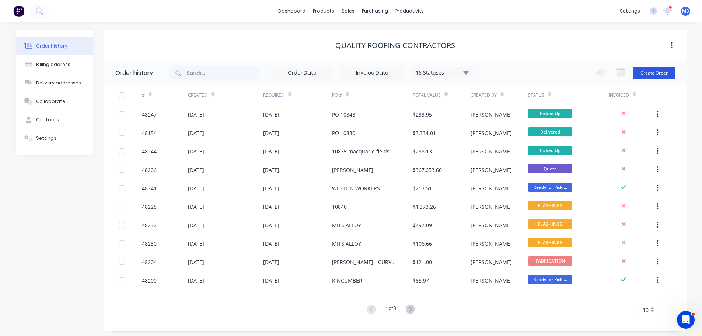
click at [651, 74] on button "Create Order" at bounding box center [654, 73] width 43 height 12
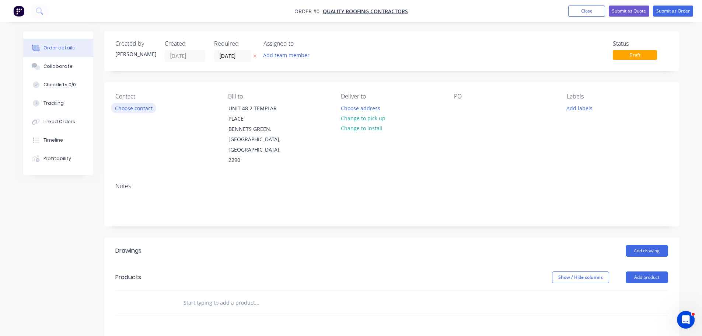
click at [133, 104] on button "Choose contact" at bounding box center [133, 108] width 45 height 10
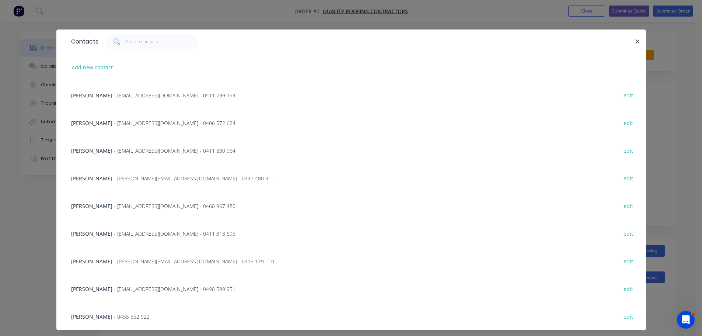
click at [117, 178] on span "- mitch@qrcontractors.com.au - 0447 480 911" at bounding box center [194, 178] width 160 height 7
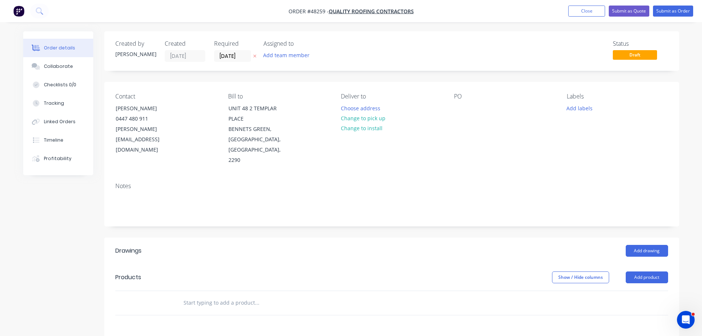
drag, startPoint x: 366, startPoint y: 117, endPoint x: 403, endPoint y: 111, distance: 37.7
click at [367, 116] on button "Change to pick up" at bounding box center [363, 118] width 52 height 10
click at [457, 105] on div at bounding box center [460, 108] width 12 height 11
click at [646, 271] on button "Add product" at bounding box center [647, 277] width 42 height 12
click at [618, 290] on div "Product catalogue" at bounding box center [633, 295] width 57 height 11
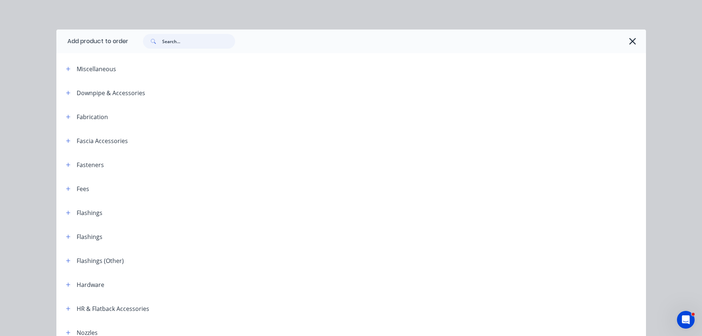
click at [201, 43] on input "text" at bounding box center [198, 41] width 73 height 15
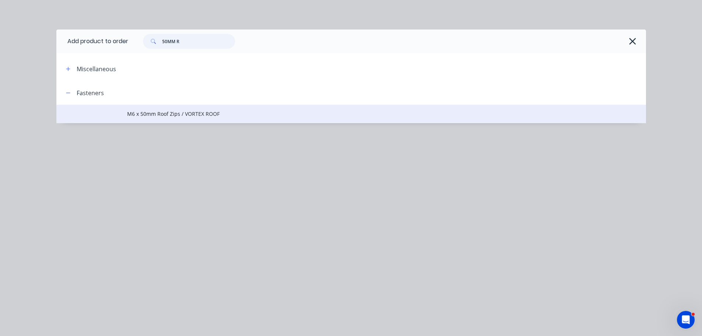
type input "50MM R"
click at [175, 113] on span "M6 x 50mm Roof Zips / VORTEX ROOF" at bounding box center [334, 114] width 415 height 8
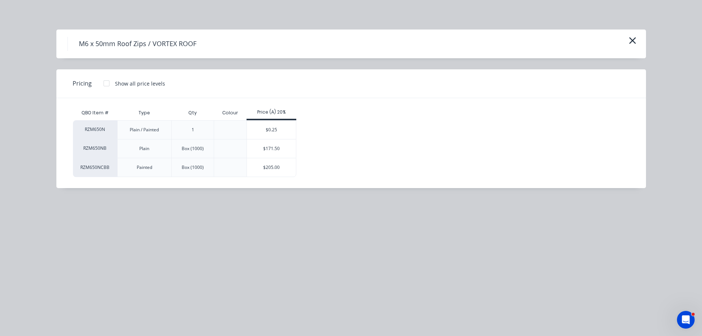
drag, startPoint x: 267, startPoint y: 128, endPoint x: 262, endPoint y: 124, distance: 6.5
click at [267, 128] on div "$0.25" at bounding box center [271, 129] width 49 height 18
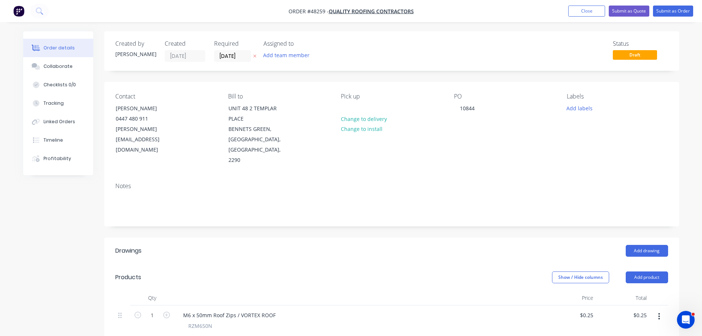
click at [657, 310] on button "button" at bounding box center [658, 316] width 17 height 13
click at [624, 330] on div "Edit" at bounding box center [633, 335] width 57 height 11
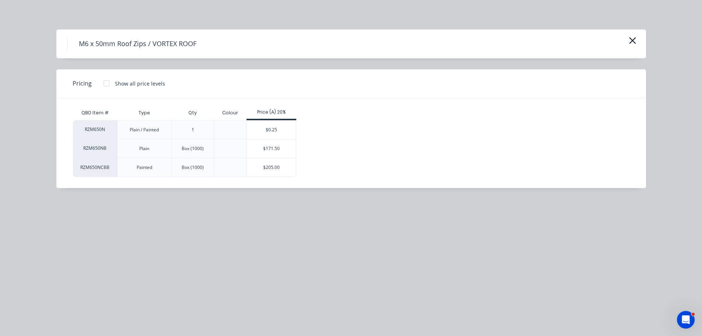
click at [279, 163] on div "$205.00" at bounding box center [271, 167] width 49 height 18
type input "$205.00"
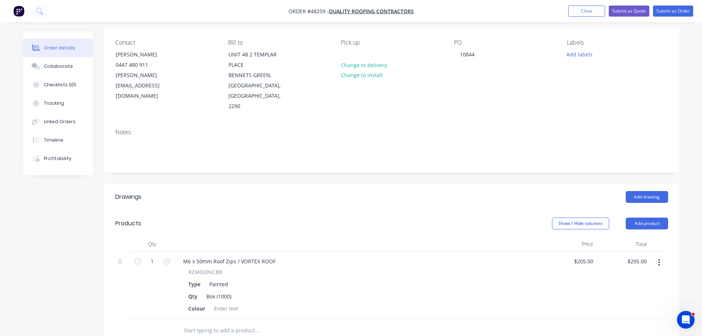
scroll to position [111, 0]
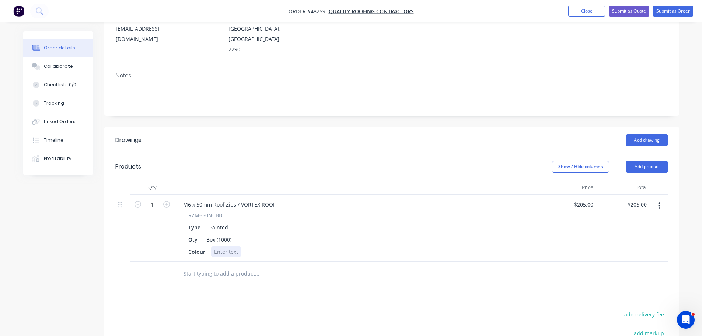
click at [221, 246] on div at bounding box center [226, 251] width 30 height 11
click at [352, 247] on div "M6 x 50mm Roof Zips / VORTEX ROOF RZM650NCBB Type Painted Qty Box (1000) Colour…" at bounding box center [358, 228] width 368 height 67
click at [633, 161] on button "Add product" at bounding box center [647, 167] width 42 height 12
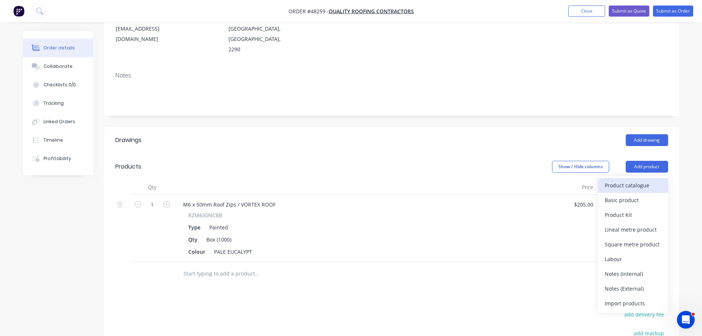
click at [633, 180] on div "Product catalogue" at bounding box center [633, 185] width 57 height 11
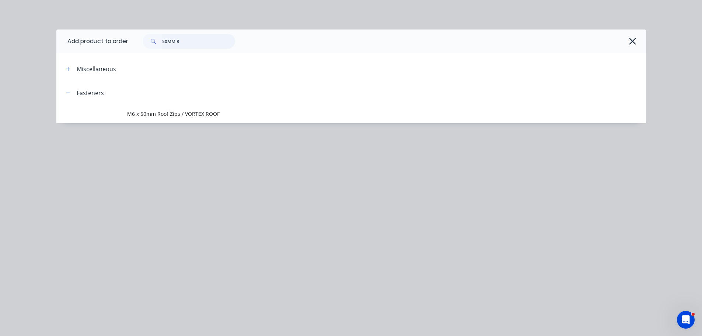
drag, startPoint x: 190, startPoint y: 43, endPoint x: 112, endPoint y: 34, distance: 77.9
click at [114, 35] on header "Add product to order 50MM R" at bounding box center [351, 41] width 590 height 24
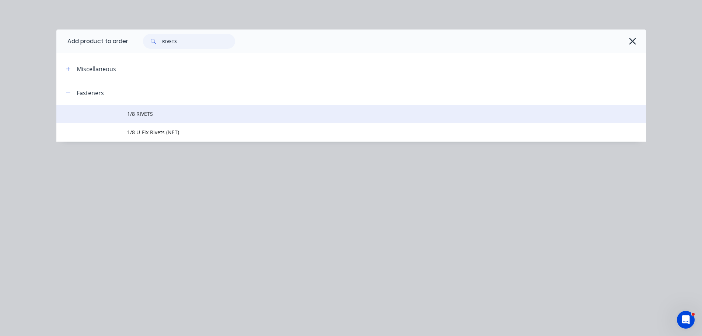
type input "RIVETS"
click at [144, 109] on td "1/8 RIVETS" at bounding box center [386, 114] width 519 height 18
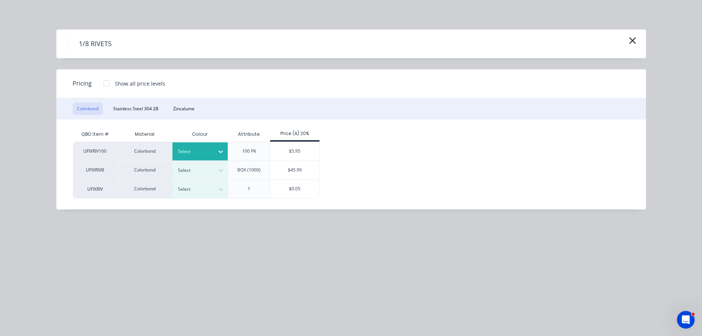
click at [188, 145] on div "Select" at bounding box center [199, 151] width 55 height 18
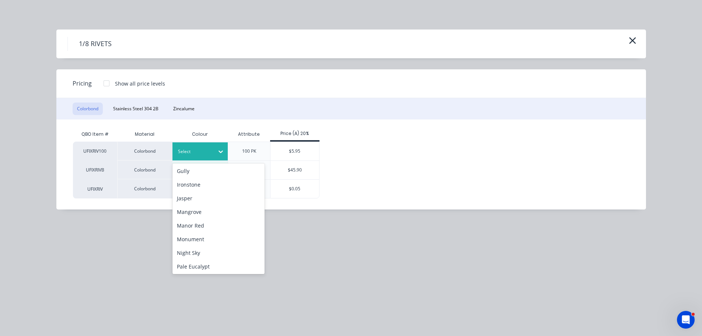
scroll to position [26, 0]
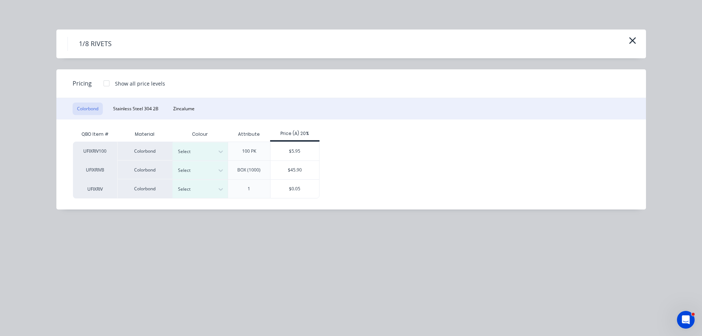
click at [246, 127] on div "Attribute" at bounding box center [249, 134] width 34 height 18
click at [195, 167] on div at bounding box center [194, 170] width 33 height 8
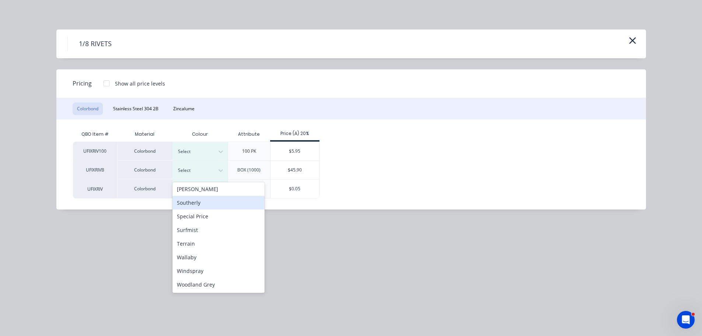
scroll to position [210, 0]
click at [200, 203] on div "Pale Eucalypt" at bounding box center [218, 199] width 92 height 14
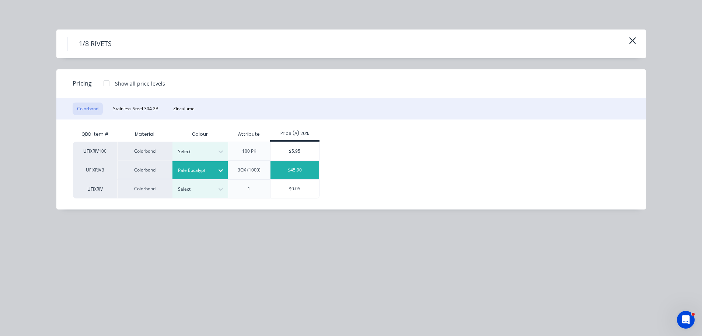
click at [284, 167] on div "$45.90" at bounding box center [294, 170] width 49 height 18
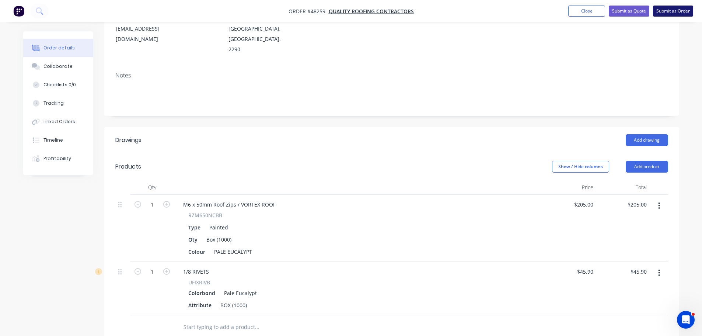
click at [657, 8] on button "Submit as Order" at bounding box center [673, 11] width 40 height 11
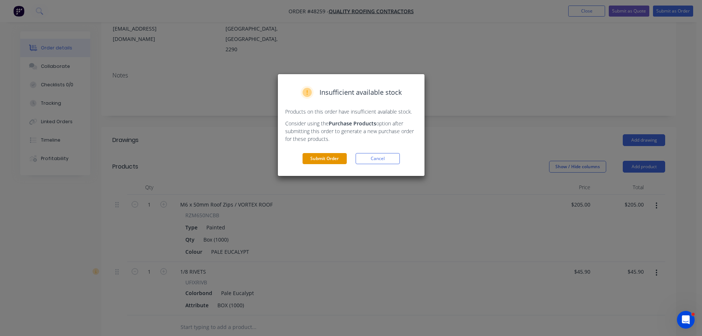
click at [334, 157] on button "Submit Order" at bounding box center [325, 158] width 44 height 11
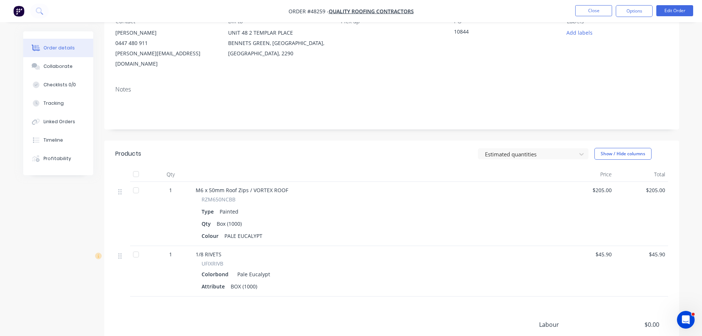
scroll to position [0, 0]
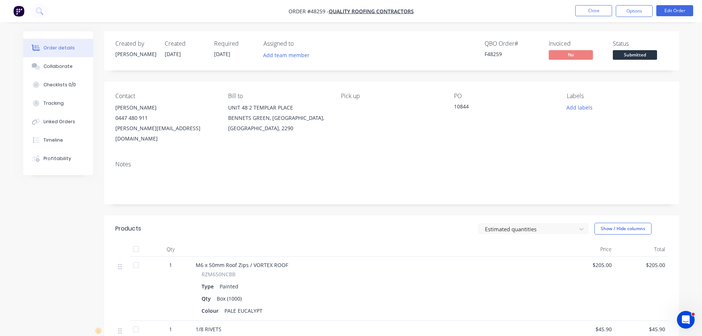
click at [636, 53] on span "Submitted" at bounding box center [635, 54] width 44 height 9
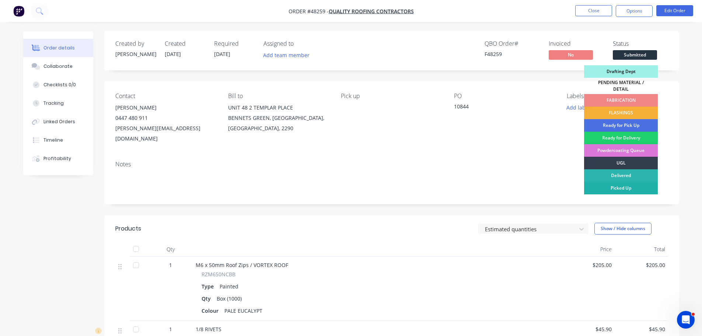
click at [615, 182] on div "Picked Up" at bounding box center [621, 188] width 74 height 13
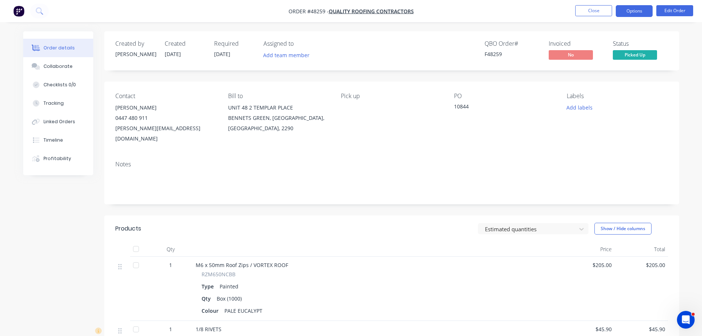
click at [629, 11] on button "Options" at bounding box center [634, 11] width 37 height 12
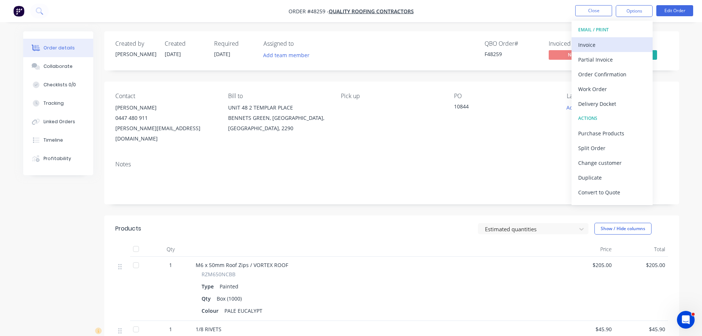
click at [602, 44] on div "Invoice" at bounding box center [612, 44] width 68 height 11
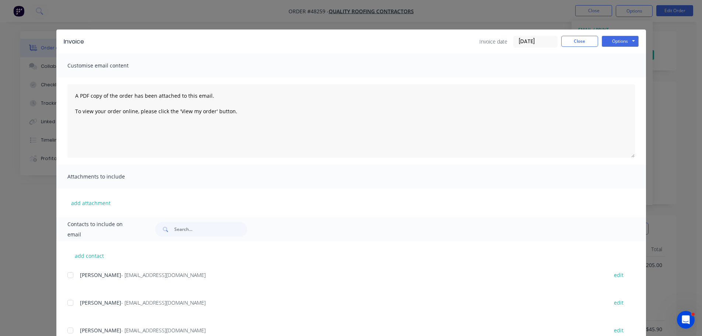
click at [67, 303] on div at bounding box center [70, 302] width 15 height 15
click at [627, 40] on button "Options" at bounding box center [620, 41] width 37 height 11
click at [615, 80] on button "Email" at bounding box center [625, 79] width 47 height 12
click at [572, 36] on button "Close" at bounding box center [579, 41] width 37 height 11
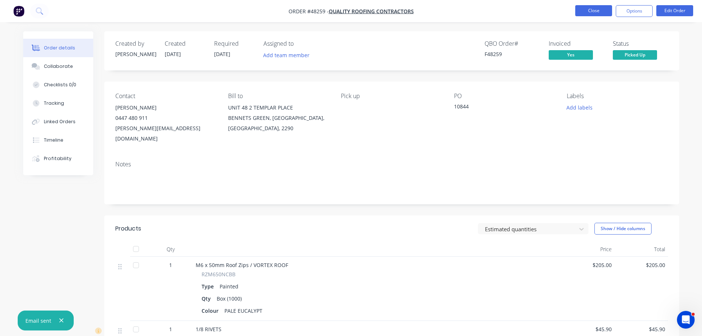
click at [600, 7] on button "Close" at bounding box center [593, 10] width 37 height 11
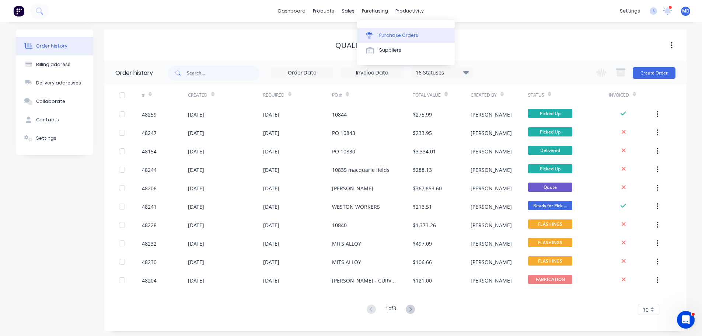
click at [401, 34] on div "Purchase Orders" at bounding box center [398, 35] width 39 height 7
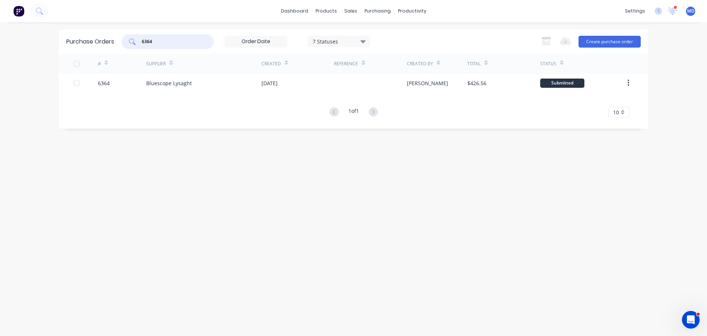
drag, startPoint x: 163, startPoint y: 38, endPoint x: 73, endPoint y: 35, distance: 90.0
click at [73, 35] on div "Purchase Orders 6364 7 Statuses 7 Statuses Export to Excel (XLSX) Create purcha…" at bounding box center [354, 41] width 590 height 24
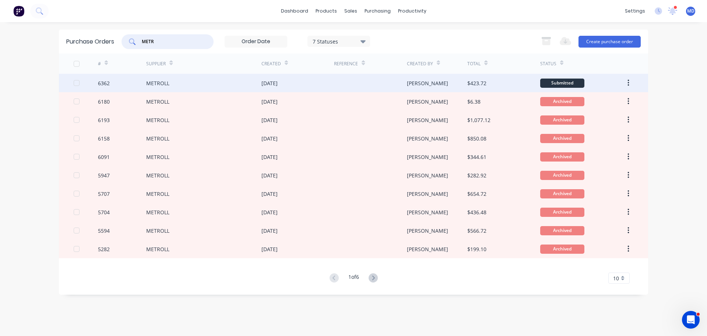
type input "METR"
click at [104, 83] on div "6362" at bounding box center [104, 83] width 12 height 8
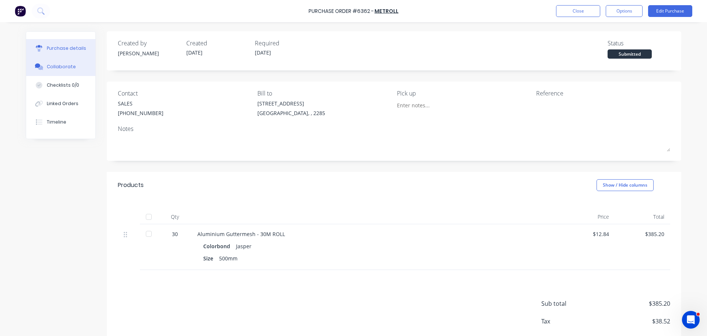
click at [64, 71] on button "Collaborate" at bounding box center [60, 66] width 69 height 18
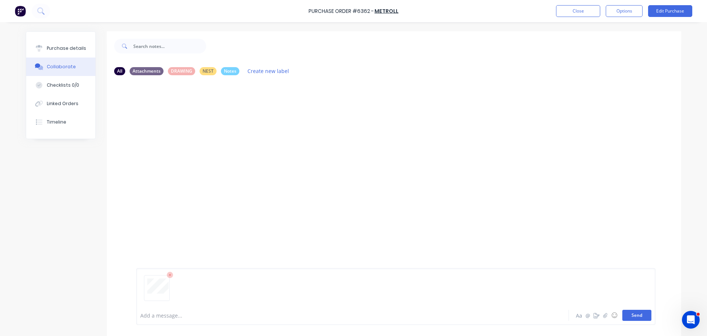
click at [628, 311] on button "Send" at bounding box center [637, 315] width 29 height 11
click at [59, 52] on button "Purchase details" at bounding box center [60, 48] width 69 height 18
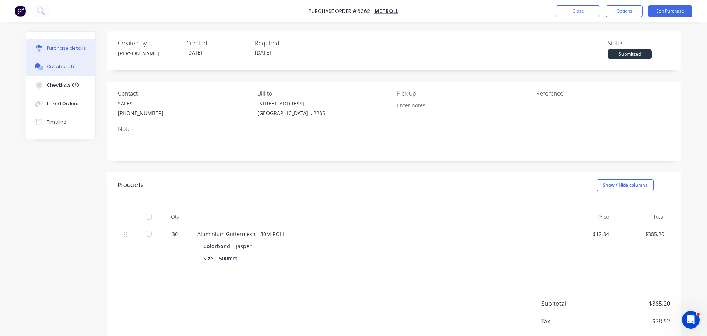
click at [59, 67] on div "Collaborate" at bounding box center [61, 66] width 29 height 7
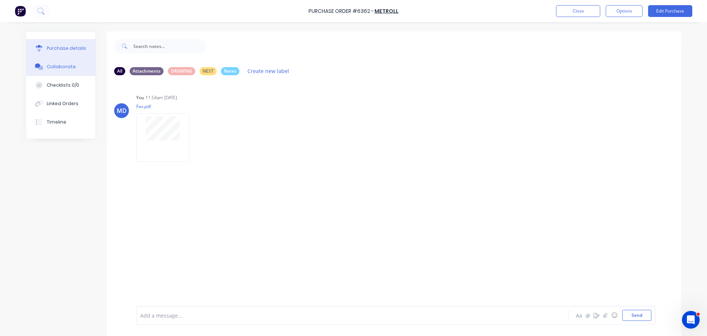
click at [43, 46] on button "Purchase details" at bounding box center [60, 48] width 69 height 18
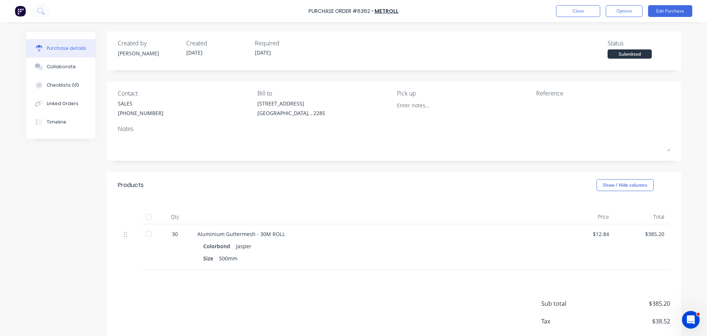
drag, startPoint x: 549, startPoint y: 8, endPoint x: 555, endPoint y: 8, distance: 5.9
click at [550, 8] on div "Purchase Order #6362 - METROLL Close Options Edit Purchase" at bounding box center [353, 11] width 707 height 22
click at [590, 14] on button "Close" at bounding box center [578, 11] width 44 height 12
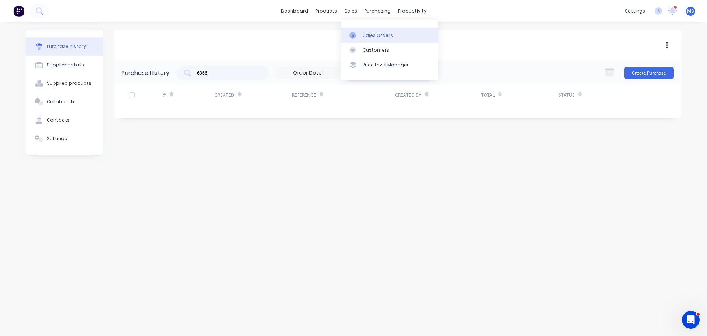
click at [356, 41] on link "Sales Orders" at bounding box center [390, 35] width 98 height 15
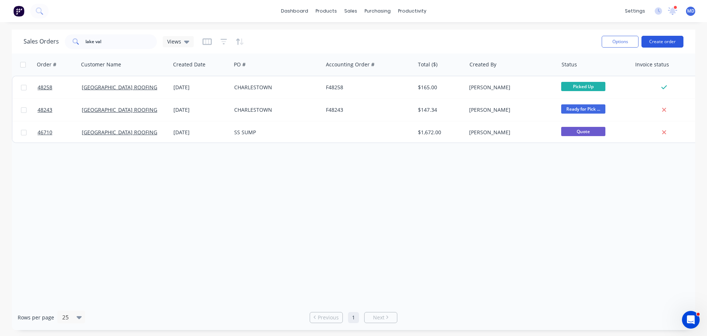
click at [658, 43] on button "Create order" at bounding box center [663, 42] width 42 height 12
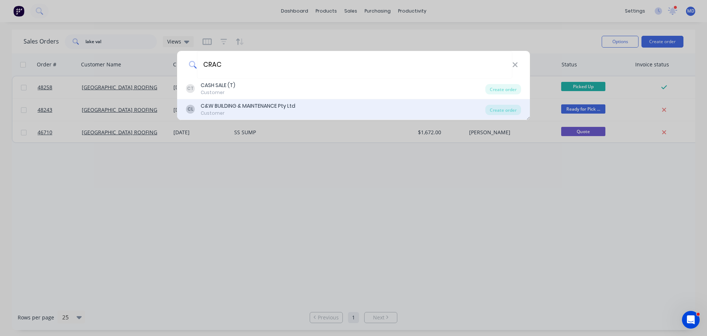
type input "CRAC"
click at [217, 105] on div "C&W BUILDING & MAINTENANCE Pty Ltd" at bounding box center [248, 106] width 95 height 8
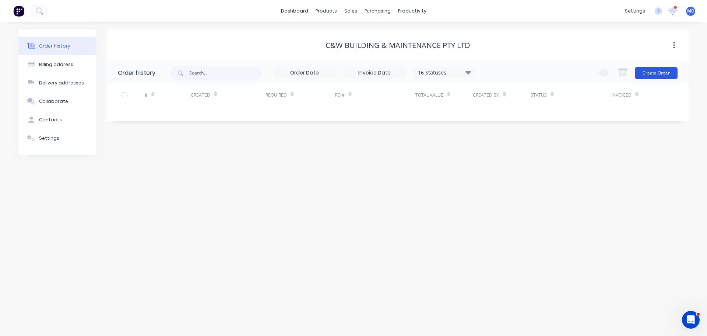
click at [644, 74] on button "Create Order" at bounding box center [656, 73] width 43 height 12
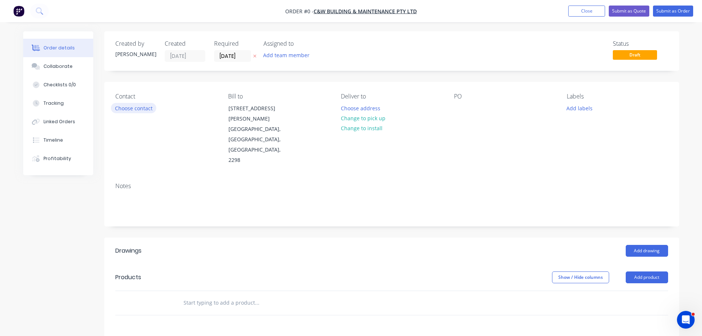
click at [137, 110] on button "Choose contact" at bounding box center [133, 108] width 45 height 10
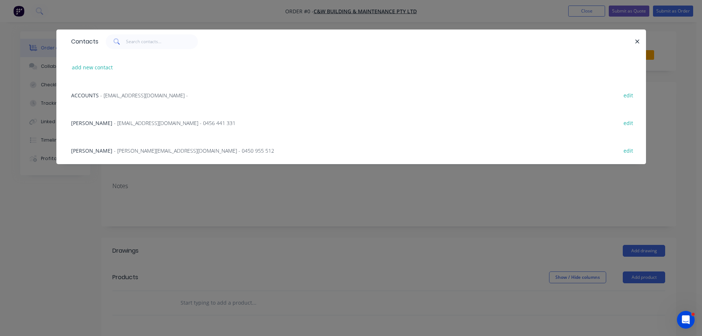
click at [114, 126] on span "- cal@craceandwebster.com.au - 0456 441 331" at bounding box center [175, 122] width 122 height 7
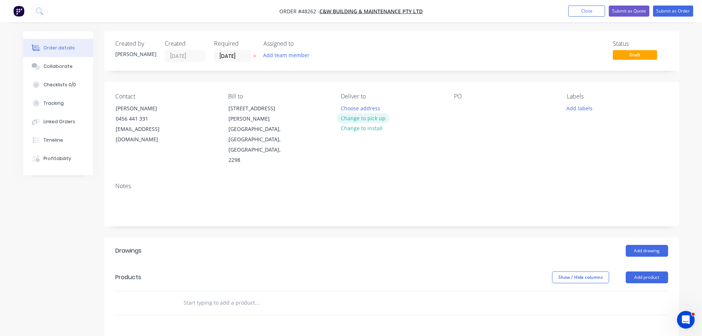
click at [356, 120] on button "Change to pick up" at bounding box center [363, 118] width 52 height 10
click at [462, 109] on div at bounding box center [460, 108] width 12 height 11
click at [633, 271] on button "Add product" at bounding box center [647, 277] width 42 height 12
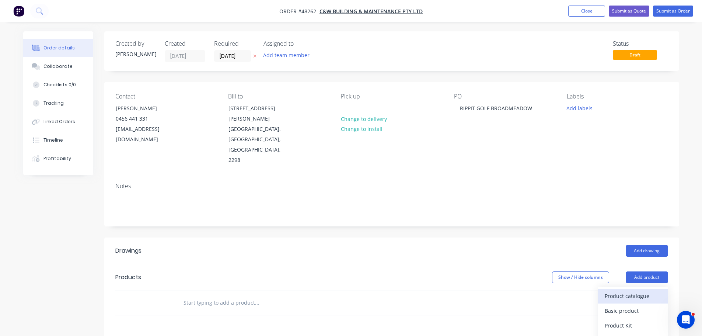
click at [635, 290] on div "Product catalogue" at bounding box center [633, 295] width 57 height 11
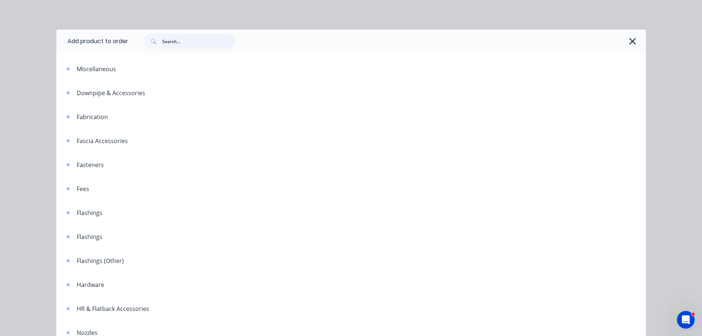
click at [183, 46] on input "text" at bounding box center [198, 41] width 73 height 15
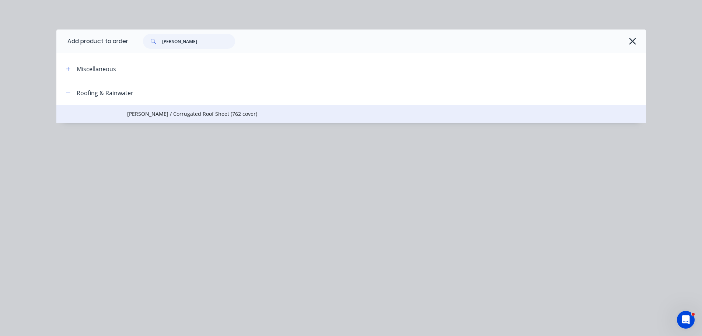
type input "CORRO"
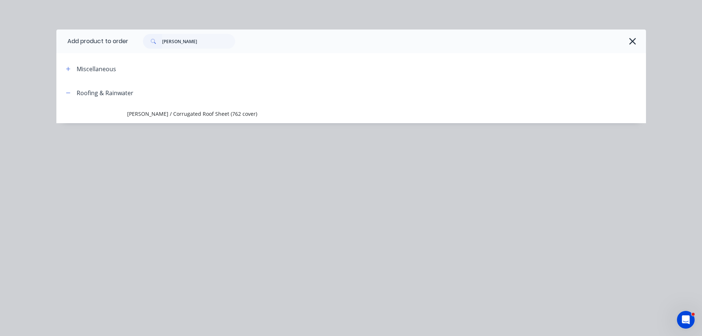
click at [217, 115] on span "[PERSON_NAME] / Corrugated Roof Sheet (762 cover)" at bounding box center [334, 114] width 415 height 8
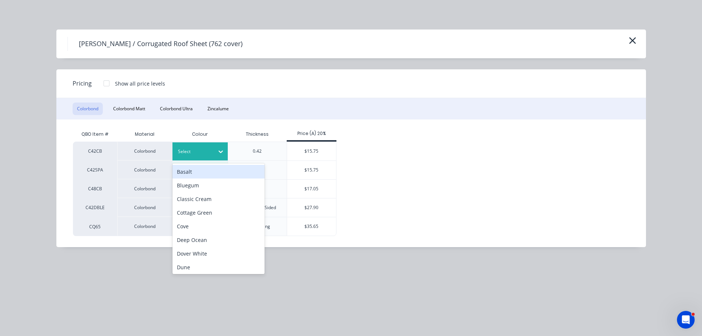
click at [198, 147] on div at bounding box center [194, 151] width 33 height 8
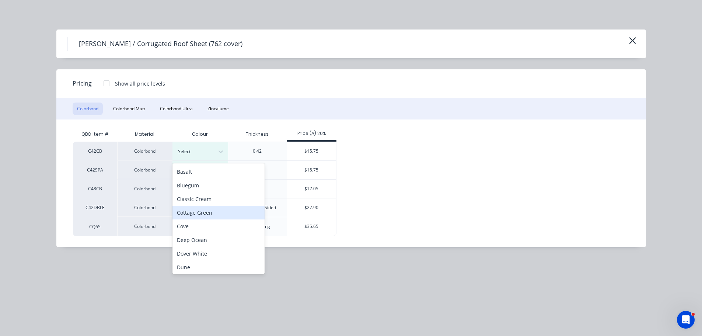
click at [196, 214] on div "Cottage Green" at bounding box center [218, 213] width 92 height 14
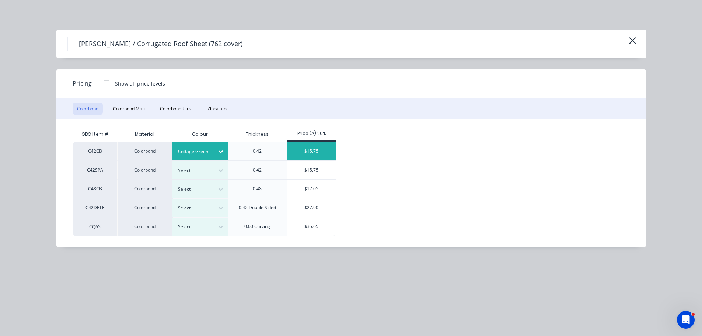
click at [305, 153] on div "$15.75" at bounding box center [311, 151] width 49 height 18
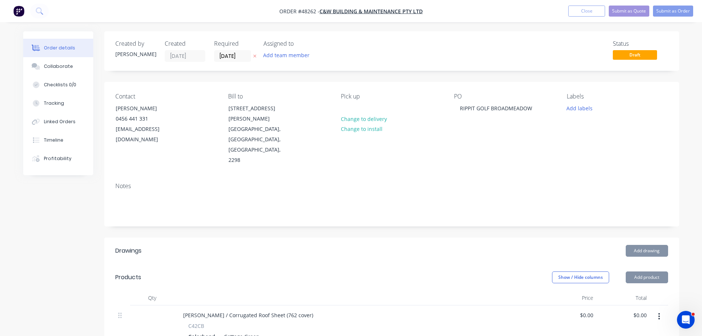
type input "$15.75"
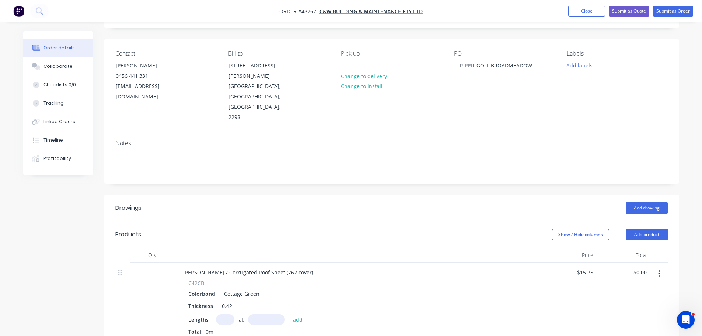
scroll to position [111, 0]
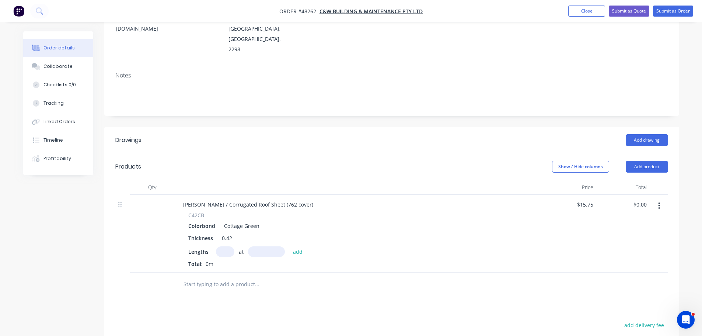
click at [228, 246] on input "text" at bounding box center [225, 251] width 18 height 11
type input "2"
type input "1595"
click at [289, 246] on button "add" at bounding box center [297, 251] width 17 height 10
type input "$50.24"
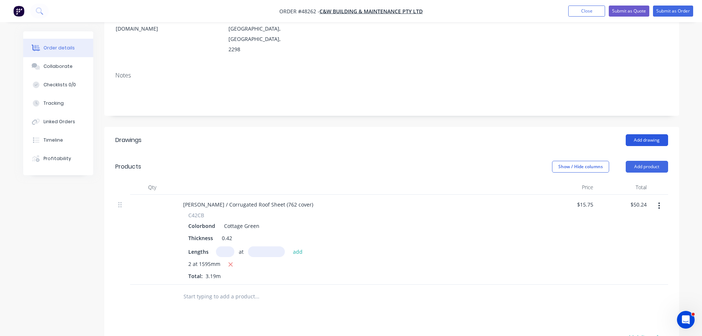
click at [657, 134] on button "Add drawing" at bounding box center [647, 140] width 42 height 12
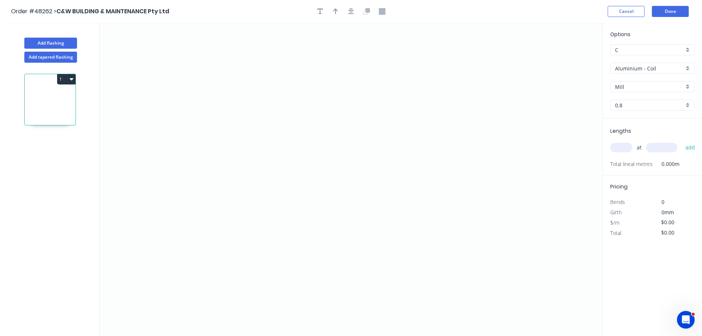
click at [637, 71] on input "Aluminium - Coil" at bounding box center [649, 68] width 69 height 8
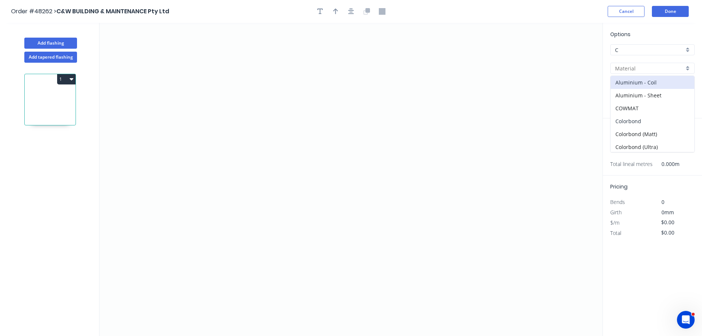
click at [633, 123] on div "Colorbond" at bounding box center [653, 121] width 84 height 13
type input "Colorbond"
type input "Basalt"
type input "0.55"
click at [633, 89] on input "Basalt" at bounding box center [649, 87] width 69 height 8
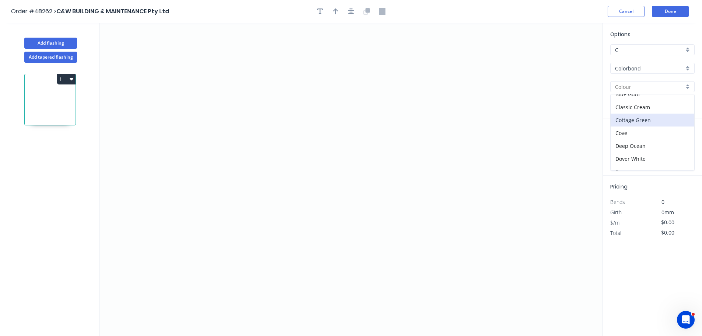
scroll to position [37, 0]
click at [632, 107] on div "Cottage Green" at bounding box center [653, 102] width 84 height 13
type input "Cottage Green"
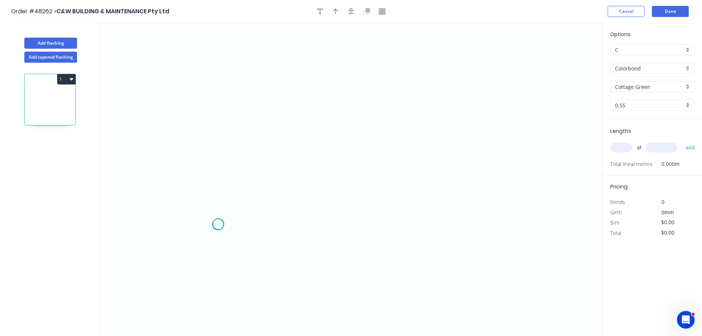
click at [217, 224] on icon "0" at bounding box center [350, 179] width 503 height 313
click at [220, 108] on icon "0" at bounding box center [350, 179] width 503 height 313
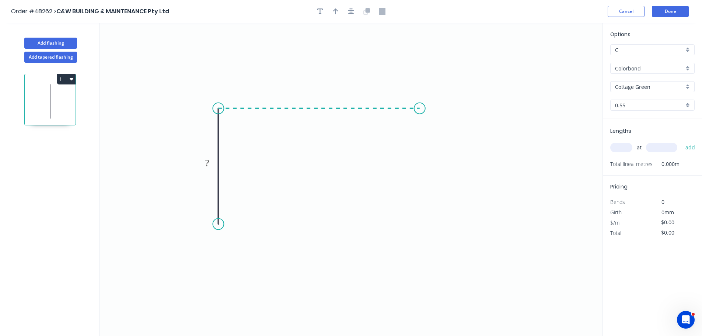
click at [420, 122] on icon "0 ?" at bounding box center [350, 179] width 503 height 313
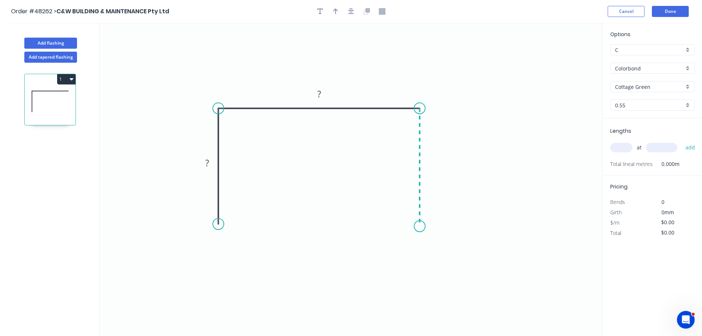
click at [419, 226] on icon "0 ? ?" at bounding box center [350, 179] width 503 height 313
click at [439, 250] on div "Crush & Fold" at bounding box center [456, 251] width 74 height 15
click at [436, 251] on div "Flip bend" at bounding box center [459, 251] width 74 height 15
click at [227, 244] on div "Crush & Fold" at bounding box center [257, 250] width 74 height 15
click at [211, 213] on tspan "10" at bounding box center [207, 211] width 10 height 12
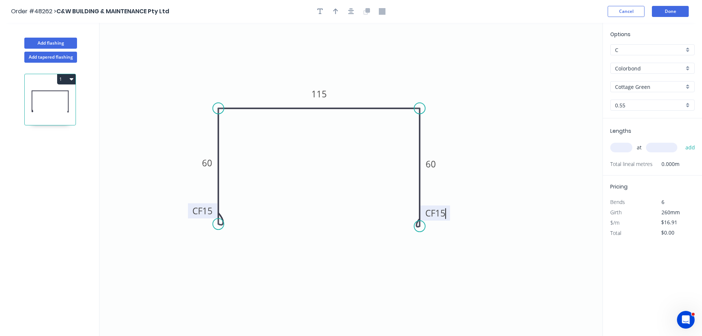
drag, startPoint x: 414, startPoint y: 224, endPoint x: 420, endPoint y: 226, distance: 6.5
click at [434, 264] on div "Delete bend" at bounding box center [452, 264] width 74 height 15
type input "$15.22"
click at [340, 14] on button "button" at bounding box center [335, 11] width 11 height 11
drag, startPoint x: 565, startPoint y: 58, endPoint x: 345, endPoint y: 91, distance: 222.1
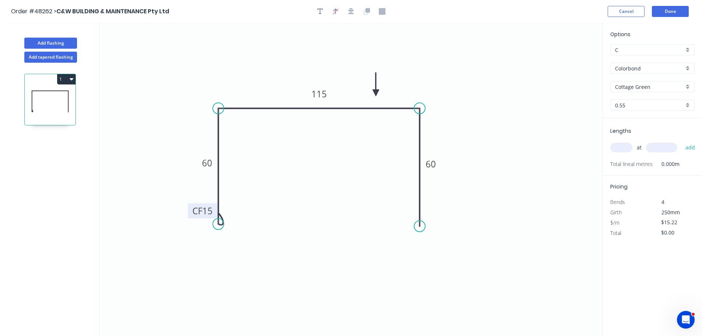
click at [375, 93] on icon at bounding box center [376, 85] width 7 height 24
click at [615, 147] on input "text" at bounding box center [621, 148] width 22 height 10
type input "2"
type input "1200"
click at [682, 141] on button "add" at bounding box center [690, 147] width 17 height 13
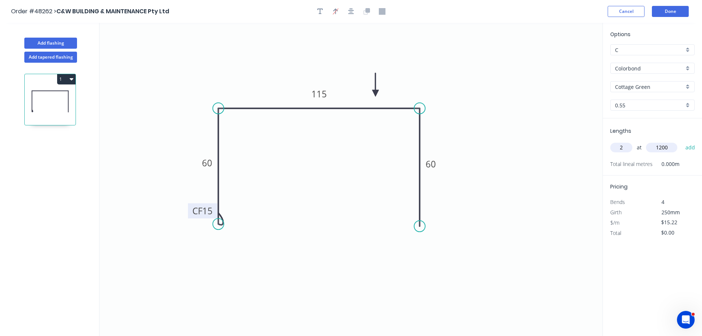
type input "$36.53"
click at [662, 14] on button "Done" at bounding box center [670, 11] width 37 height 11
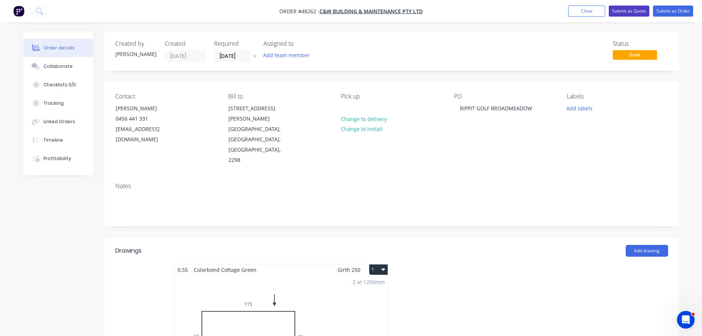
click at [622, 12] on button "Submit as Quote" at bounding box center [629, 11] width 41 height 11
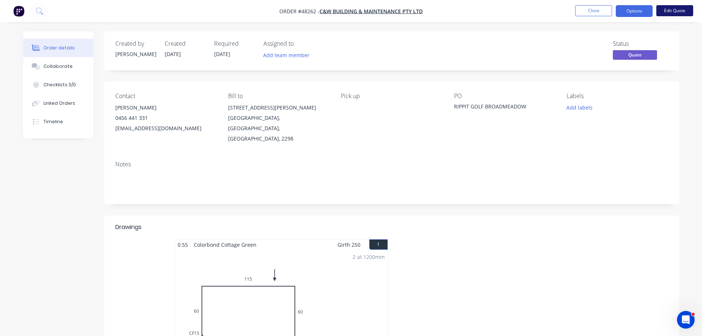
click at [678, 10] on button "Edit Quote" at bounding box center [674, 10] width 37 height 11
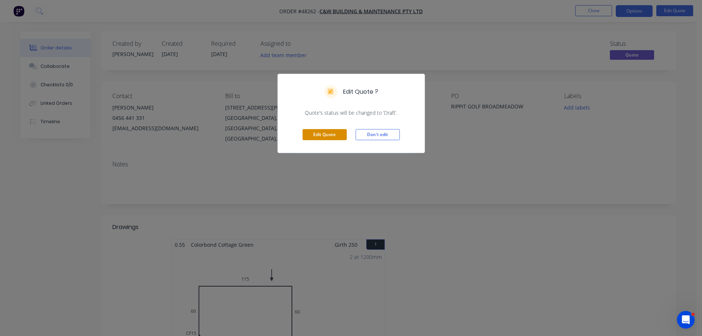
click at [318, 137] on button "Edit Quote" at bounding box center [325, 134] width 44 height 11
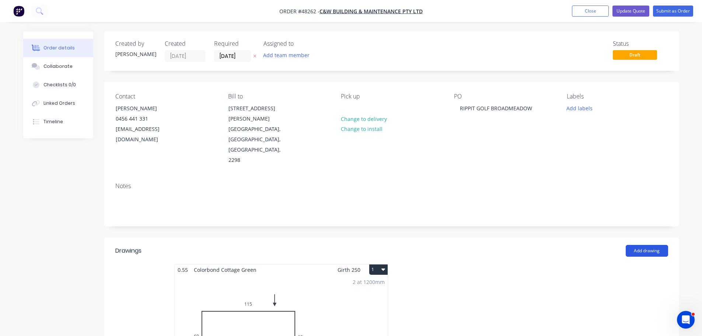
click at [644, 245] on button "Add drawing" at bounding box center [647, 251] width 42 height 12
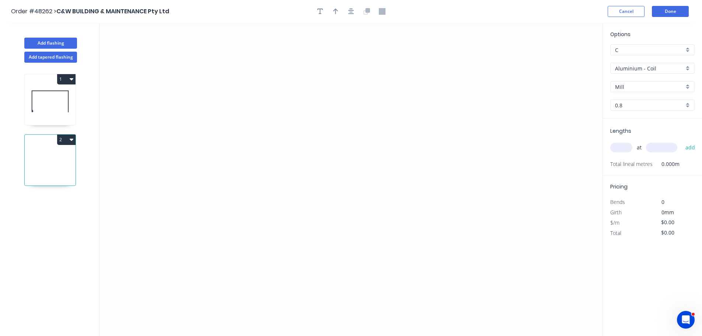
click at [640, 65] on input "Aluminium - Coil" at bounding box center [649, 68] width 69 height 8
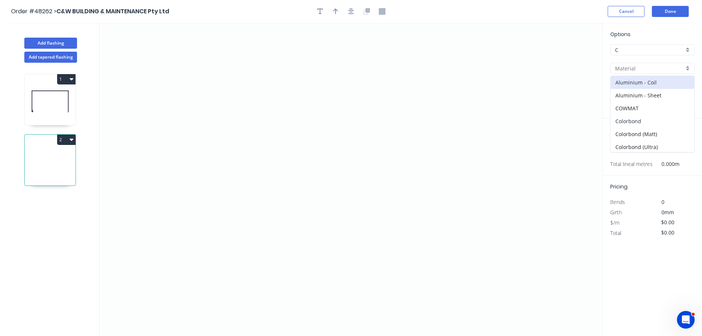
click at [639, 119] on div "Colorbond" at bounding box center [653, 121] width 84 height 13
type input "Colorbond"
type input "Basalt"
type input "0.55"
click at [636, 88] on input "Basalt" at bounding box center [649, 87] width 69 height 8
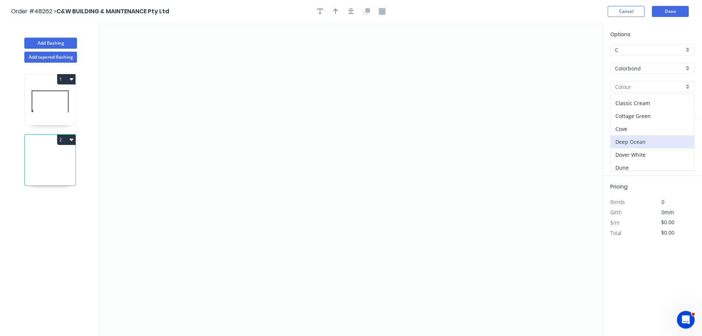
scroll to position [37, 0]
click at [643, 103] on div "Cottage Green" at bounding box center [653, 102] width 84 height 13
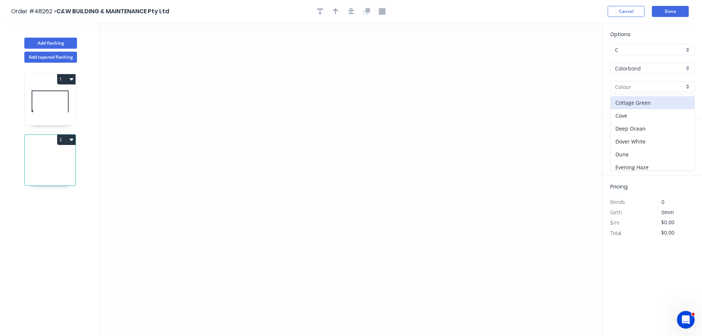
type input "Cottage Green"
drag, startPoint x: 230, startPoint y: 90, endPoint x: 226, endPoint y: 122, distance: 32.7
click at [230, 90] on icon "0" at bounding box center [350, 179] width 503 height 313
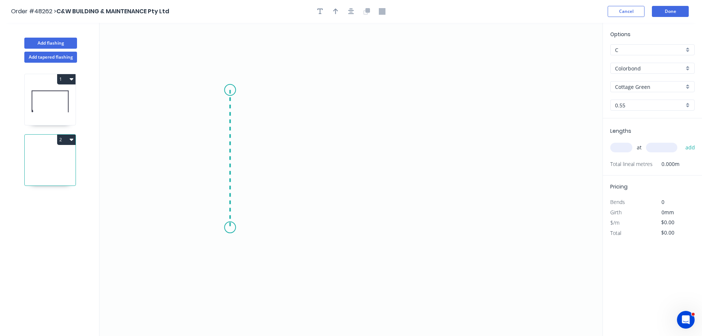
click at [237, 227] on icon "0" at bounding box center [350, 179] width 503 height 313
click at [298, 226] on icon "0 ?" at bounding box center [350, 179] width 503 height 313
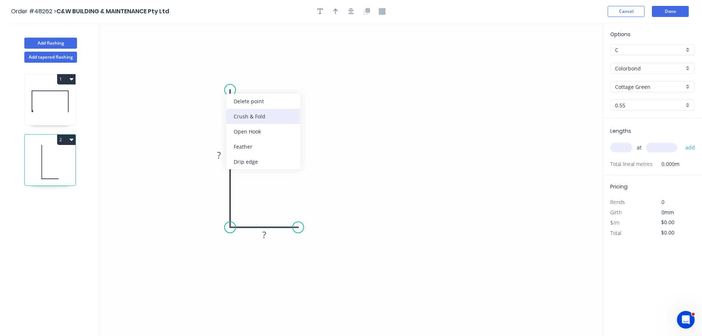
click at [247, 119] on div "Crush & Fold" at bounding box center [263, 116] width 74 height 15
click at [240, 112] on div "Flip bend" at bounding box center [268, 114] width 74 height 15
click at [217, 97] on tspan "10" at bounding box center [219, 96] width 10 height 12
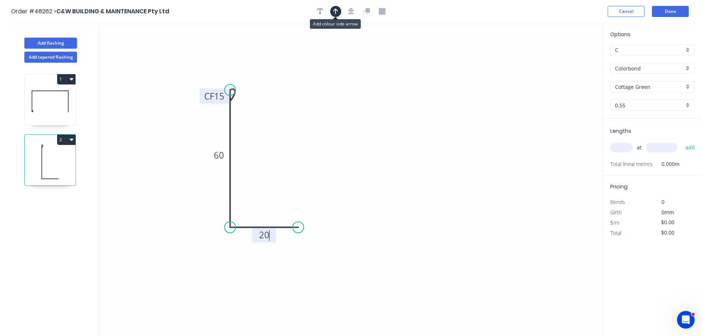
click at [339, 13] on button "button" at bounding box center [335, 11] width 11 height 11
type input "$6.77"
drag, startPoint x: 358, startPoint y: 127, endPoint x: 209, endPoint y: 185, distance: 159.9
click at [209, 185] on icon at bounding box center [209, 177] width 7 height 24
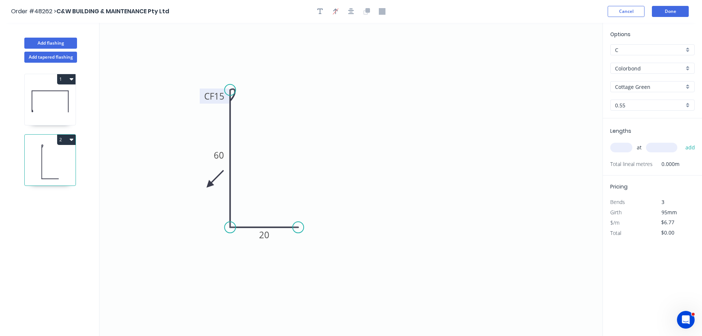
click at [209, 185] on icon at bounding box center [215, 178] width 21 height 21
click at [209, 185] on icon at bounding box center [215, 190] width 21 height 21
click at [209, 185] on icon at bounding box center [209, 193] width 7 height 24
click at [209, 185] on icon at bounding box center [202, 190] width 21 height 21
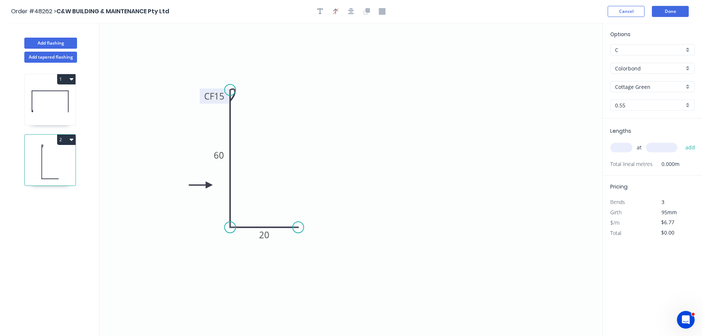
click at [619, 146] on input "text" at bounding box center [621, 148] width 22 height 10
type input "2"
type input "1200"
click at [682, 141] on button "add" at bounding box center [690, 147] width 17 height 13
type input "$16.25"
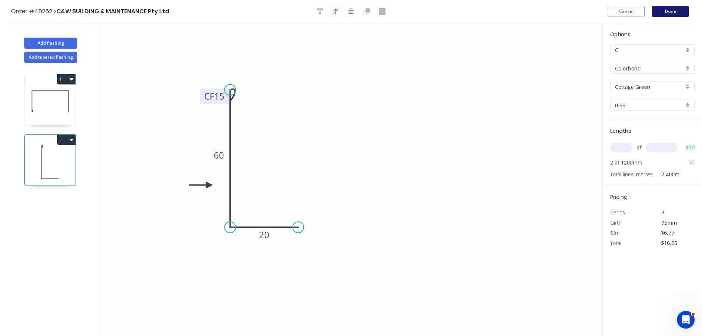
click at [658, 11] on button "Done" at bounding box center [670, 11] width 37 height 11
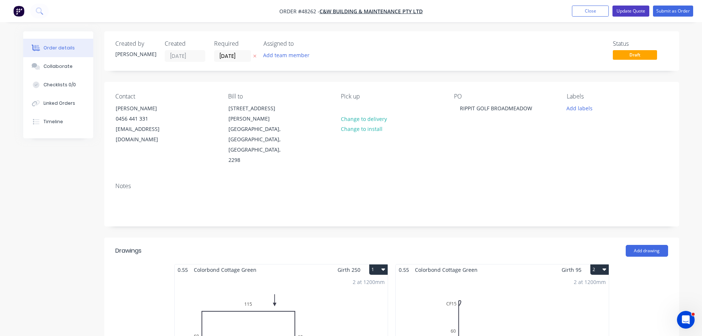
click at [621, 9] on button "Update Quote" at bounding box center [630, 11] width 37 height 11
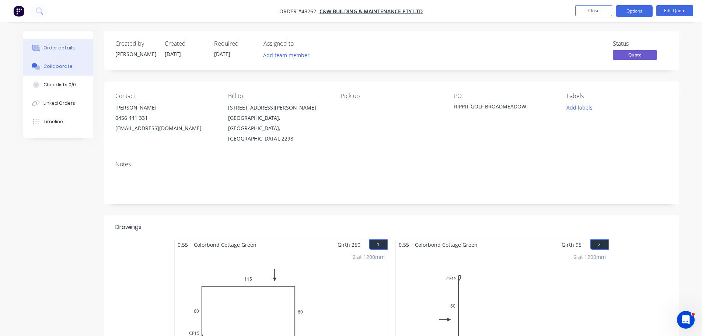
click at [52, 62] on button "Collaborate" at bounding box center [58, 66] width 70 height 18
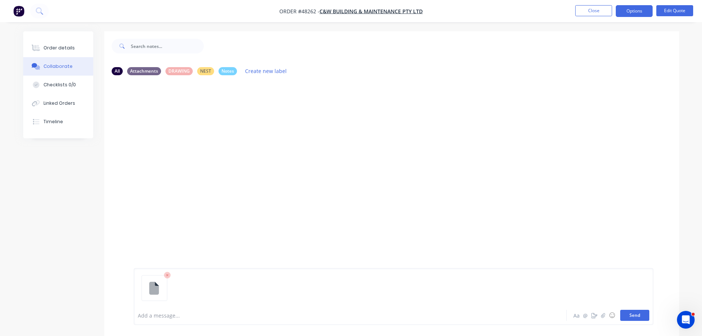
click at [623, 310] on button "Send" at bounding box center [634, 315] width 29 height 11
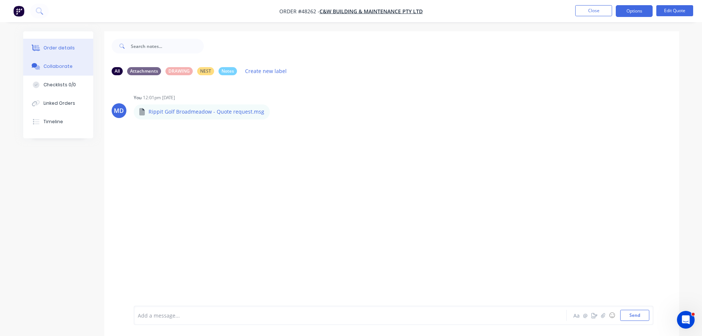
click at [62, 46] on div "Order details" at bounding box center [58, 48] width 31 height 7
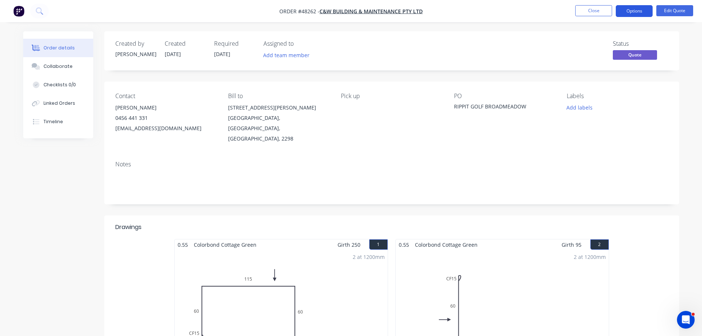
click at [637, 11] on button "Options" at bounding box center [634, 11] width 37 height 12
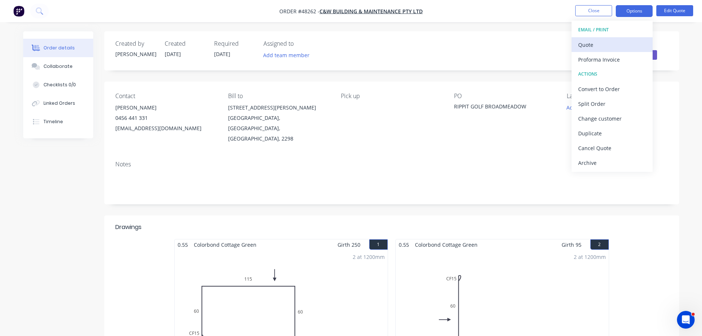
click at [590, 43] on div "Quote" at bounding box center [612, 44] width 68 height 11
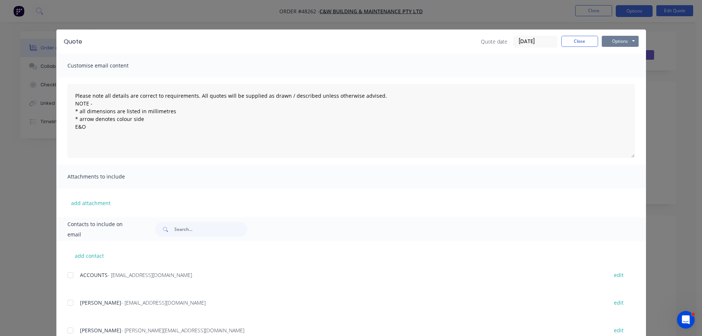
click at [611, 41] on button "Options" at bounding box center [620, 41] width 37 height 11
click at [612, 70] on button "Print" at bounding box center [625, 66] width 47 height 12
click at [573, 41] on button "Close" at bounding box center [579, 41] width 37 height 11
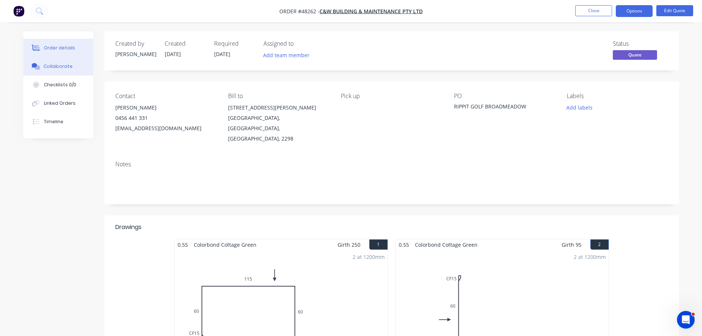
click at [64, 72] on button "Collaborate" at bounding box center [58, 66] width 70 height 18
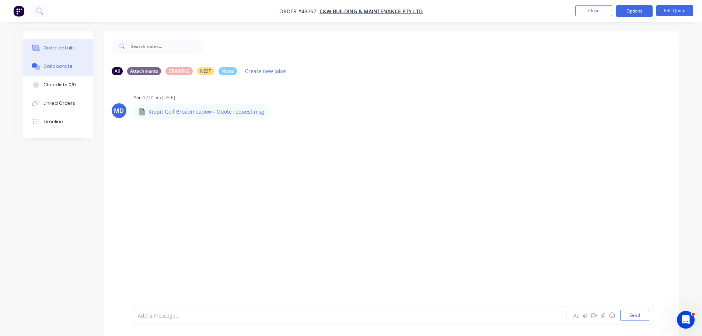
click at [64, 45] on div "Order details" at bounding box center [58, 48] width 31 height 7
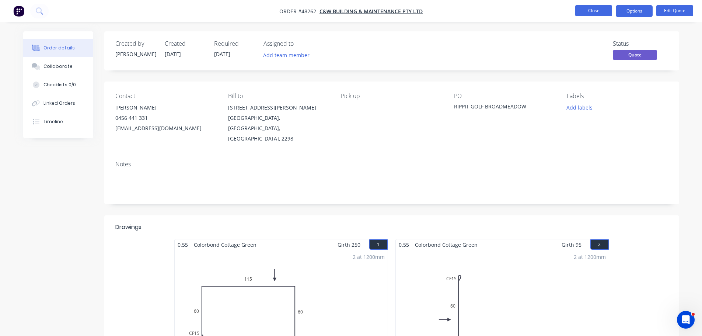
click at [581, 9] on button "Close" at bounding box center [593, 10] width 37 height 11
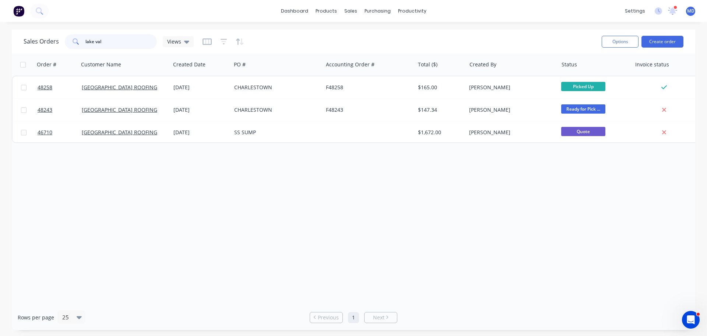
drag, startPoint x: 104, startPoint y: 42, endPoint x: 48, endPoint y: 38, distance: 56.8
click at [48, 41] on div "Sales Orders lake val Views" at bounding box center [109, 41] width 170 height 15
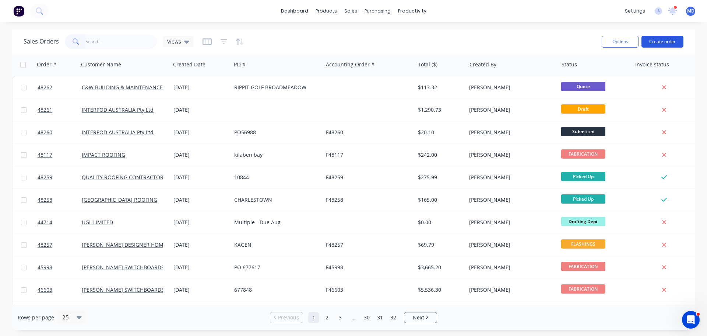
click at [658, 42] on button "Create order" at bounding box center [663, 42] width 42 height 12
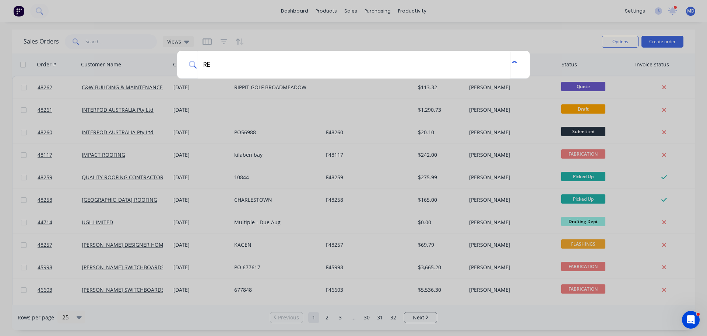
type input "R"
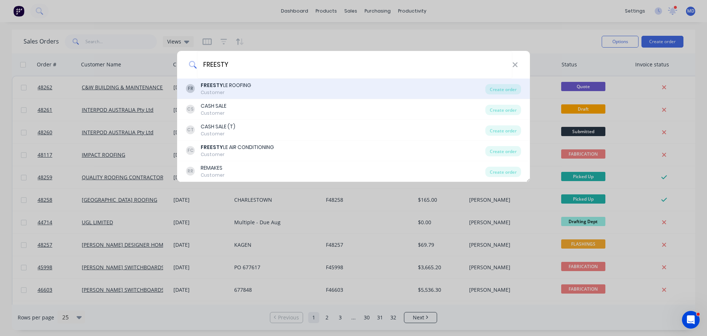
type input "FREESTY"
click at [216, 92] on div "Customer" at bounding box center [226, 92] width 50 height 7
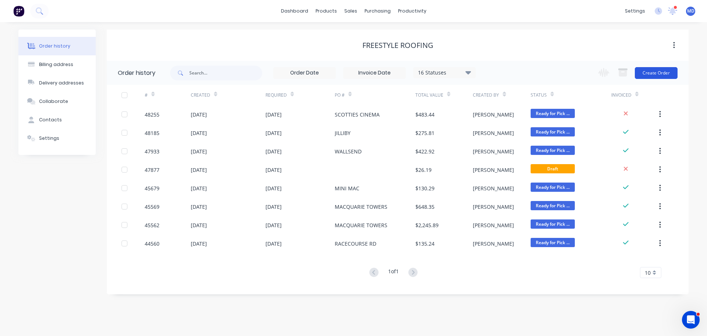
click at [657, 72] on button "Create Order" at bounding box center [656, 73] width 43 height 12
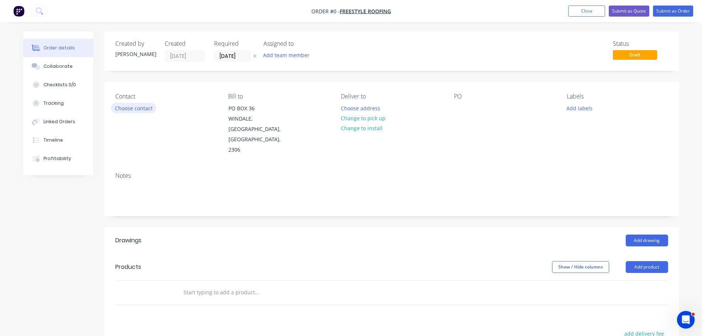
click at [135, 109] on button "Choose contact" at bounding box center [133, 108] width 45 height 10
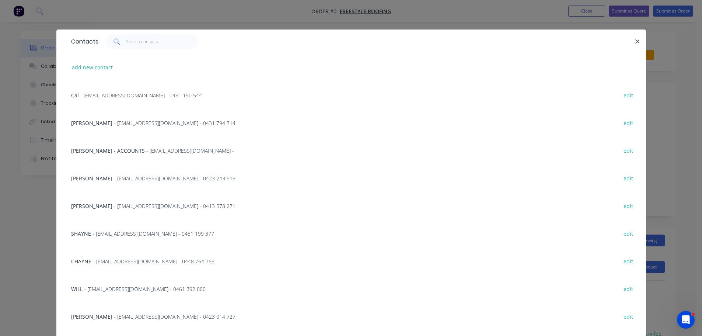
click at [132, 318] on span "- freestyle.roofing@bigpond.com - 0423 014 727" at bounding box center [175, 316] width 122 height 7
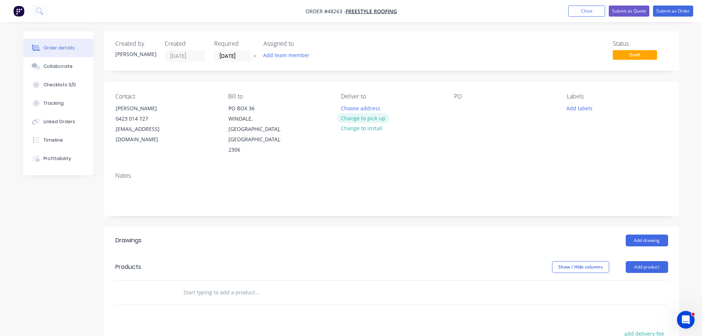
click at [361, 118] on button "Change to pick up" at bounding box center [363, 118] width 52 height 10
click at [349, 107] on div at bounding box center [347, 108] width 12 height 11
click at [452, 111] on div "Contact MITCH 0423 014 727 freestyle.roofing@bigpond.com Bill to PO BOX 36 WIND…" at bounding box center [391, 124] width 575 height 84
click at [460, 112] on div at bounding box center [460, 108] width 12 height 11
click at [656, 234] on button "Add drawing" at bounding box center [647, 240] width 42 height 12
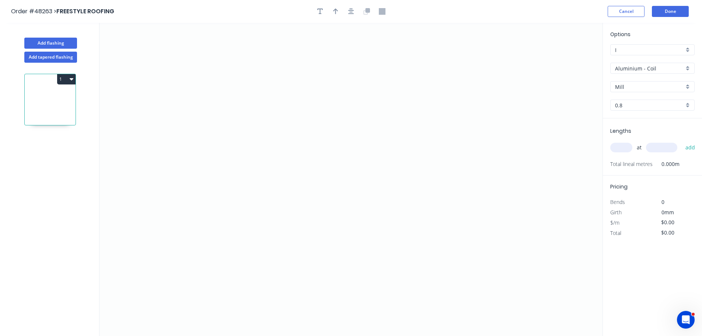
click at [646, 70] on input "Aluminium - Coil" at bounding box center [649, 68] width 69 height 8
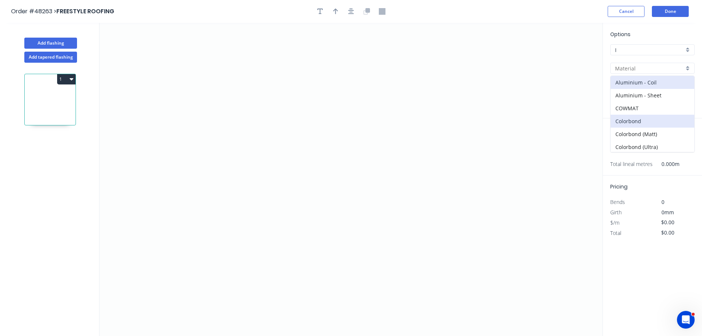
scroll to position [105, 0]
click at [632, 133] on div "Zincalume" at bounding box center [653, 132] width 84 height 13
type input "Zincalume"
type input "0.55"
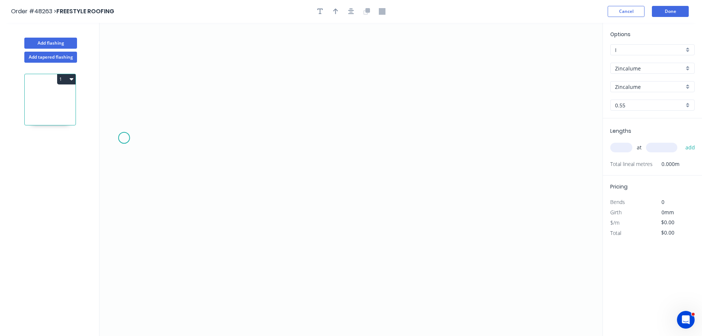
click at [124, 138] on icon "0" at bounding box center [350, 179] width 503 height 313
click at [159, 101] on icon "0" at bounding box center [350, 179] width 503 height 313
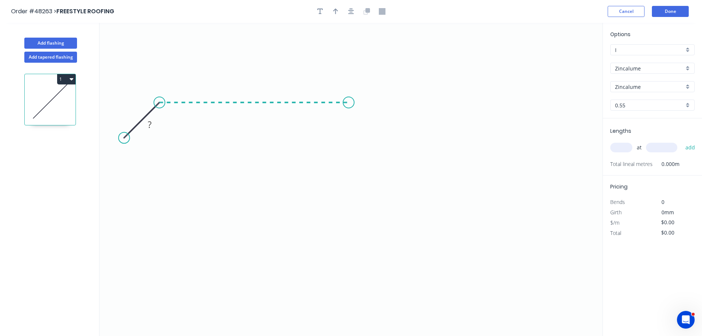
click at [349, 110] on icon "0 ?" at bounding box center [350, 179] width 503 height 313
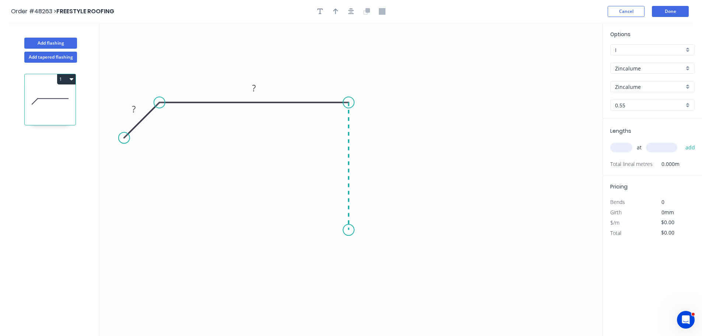
click at [346, 230] on icon "0 ? ?" at bounding box center [350, 179] width 503 height 313
click at [322, 204] on icon at bounding box center [335, 216] width 27 height 27
click at [137, 112] on rect at bounding box center [134, 109] width 15 height 10
click at [334, 10] on icon "button" at bounding box center [335, 11] width 5 height 6
type input "$11.07"
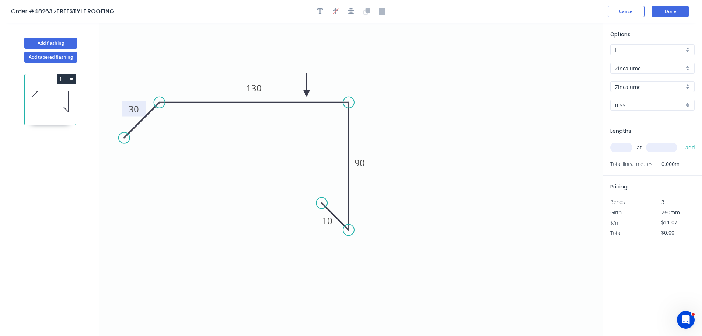
drag, startPoint x: 565, startPoint y: 58, endPoint x: 447, endPoint y: 130, distance: 138.0
click at [304, 92] on icon at bounding box center [306, 85] width 7 height 24
click at [615, 147] on input "text" at bounding box center [621, 148] width 22 height 10
type input "1"
type input "3000"
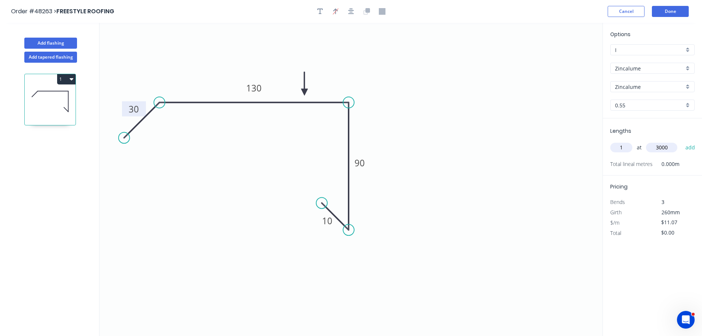
click at [682, 141] on button "add" at bounding box center [690, 147] width 17 height 13
click at [67, 79] on button "1" at bounding box center [66, 79] width 18 height 10
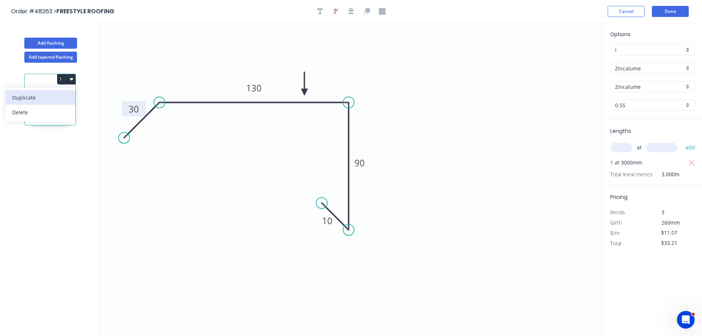
click at [42, 95] on div "Duplicate" at bounding box center [40, 97] width 57 height 11
type input "$0.00"
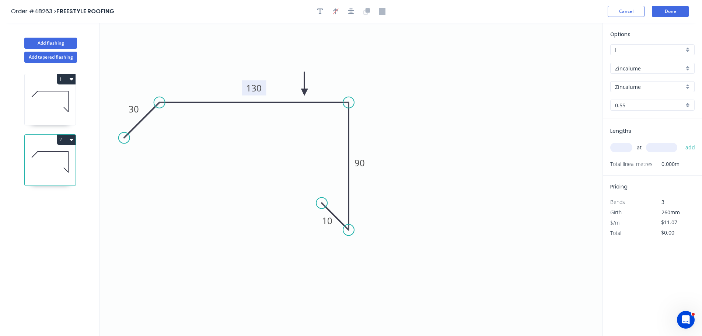
click at [256, 87] on tspan "130" at bounding box center [253, 88] width 15 height 12
click at [626, 149] on input "text" at bounding box center [621, 148] width 22 height 10
type input "$14.24"
type input "1"
type input "4500"
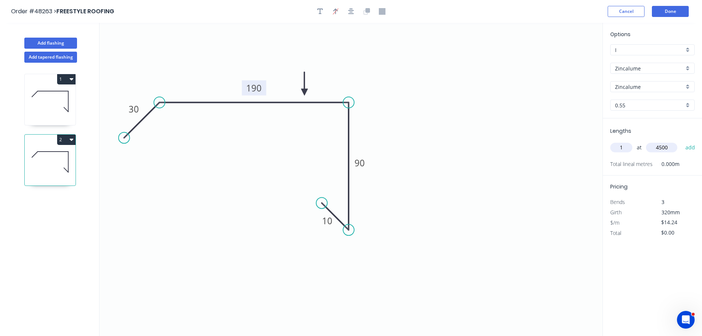
click at [682, 141] on button "add" at bounding box center [690, 147] width 17 height 13
type input "$64.08"
type input "1"
type input "1500"
click at [682, 141] on button "add" at bounding box center [690, 147] width 17 height 13
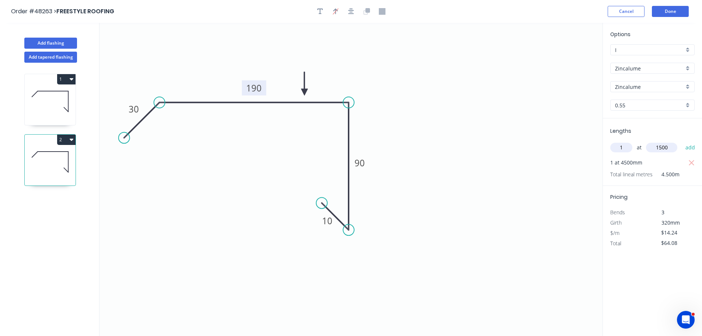
type input "$85.44"
click at [65, 42] on button "Add flashing" at bounding box center [50, 43] width 53 height 11
type input "$0.00"
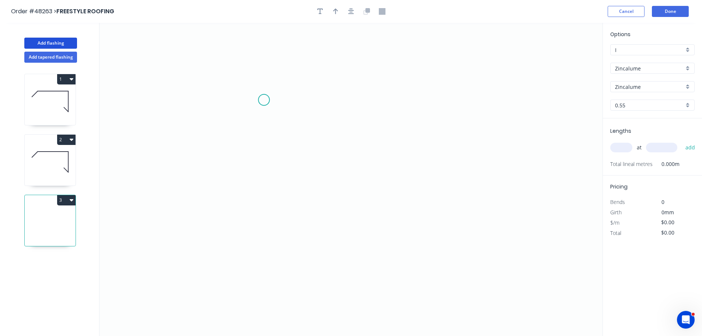
click at [265, 83] on icon "0" at bounding box center [350, 179] width 503 height 313
click at [265, 249] on icon "0" at bounding box center [350, 179] width 503 height 313
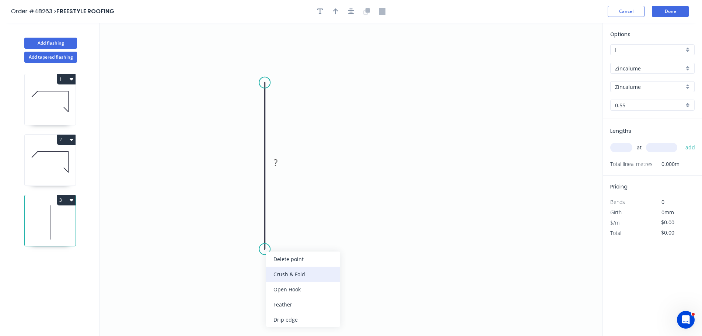
click at [287, 276] on div "Crush & Fold" at bounding box center [303, 273] width 74 height 15
click at [256, 236] on tspan "10" at bounding box center [254, 236] width 10 height 12
drag, startPoint x: 334, startPoint y: 14, endPoint x: 330, endPoint y: 16, distance: 4.5
click at [334, 14] on icon "button" at bounding box center [335, 11] width 5 height 7
type input "$20.37"
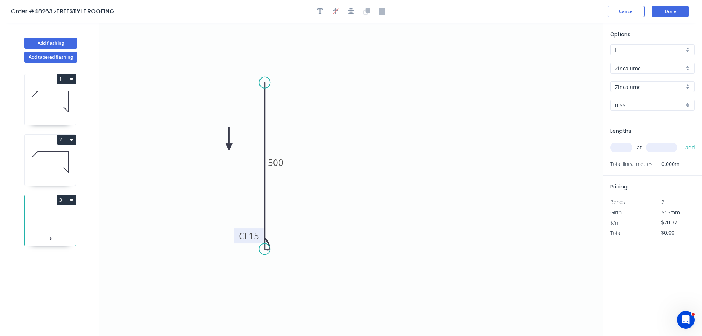
drag, startPoint x: 565, startPoint y: 57, endPoint x: 229, endPoint y: 147, distance: 348.1
click at [229, 147] on icon at bounding box center [229, 139] width 7 height 24
click at [229, 147] on icon at bounding box center [238, 147] width 24 height 7
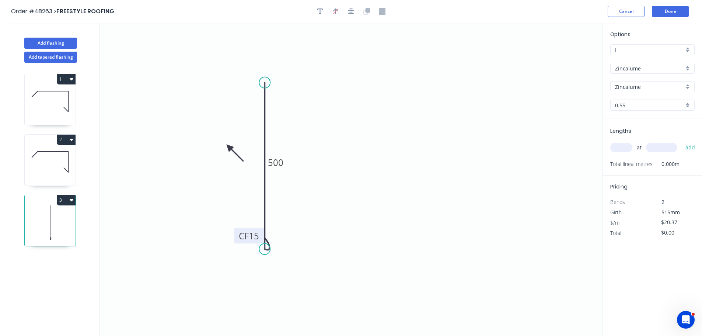
click at [229, 147] on icon at bounding box center [234, 152] width 21 height 21
click at [229, 147] on icon at bounding box center [229, 156] width 7 height 24
click at [229, 147] on icon at bounding box center [222, 152] width 21 height 21
click at [616, 147] on input "text" at bounding box center [621, 148] width 22 height 10
type input "1"
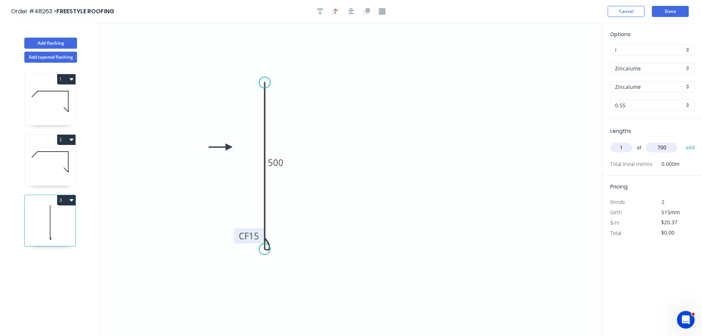
type input "700"
click at [682, 141] on button "add" at bounding box center [690, 147] width 17 height 13
type input "$20.37"
click at [48, 41] on button "Add flashing" at bounding box center [50, 43] width 53 height 11
type input "$0.00"
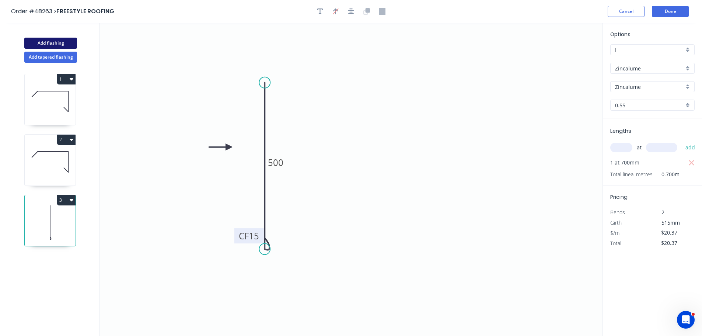
type input "$0.00"
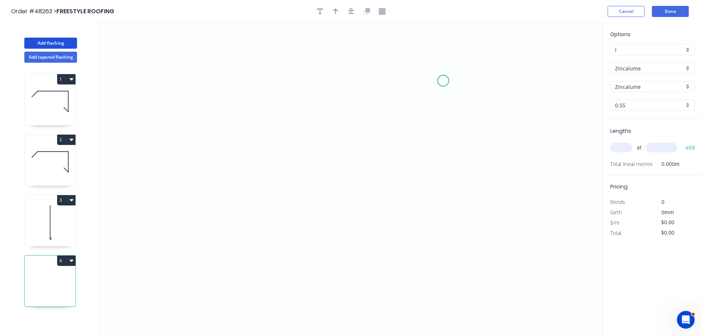
click at [450, 80] on icon "0" at bounding box center [350, 179] width 503 height 313
click at [390, 109] on icon "0" at bounding box center [350, 179] width 503 height 313
click at [395, 179] on icon "0 ?" at bounding box center [350, 179] width 503 height 313
click at [262, 186] on icon "0 ? ? ? º" at bounding box center [350, 179] width 503 height 313
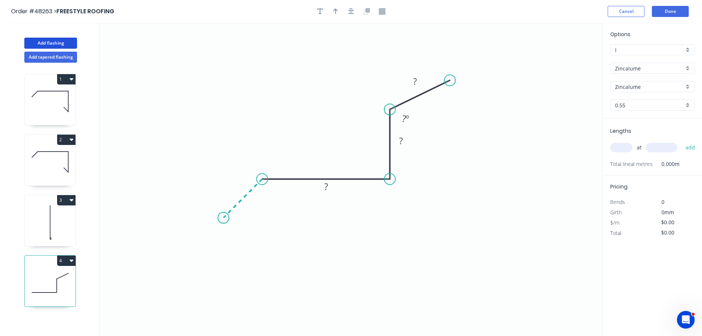
click at [223, 217] on icon "0 ? ? ? ? º" at bounding box center [350, 179] width 503 height 313
click at [239, 184] on rect at bounding box center [235, 187] width 15 height 10
click at [335, 10] on icon "button" at bounding box center [335, 11] width 5 height 6
type input "$11.07"
drag, startPoint x: 564, startPoint y: 57, endPoint x: 329, endPoint y: 126, distance: 245.1
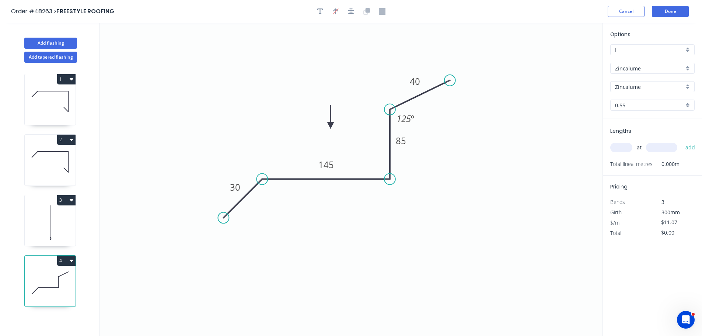
click at [329, 126] on icon at bounding box center [330, 117] width 7 height 24
click at [612, 147] on input "text" at bounding box center [621, 148] width 22 height 10
type input "1"
type input "7400"
click at [682, 141] on button "add" at bounding box center [690, 147] width 17 height 13
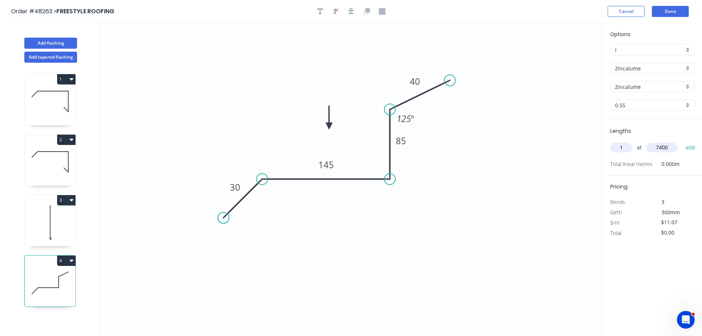
type input "$81.92"
click at [663, 8] on button "Done" at bounding box center [670, 11] width 37 height 11
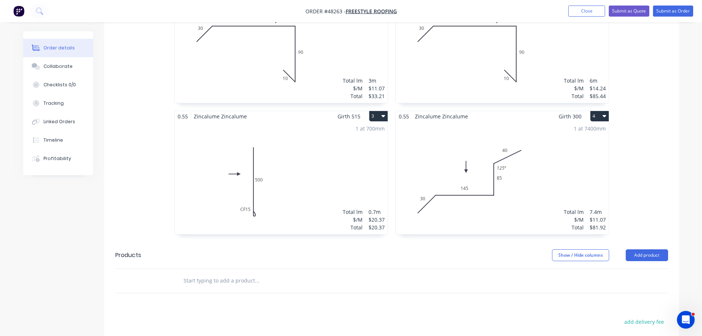
scroll to position [332, 0]
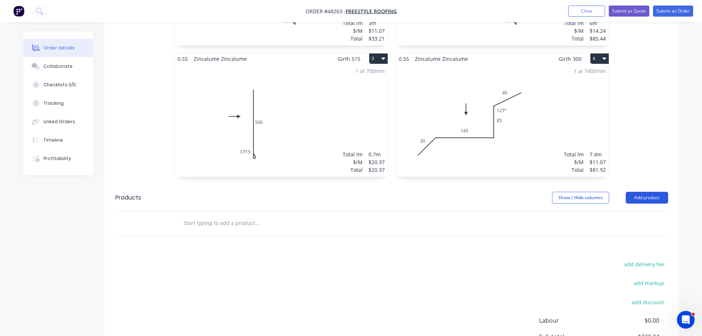
click at [637, 192] on button "Add product" at bounding box center [647, 198] width 42 height 12
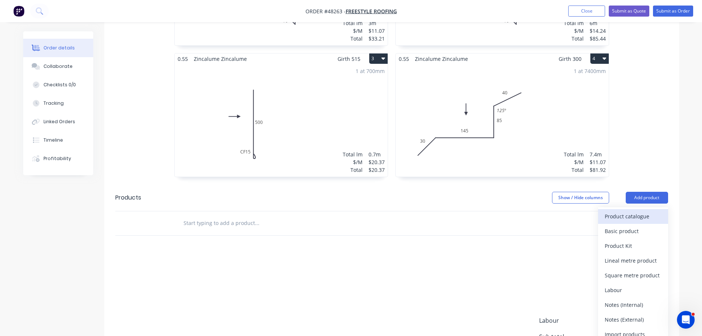
click at [626, 211] on div "Product catalogue" at bounding box center [633, 216] width 57 height 11
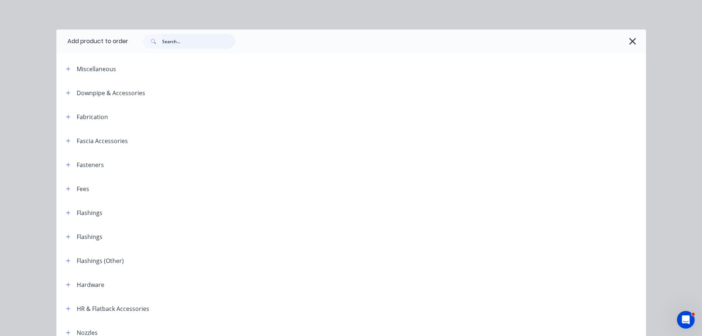
click at [166, 46] on input "text" at bounding box center [198, 41] width 73 height 15
type input "50MM R"
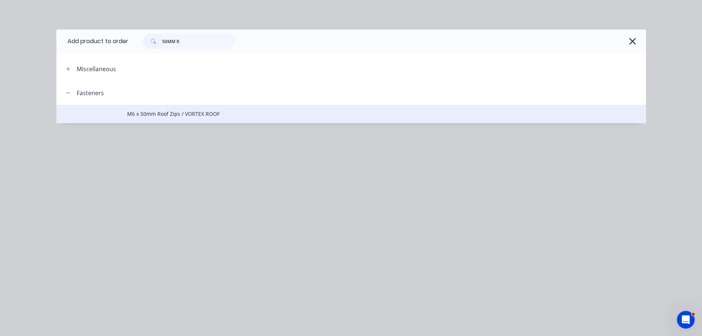
click at [151, 114] on span "M6 x 50mm Roof Zips / VORTEX ROOF" at bounding box center [334, 114] width 415 height 8
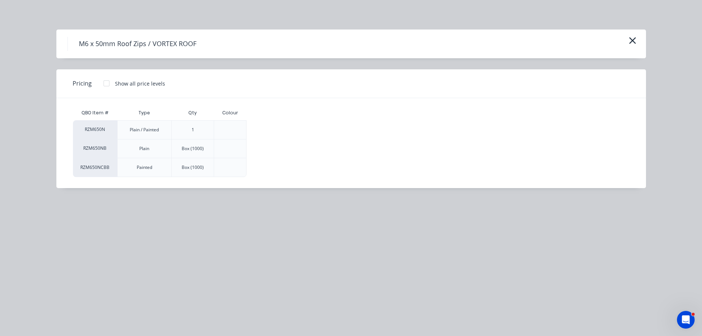
click at [104, 83] on div at bounding box center [106, 83] width 15 height 15
click at [257, 128] on div "$0.25" at bounding box center [271, 129] width 49 height 18
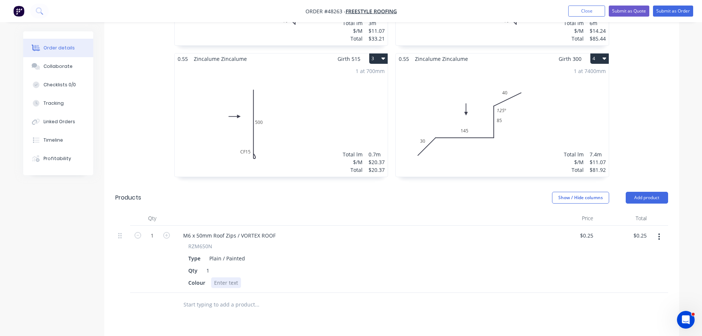
click at [217, 277] on div at bounding box center [226, 282] width 30 height 11
click at [151, 230] on input "1" at bounding box center [152, 235] width 19 height 11
type input "500"
type input "$125.00"
click at [329, 242] on div "RZM650N" at bounding box center [358, 246] width 340 height 8
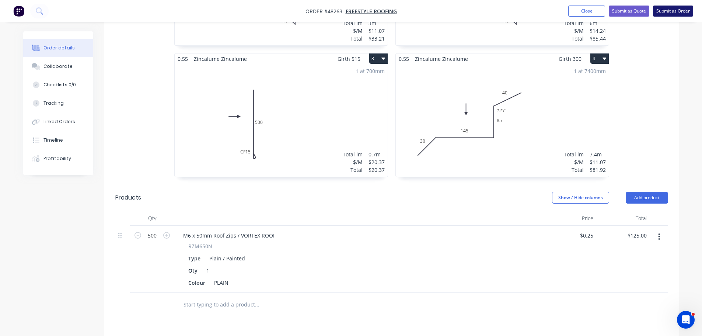
click at [670, 11] on button "Submit as Order" at bounding box center [673, 11] width 40 height 11
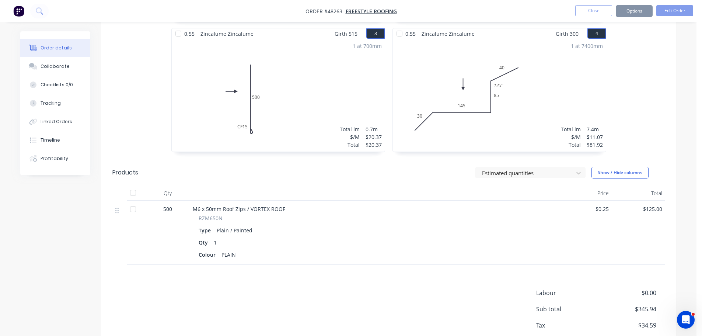
scroll to position [0, 0]
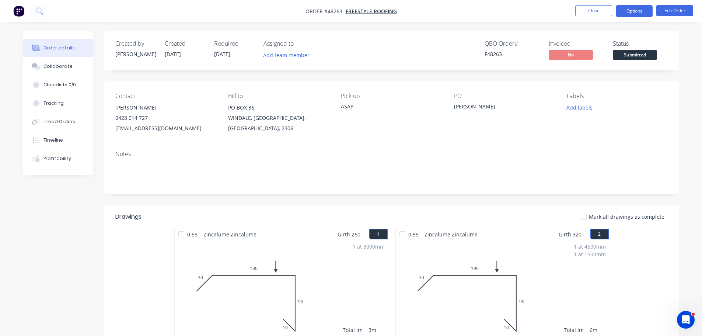
click at [627, 12] on button "Options" at bounding box center [634, 11] width 37 height 12
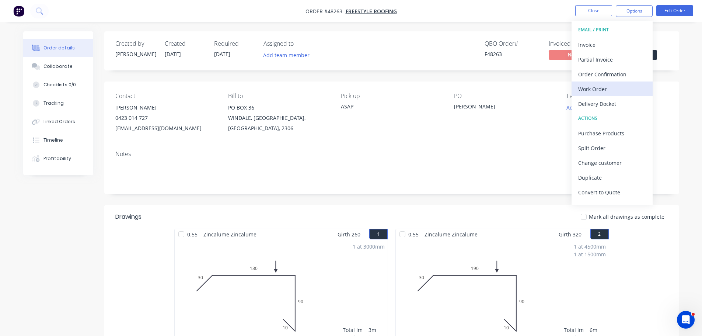
click at [601, 93] on div "Work Order" at bounding box center [612, 89] width 68 height 11
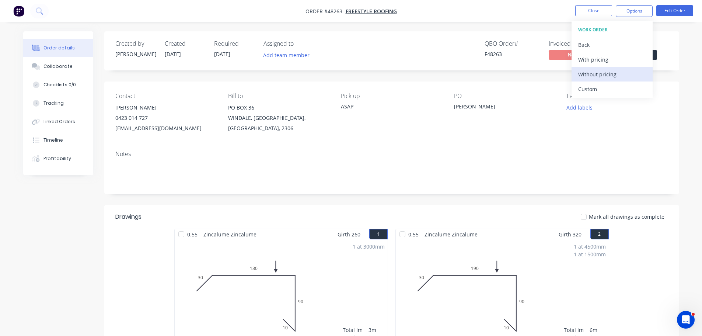
click at [601, 79] on div "Without pricing" at bounding box center [612, 74] width 68 height 11
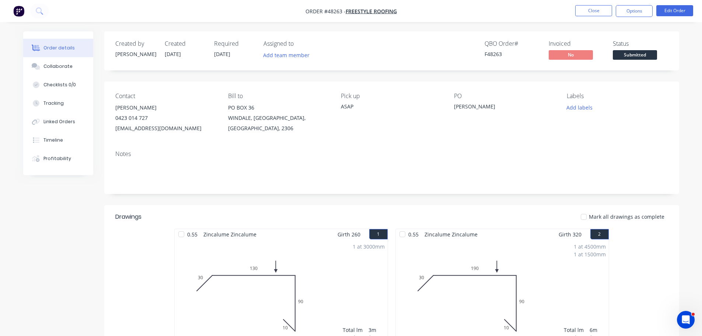
click at [678, 51] on div "Created by Mel Created 01/10/25 Required 01/10/25 Assigned to Add team member Q…" at bounding box center [391, 50] width 575 height 39
click at [645, 53] on span "Submitted" at bounding box center [635, 54] width 44 height 9
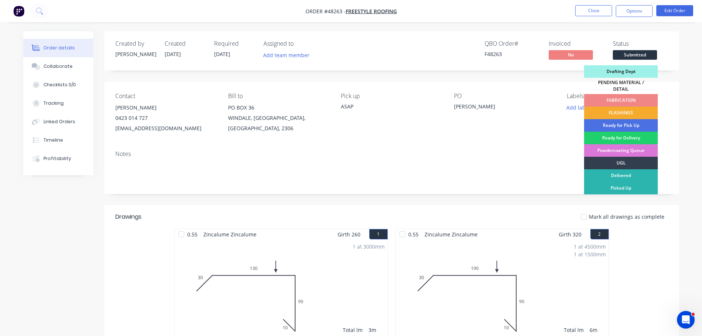
click at [636, 110] on div "FLASHINGS" at bounding box center [621, 112] width 74 height 13
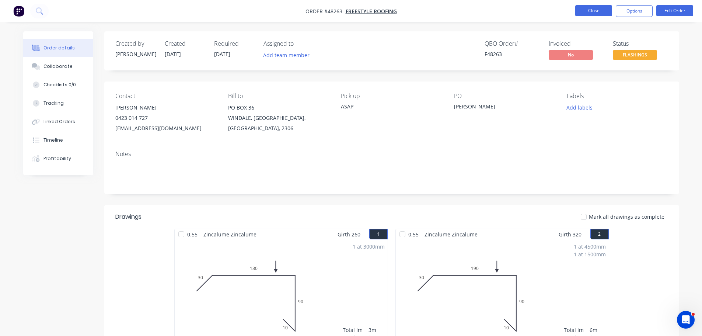
click at [588, 10] on button "Close" at bounding box center [593, 10] width 37 height 11
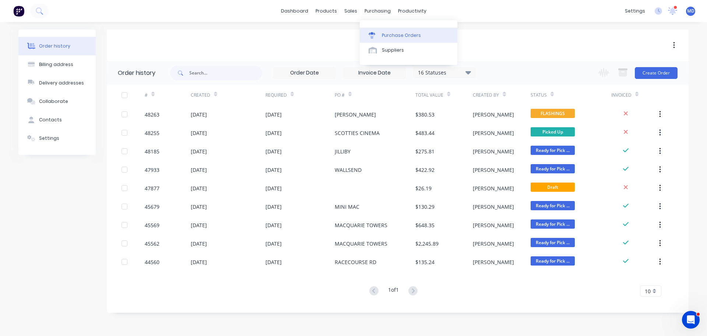
click at [382, 33] on div "Purchase Orders" at bounding box center [401, 35] width 39 height 7
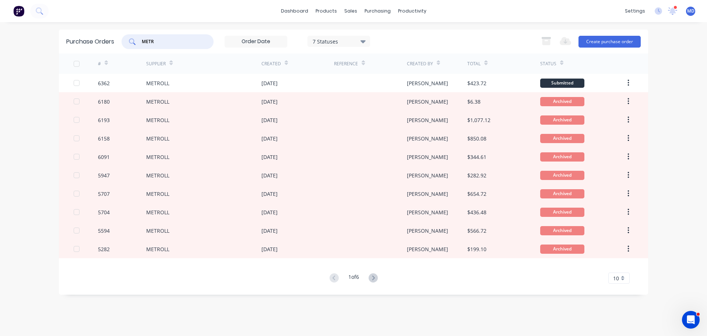
drag, startPoint x: 158, startPoint y: 45, endPoint x: 116, endPoint y: 40, distance: 42.6
click at [116, 40] on div "Purchase Orders METR 7 Statuses 7 Statuses Export to Excel (XLSX) Create purcha…" at bounding box center [354, 41] width 590 height 24
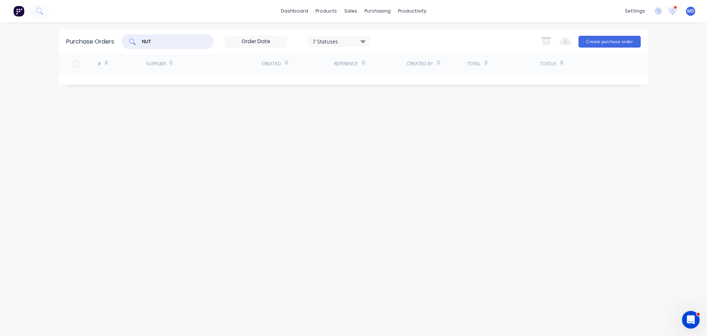
drag, startPoint x: 158, startPoint y: 45, endPoint x: 120, endPoint y: 39, distance: 38.0
click at [121, 41] on div "Purchase Orders NUT 7 Statuses 7 Statuses Export to Excel (XLSX) Create purchas…" at bounding box center [354, 41] width 590 height 24
type input "NHTB"
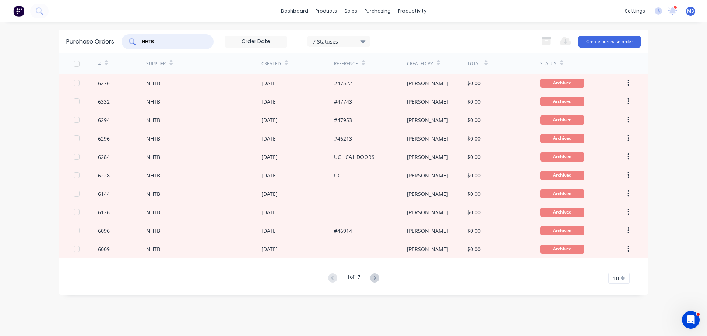
drag, startPoint x: 162, startPoint y: 38, endPoint x: 119, endPoint y: 38, distance: 42.4
click at [121, 40] on div "Purchase Orders NHTB 7 Statuses 7 Statuses Export to Excel (XLSX) Create purcha…" at bounding box center [354, 41] width 590 height 24
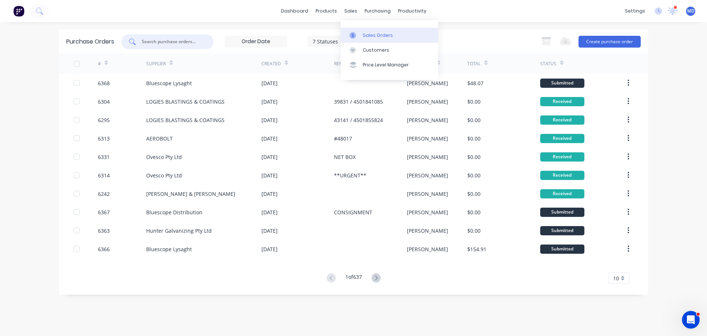
click at [368, 35] on div "Sales Orders" at bounding box center [378, 35] width 30 height 7
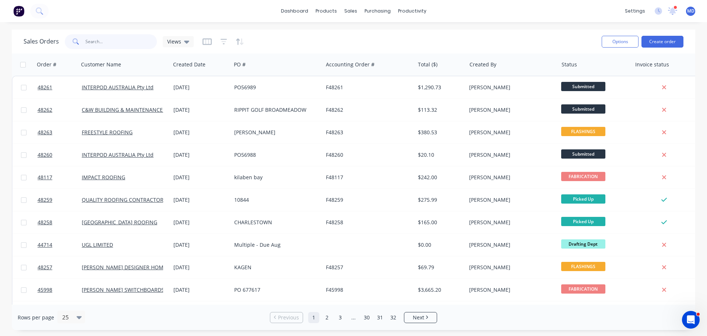
click at [128, 38] on input "text" at bounding box center [121, 41] width 72 height 15
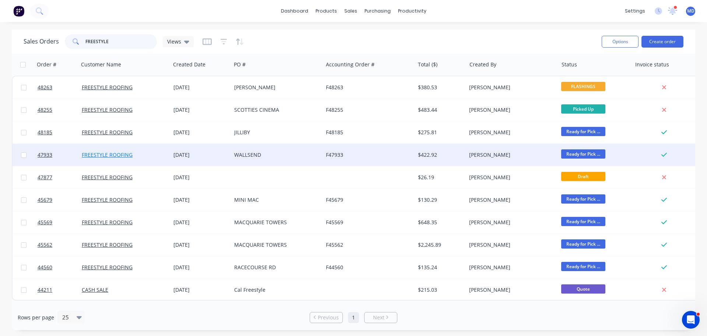
type input "FREESTYLE"
click at [102, 154] on link "FREESTYLE ROOFING" at bounding box center [107, 154] width 51 height 7
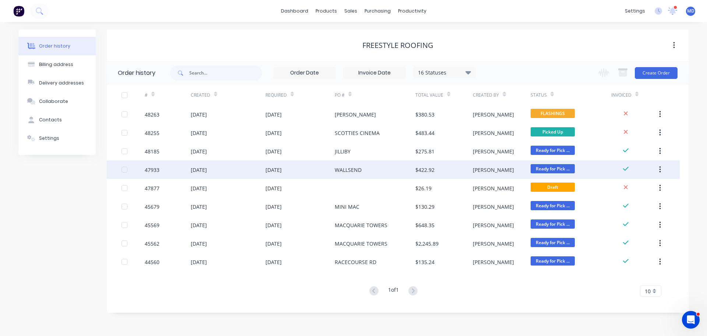
click at [158, 170] on div "47933" at bounding box center [152, 170] width 15 height 8
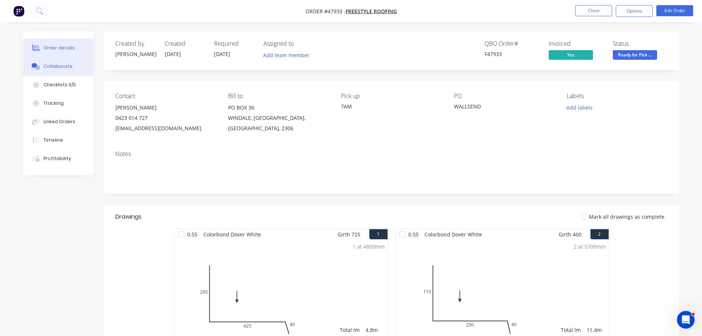
click at [62, 63] on button "Collaborate" at bounding box center [58, 66] width 70 height 18
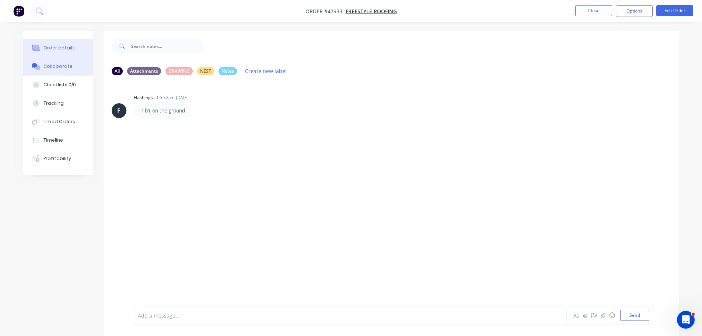
click at [61, 49] on div "Order details" at bounding box center [58, 48] width 31 height 7
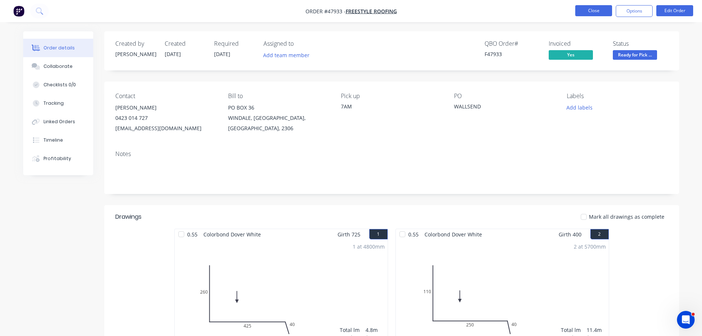
click at [587, 13] on button "Close" at bounding box center [593, 10] width 37 height 11
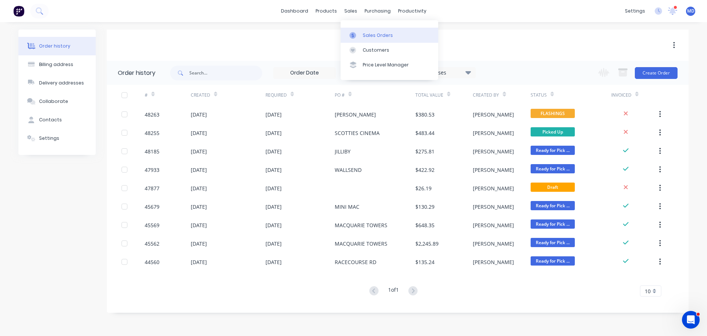
click at [369, 31] on link "Sales Orders" at bounding box center [390, 35] width 98 height 15
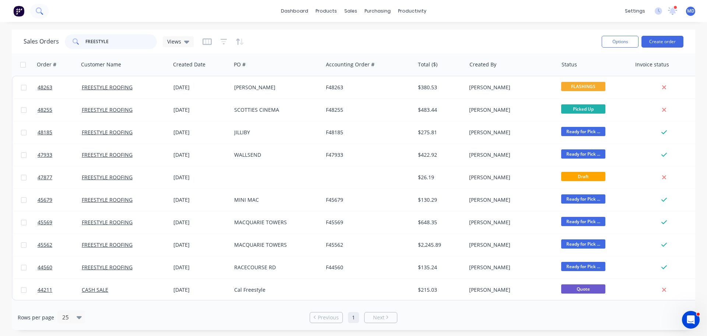
drag, startPoint x: 109, startPoint y: 43, endPoint x: 33, endPoint y: 14, distance: 81.8
click at [33, 19] on div "dashboard products sales purchasing productivity dashboard products Product Cat…" at bounding box center [353, 168] width 707 height 336
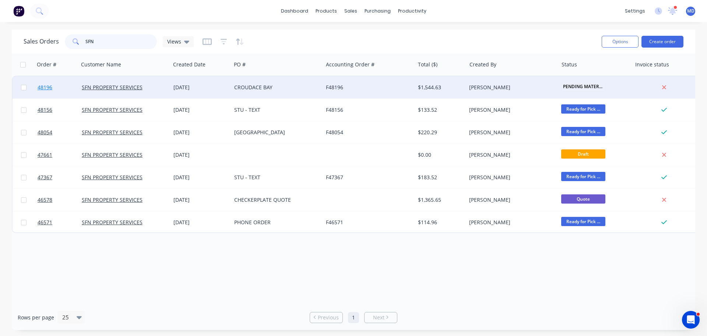
type input "SFN"
click at [55, 85] on link "48196" at bounding box center [60, 87] width 44 height 22
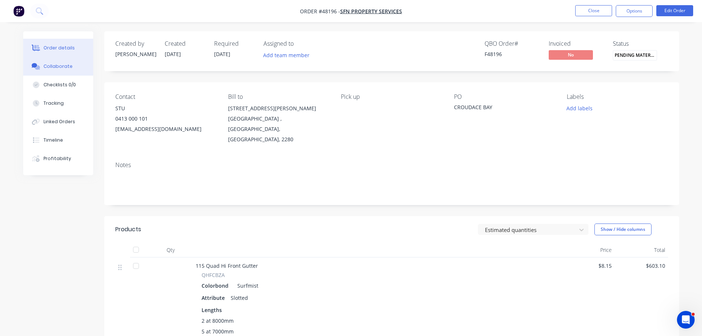
click at [41, 68] on div at bounding box center [36, 66] width 11 height 7
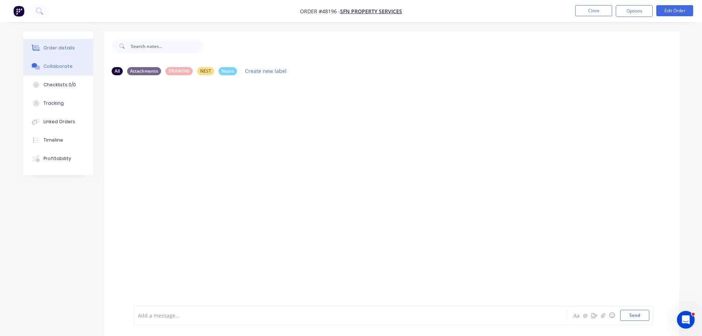
click at [66, 45] on div "Order details" at bounding box center [58, 48] width 31 height 7
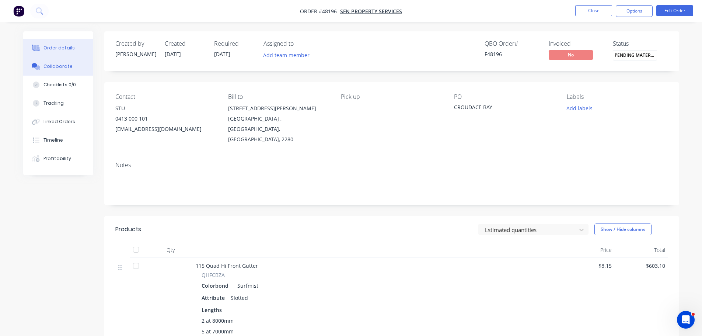
click at [62, 71] on button "Collaborate" at bounding box center [58, 66] width 70 height 18
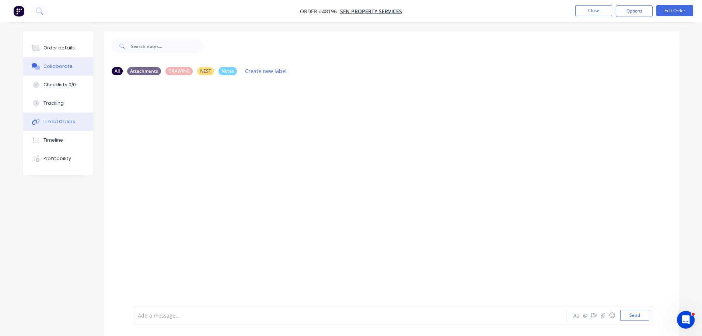
click at [71, 124] on div "Linked Orders" at bounding box center [59, 121] width 32 height 7
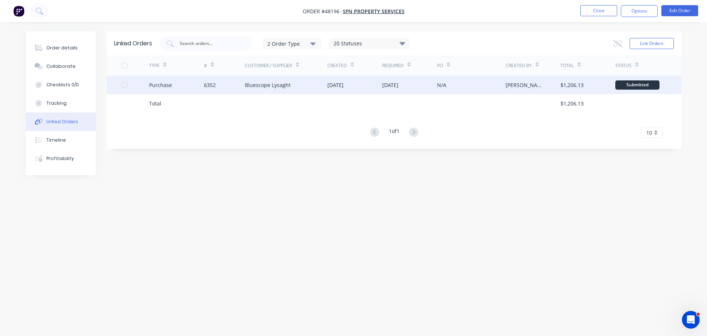
click at [160, 85] on div "Purchase" at bounding box center [160, 85] width 23 height 8
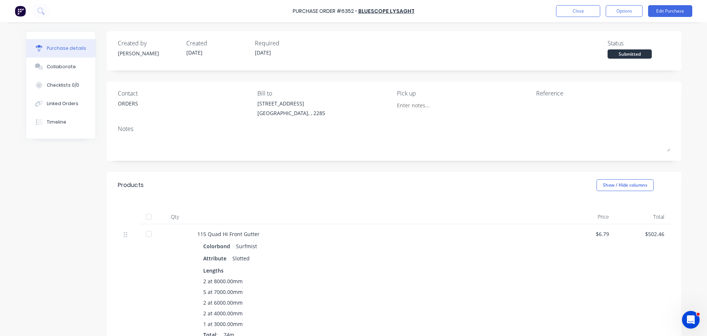
scroll to position [147, 0]
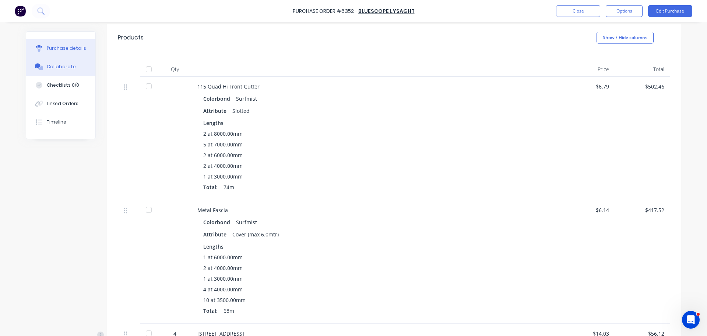
click at [59, 66] on div "Collaborate" at bounding box center [61, 66] width 29 height 7
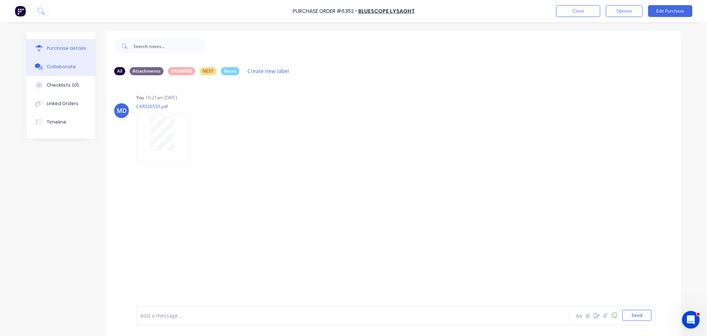
click at [69, 47] on div "Purchase details" at bounding box center [66, 48] width 39 height 7
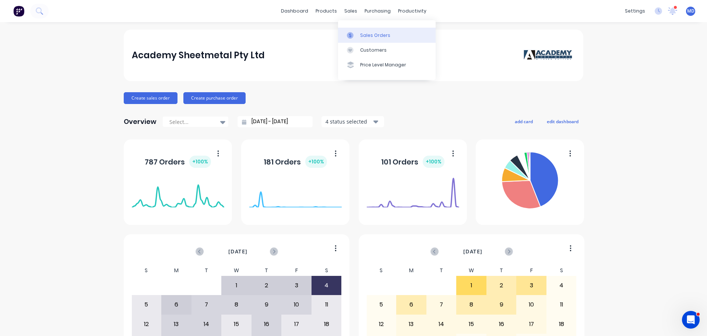
drag, startPoint x: 358, startPoint y: 34, endPoint x: 350, endPoint y: 33, distance: 7.8
click at [358, 34] on link "Sales Orders" at bounding box center [387, 35] width 98 height 15
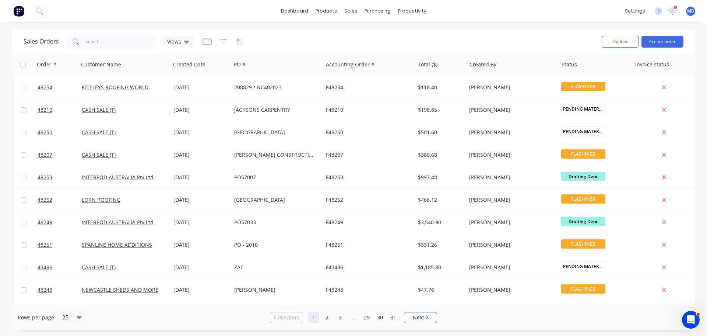
click at [667, 48] on div "Options Create order" at bounding box center [641, 41] width 85 height 18
click at [664, 45] on button "Create order" at bounding box center [663, 42] width 42 height 12
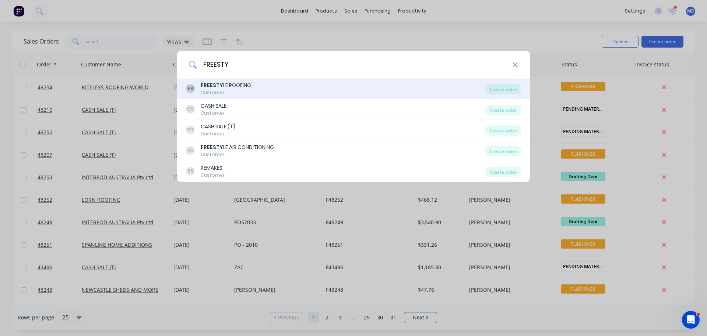
type input "FREESTY"
click at [249, 90] on div "Customer" at bounding box center [226, 92] width 50 height 7
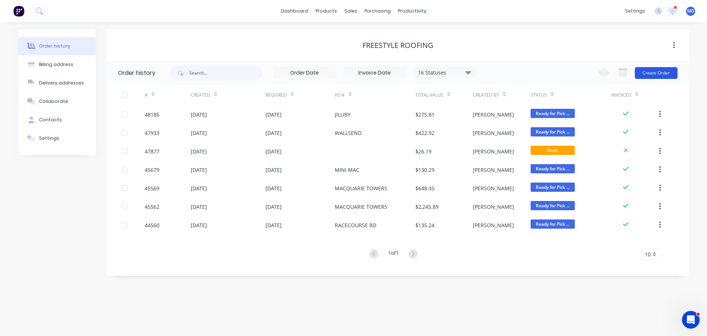
click at [654, 70] on button "Create Order" at bounding box center [656, 73] width 43 height 12
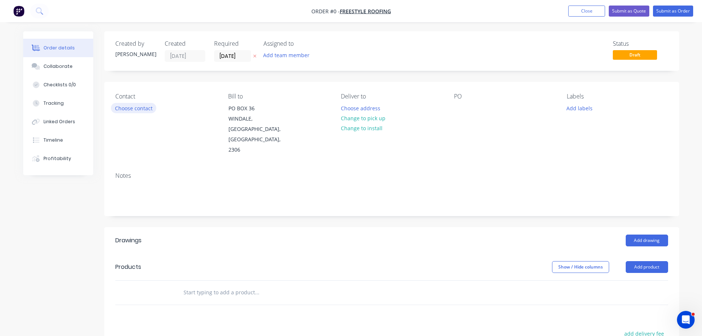
click at [132, 105] on button "Choose contact" at bounding box center [133, 108] width 45 height 10
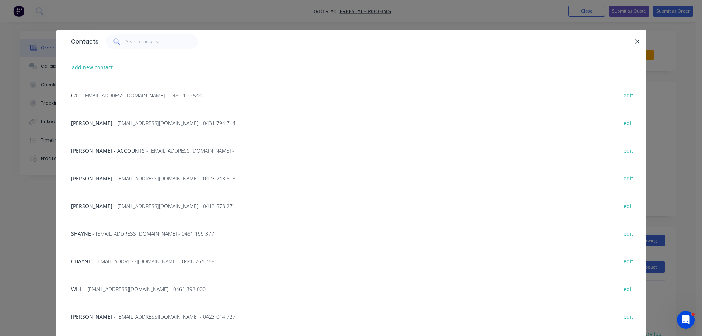
drag, startPoint x: 88, startPoint y: 205, endPoint x: 94, endPoint y: 203, distance: 6.3
click at [114, 205] on span "- [EMAIL_ADDRESS][DOMAIN_NAME] - 0413 578 271" at bounding box center [175, 205] width 122 height 7
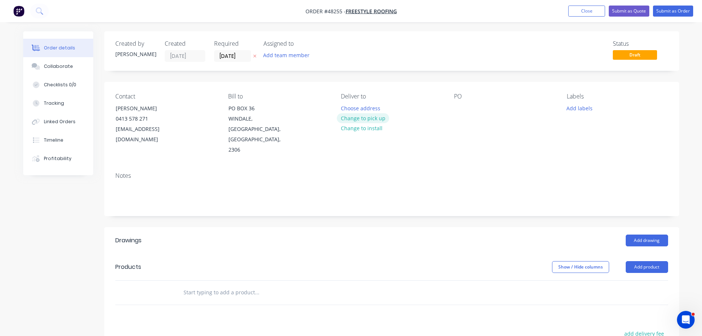
click at [344, 121] on button "Change to pick up" at bounding box center [363, 118] width 52 height 10
click at [342, 106] on div at bounding box center [347, 108] width 12 height 11
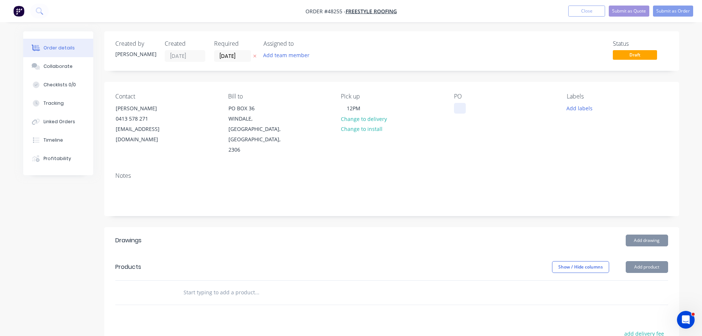
click at [458, 107] on div at bounding box center [460, 108] width 12 height 11
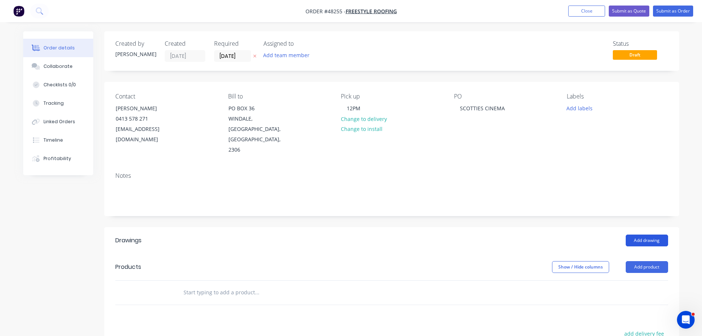
click at [648, 234] on button "Add drawing" at bounding box center [647, 240] width 42 height 12
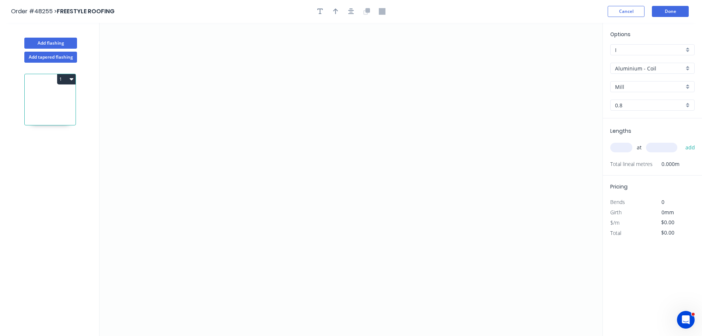
click at [643, 67] on input "Aluminium - Coil" at bounding box center [649, 68] width 69 height 8
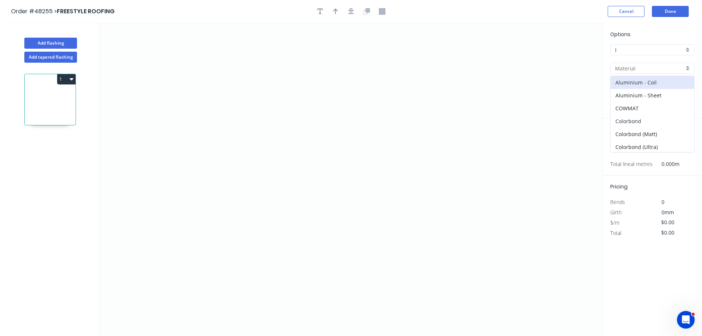
click at [636, 121] on div "Colorbond" at bounding box center [653, 121] width 84 height 13
type input "Colorbond"
type input "Basalt"
type input "0.55"
click at [635, 87] on input "Basalt" at bounding box center [649, 87] width 69 height 8
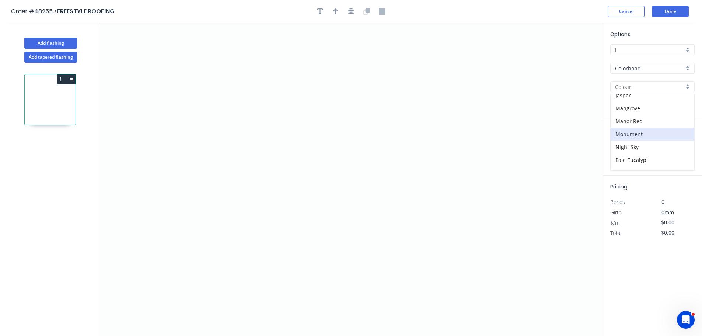
scroll to position [184, 0]
click at [630, 139] on div "Paperbark" at bounding box center [653, 135] width 84 height 13
type input "Paperbark"
click at [188, 200] on icon "0" at bounding box center [350, 179] width 503 height 313
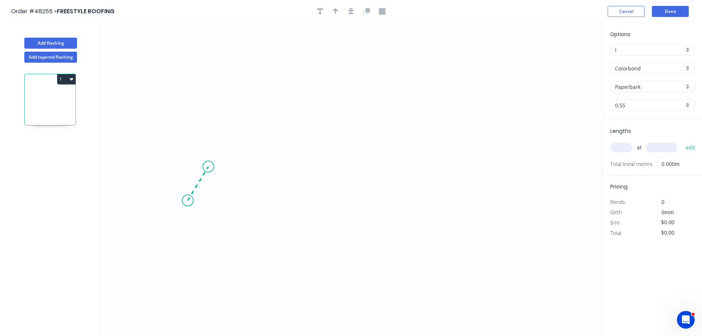
click at [208, 167] on icon at bounding box center [198, 184] width 21 height 34
drag, startPoint x: 355, startPoint y: 133, endPoint x: 442, endPoint y: 150, distance: 88.6
click at [358, 133] on icon "0 ?" at bounding box center [350, 179] width 503 height 313
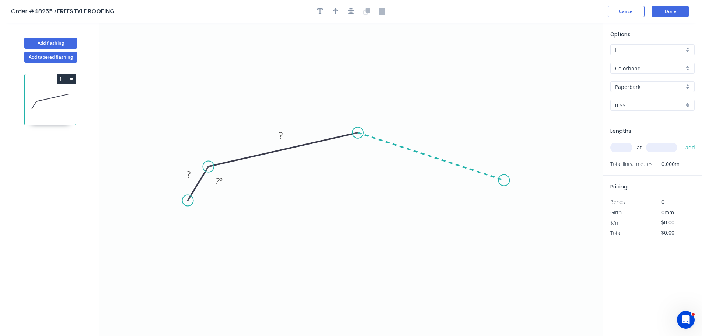
click at [504, 180] on icon "0 ? ? ? º" at bounding box center [350, 179] width 503 height 313
click at [527, 214] on icon "0 ? ? ? ? º ? º" at bounding box center [350, 179] width 503 height 313
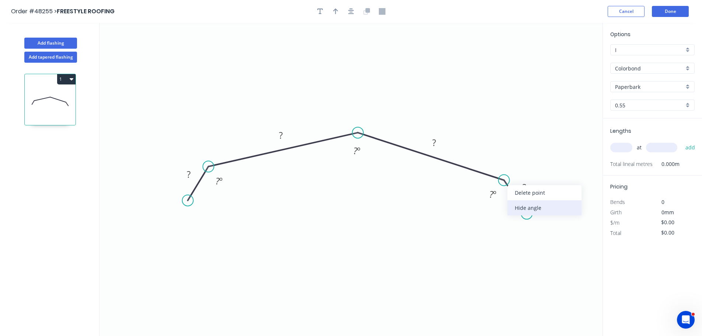
drag, startPoint x: 513, startPoint y: 206, endPoint x: 300, endPoint y: 179, distance: 214.6
click at [513, 206] on div "Hide angle" at bounding box center [544, 207] width 74 height 15
click at [220, 192] on div "Hide angle" at bounding box center [246, 195] width 74 height 15
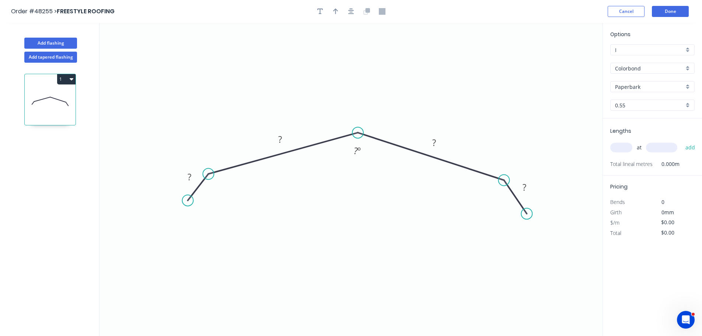
click at [208, 174] on circle at bounding box center [208, 173] width 11 height 11
drag, startPoint x: 184, startPoint y: 203, endPoint x: 185, endPoint y: 214, distance: 10.7
click at [185, 214] on circle at bounding box center [184, 213] width 11 height 11
click at [188, 185] on tspan "?" at bounding box center [187, 185] width 4 height 12
click at [336, 13] on icon "button" at bounding box center [335, 11] width 5 height 6
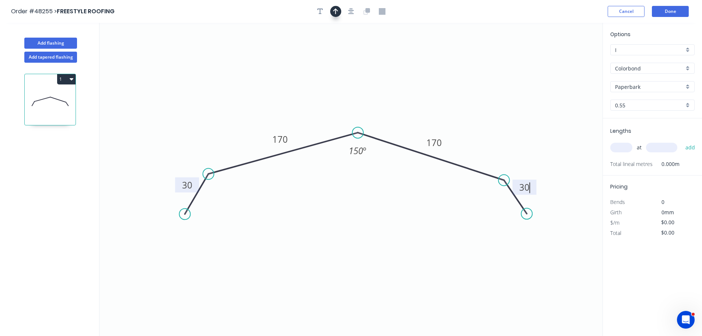
type input "$14.45"
drag, startPoint x: 566, startPoint y: 59, endPoint x: 566, endPoint y: 126, distance: 66.7
click at [369, 103] on icon at bounding box center [369, 95] width 7 height 24
click at [624, 147] on input "text" at bounding box center [621, 148] width 22 height 10
type input "2"
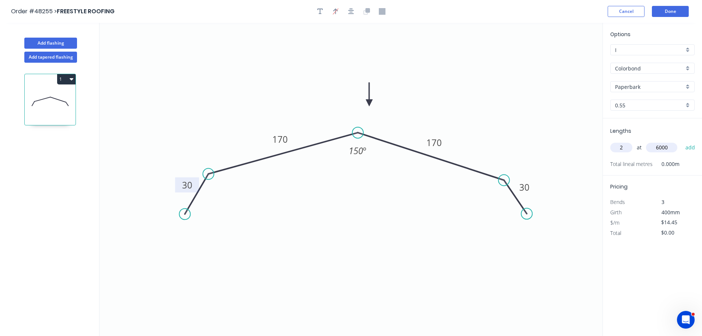
type input "6000"
click at [682, 141] on button "add" at bounding box center [690, 147] width 17 height 13
type input "$173.40"
click at [50, 40] on button "Add flashing" at bounding box center [50, 43] width 53 height 11
type input "$0.00"
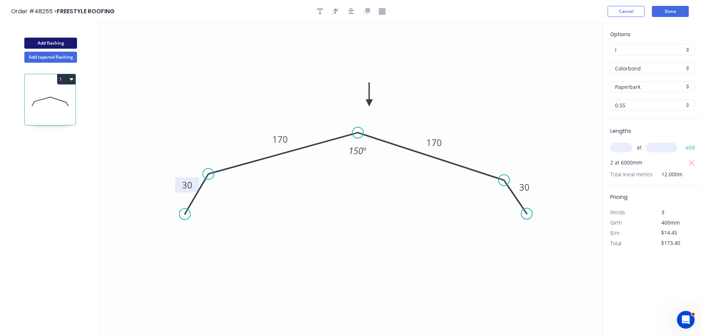
type input "$0.00"
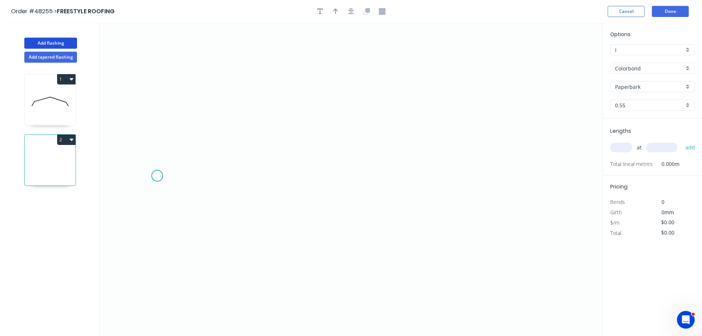
click at [157, 176] on icon "0" at bounding box center [350, 179] width 503 height 313
click at [182, 126] on icon "0" at bounding box center [350, 179] width 503 height 313
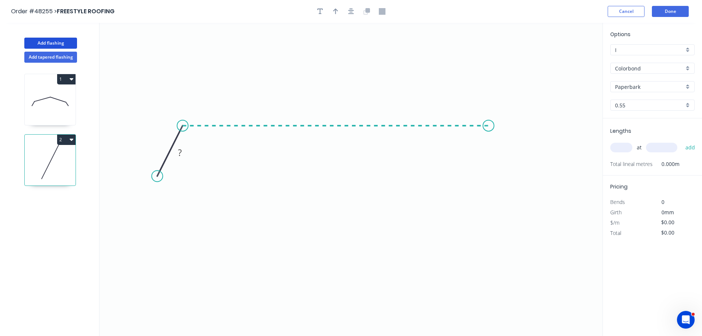
drag, startPoint x: 489, startPoint y: 144, endPoint x: 503, endPoint y: 161, distance: 22.2
click at [489, 144] on icon "0 ?" at bounding box center [350, 179] width 503 height 313
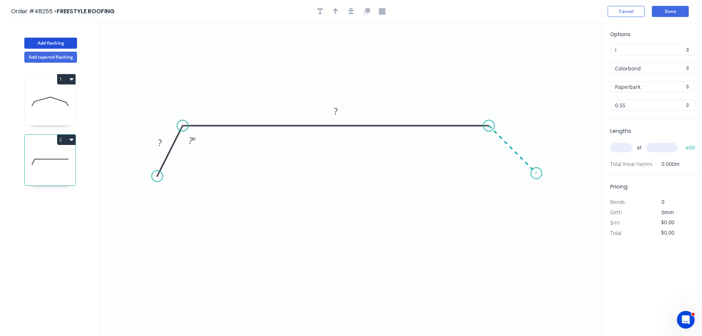
click at [537, 179] on icon "0 ? ? ? º" at bounding box center [350, 179] width 503 height 313
drag, startPoint x: 159, startPoint y: 176, endPoint x: 144, endPoint y: 169, distance: 16.7
click at [144, 169] on circle at bounding box center [144, 163] width 11 height 11
click at [154, 133] on tspan "?" at bounding box center [156, 133] width 4 height 12
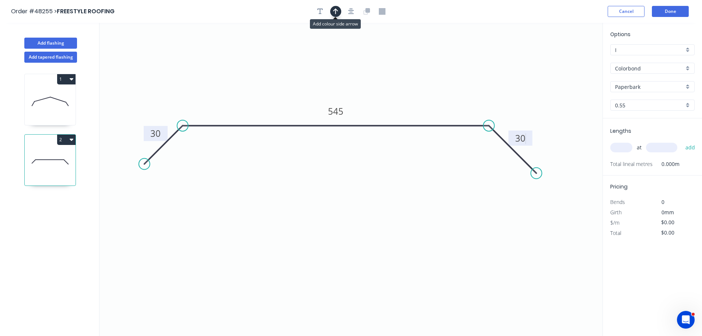
click at [332, 10] on button "button" at bounding box center [335, 11] width 11 height 11
type input "$24.19"
drag, startPoint x: 565, startPoint y: 58, endPoint x: 404, endPoint y: 112, distance: 169.4
click at [389, 113] on icon at bounding box center [392, 102] width 7 height 24
click at [626, 146] on input "text" at bounding box center [621, 148] width 22 height 10
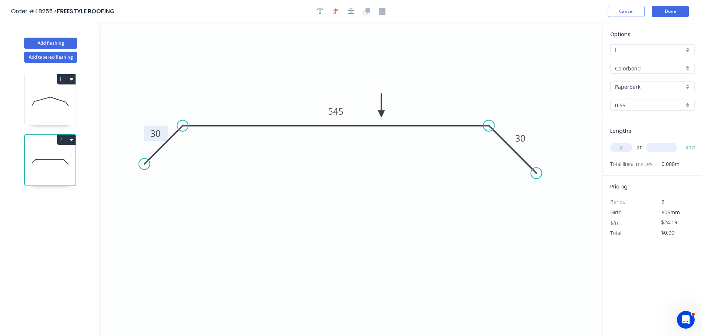
type input "2"
type input "5500"
click at [682, 141] on button "add" at bounding box center [690, 147] width 17 height 13
type input "$266.09"
click at [663, 13] on button "Done" at bounding box center [670, 11] width 37 height 11
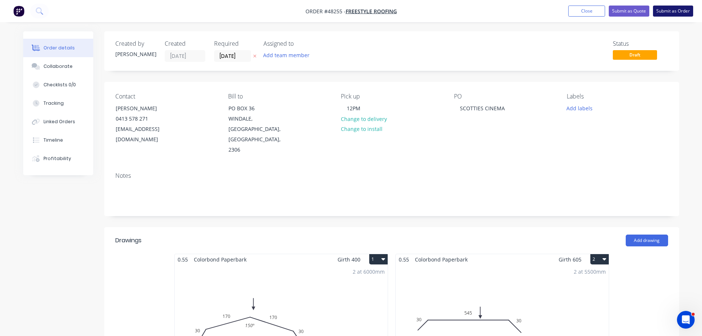
click at [666, 8] on button "Submit as Order" at bounding box center [673, 11] width 40 height 11
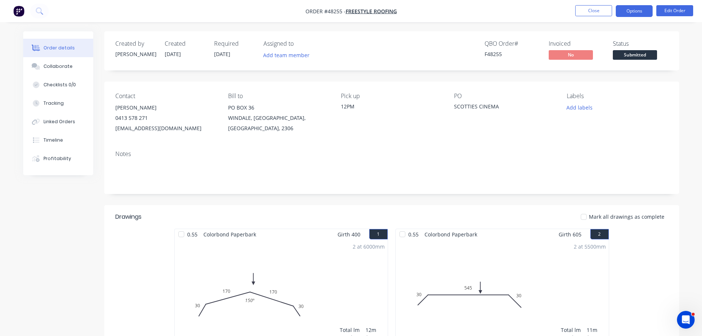
click at [628, 11] on button "Options" at bounding box center [634, 11] width 37 height 12
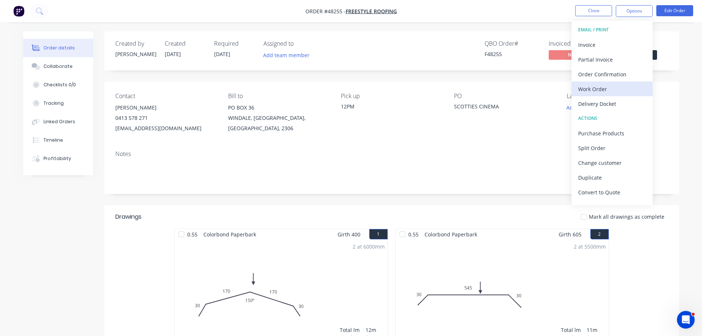
click at [591, 85] on div "Work Order" at bounding box center [612, 89] width 68 height 11
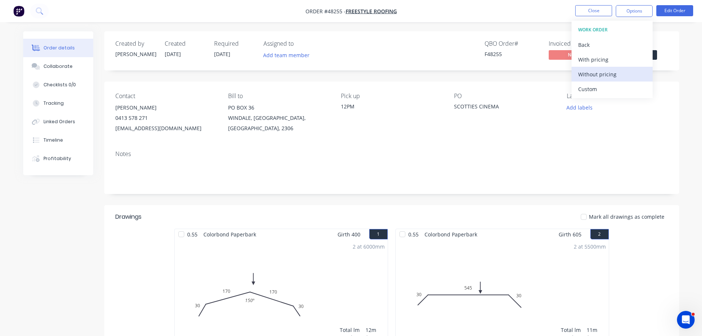
click at [590, 73] on div "Without pricing" at bounding box center [612, 74] width 68 height 11
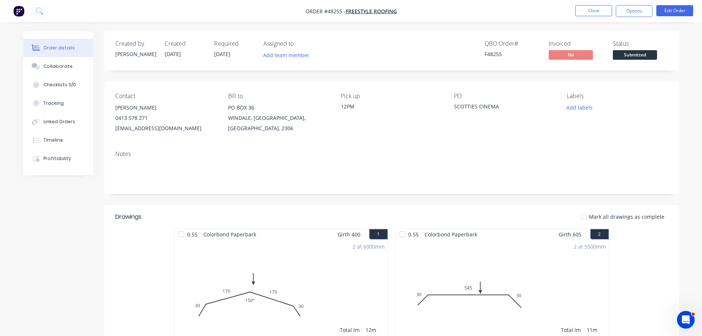
click at [675, 51] on div "Created by Mel Created 01/10/25 Required 01/10/25 Assigned to Add team member Q…" at bounding box center [391, 50] width 575 height 39
click at [640, 54] on span "Submitted" at bounding box center [635, 54] width 44 height 9
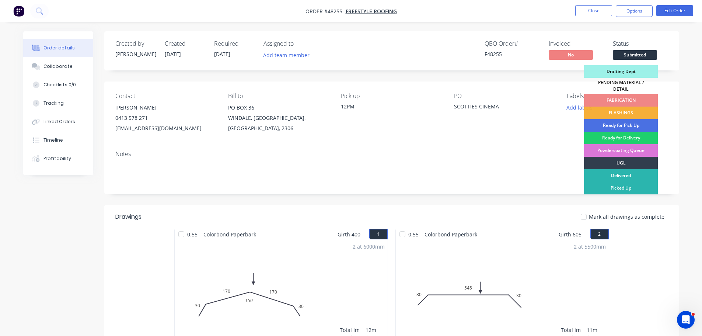
click at [639, 111] on div "FLASHINGS" at bounding box center [621, 112] width 74 height 13
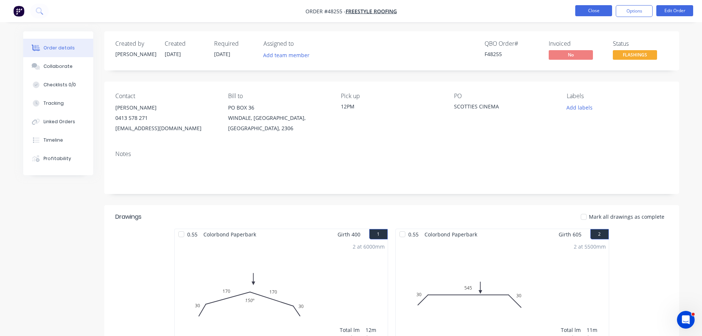
click at [583, 10] on button "Close" at bounding box center [593, 10] width 37 height 11
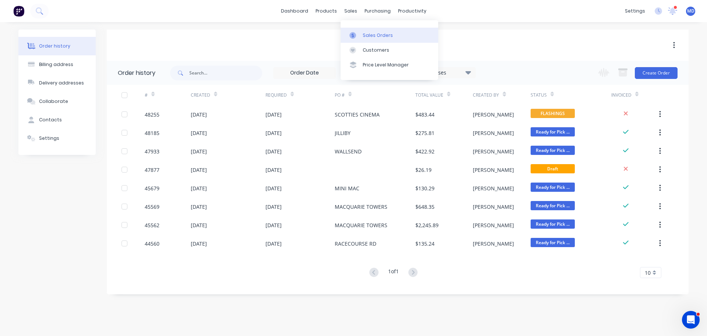
click at [358, 31] on link "Sales Orders" at bounding box center [390, 35] width 98 height 15
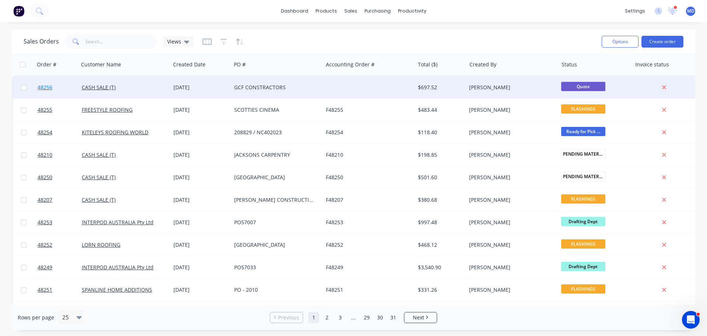
click at [51, 84] on link "48256" at bounding box center [60, 87] width 44 height 22
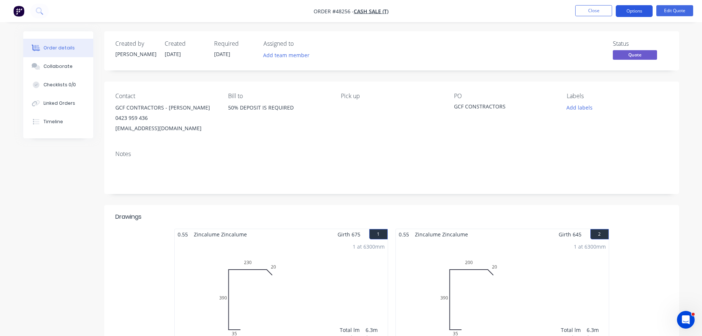
click at [631, 9] on button "Options" at bounding box center [634, 11] width 37 height 12
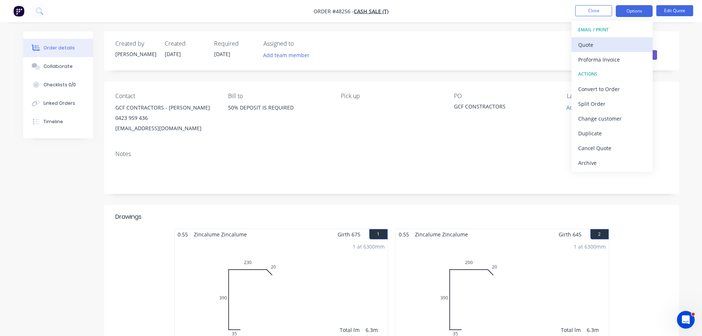
click at [615, 40] on div "Quote" at bounding box center [612, 44] width 68 height 11
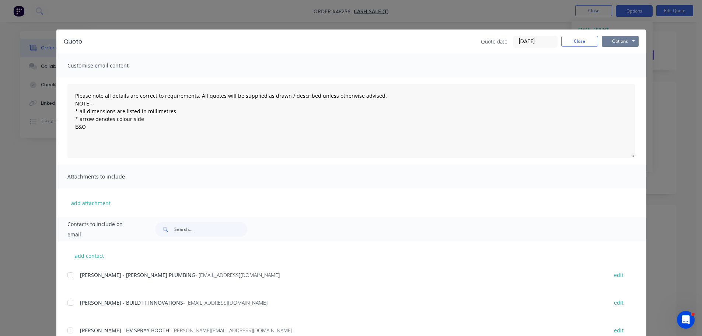
click at [608, 41] on button "Options" at bounding box center [620, 41] width 37 height 11
click at [617, 67] on button "Print" at bounding box center [625, 66] width 47 height 12
click at [566, 43] on button "Close" at bounding box center [579, 41] width 37 height 11
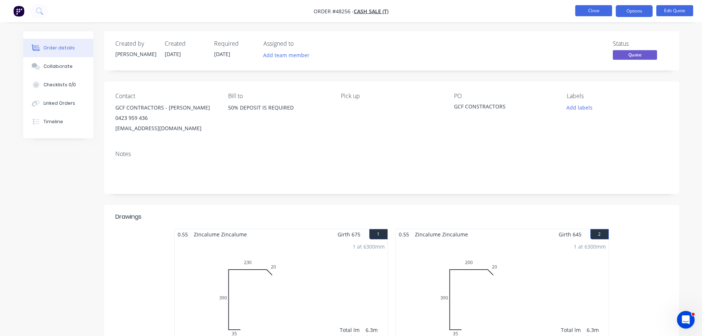
click at [586, 8] on button "Close" at bounding box center [593, 10] width 37 height 11
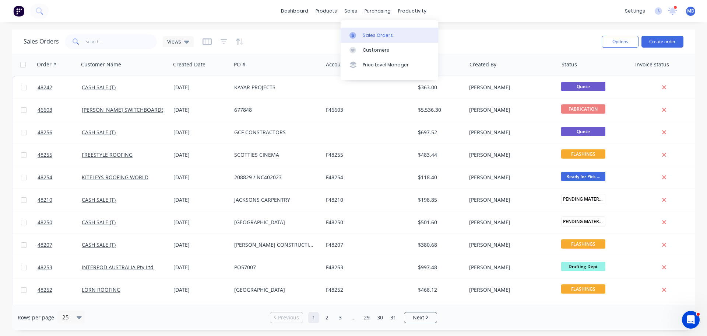
click at [361, 33] on link "Sales Orders" at bounding box center [390, 35] width 98 height 15
click at [110, 41] on input "text" at bounding box center [121, 41] width 72 height 15
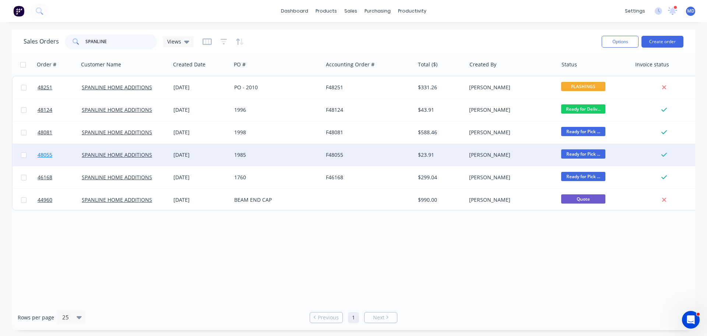
type input "SPANLINE"
click at [51, 151] on span "48055" at bounding box center [45, 154] width 15 height 7
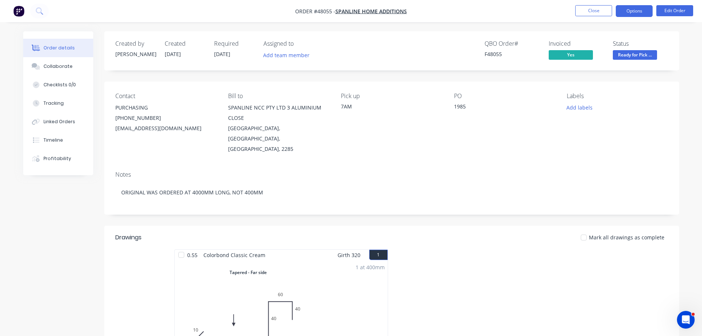
click at [640, 8] on button "Options" at bounding box center [634, 11] width 37 height 12
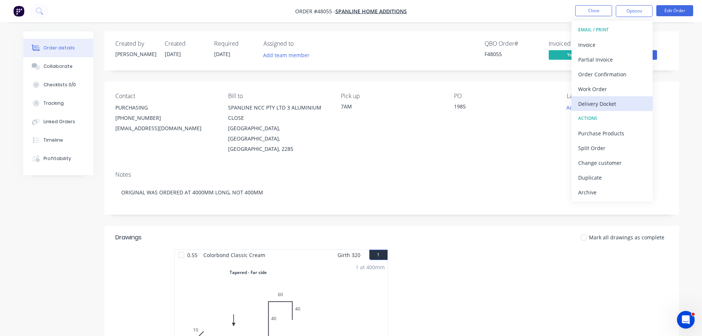
click at [596, 109] on div "Delivery Docket" at bounding box center [612, 103] width 68 height 11
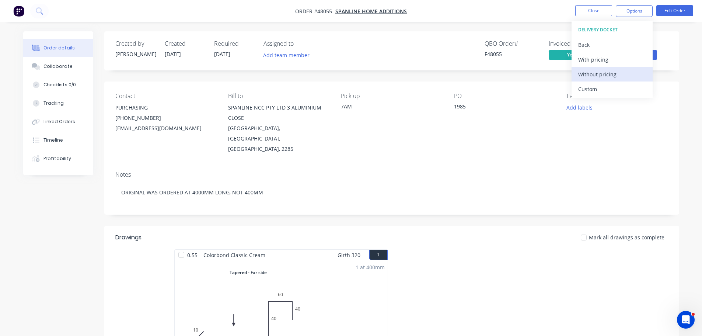
click at [598, 77] on div "Without pricing" at bounding box center [612, 74] width 68 height 11
drag, startPoint x: 547, startPoint y: 82, endPoint x: 336, endPoint y: 90, distance: 210.9
click at [546, 82] on div "Contact PURCHASING (02) 4958 4822 customers@spanlinenewcastle.com.au Bill to SP…" at bounding box center [391, 123] width 575 height 84
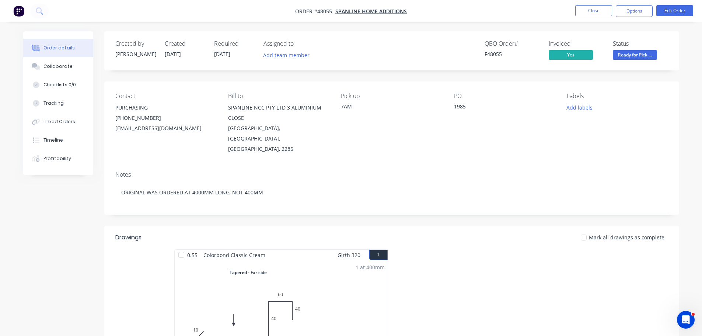
click at [67, 69] on button "Collaborate" at bounding box center [58, 66] width 70 height 18
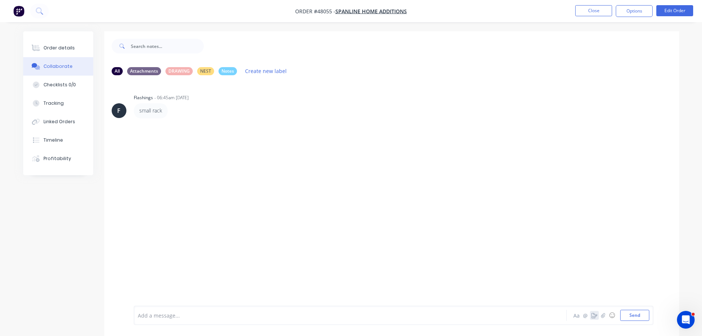
click at [594, 315] on icon "button" at bounding box center [594, 314] width 6 height 5
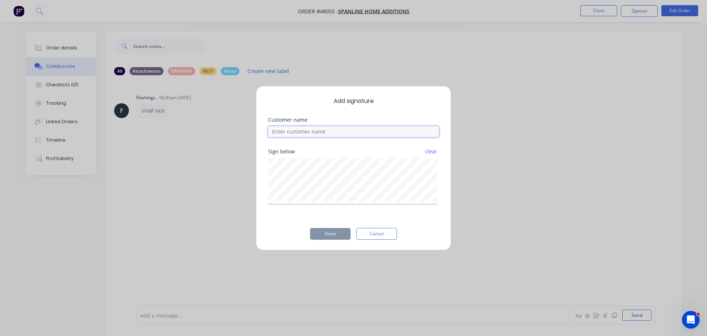
click at [299, 133] on input at bounding box center [353, 131] width 171 height 11
type input "AARON"
drag, startPoint x: 333, startPoint y: 230, endPoint x: 248, endPoint y: 168, distance: 105.6
click at [333, 231] on button "Done" at bounding box center [330, 234] width 41 height 12
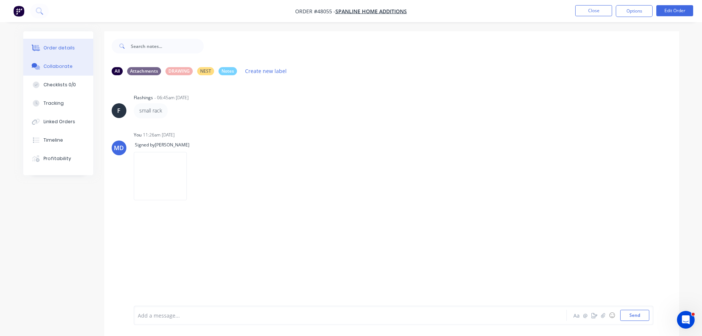
click at [68, 50] on div "Order details" at bounding box center [58, 48] width 31 height 7
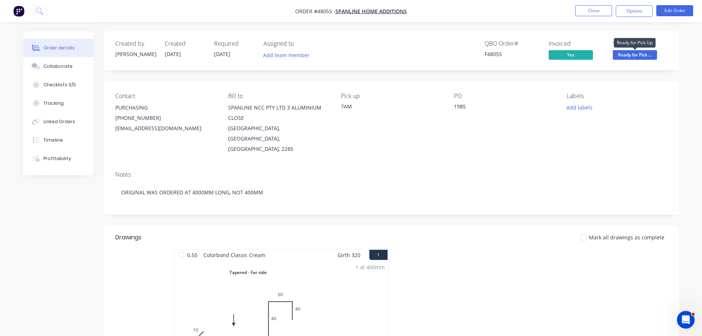
click at [629, 51] on span "Ready for Pick ..." at bounding box center [635, 54] width 44 height 9
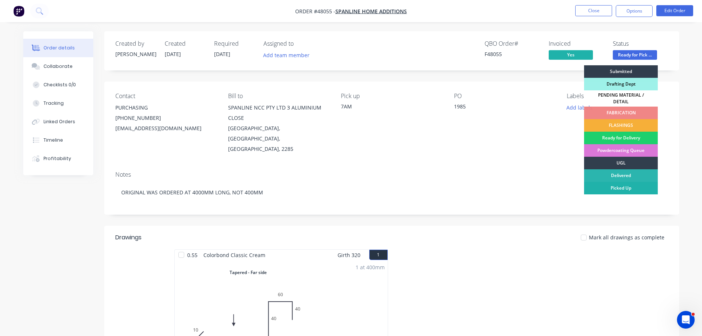
click at [629, 182] on div "Picked Up" at bounding box center [621, 188] width 74 height 13
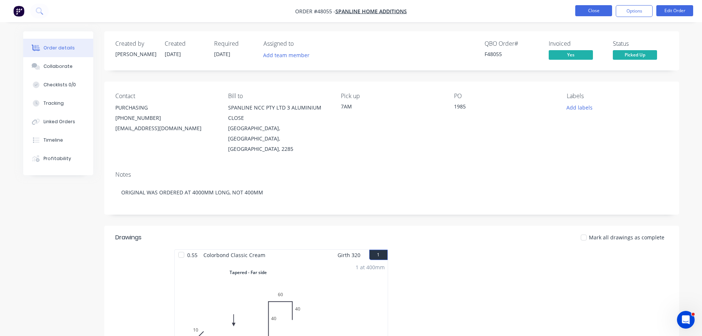
click at [589, 7] on button "Close" at bounding box center [593, 10] width 37 height 11
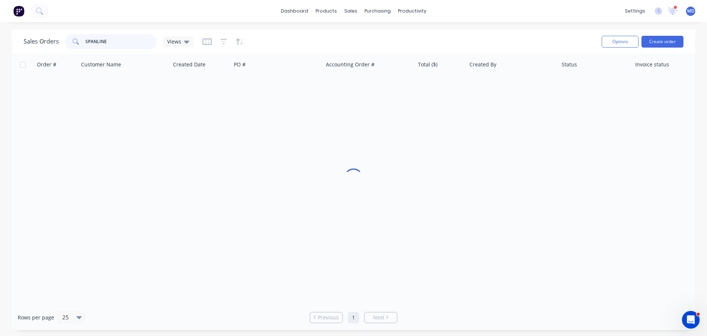
drag, startPoint x: 106, startPoint y: 48, endPoint x: 51, endPoint y: 45, distance: 55.3
click at [53, 45] on div "Sales Orders SPANLINE Views" at bounding box center [109, 41] width 170 height 15
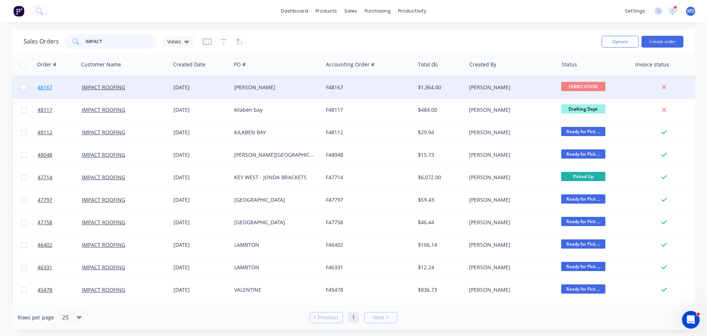
type input "IMPACT"
click at [44, 85] on span "48167" at bounding box center [45, 87] width 15 height 7
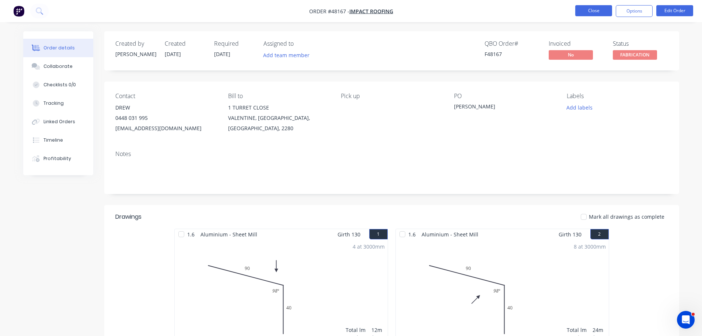
click at [597, 11] on button "Close" at bounding box center [593, 10] width 37 height 11
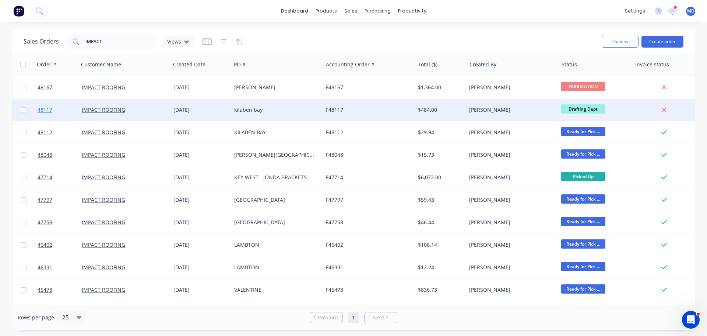
click at [39, 105] on link "48117" at bounding box center [60, 110] width 44 height 22
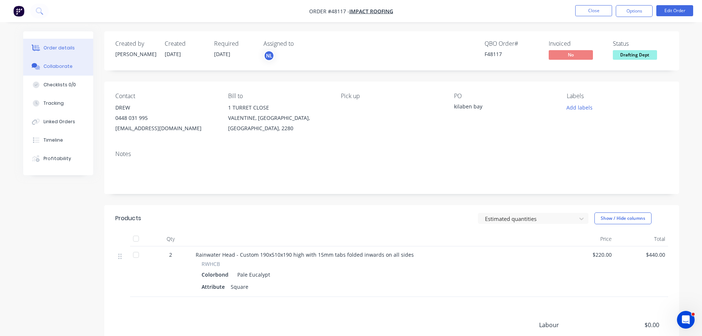
click at [66, 61] on button "Collaborate" at bounding box center [58, 66] width 70 height 18
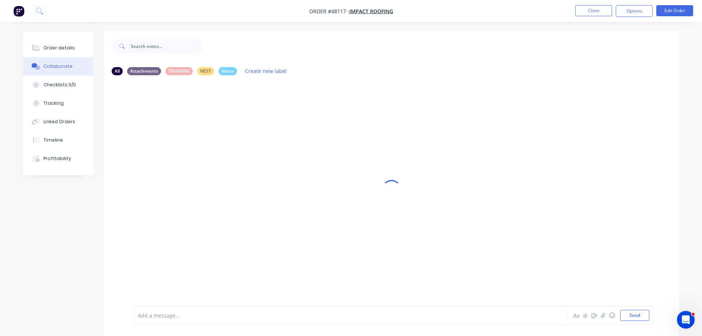
click at [157, 316] on div at bounding box center [329, 315] width 383 height 8
click at [640, 317] on button "Send" at bounding box center [634, 315] width 29 height 11
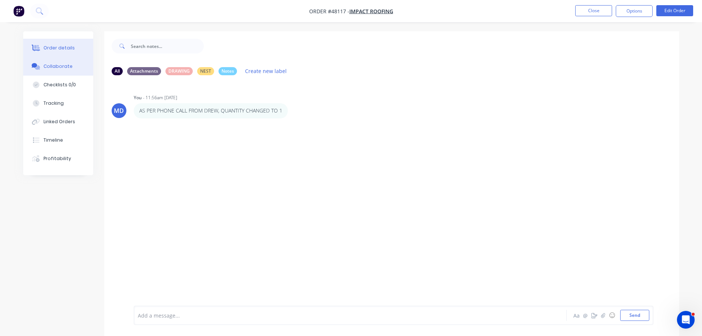
click at [58, 52] on button "Order details" at bounding box center [58, 48] width 70 height 18
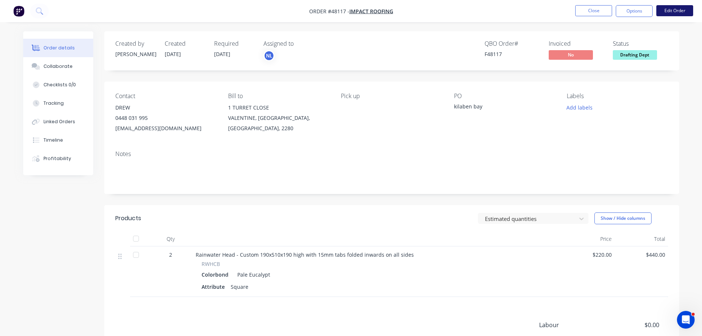
click at [682, 11] on button "Edit Order" at bounding box center [674, 10] width 37 height 11
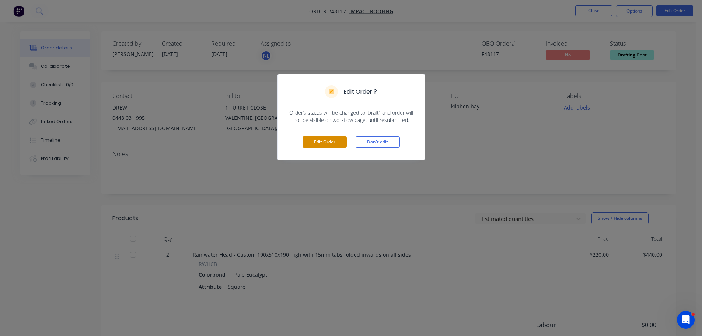
click at [343, 143] on button "Edit Order" at bounding box center [325, 141] width 44 height 11
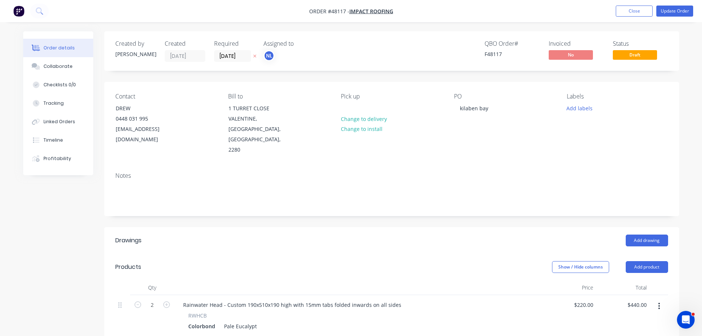
click at [132, 295] on div "2" at bounding box center [152, 321] width 44 height 53
click at [134, 300] on button "button" at bounding box center [138, 304] width 10 height 8
type input "1"
type input "$220.00"
click at [670, 14] on button "Update Order" at bounding box center [674, 11] width 37 height 11
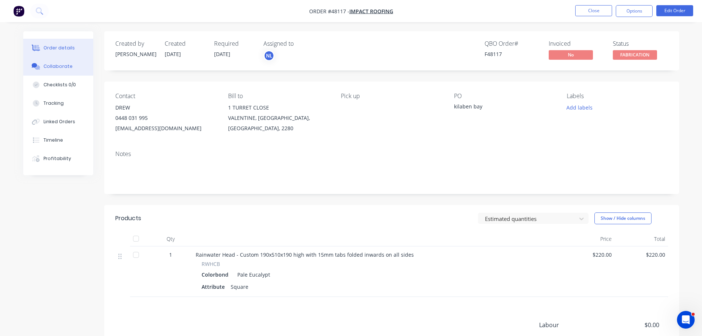
click at [47, 62] on button "Collaborate" at bounding box center [58, 66] width 70 height 18
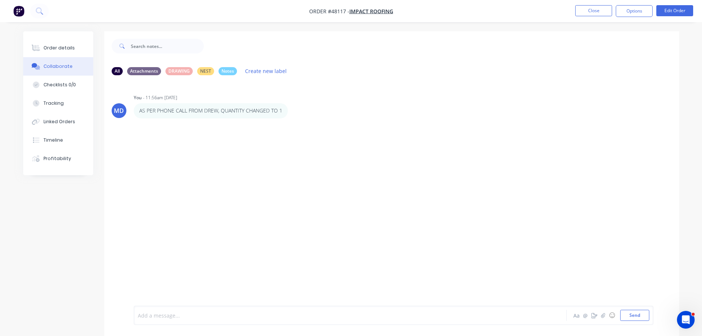
click at [187, 316] on div at bounding box center [329, 315] width 383 height 8
click at [637, 322] on div "PAUL C ADVISED Aa @ ☺ Send" at bounding box center [394, 314] width 520 height 19
click at [634, 315] on button "Send" at bounding box center [634, 315] width 29 height 11
click at [66, 47] on div "Order details" at bounding box center [58, 48] width 31 height 7
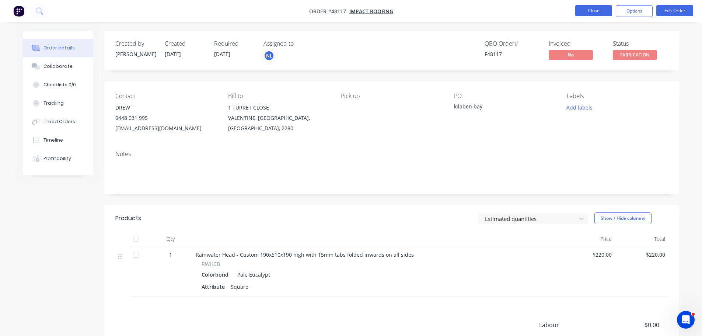
click at [579, 11] on button "Close" at bounding box center [593, 10] width 37 height 11
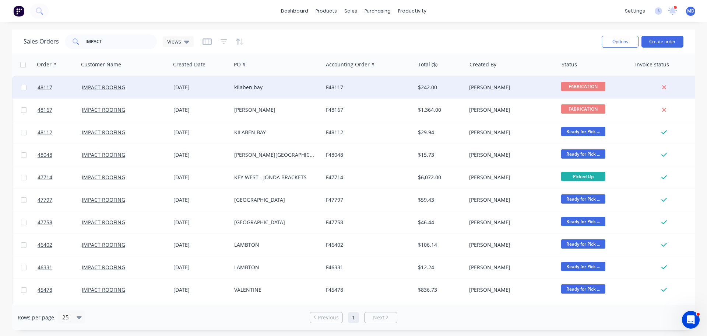
click at [36, 84] on div at bounding box center [57, 87] width 44 height 22
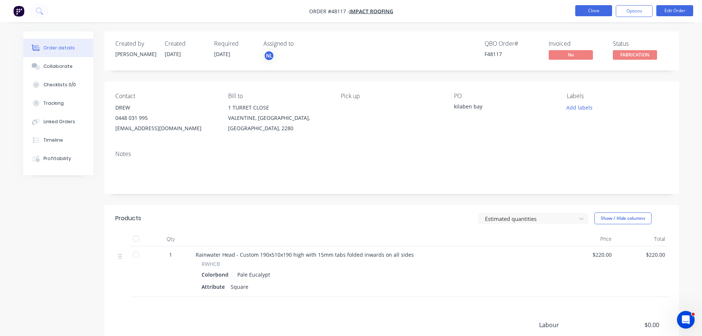
click at [602, 13] on button "Close" at bounding box center [593, 10] width 37 height 11
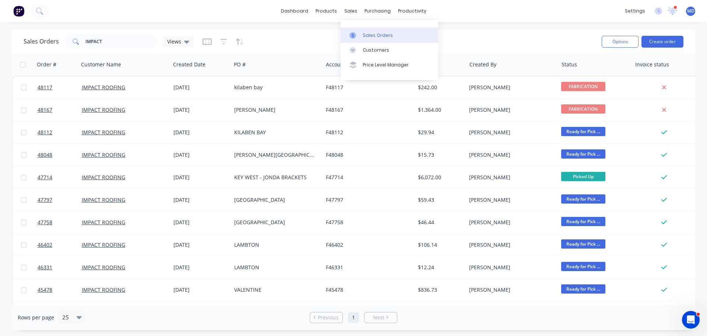
click at [356, 33] on div at bounding box center [355, 35] width 11 height 7
drag, startPoint x: 116, startPoint y: 47, endPoint x: 48, endPoint y: 54, distance: 68.2
click at [48, 54] on div "Sales Orders IMPACT Views Options Create order Order # Customer Name Created Da…" at bounding box center [354, 179] width 684 height 300
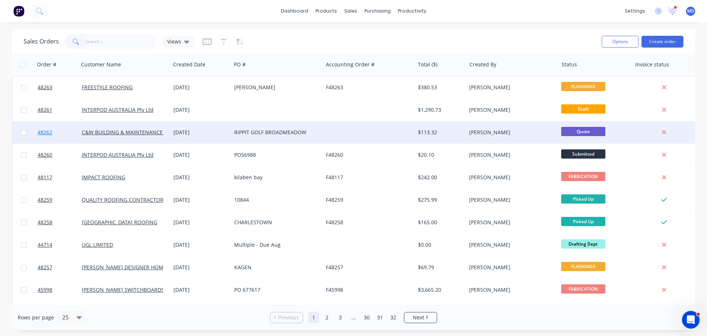
click at [55, 130] on link "48262" at bounding box center [60, 132] width 44 height 22
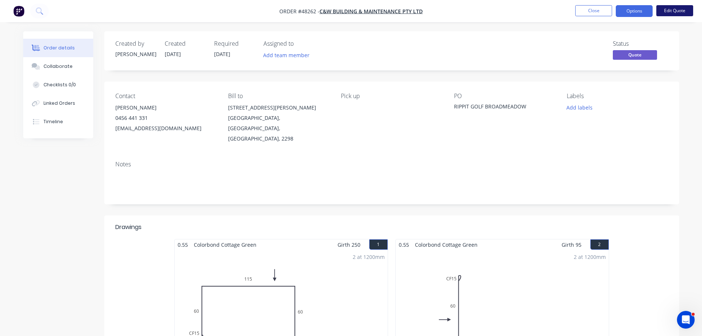
click at [671, 11] on button "Edit Quote" at bounding box center [674, 10] width 37 height 11
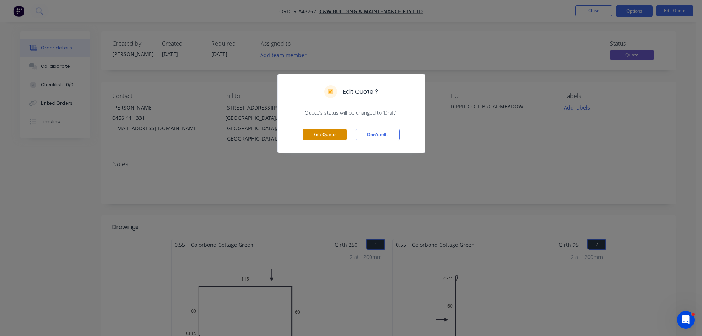
click at [312, 136] on button "Edit Quote" at bounding box center [325, 134] width 44 height 11
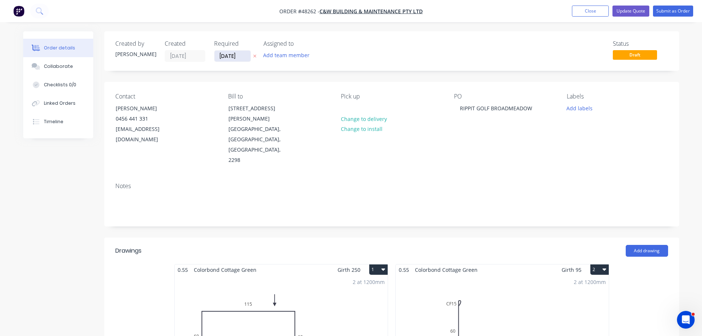
click at [235, 56] on input "[DATE]" at bounding box center [232, 55] width 36 height 11
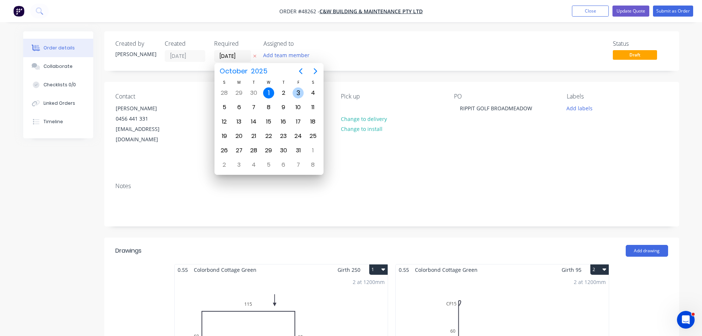
click at [301, 97] on div "3" at bounding box center [298, 92] width 11 height 11
type input "03/10/25"
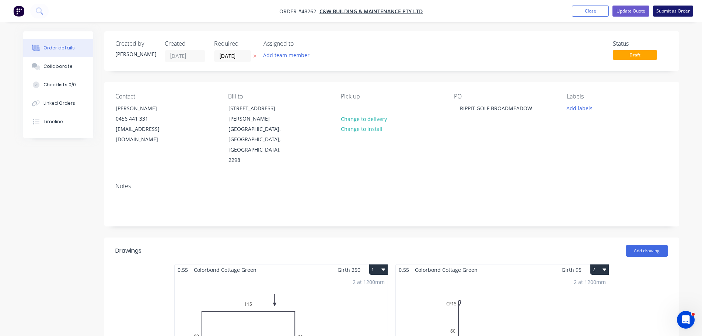
click at [677, 11] on button "Submit as Order" at bounding box center [673, 11] width 40 height 11
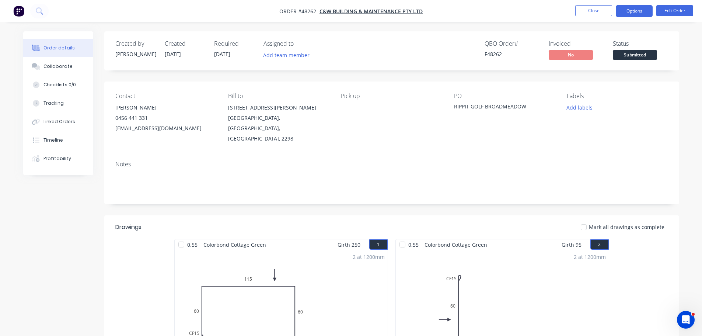
click at [631, 10] on button "Options" at bounding box center [634, 11] width 37 height 12
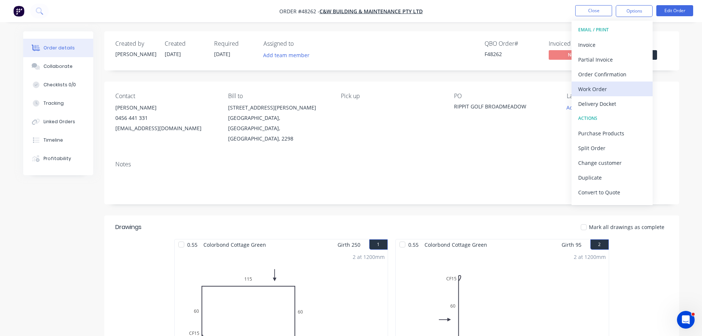
click at [603, 88] on div "Work Order" at bounding box center [612, 89] width 68 height 11
click at [608, 78] on div "Without pricing" at bounding box center [612, 74] width 68 height 11
click at [584, 129] on div "Purchase Products" at bounding box center [612, 133] width 68 height 11
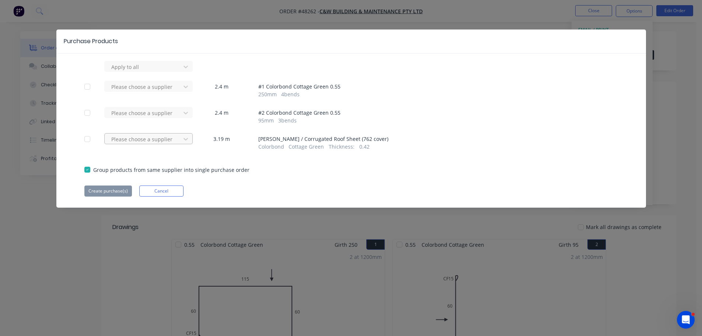
click at [149, 143] on div "Please choose a supplier" at bounding box center [143, 138] width 71 height 11
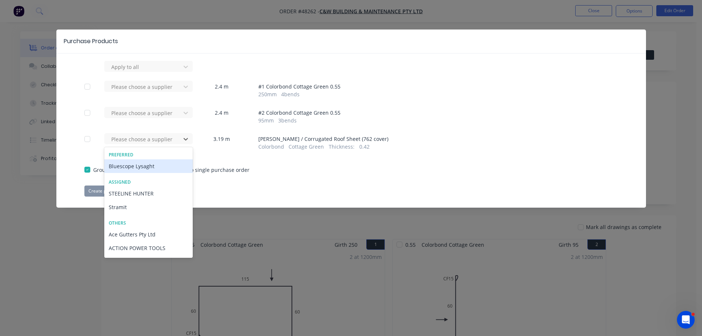
click at [138, 164] on div "Bluescope Lysaght" at bounding box center [148, 166] width 88 height 14
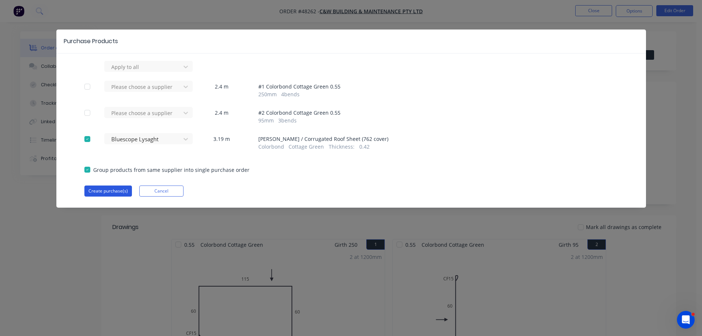
click at [122, 191] on button "Create purchase(s)" at bounding box center [108, 190] width 48 height 11
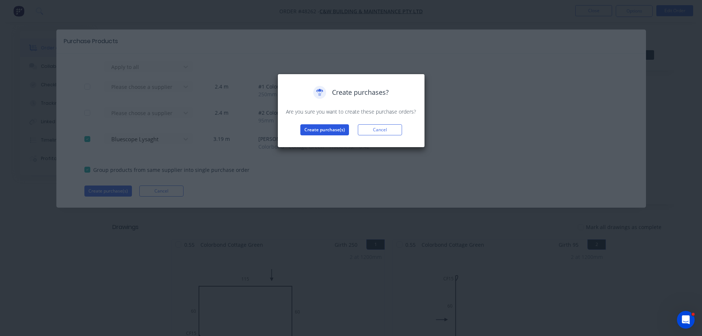
click at [318, 132] on button "Create purchase(s)" at bounding box center [324, 129] width 49 height 11
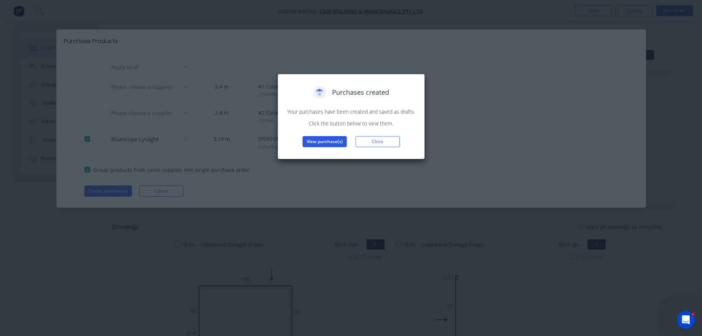
click at [303, 141] on button "View purchase(s)" at bounding box center [325, 141] width 44 height 11
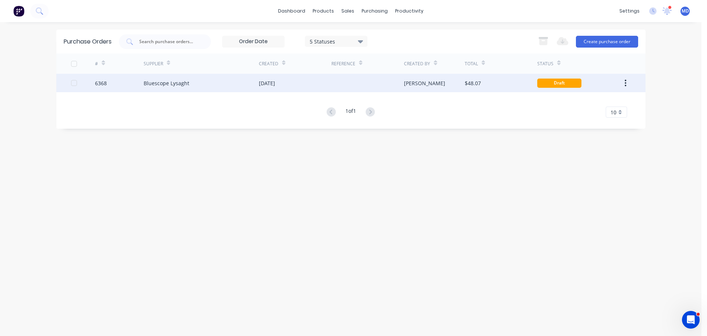
click at [105, 85] on div "6368" at bounding box center [101, 83] width 12 height 8
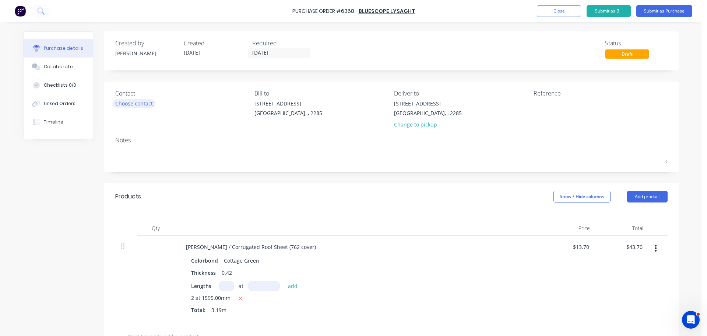
click at [126, 103] on div "Choose contact" at bounding box center [134, 103] width 38 height 8
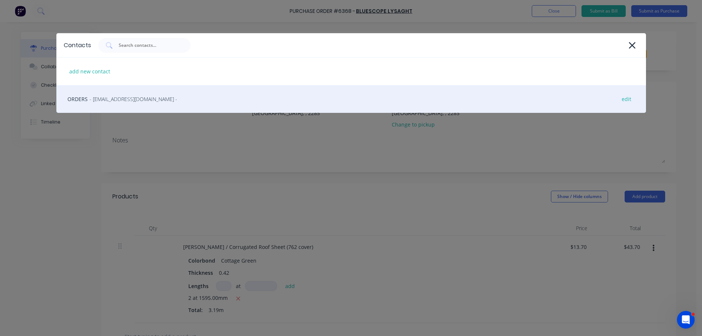
click at [118, 102] on span "- LysaghtCardiffSales@lysaght.com -" at bounding box center [134, 99] width 88 height 8
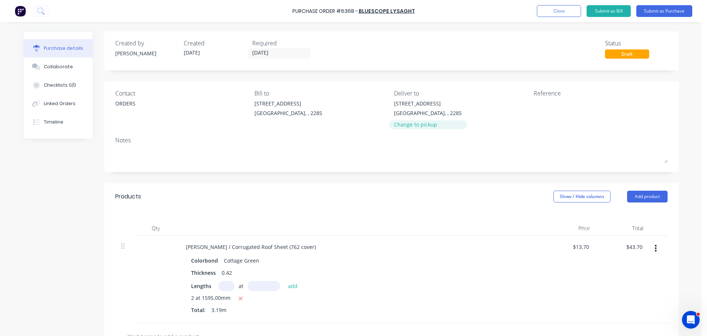
click at [401, 122] on div "Change to pickup" at bounding box center [428, 124] width 68 height 8
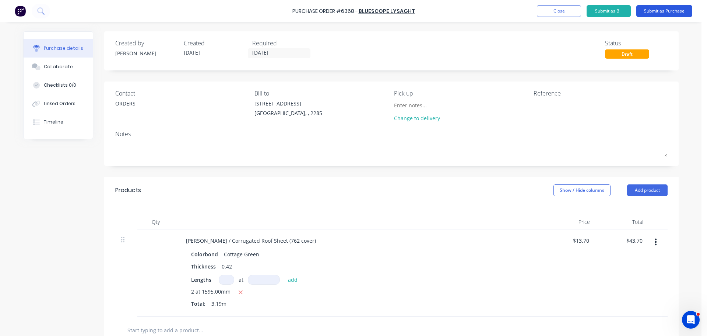
click at [649, 6] on button "Submit as Purchase" at bounding box center [665, 11] width 56 height 12
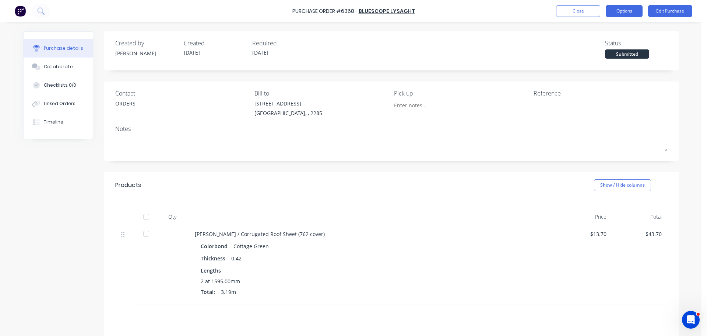
click at [615, 10] on button "Options" at bounding box center [624, 11] width 37 height 12
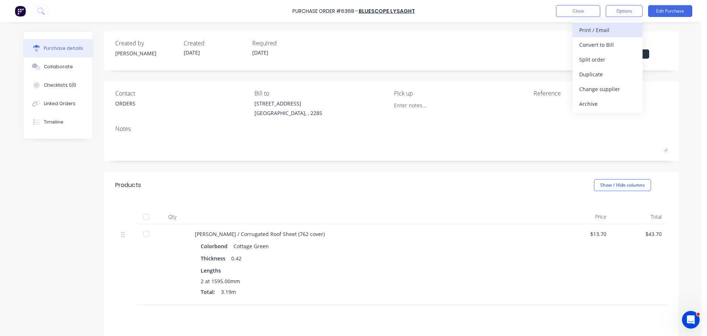
click at [599, 34] on div "Print / Email" at bounding box center [608, 30] width 57 height 11
click at [603, 63] on div "Without pricing" at bounding box center [608, 59] width 57 height 11
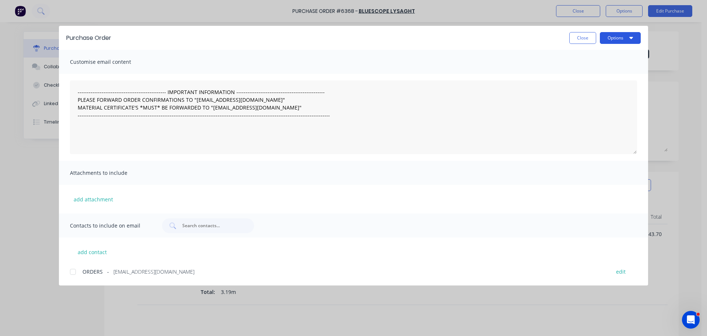
click at [625, 39] on button "Options" at bounding box center [620, 38] width 41 height 12
click at [599, 66] on div "Print" at bounding box center [606, 71] width 57 height 11
click at [582, 37] on button "Close" at bounding box center [583, 38] width 27 height 12
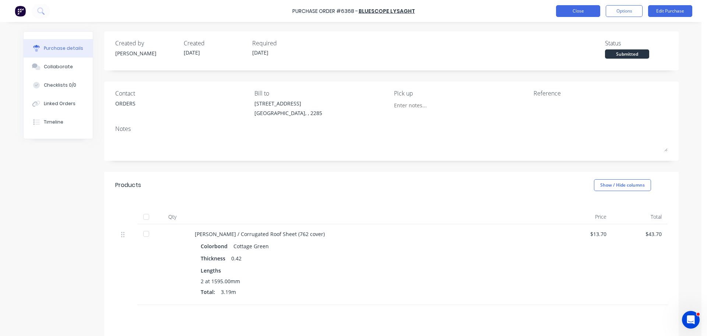
click at [572, 15] on button "Close" at bounding box center [578, 11] width 44 height 12
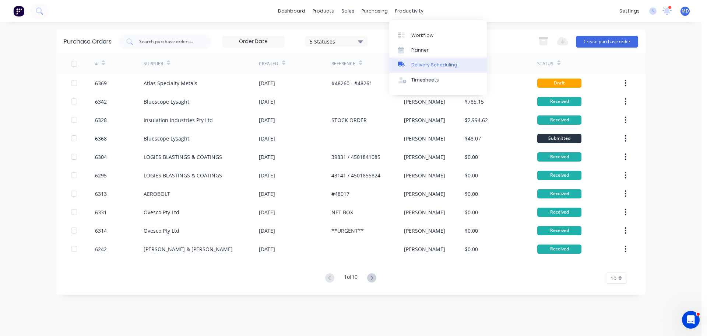
click at [427, 63] on div "Delivery Scheduling" at bounding box center [435, 65] width 46 height 7
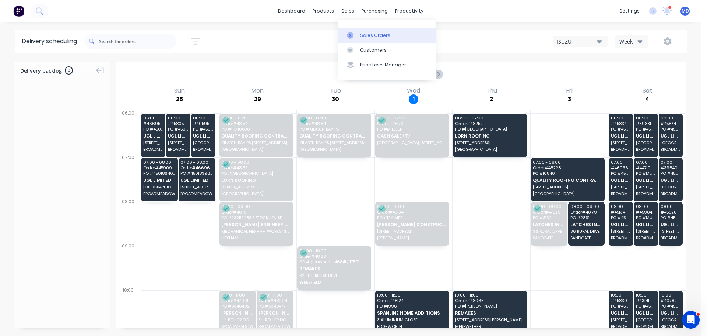
click at [358, 38] on div at bounding box center [352, 35] width 11 height 7
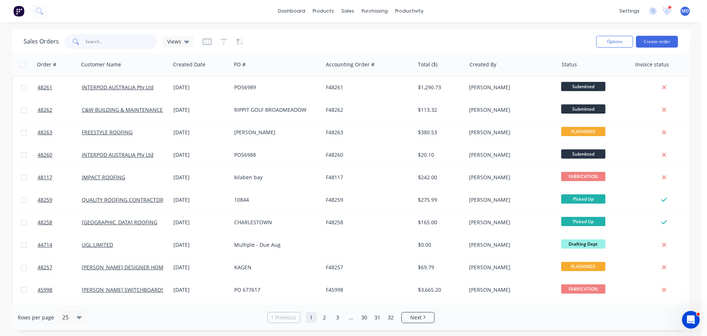
click at [115, 38] on input "text" at bounding box center [121, 41] width 72 height 15
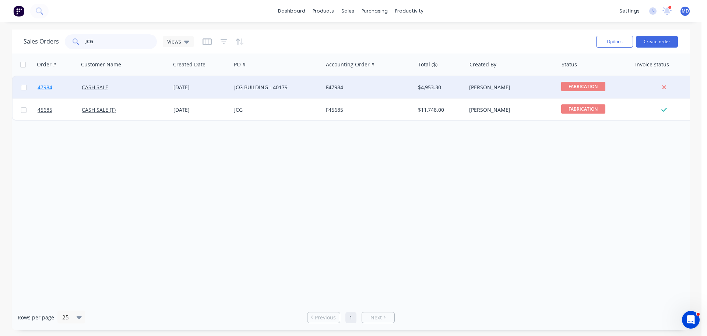
type input "JCG"
click at [41, 85] on span "47984" at bounding box center [45, 87] width 15 height 7
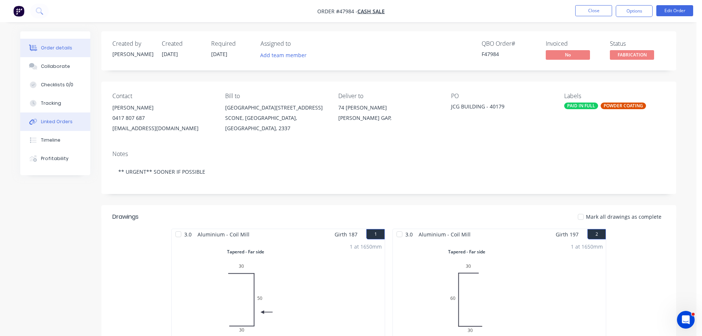
click at [50, 122] on div "Linked Orders" at bounding box center [57, 121] width 32 height 7
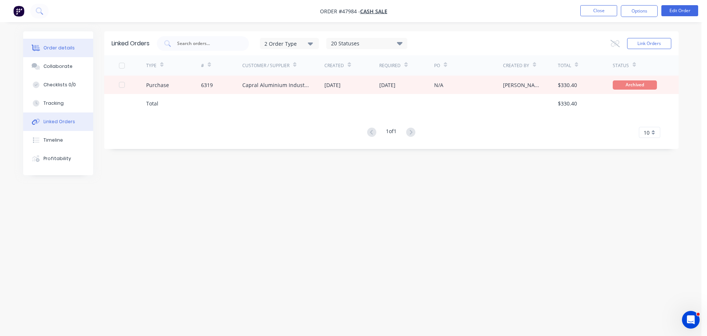
click at [56, 47] on div "Order details" at bounding box center [58, 48] width 31 height 7
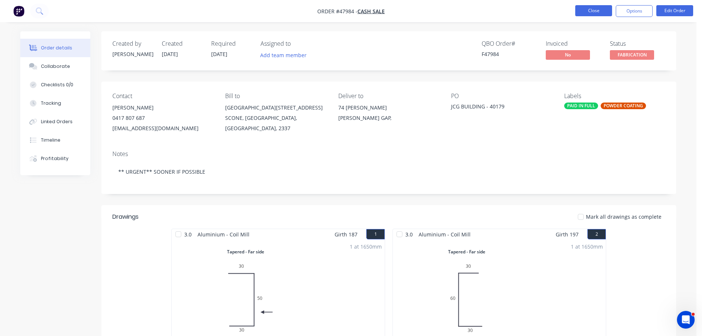
click at [587, 9] on button "Close" at bounding box center [593, 10] width 37 height 11
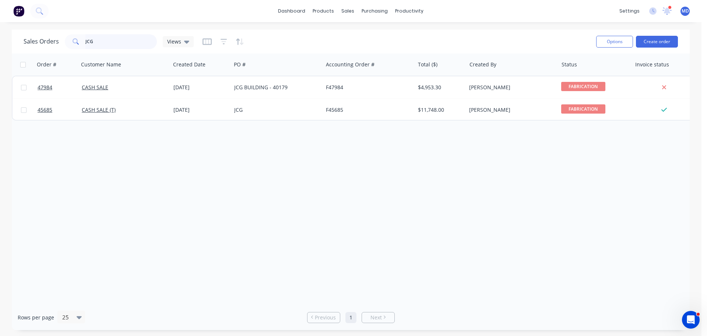
click at [95, 39] on input "JCG" at bounding box center [121, 41] width 72 height 15
type input "J"
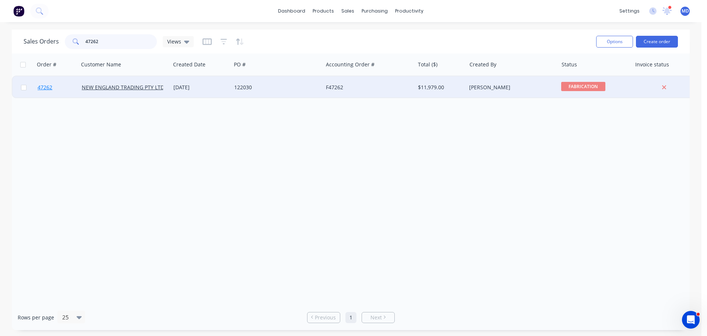
type input "47262"
click at [46, 90] on span "47262" at bounding box center [45, 87] width 15 height 7
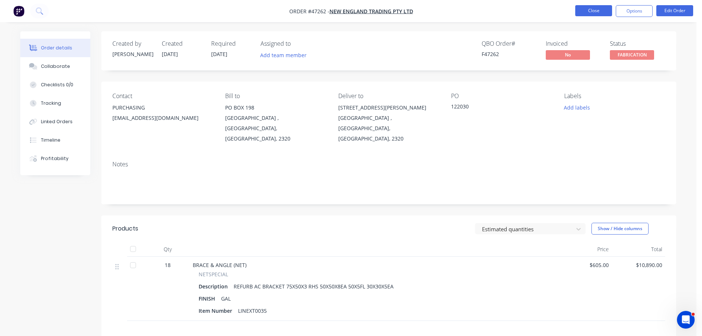
click at [584, 14] on button "Close" at bounding box center [593, 10] width 37 height 11
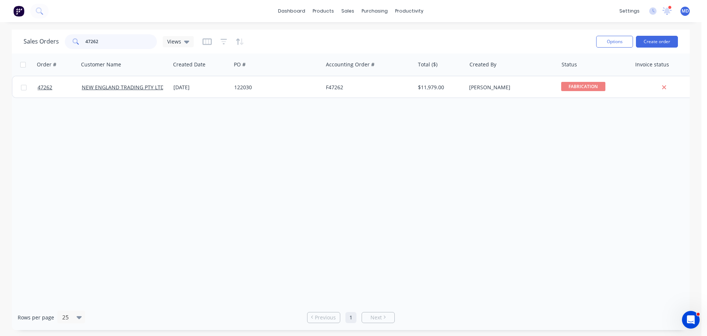
click at [109, 39] on input "47262" at bounding box center [121, 41] width 72 height 15
type input "4"
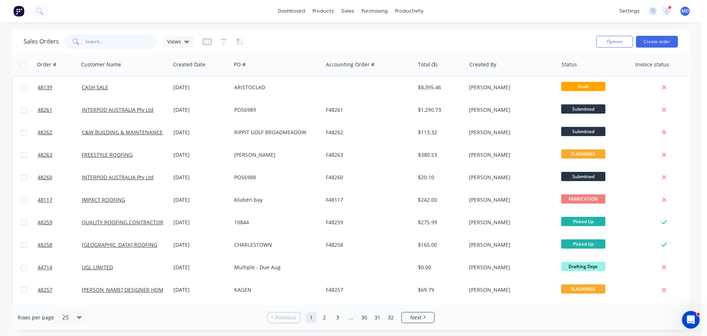
click at [111, 41] on input "text" at bounding box center [121, 41] width 72 height 15
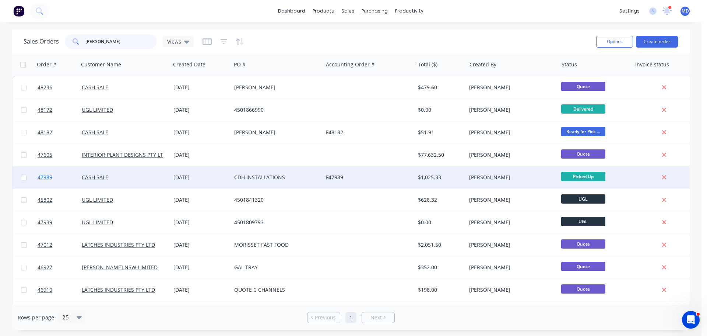
type input "[PERSON_NAME]"
click at [48, 178] on span "47989" at bounding box center [45, 177] width 15 height 7
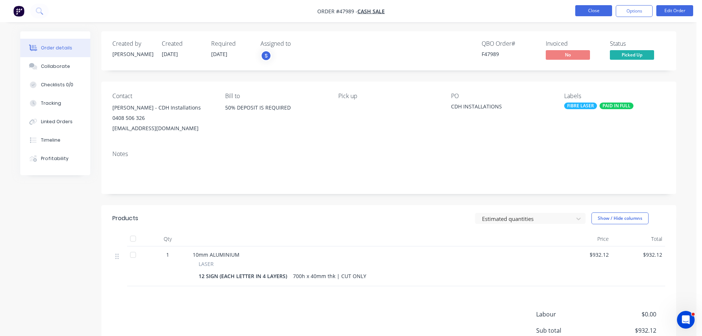
click at [586, 11] on button "Close" at bounding box center [593, 10] width 37 height 11
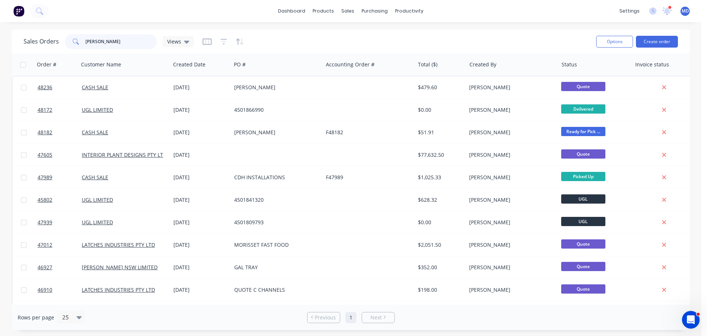
drag, startPoint x: 113, startPoint y: 47, endPoint x: 73, endPoint y: 37, distance: 41.7
click at [72, 39] on div "[PERSON_NAME]" at bounding box center [111, 41] width 92 height 15
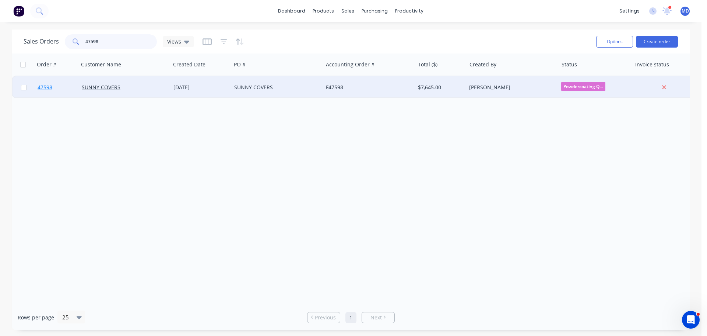
type input "47598"
click at [44, 89] on span "47598" at bounding box center [45, 87] width 15 height 7
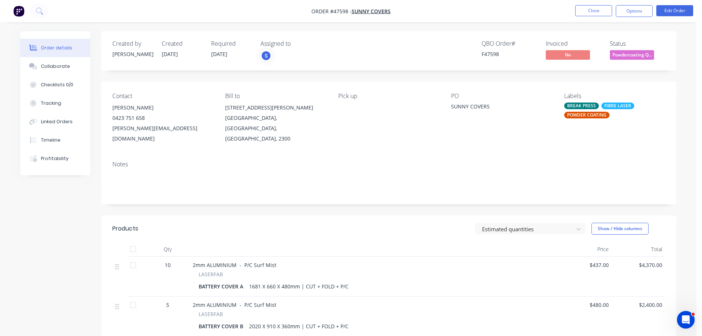
click at [637, 53] on span "Powdercoating Q..." at bounding box center [632, 54] width 44 height 9
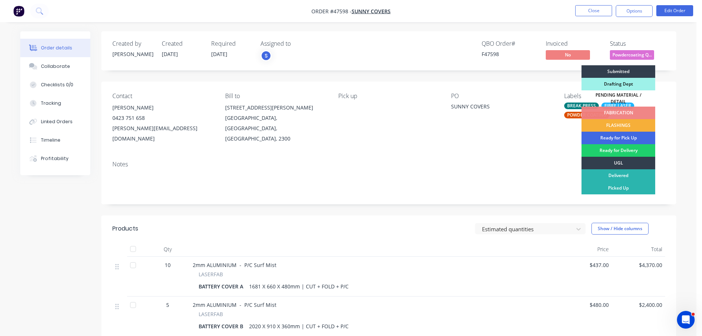
click at [622, 133] on div "Ready for Pick Up" at bounding box center [618, 138] width 74 height 13
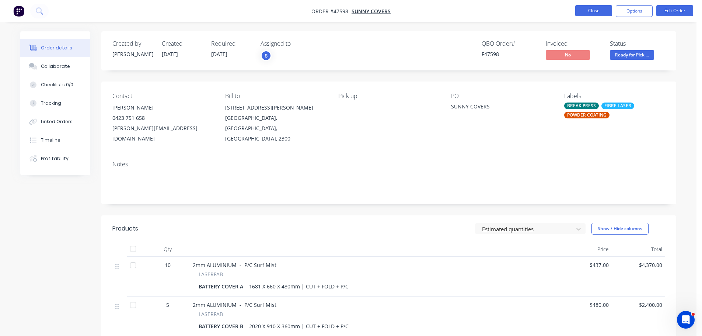
click at [586, 8] on button "Close" at bounding box center [593, 10] width 37 height 11
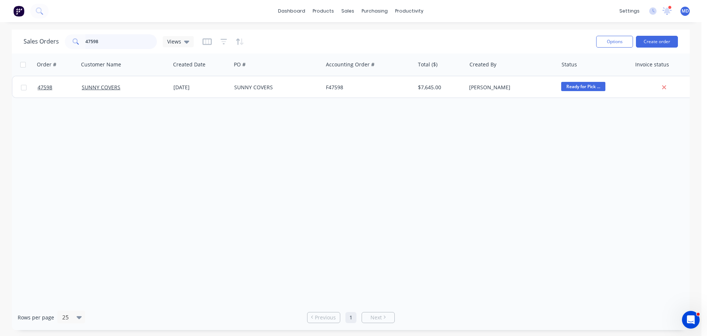
click at [136, 37] on input "47598" at bounding box center [121, 41] width 72 height 15
type input "4"
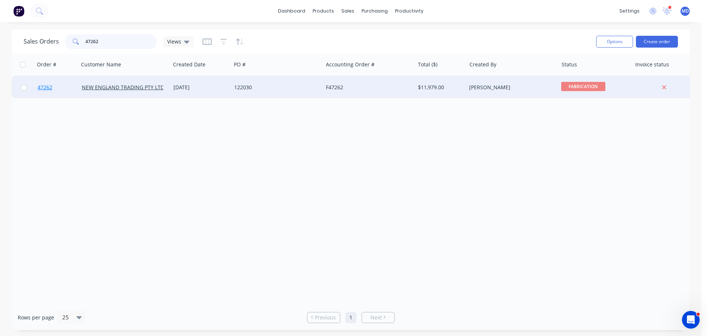
type input "47262"
click at [53, 87] on link "47262" at bounding box center [60, 87] width 44 height 22
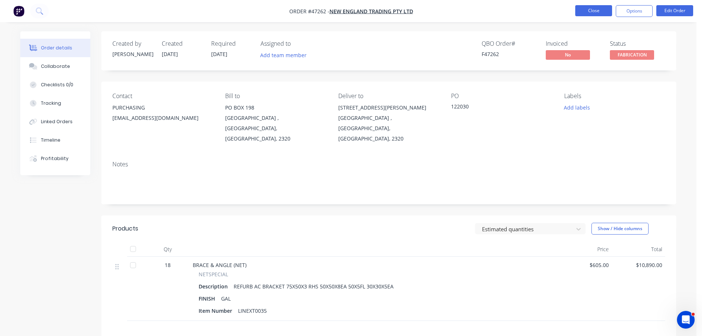
click at [597, 11] on button "Close" at bounding box center [593, 10] width 37 height 11
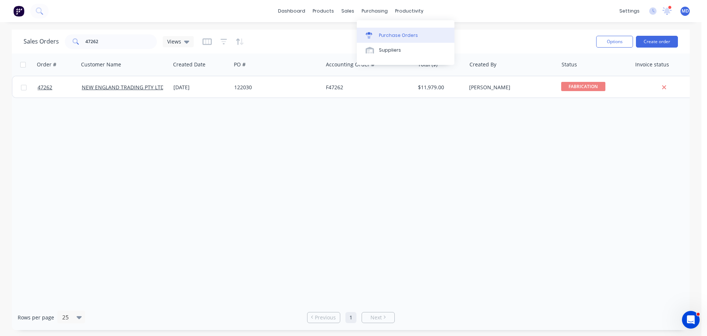
click at [379, 34] on div "Purchase Orders" at bounding box center [398, 35] width 39 height 7
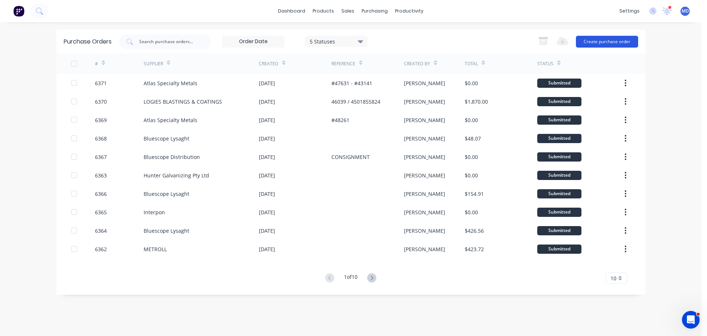
click at [624, 42] on button "Create purchase order" at bounding box center [607, 42] width 62 height 12
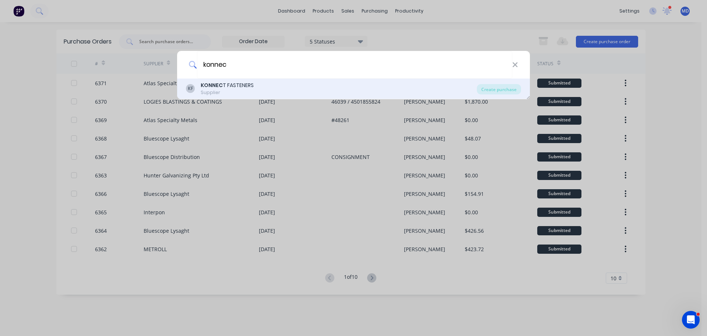
type input "konnec"
click at [220, 89] on div "Supplier" at bounding box center [227, 92] width 53 height 7
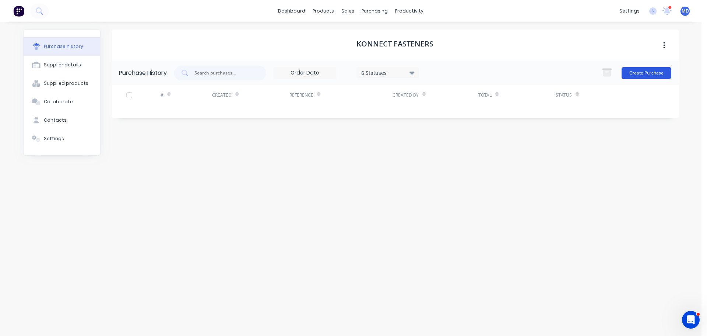
click at [653, 73] on button "Create Purchase" at bounding box center [647, 73] width 50 height 12
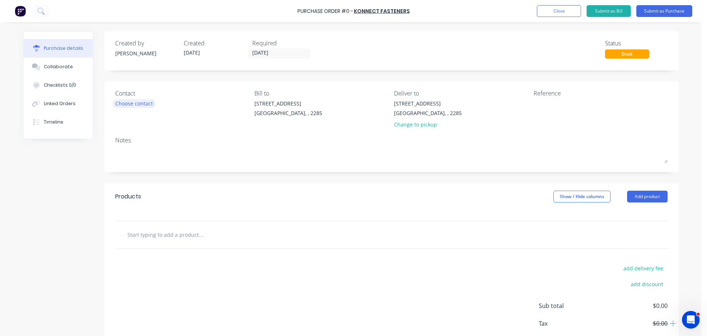
click at [118, 101] on div "Choose contact" at bounding box center [134, 103] width 38 height 8
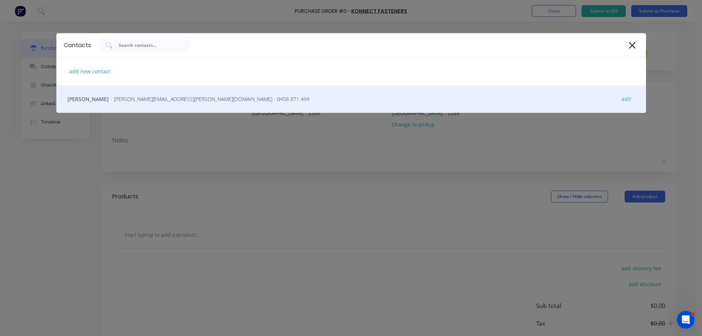
click at [119, 99] on div "LYDON BLIGH-PARKER - Lydon.Bligh-Parker@konnectshop.com - 0458 871 494 edit" at bounding box center [351, 99] width 590 height 28
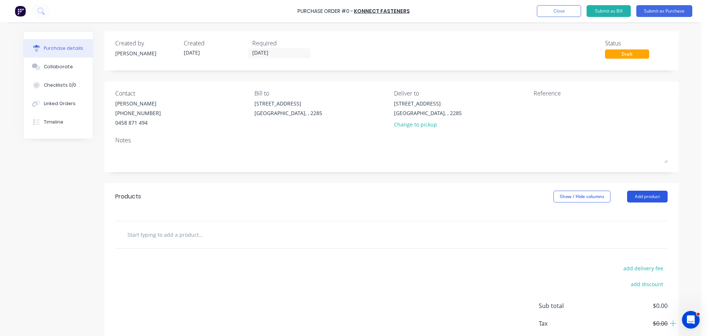
click at [648, 193] on button "Add product" at bounding box center [648, 197] width 41 height 12
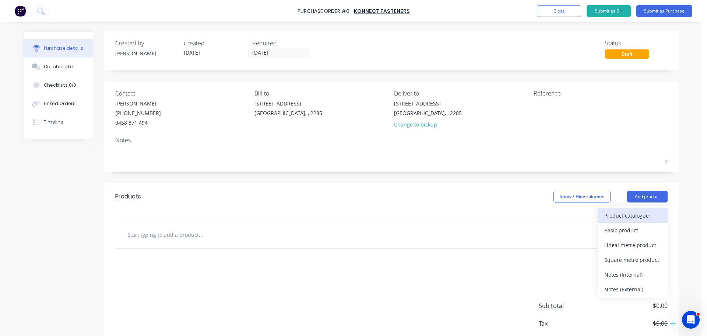
click at [629, 213] on div "Product catalogue" at bounding box center [633, 215] width 57 height 11
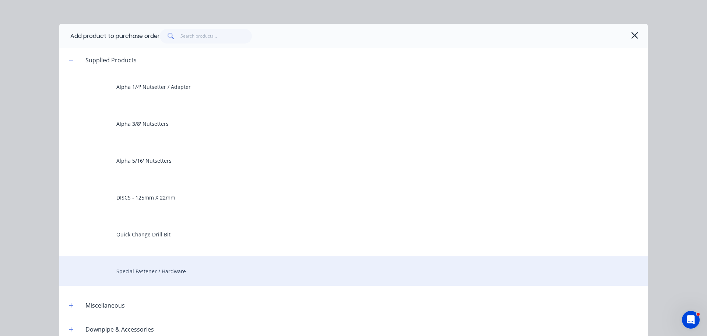
click at [142, 272] on div "Special Fastener / Hardware" at bounding box center [353, 270] width 589 height 29
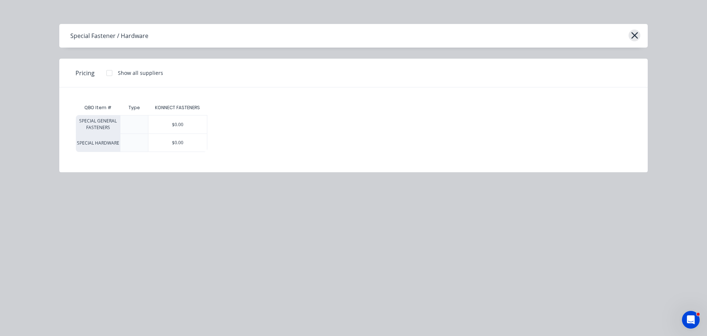
click at [633, 31] on icon "button" at bounding box center [635, 35] width 8 height 10
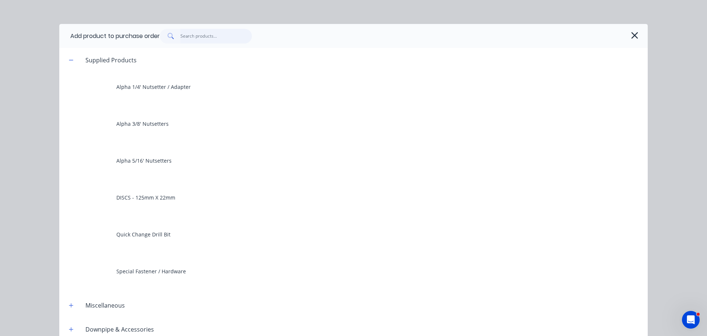
click at [195, 38] on input "text" at bounding box center [217, 36] width 72 height 15
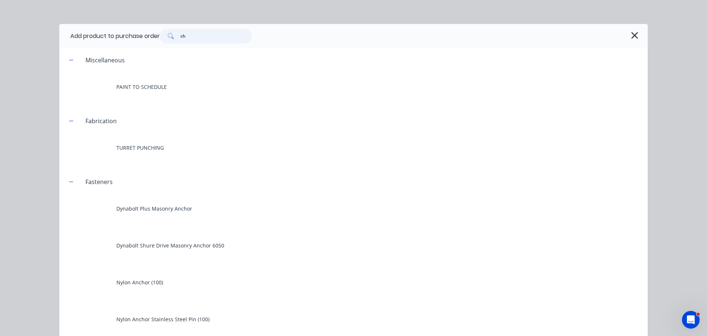
type input "c"
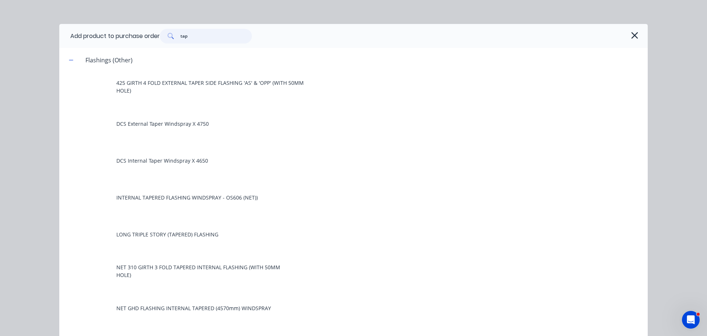
type input "tap"
click at [633, 29] on div "tap" at bounding box center [398, 36] width 477 height 15
click at [632, 36] on icon "button" at bounding box center [635, 35] width 7 height 7
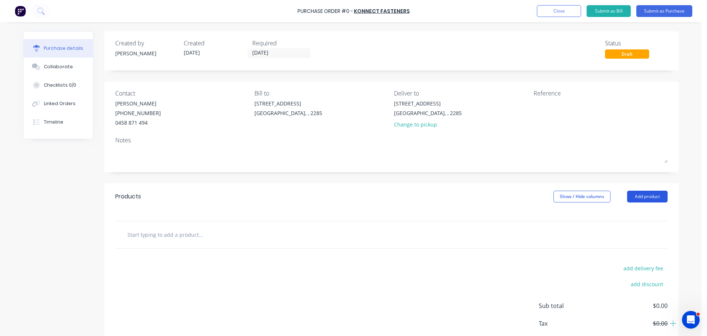
click at [644, 197] on button "Add product" at bounding box center [648, 197] width 41 height 12
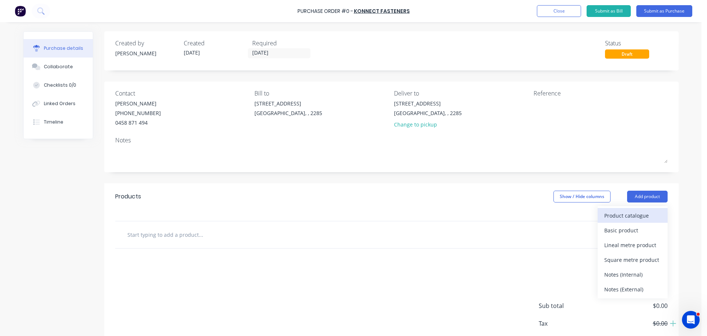
click at [635, 217] on div "Product catalogue" at bounding box center [633, 215] width 57 height 11
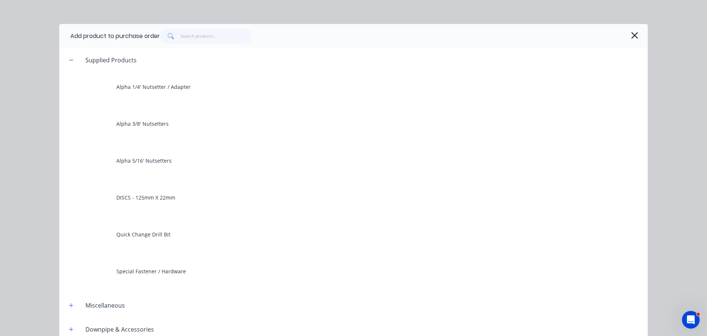
click at [178, 37] on span at bounding box center [170, 36] width 21 height 15
click at [632, 32] on icon "button" at bounding box center [635, 35] width 8 height 10
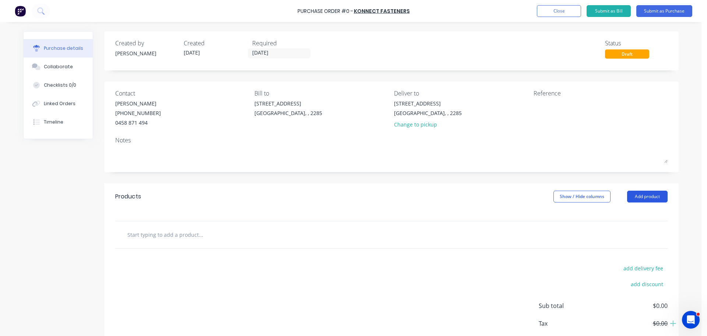
drag, startPoint x: 655, startPoint y: 195, endPoint x: 643, endPoint y: 202, distance: 13.9
click at [654, 195] on button "Add product" at bounding box center [648, 197] width 41 height 12
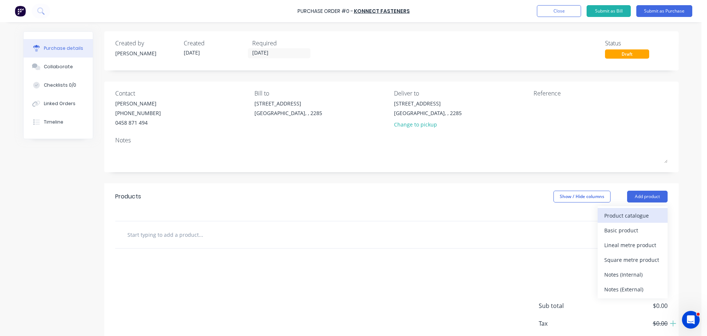
click at [627, 219] on div "Product catalogue" at bounding box center [633, 215] width 57 height 11
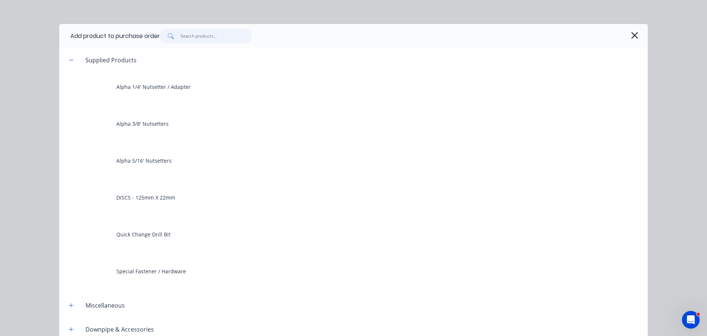
click at [197, 36] on input "text" at bounding box center [217, 36] width 72 height 15
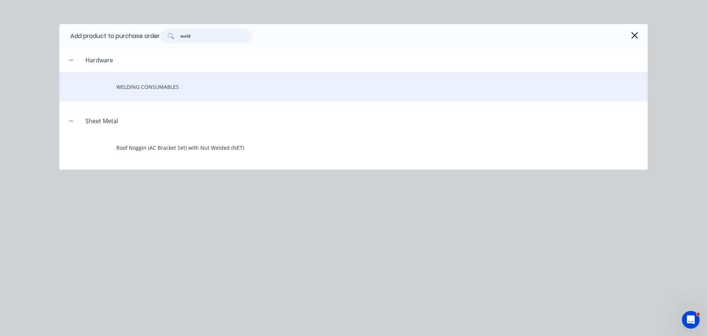
type input "weld"
click at [133, 88] on div "WELDING CONSUMABLES" at bounding box center [353, 86] width 589 height 29
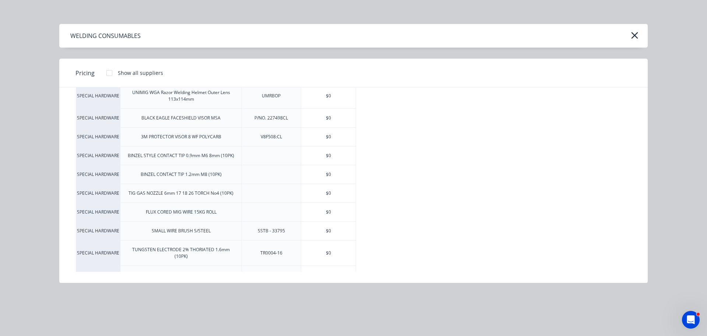
scroll to position [208, 0]
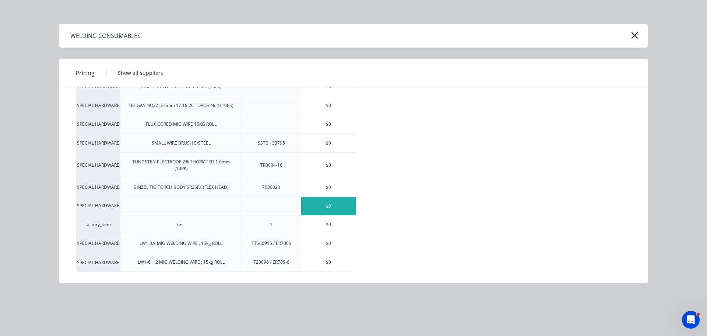
click at [313, 206] on div "$0" at bounding box center [328, 206] width 55 height 18
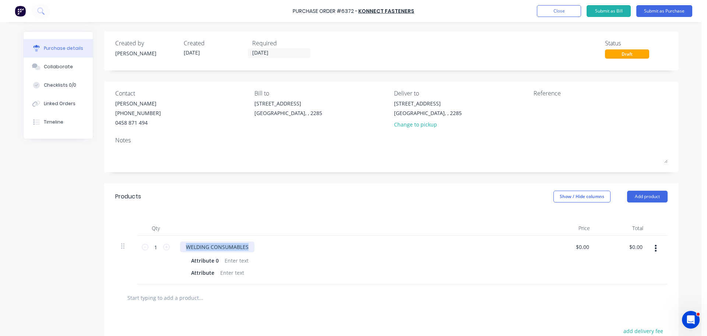
drag, startPoint x: 246, startPoint y: 248, endPoint x: 184, endPoint y: 242, distance: 61.9
click at [184, 242] on div "WELDING CONSUMABLES" at bounding box center [217, 246] width 74 height 11
click at [233, 262] on div at bounding box center [237, 260] width 30 height 11
click at [154, 247] on input "1" at bounding box center [156, 246] width 15 height 11
type input "12"
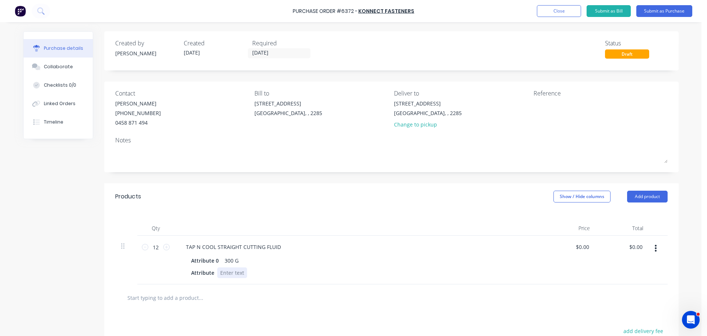
click at [222, 275] on div at bounding box center [232, 272] width 30 height 11
click at [300, 273] on div "Attribute BOX" at bounding box center [357, 272] width 338 height 11
click at [275, 245] on div "TAP N COOL STRAIGHT CUTTING FLUID" at bounding box center [233, 246] width 107 height 11
click at [656, 7] on button "Submit as Purchase" at bounding box center [665, 11] width 56 height 12
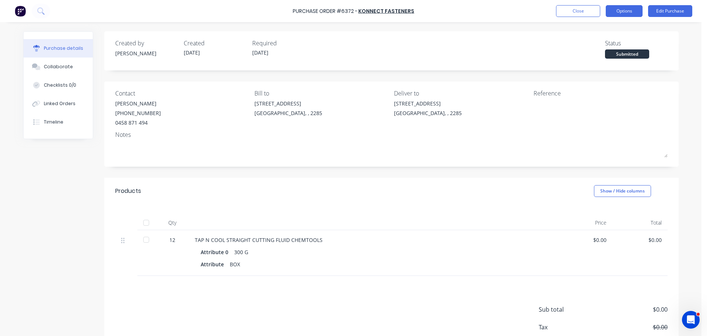
click at [629, 13] on button "Options" at bounding box center [624, 11] width 37 height 12
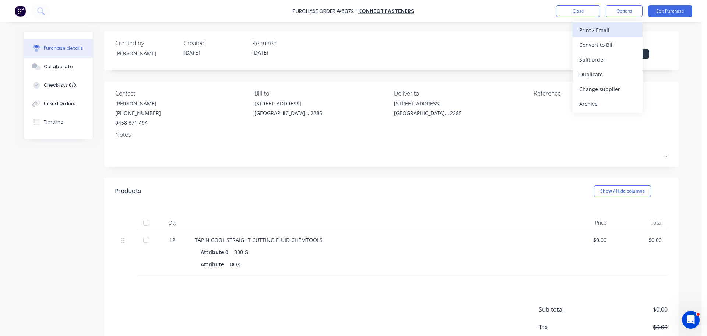
click at [608, 25] on div "Print / Email" at bounding box center [608, 30] width 57 height 11
click at [609, 62] on div "Without pricing" at bounding box center [608, 59] width 57 height 11
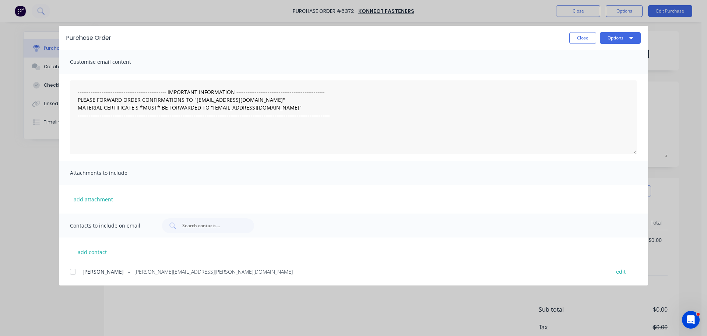
click at [70, 273] on div at bounding box center [73, 271] width 15 height 15
click at [614, 34] on button "Options" at bounding box center [620, 38] width 41 height 12
click at [612, 84] on div "Email" at bounding box center [606, 86] width 57 height 11
click at [587, 41] on button "Close" at bounding box center [583, 38] width 27 height 12
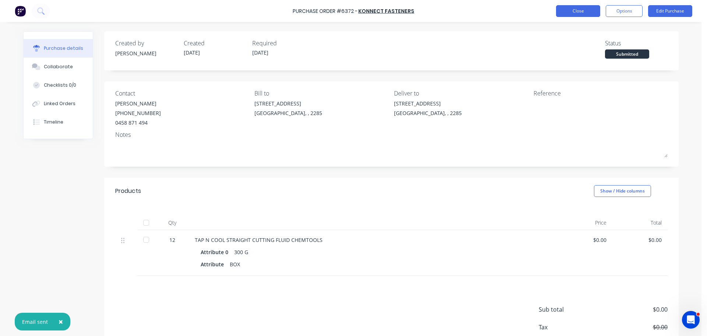
click at [573, 12] on button "Close" at bounding box center [578, 11] width 44 height 12
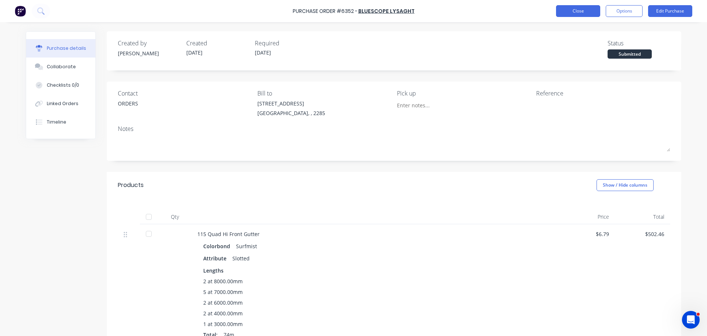
click at [569, 15] on button "Close" at bounding box center [578, 11] width 44 height 12
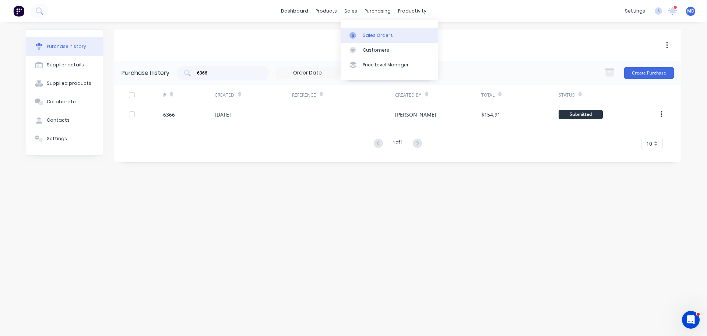
click at [365, 35] on div "Sales Orders" at bounding box center [378, 35] width 30 height 7
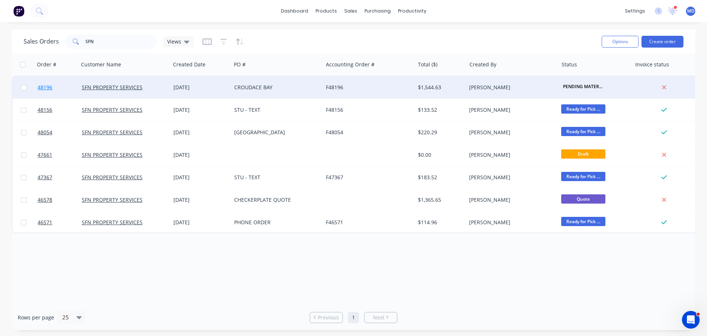
click at [44, 84] on span "48196" at bounding box center [45, 87] width 15 height 7
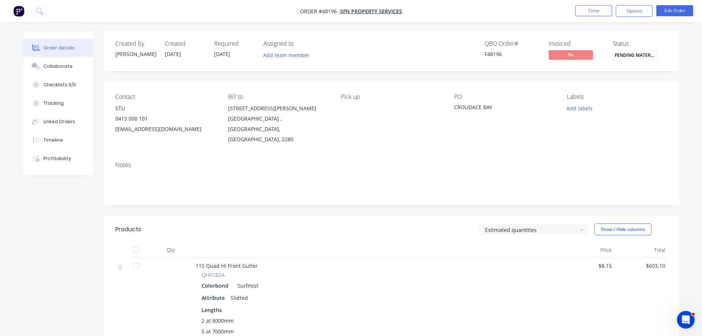
click at [630, 18] on nav "Order #48196 - SFN PROPERTY SERVICES Close Options Edit Order" at bounding box center [351, 11] width 702 height 22
click at [630, 14] on button "Options" at bounding box center [634, 11] width 37 height 12
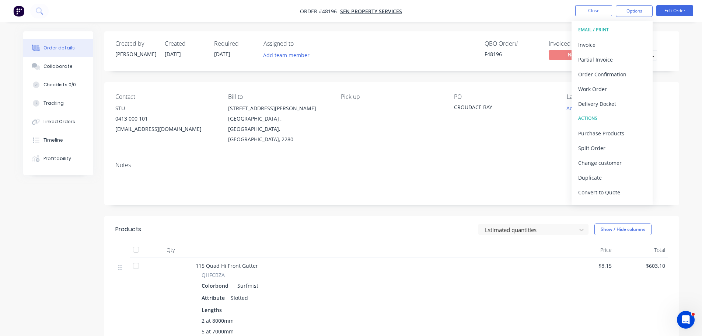
drag, startPoint x: 581, startPoint y: 106, endPoint x: 584, endPoint y: 97, distance: 9.9
click at [581, 107] on div "Delivery Docket" at bounding box center [612, 103] width 68 height 11
click at [588, 74] on div "Without pricing" at bounding box center [612, 74] width 68 height 11
click at [671, 49] on div "Created by [PERSON_NAME] Created [DATE] Required [DATE] Assigned to Add team me…" at bounding box center [391, 51] width 575 height 40
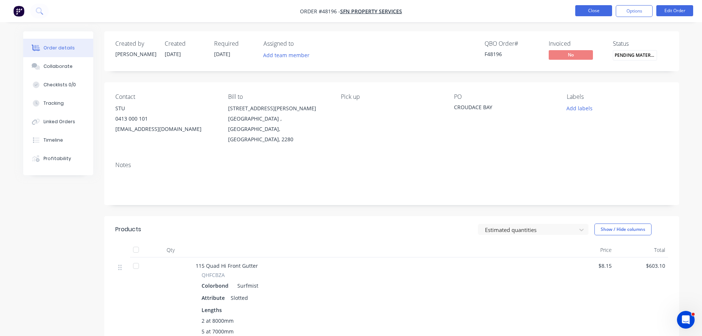
click at [591, 12] on button "Close" at bounding box center [593, 10] width 37 height 11
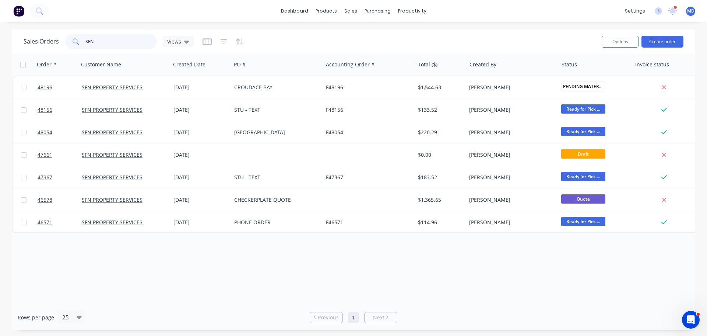
drag, startPoint x: 112, startPoint y: 38, endPoint x: 59, endPoint y: 38, distance: 53.1
click at [59, 38] on div "Sales Orders SFN Views" at bounding box center [109, 41] width 170 height 15
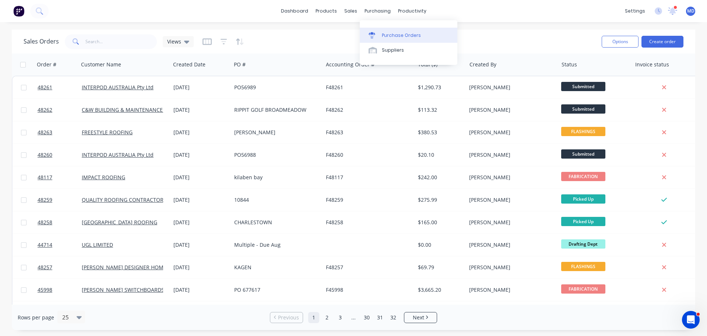
click at [389, 31] on link "Purchase Orders" at bounding box center [409, 35] width 98 height 15
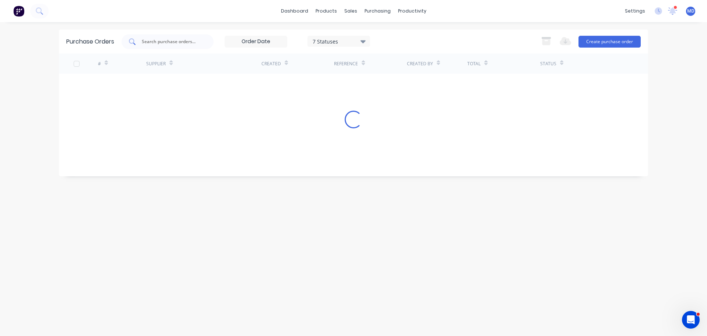
click at [157, 43] on input "text" at bounding box center [171, 41] width 61 height 7
click at [378, 35] on div at bounding box center [374, 35] width 11 height 7
drag, startPoint x: 170, startPoint y: 43, endPoint x: 123, endPoint y: 36, distance: 47.0
click at [123, 36] on div "JCG 7 Statuses 7 Statuses" at bounding box center [246, 41] width 249 height 15
drag, startPoint x: 169, startPoint y: 37, endPoint x: 110, endPoint y: 38, distance: 59.3
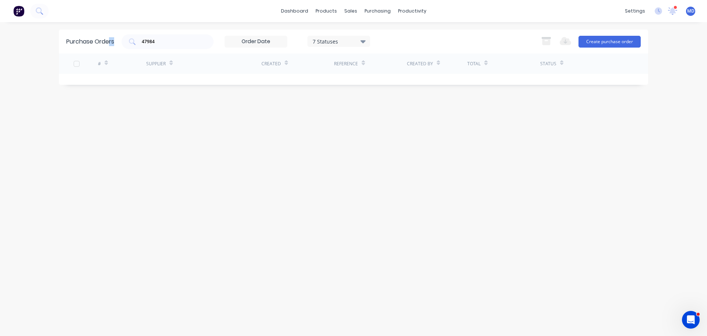
click at [110, 38] on div "Purchase Orders 47984 7 Statuses 7 Statuses Export to Excel (XLSX) Create purch…" at bounding box center [354, 41] width 590 height 24
click at [178, 41] on input "47984" at bounding box center [171, 41] width 61 height 7
type input "4"
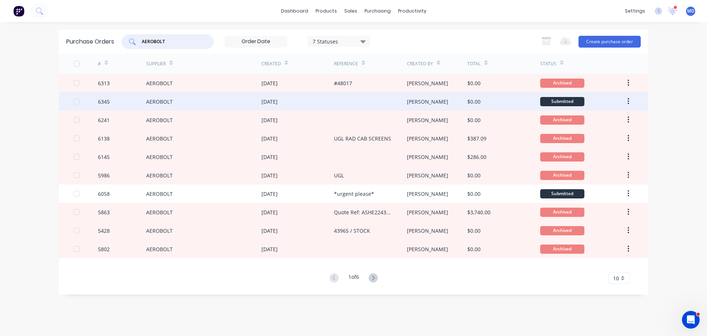
type input "AEROBOLT"
click at [101, 104] on div "6345" at bounding box center [104, 102] width 12 height 8
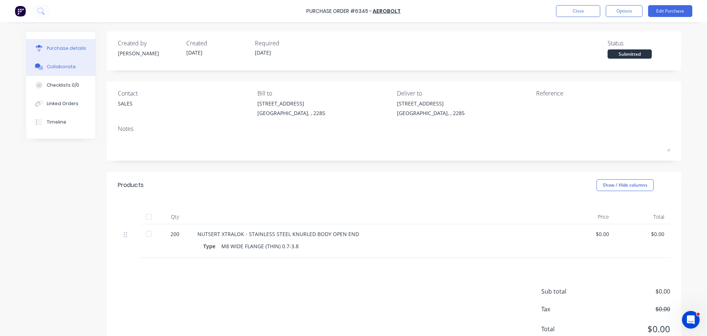
click at [71, 66] on button "Collaborate" at bounding box center [60, 66] width 69 height 18
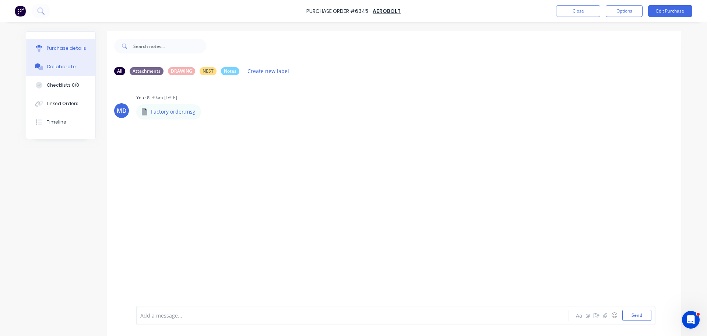
click at [69, 51] on div "Purchase details" at bounding box center [66, 48] width 39 height 7
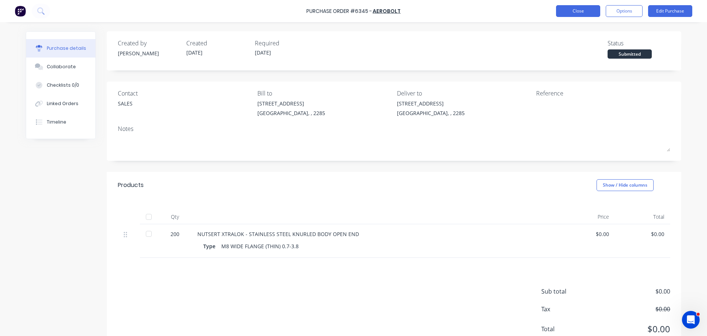
click at [560, 16] on button "Close" at bounding box center [578, 11] width 44 height 12
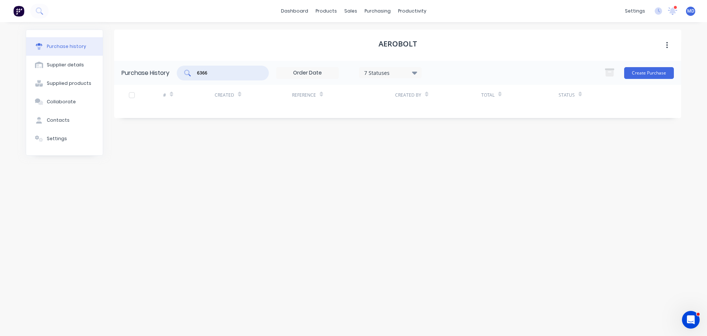
drag, startPoint x: 220, startPoint y: 69, endPoint x: 181, endPoint y: 69, distance: 39.1
click at [182, 69] on div "6366" at bounding box center [223, 73] width 92 height 15
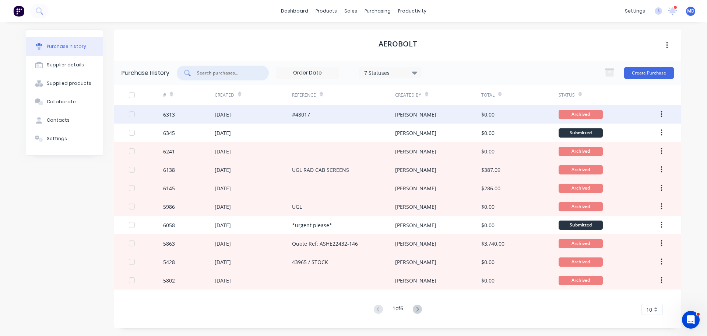
click at [168, 114] on div "6313" at bounding box center [169, 115] width 12 height 8
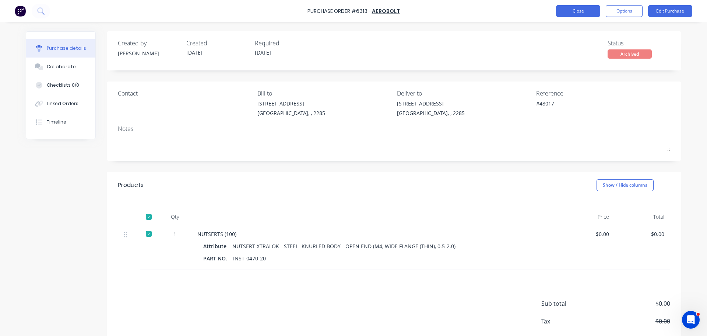
click at [579, 9] on button "Close" at bounding box center [578, 11] width 44 height 12
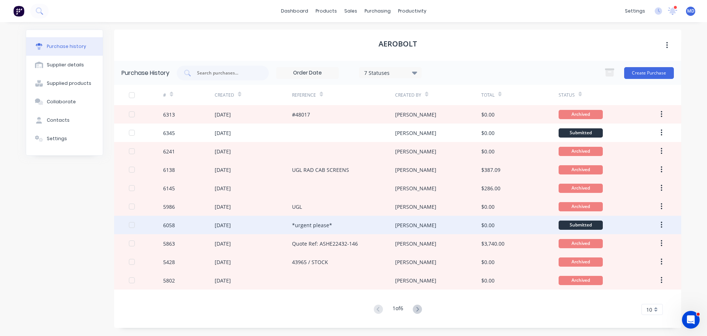
click at [179, 224] on div "6058" at bounding box center [189, 225] width 52 height 18
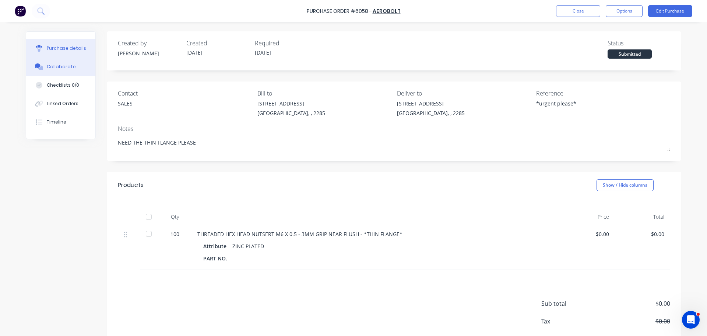
click at [56, 69] on div "Collaborate" at bounding box center [61, 66] width 29 height 7
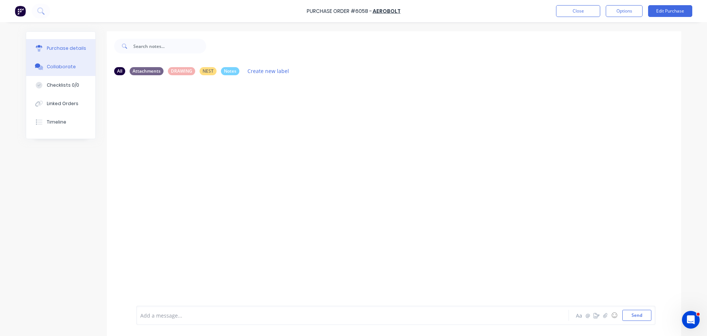
click at [60, 55] on button "Purchase details" at bounding box center [60, 48] width 69 height 18
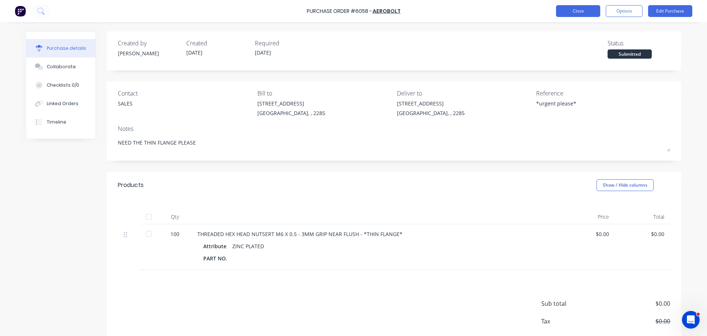
click at [575, 12] on button "Close" at bounding box center [578, 11] width 44 height 12
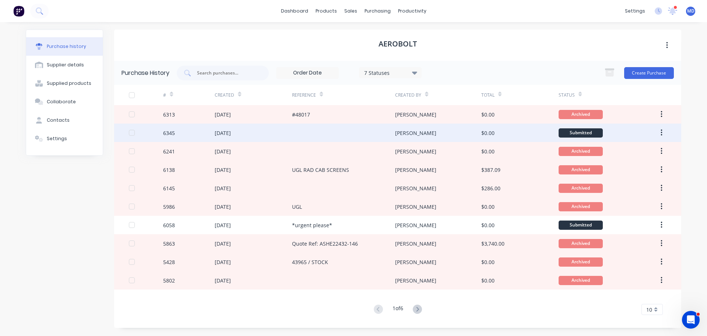
click at [169, 134] on div "6345" at bounding box center [169, 133] width 12 height 8
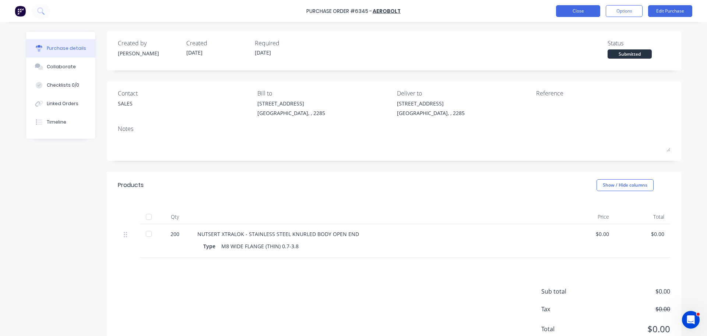
click at [582, 9] on button "Close" at bounding box center [578, 11] width 44 height 12
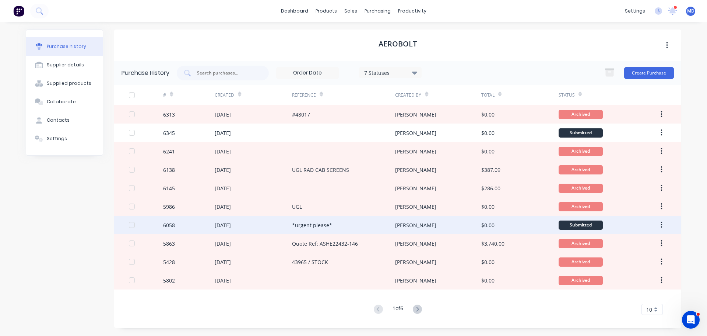
click at [172, 227] on div "6058" at bounding box center [169, 225] width 12 height 8
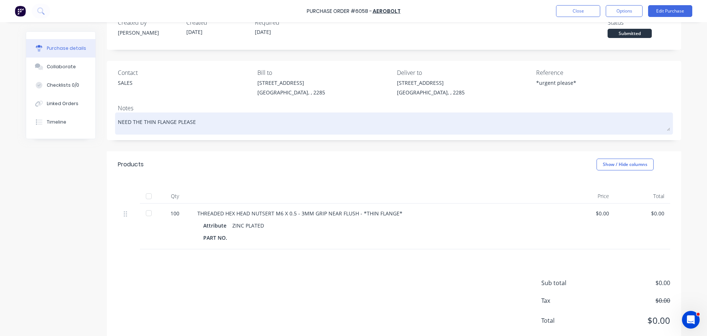
scroll to position [39, 0]
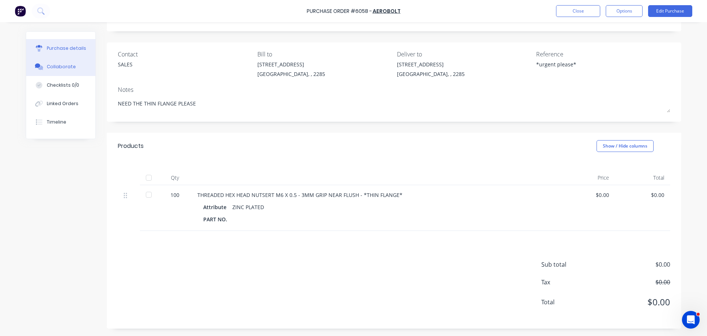
click at [64, 66] on div "Collaborate" at bounding box center [61, 66] width 29 height 7
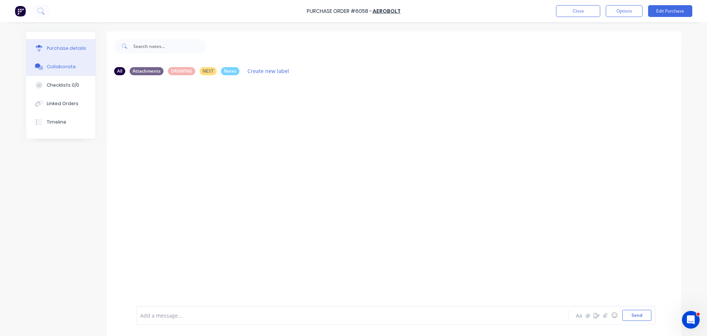
click at [75, 41] on button "Purchase details" at bounding box center [60, 48] width 69 height 18
type textarea "x"
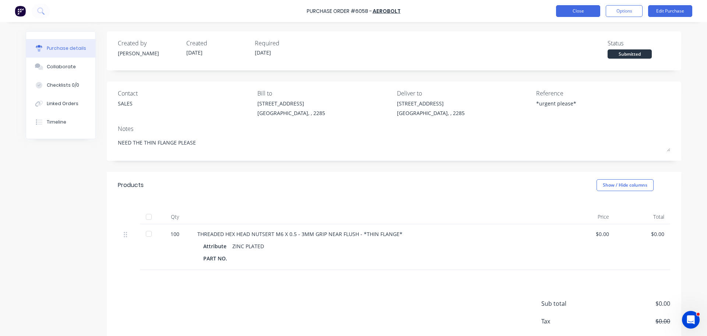
click at [565, 10] on button "Close" at bounding box center [578, 11] width 44 height 12
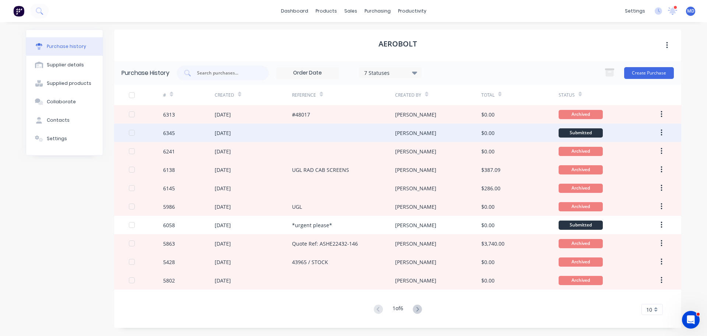
click at [169, 128] on div "6345" at bounding box center [189, 132] width 52 height 18
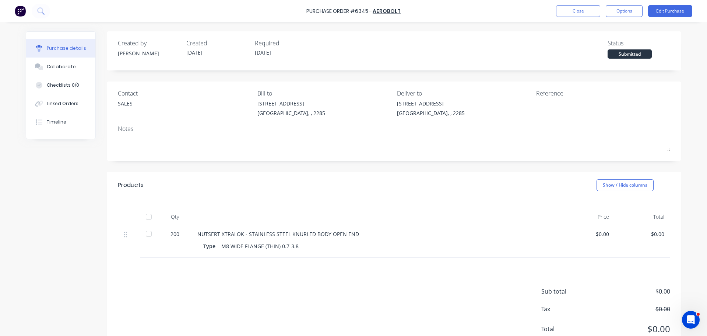
click at [148, 216] on div at bounding box center [148, 216] width 15 height 15
click at [583, 8] on button "Close" at bounding box center [578, 11] width 44 height 12
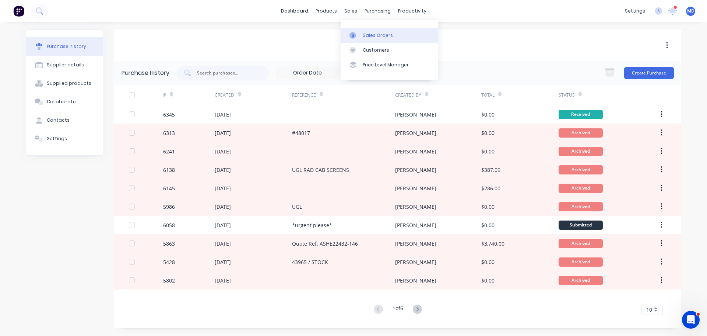
click at [361, 36] on link "Sales Orders" at bounding box center [390, 35] width 98 height 15
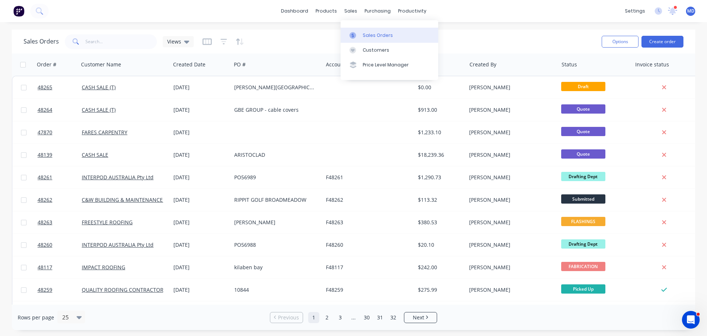
click at [367, 33] on div "Sales Orders" at bounding box center [378, 35] width 30 height 7
click at [135, 42] on input "text" at bounding box center [121, 41] width 72 height 15
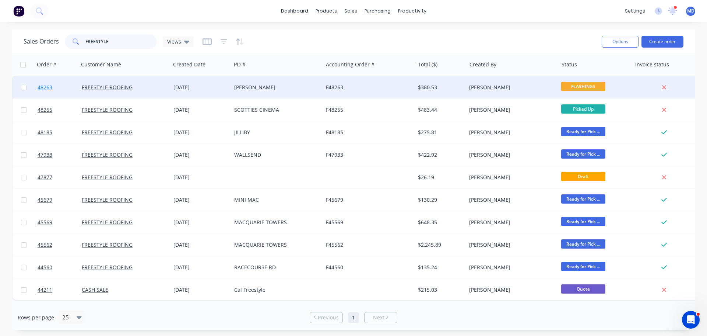
type input "FREESTYLE"
click at [45, 90] on span "48263" at bounding box center [45, 87] width 15 height 7
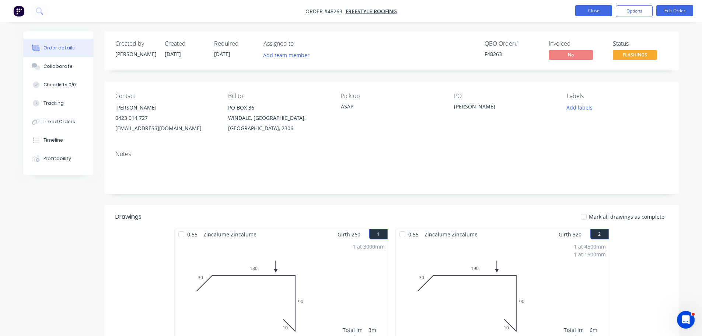
click at [592, 12] on button "Close" at bounding box center [593, 10] width 37 height 11
